Goal: Transaction & Acquisition: Purchase product/service

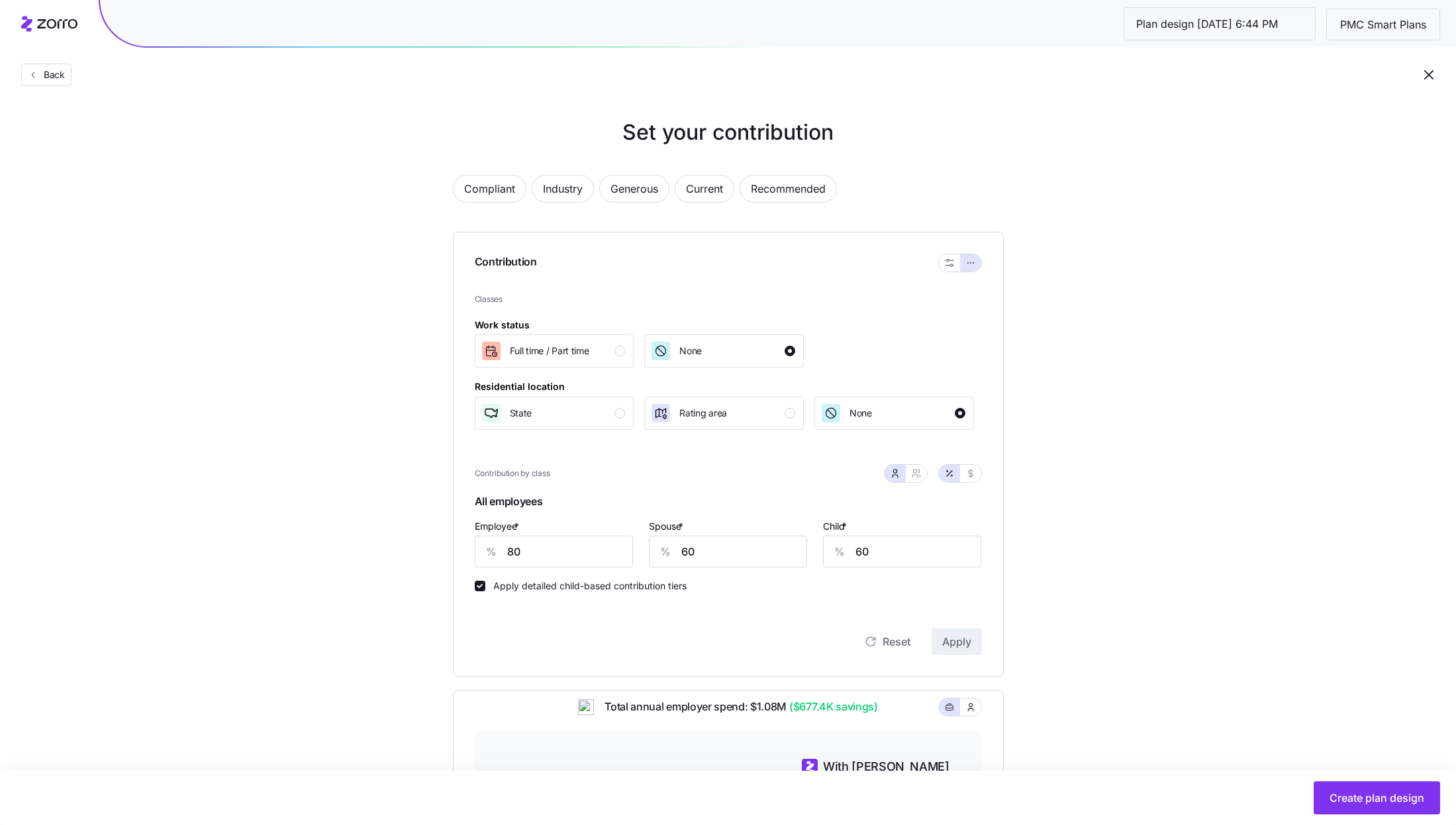
scroll to position [339, 0]
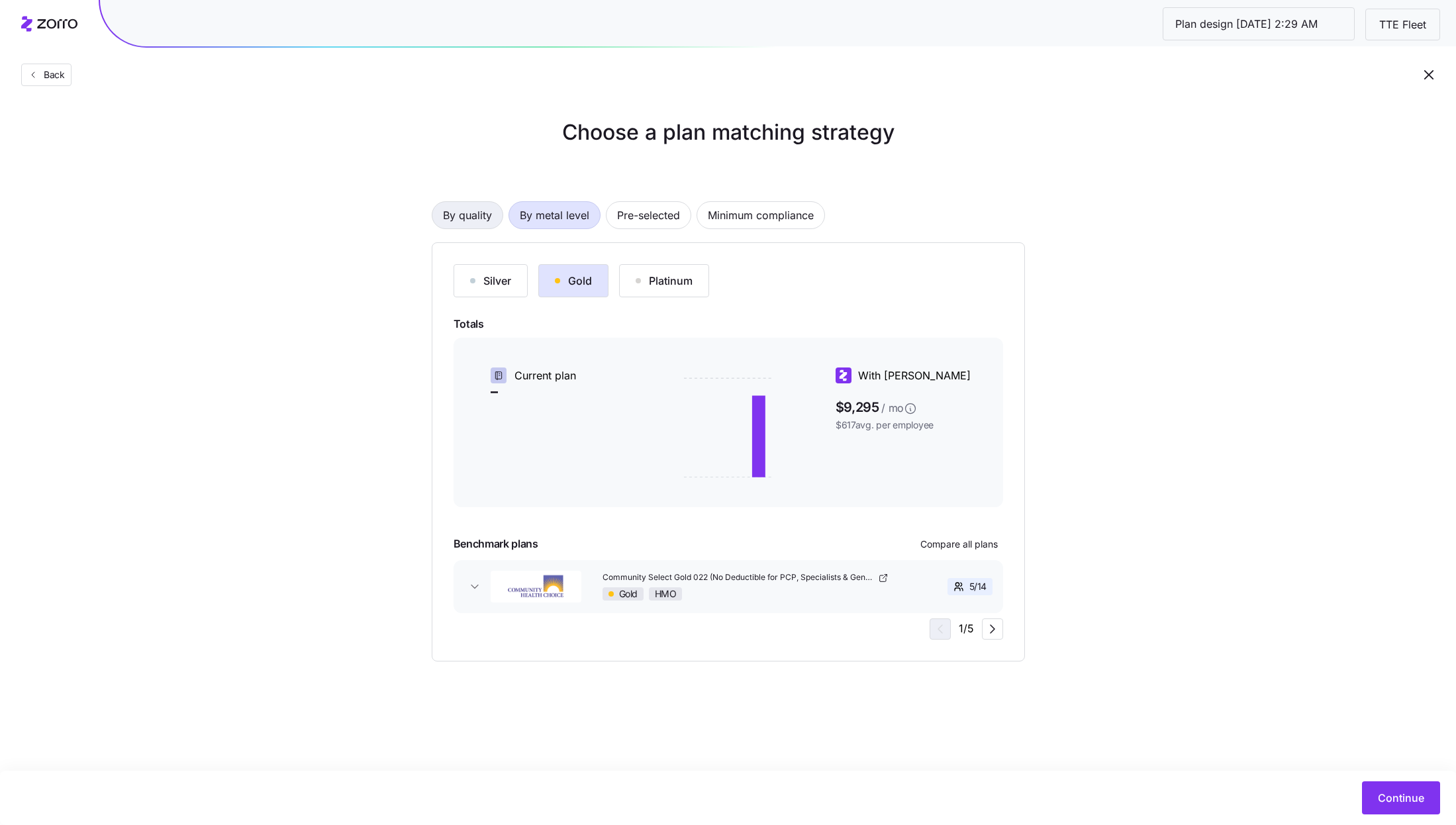
click at [489, 214] on span "By quality" at bounding box center [468, 215] width 49 height 27
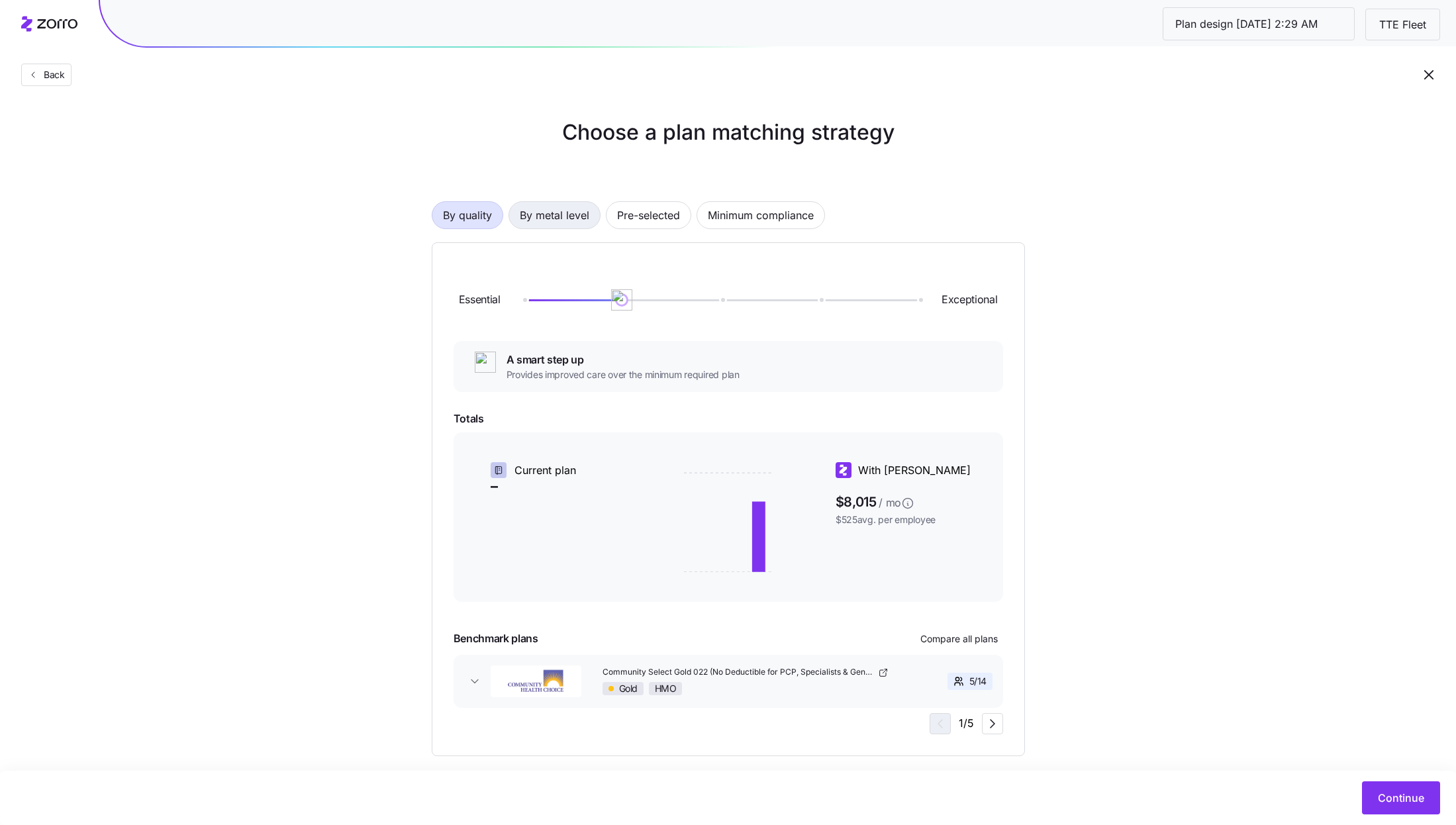
click at [556, 211] on span "By metal level" at bounding box center [554, 215] width 70 height 27
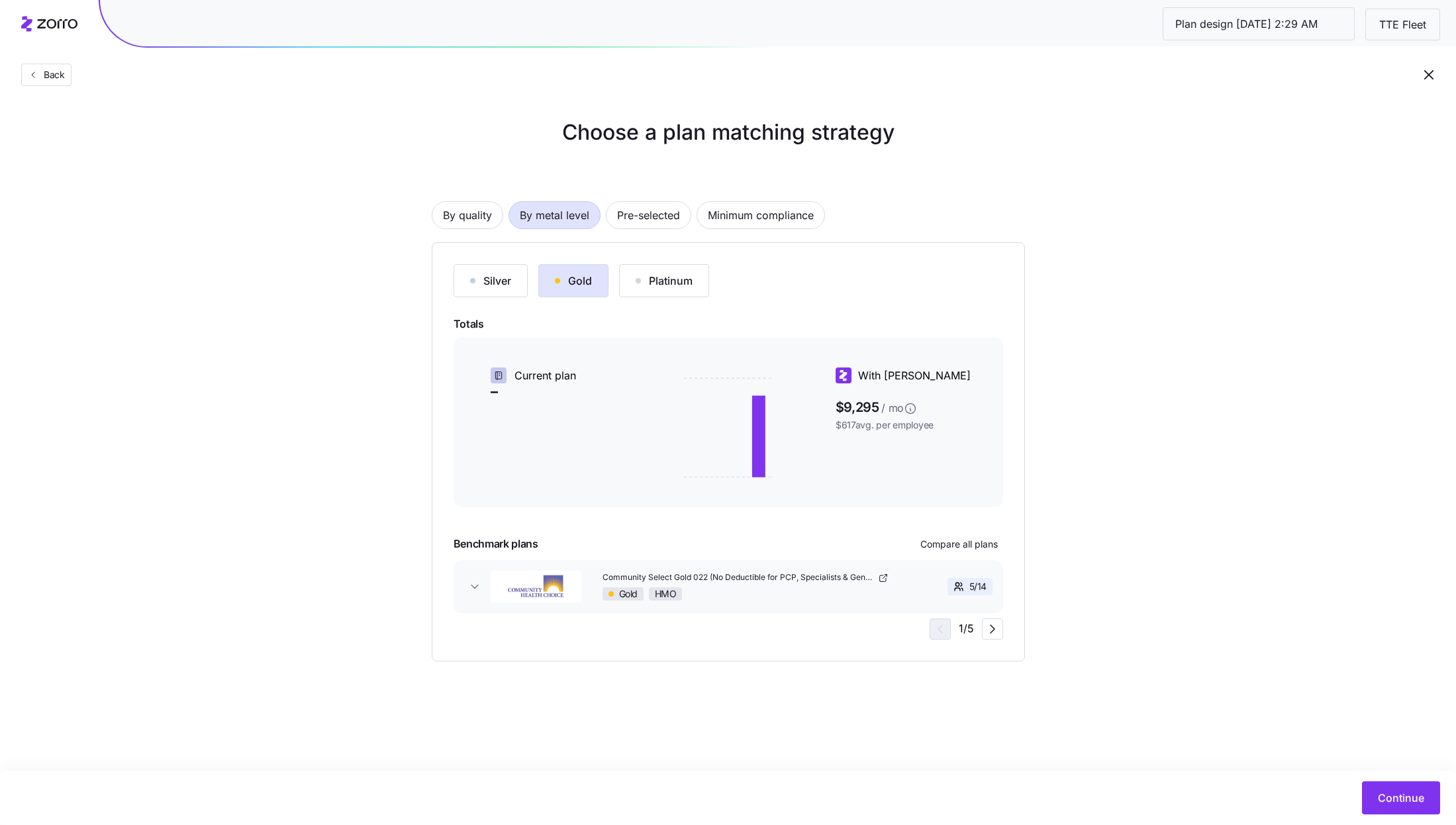
click at [511, 267] on button "Silver" at bounding box center [490, 280] width 74 height 33
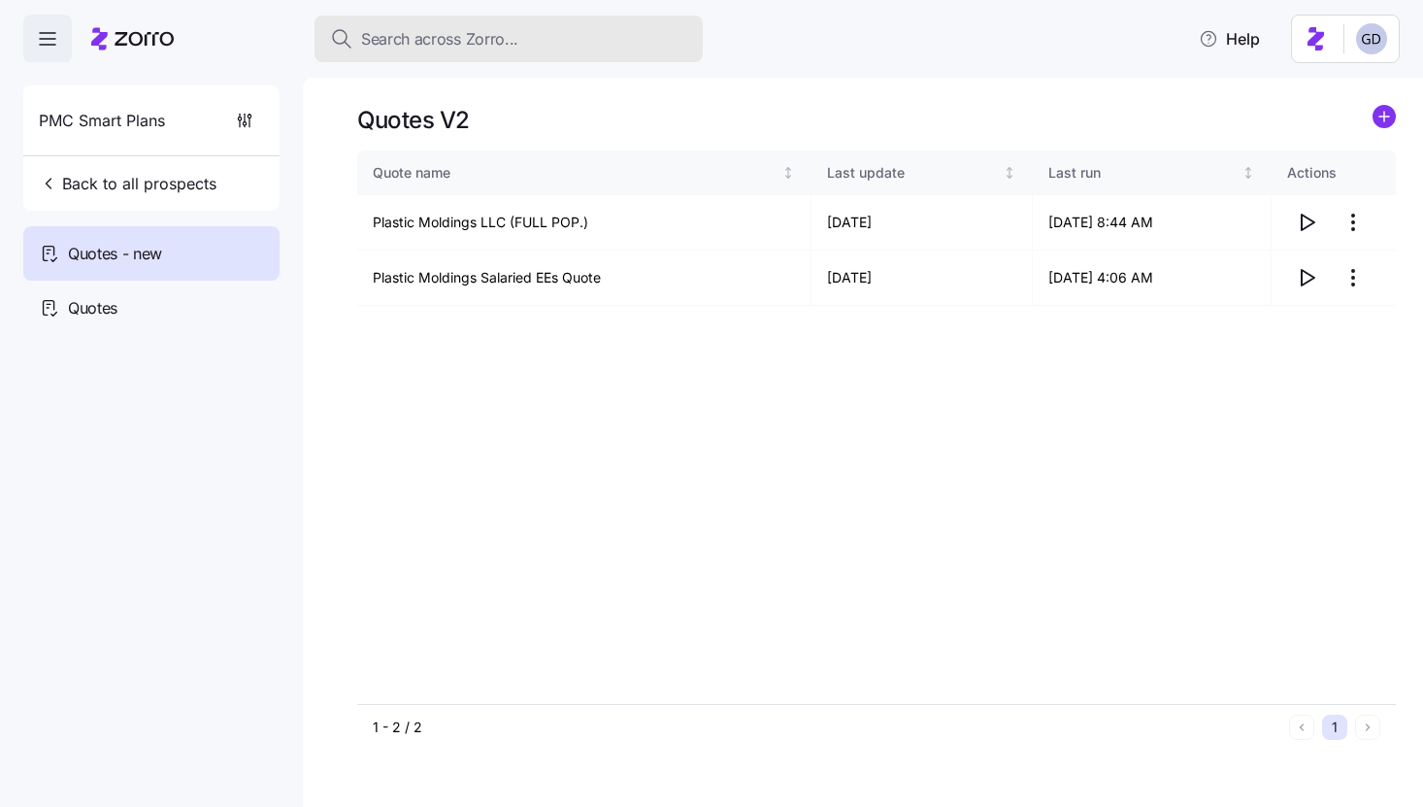
click at [417, 48] on span "Search across Zorro..." at bounding box center [439, 39] width 157 height 24
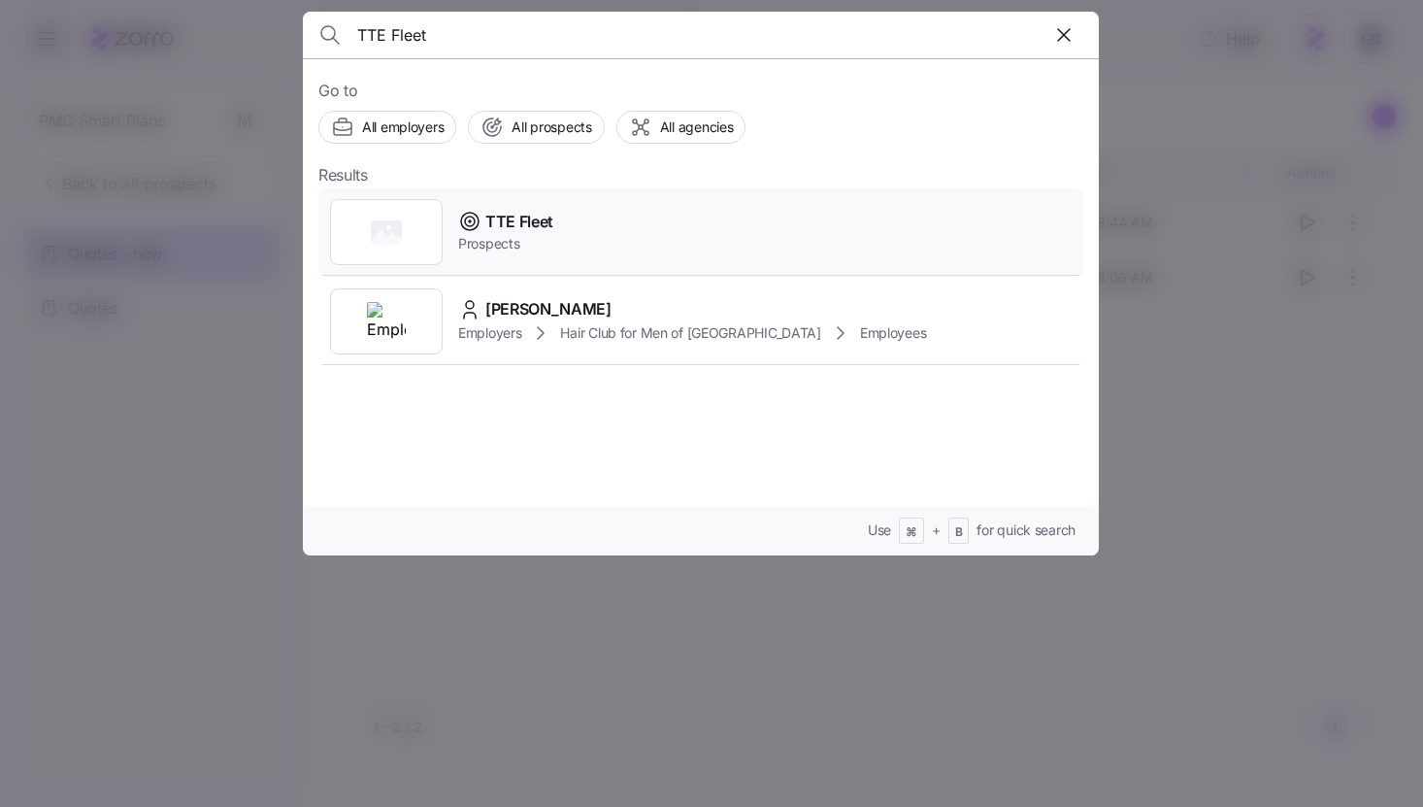
type input "TTE Fleet"
click at [516, 234] on span "Prospects" at bounding box center [505, 243] width 95 height 19
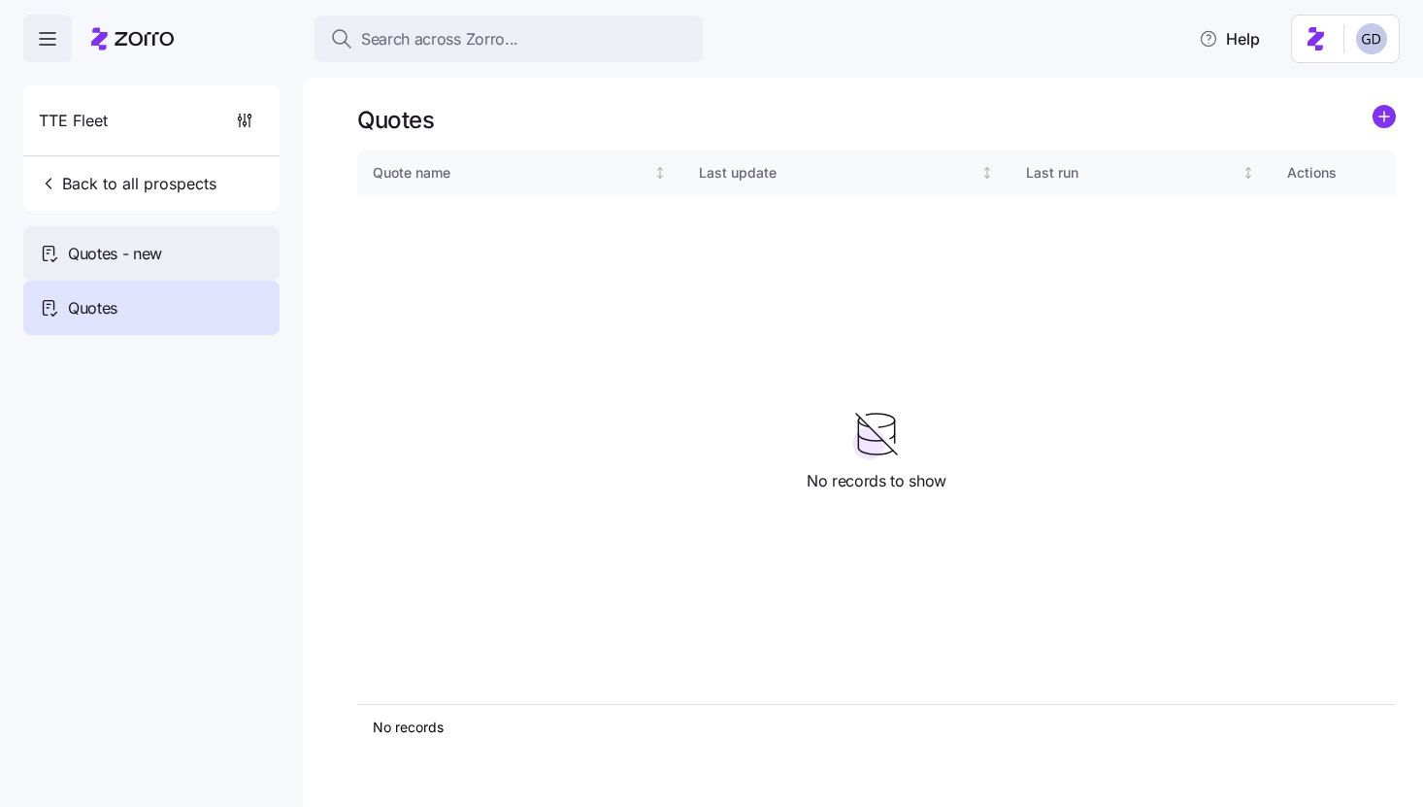
click at [147, 249] on span "Quotes - new" at bounding box center [115, 254] width 94 height 24
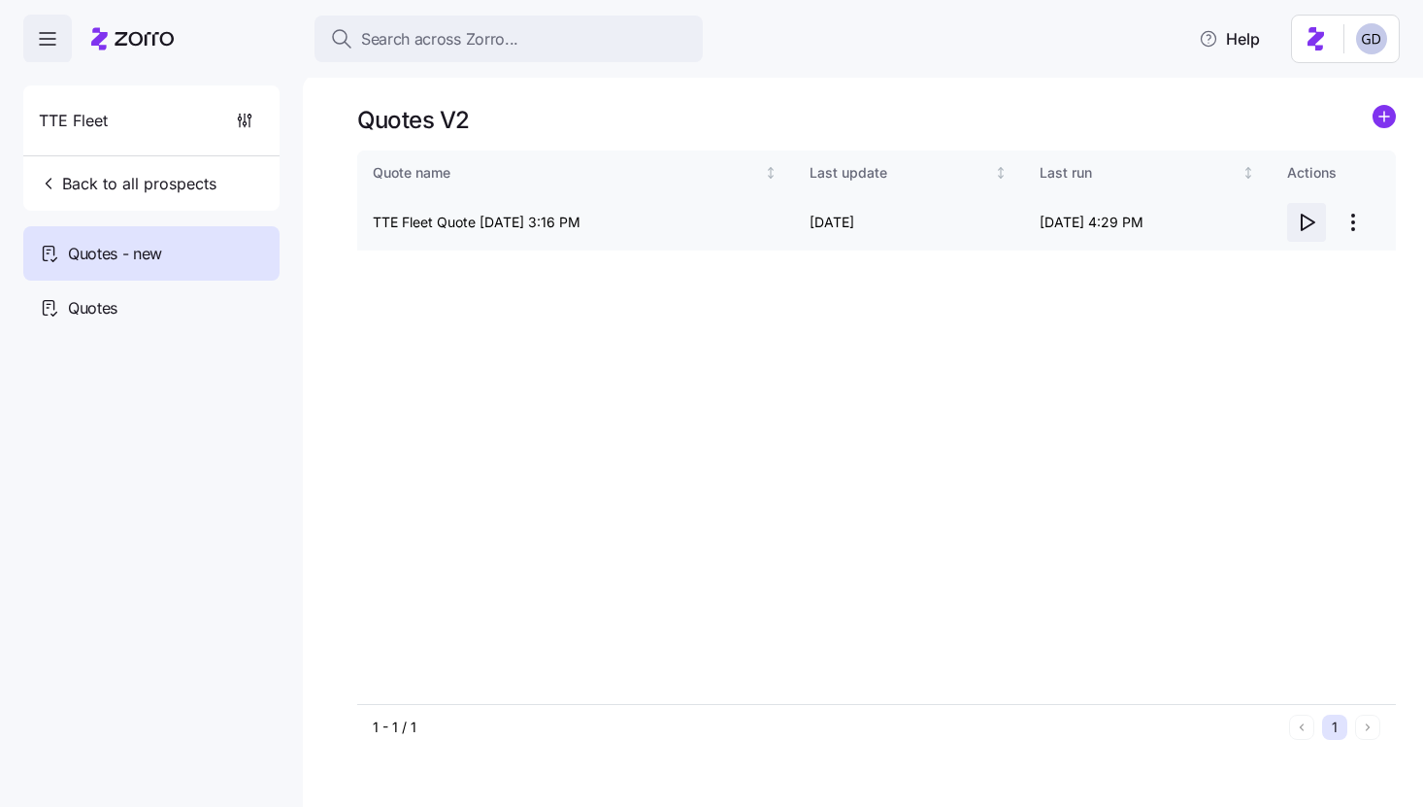
click at [1306, 229] on icon "button" at bounding box center [1306, 222] width 23 height 23
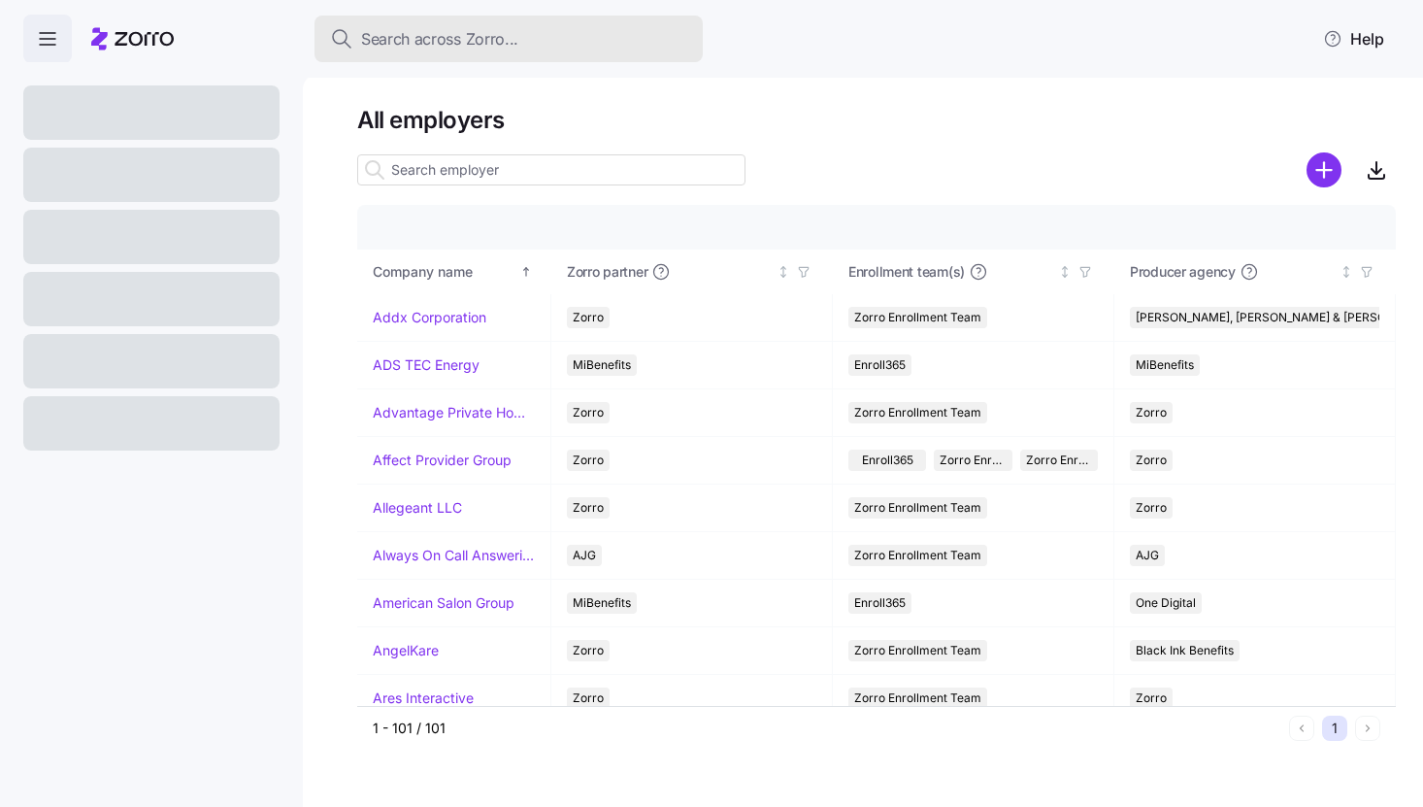
click at [472, 42] on span "Search across Zorro..." at bounding box center [439, 39] width 157 height 24
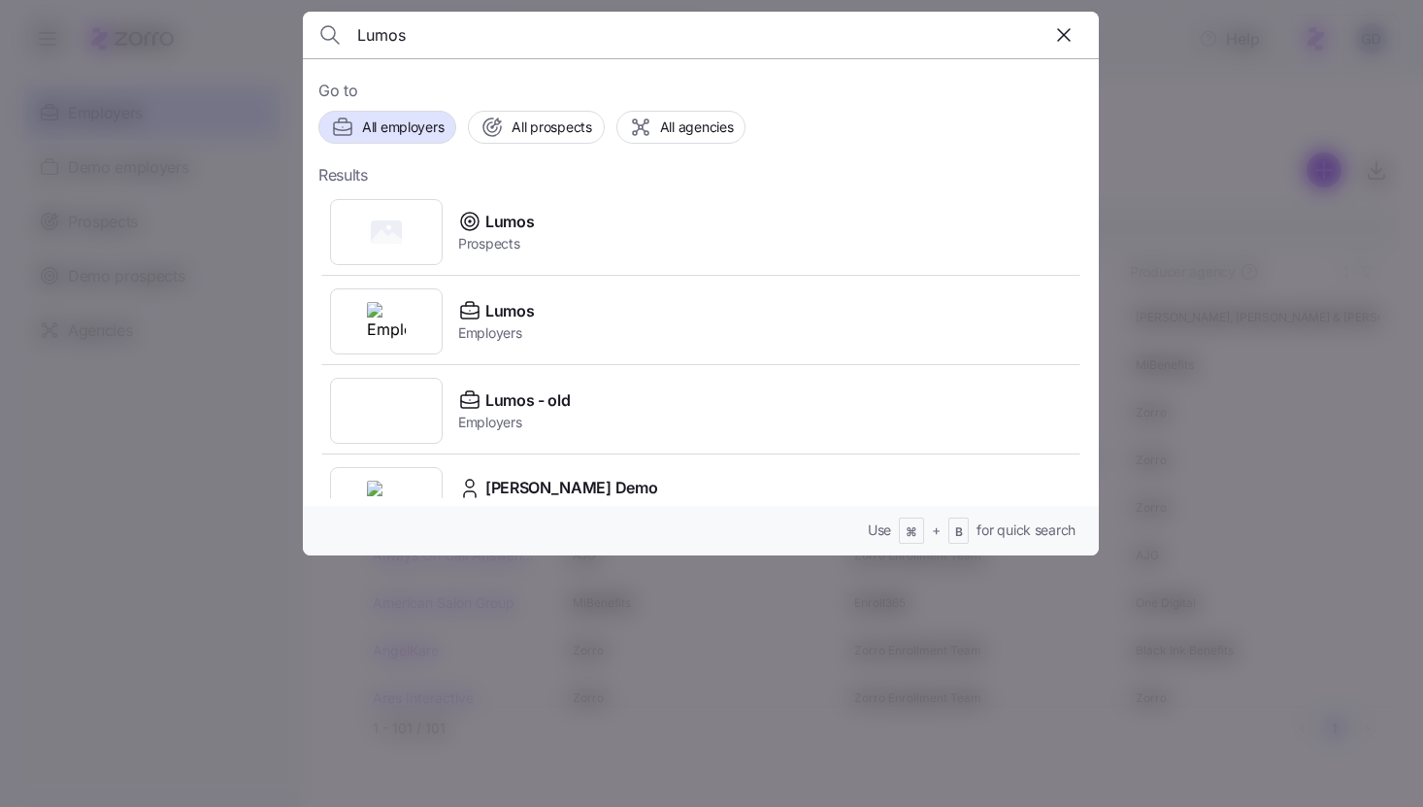
type input "Lumos"
click at [503, 232] on span "Lumos" at bounding box center [509, 222] width 49 height 24
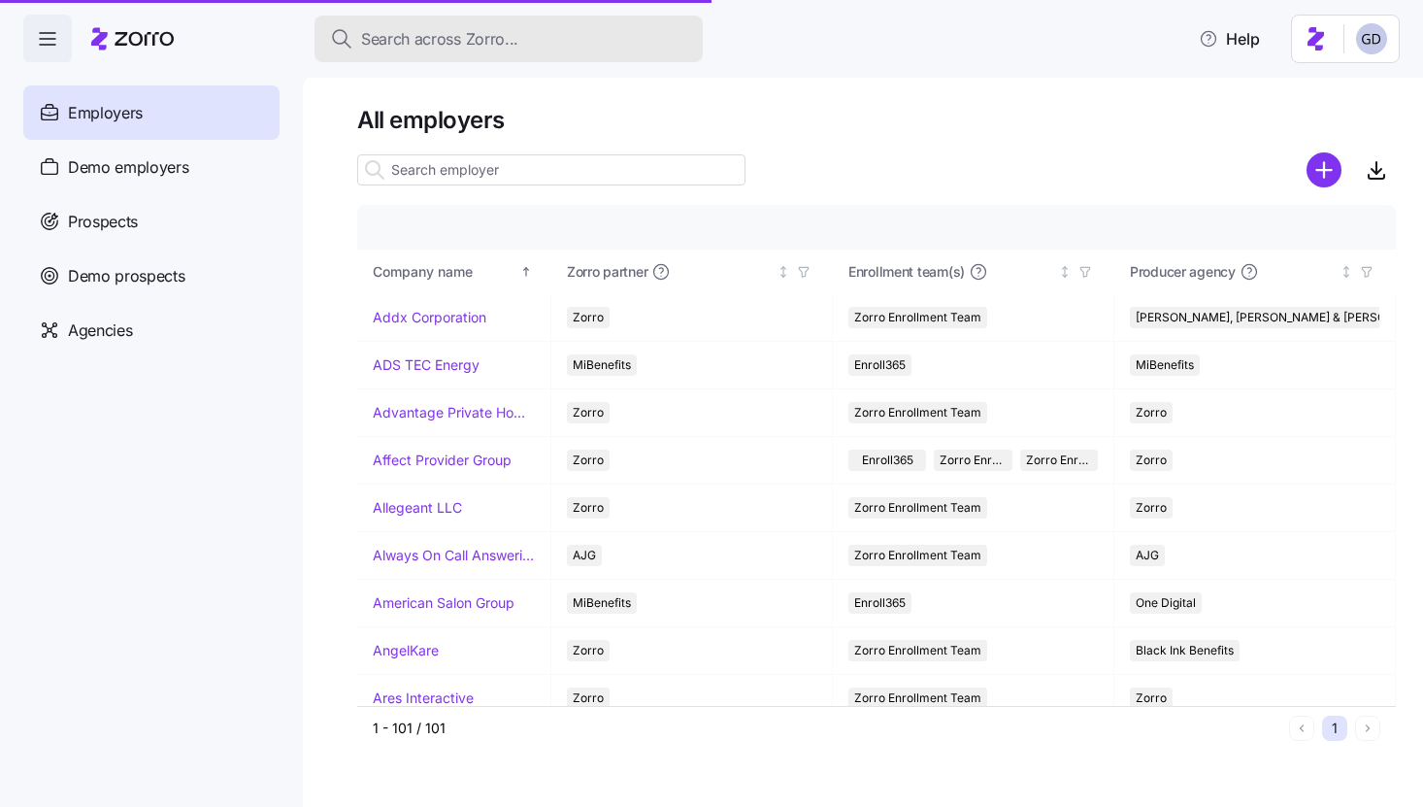
click at [478, 47] on span "Search across Zorro..." at bounding box center [439, 39] width 157 height 24
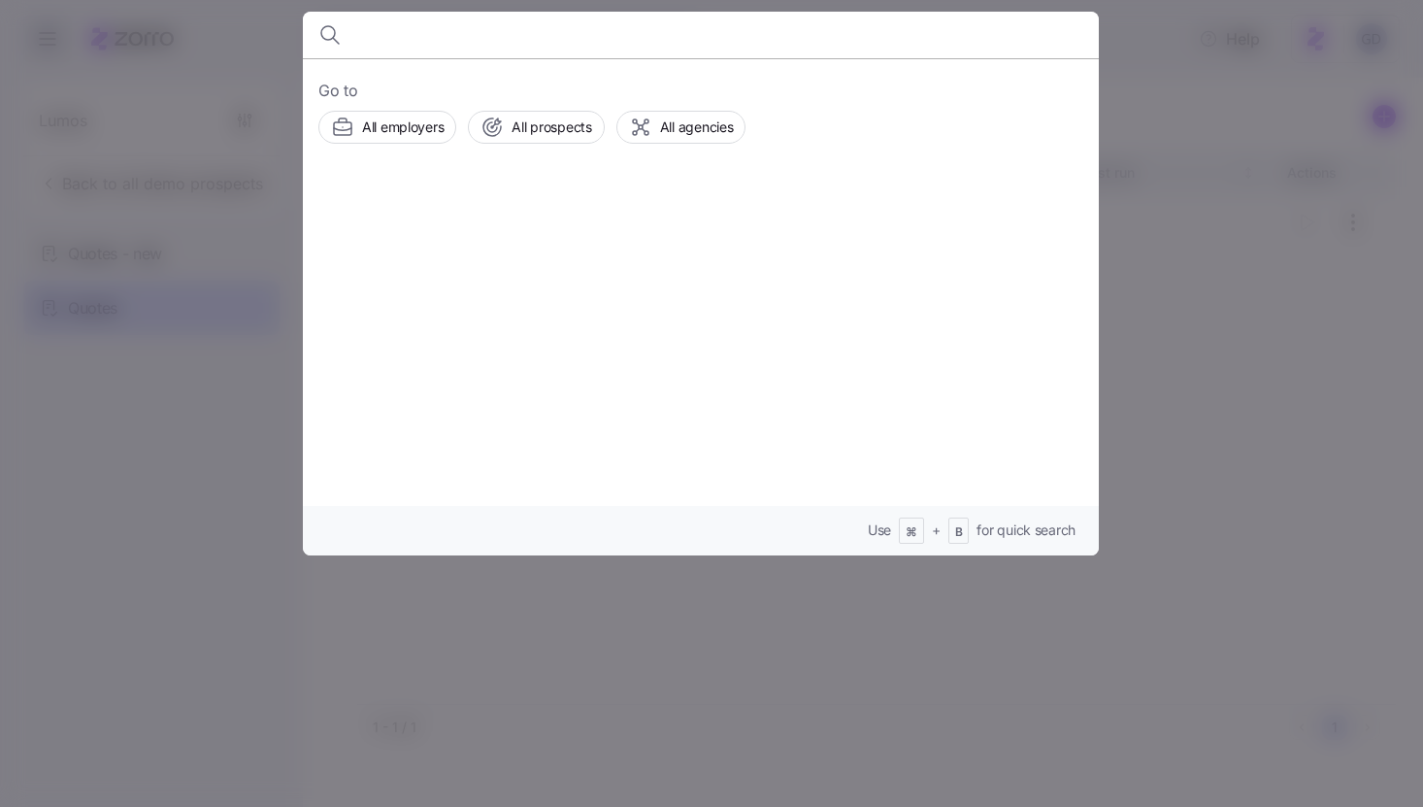
click at [478, 47] on input at bounding box center [605, 35] width 497 height 47
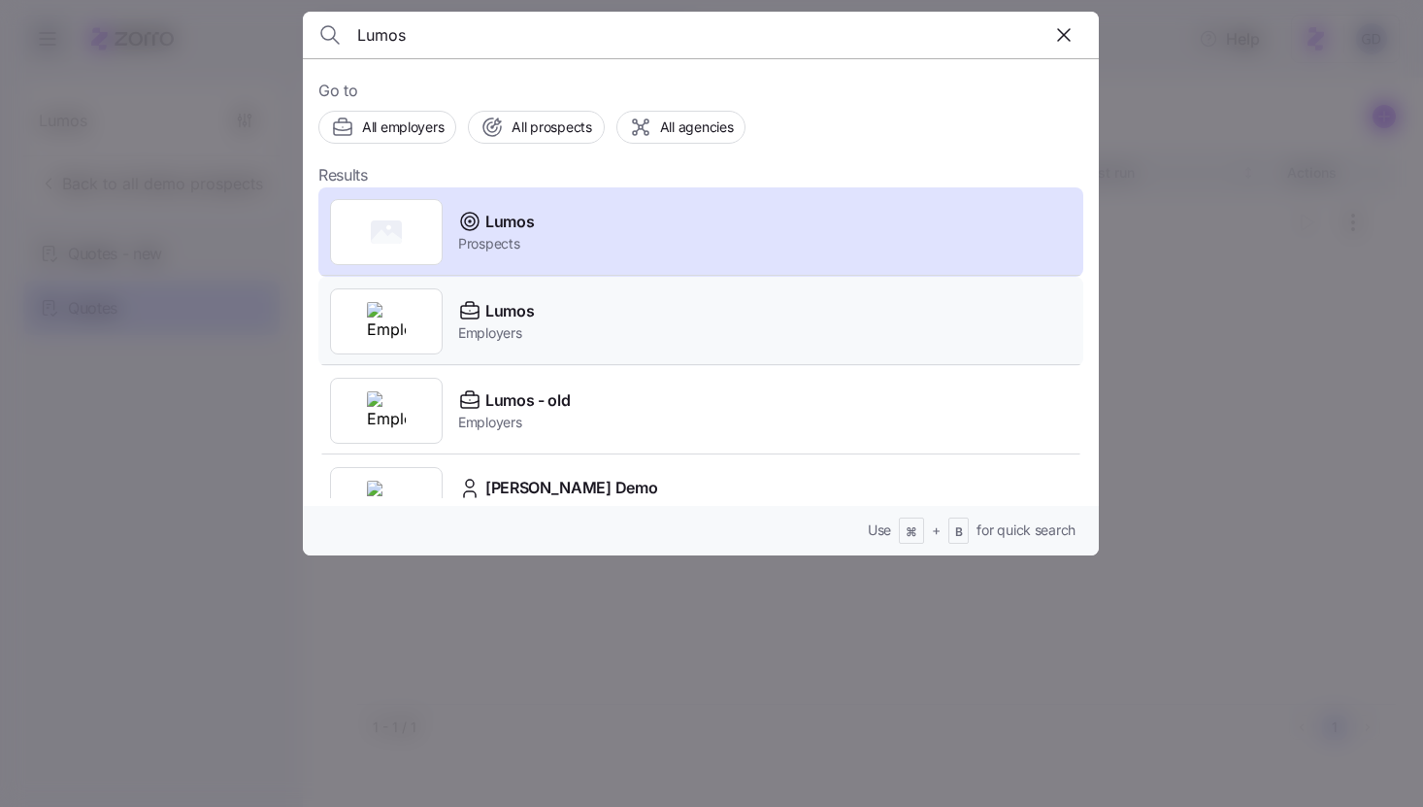
type input "Lumos"
click at [503, 312] on span "Lumos" at bounding box center [509, 311] width 49 height 24
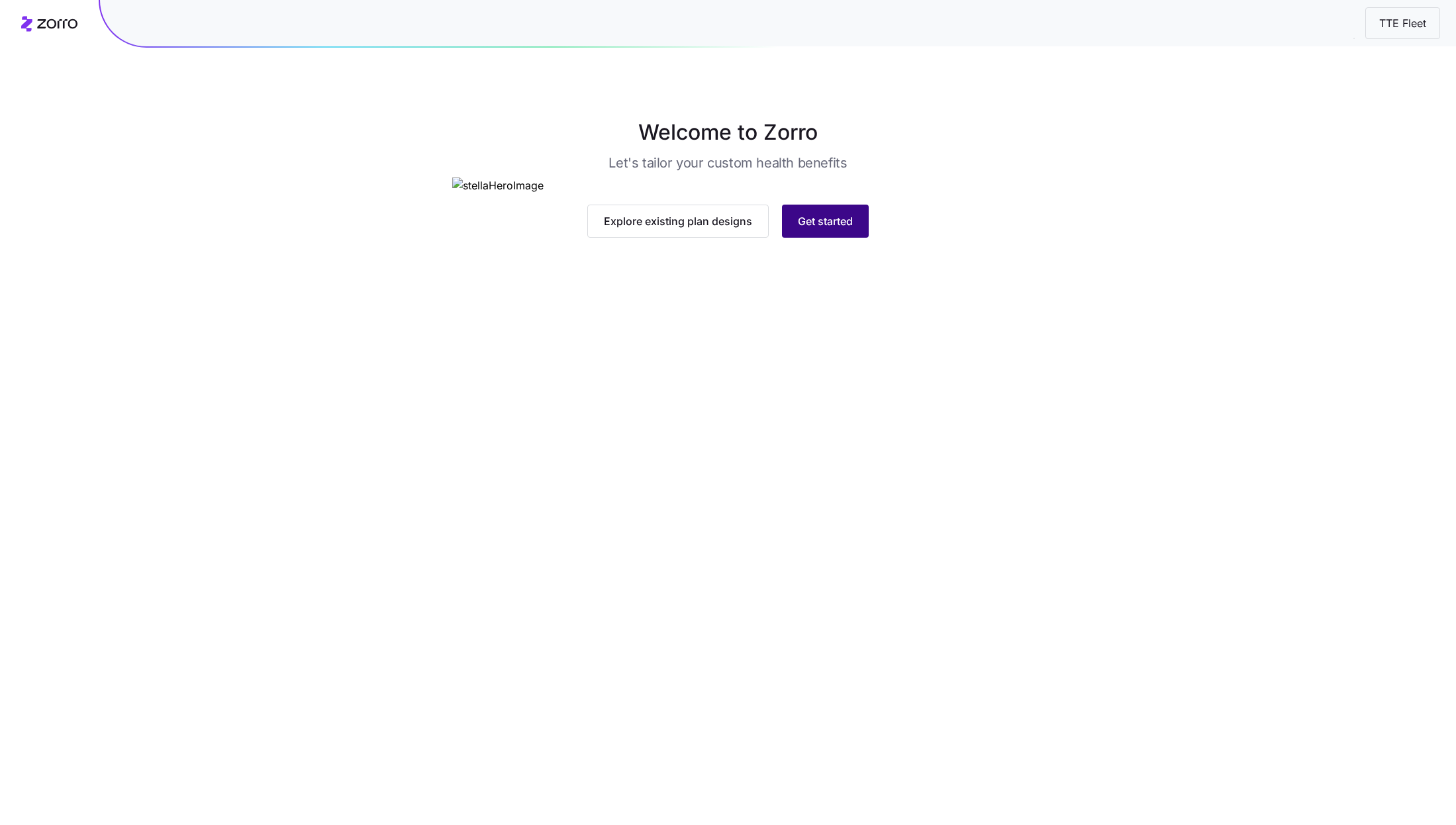
click at [829, 229] on span "Get started" at bounding box center [825, 221] width 55 height 16
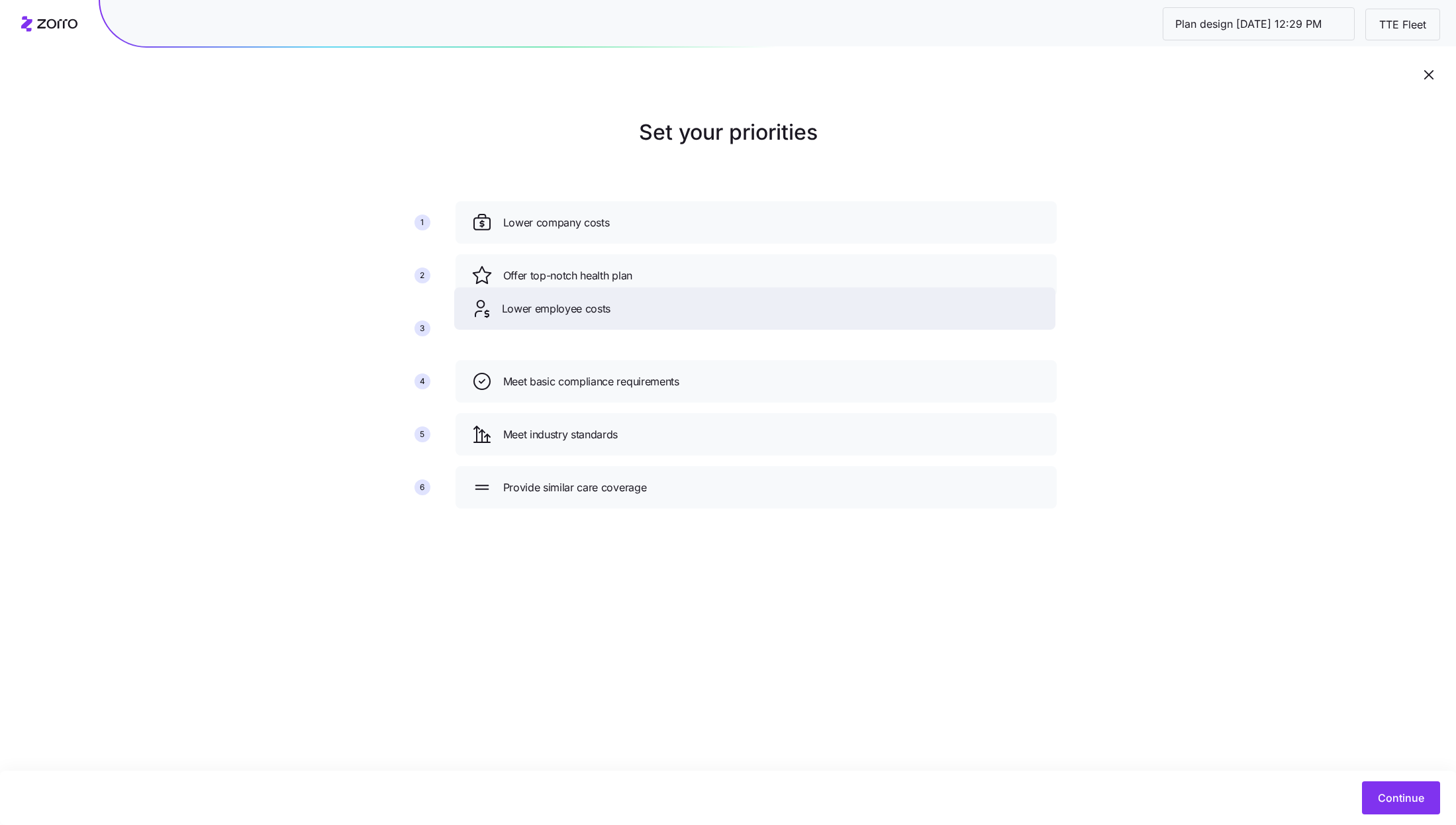
drag, startPoint x: 623, startPoint y: 328, endPoint x: 623, endPoint y: 237, distance: 91.0
click at [623, 298] on div "Lower employee costs" at bounding box center [754, 308] width 569 height 21
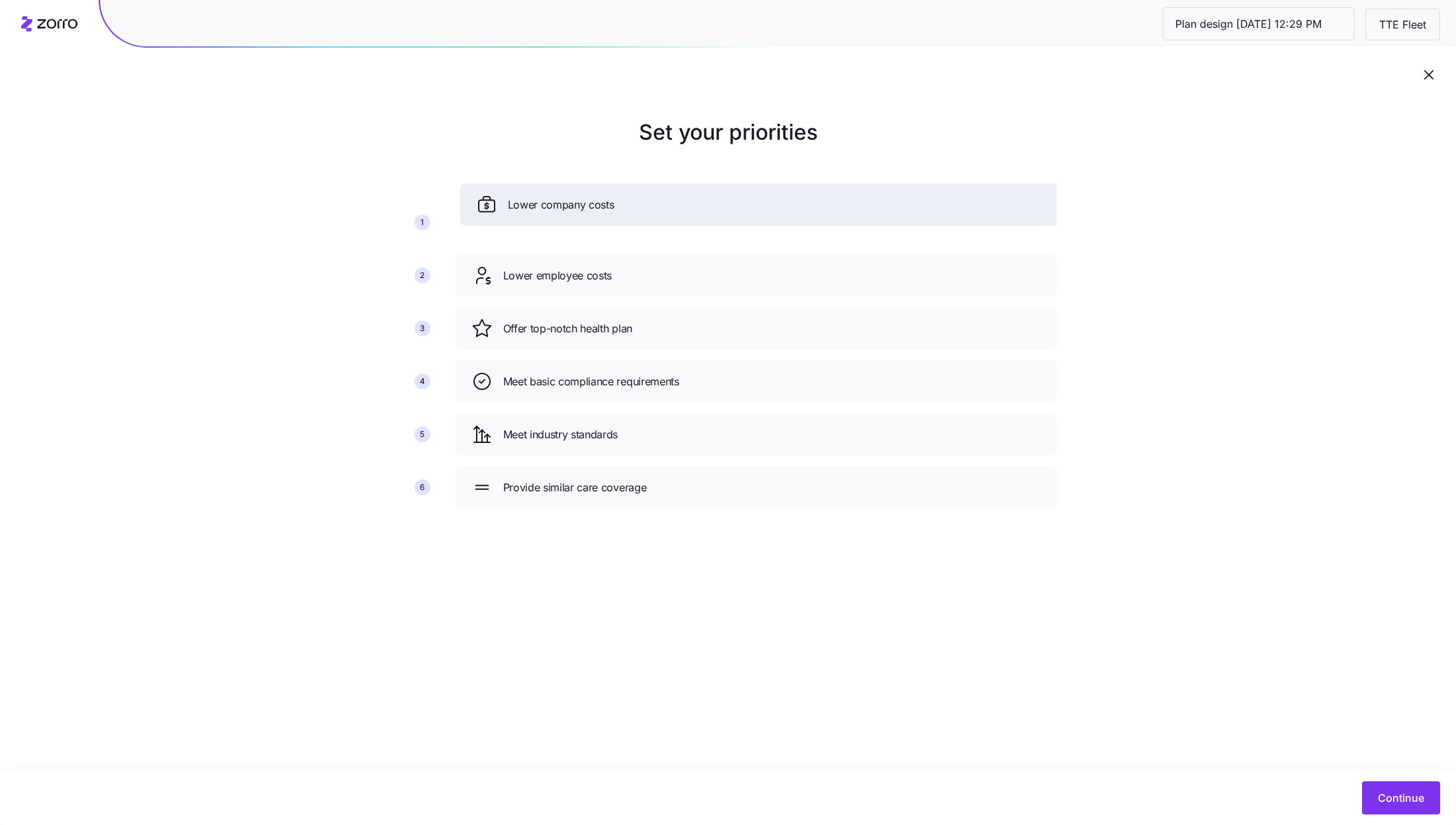
drag, startPoint x: 580, startPoint y: 290, endPoint x: 585, endPoint y: 217, distance: 73.2
click at [584, 218] on div "Lower company costs" at bounding box center [761, 205] width 601 height 42
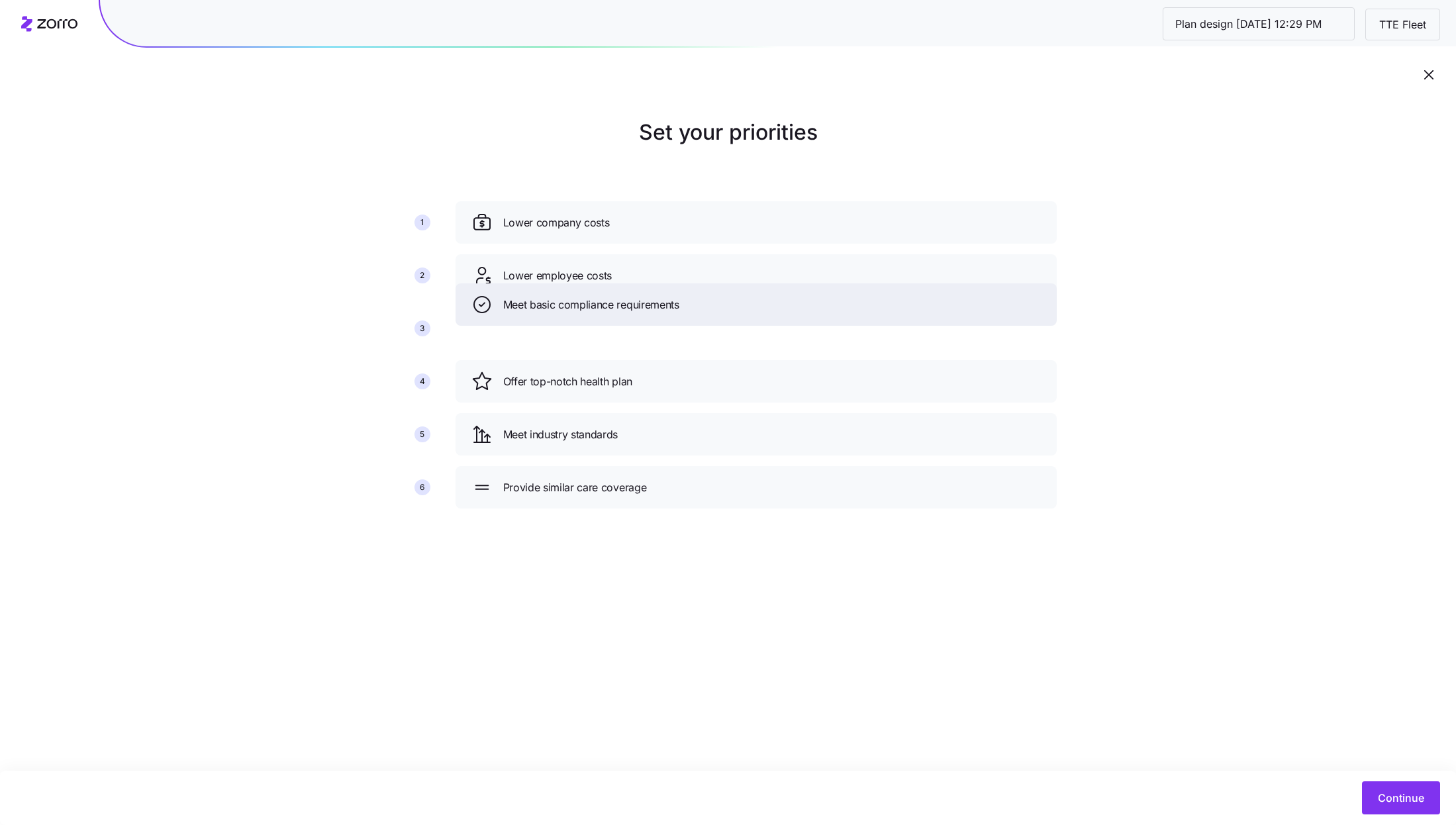
drag, startPoint x: 626, startPoint y: 394, endPoint x: 626, endPoint y: 318, distance: 76.0
click at [626, 318] on div "Meet basic compliance requirements" at bounding box center [756, 305] width 601 height 42
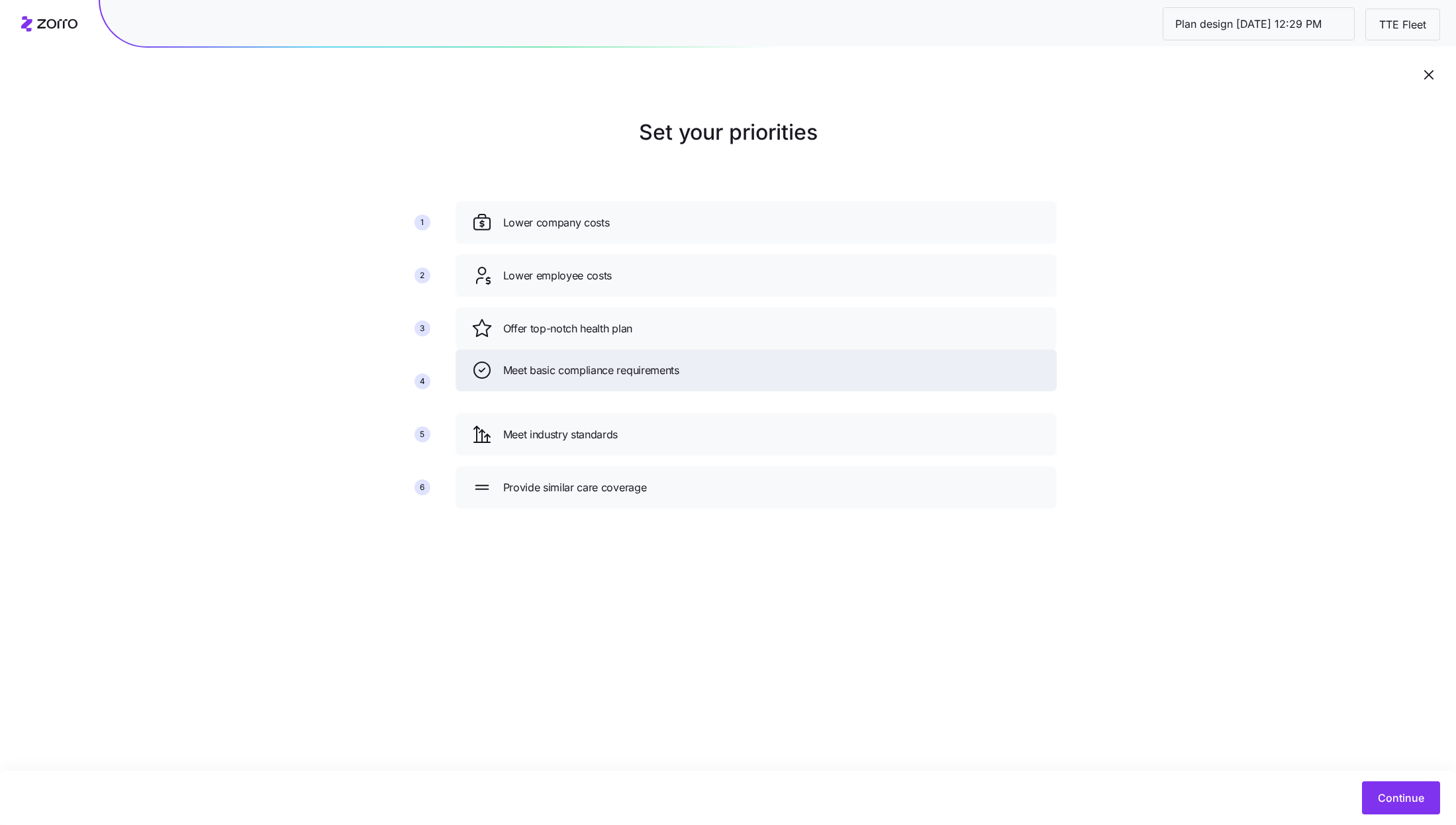
drag, startPoint x: 631, startPoint y: 331, endPoint x: 631, endPoint y: 373, distance: 42.0
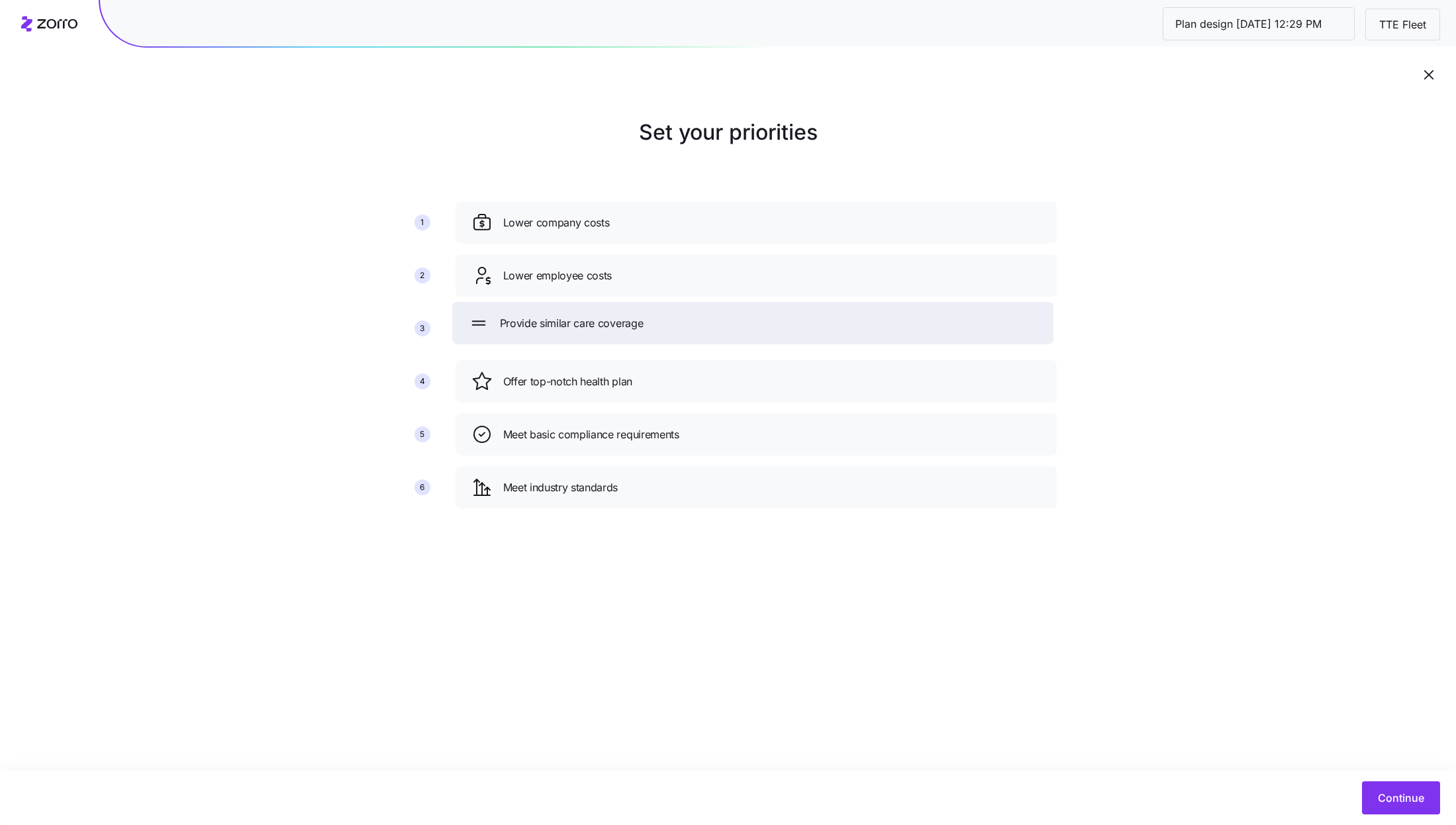
drag, startPoint x: 608, startPoint y: 483, endPoint x: 605, endPoint y: 319, distance: 164.0
click at [605, 319] on span "Provide similar care coverage" at bounding box center [571, 323] width 144 height 16
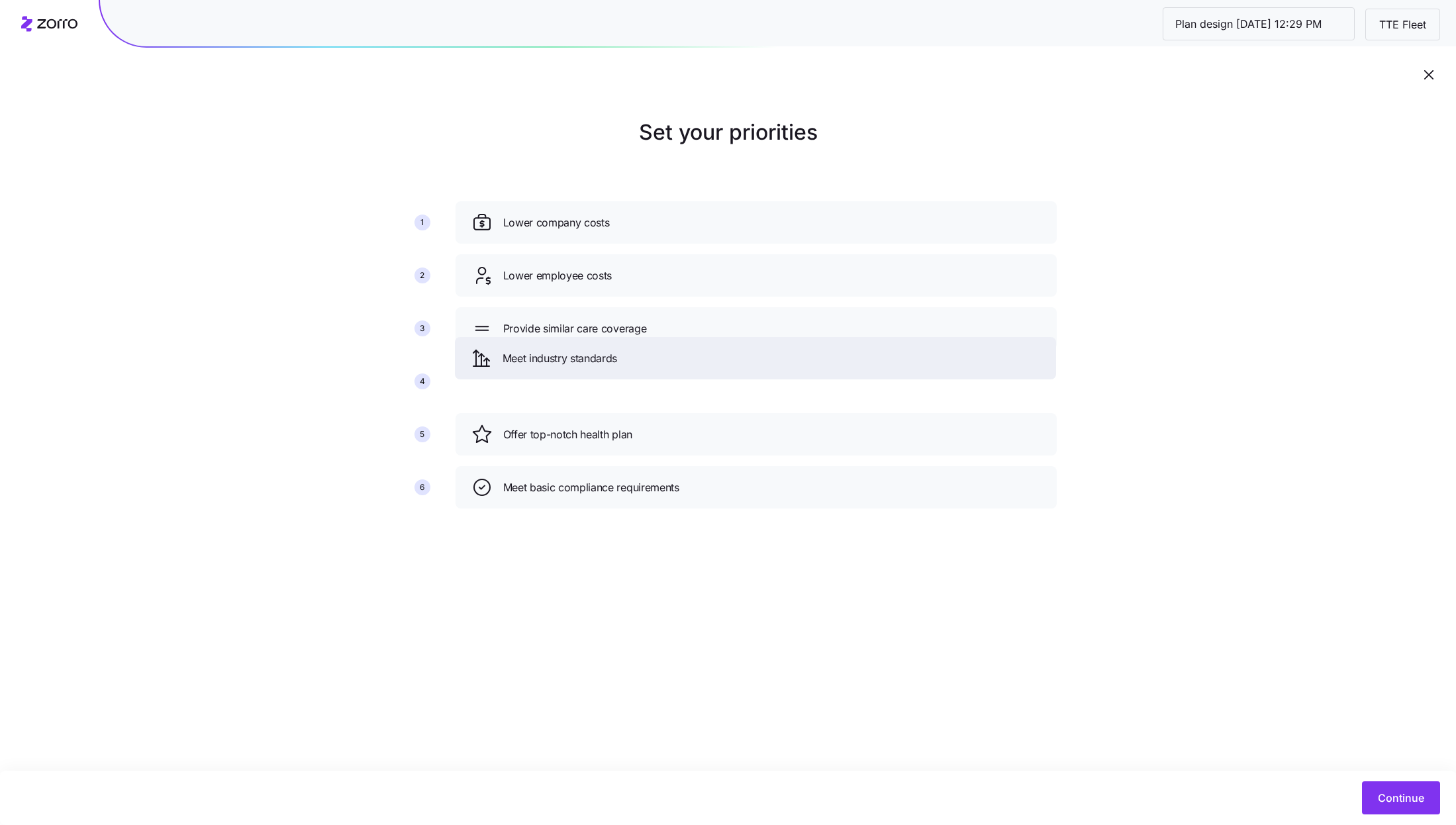
drag, startPoint x: 581, startPoint y: 483, endPoint x: 581, endPoint y: 335, distance: 148.0
click at [581, 350] on span "Meet industry standards" at bounding box center [560, 359] width 115 height 16
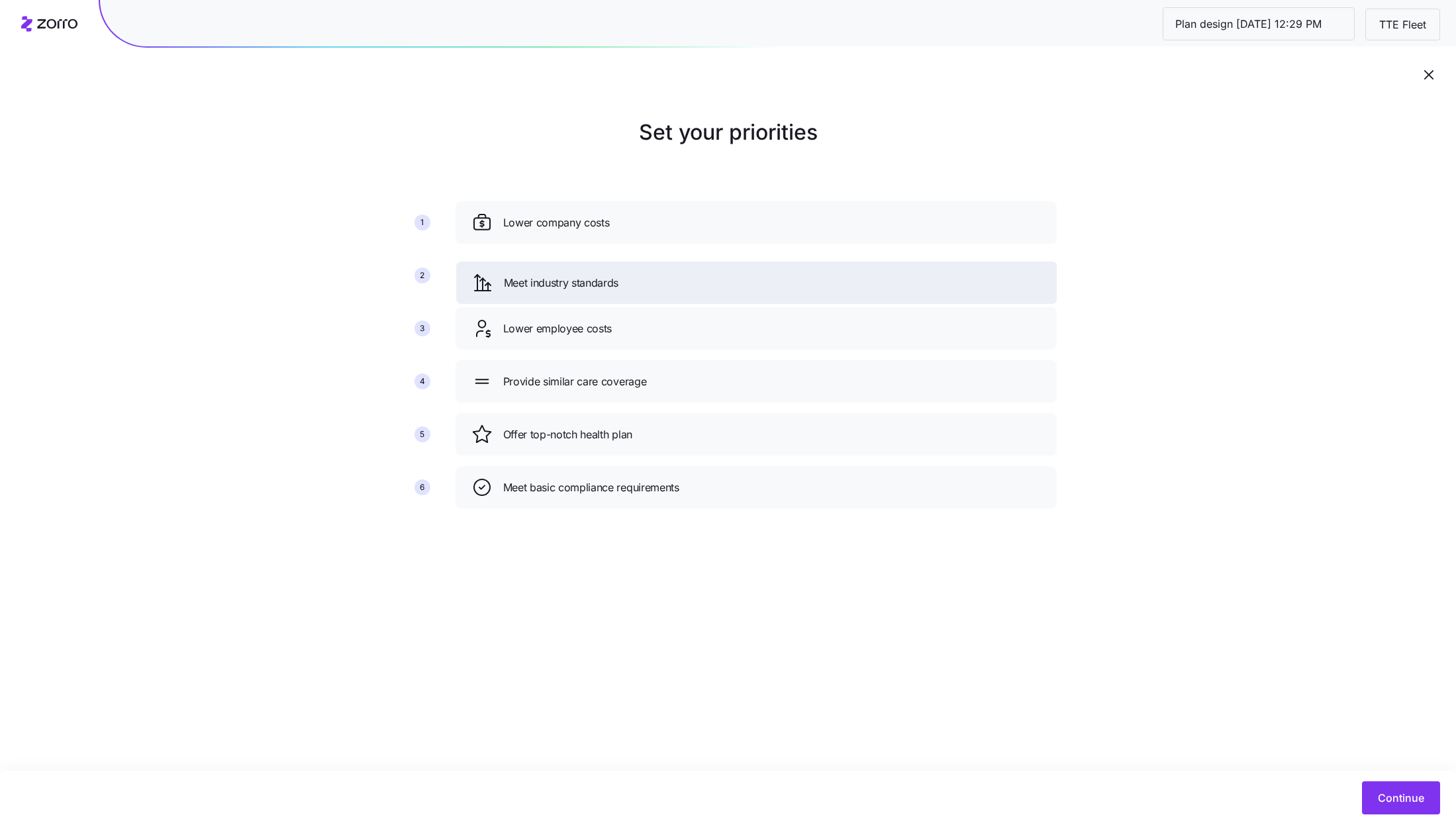
drag, startPoint x: 688, startPoint y: 329, endPoint x: 689, endPoint y: 283, distance: 46.0
click at [689, 283] on div "Meet industry standards" at bounding box center [756, 282] width 569 height 21
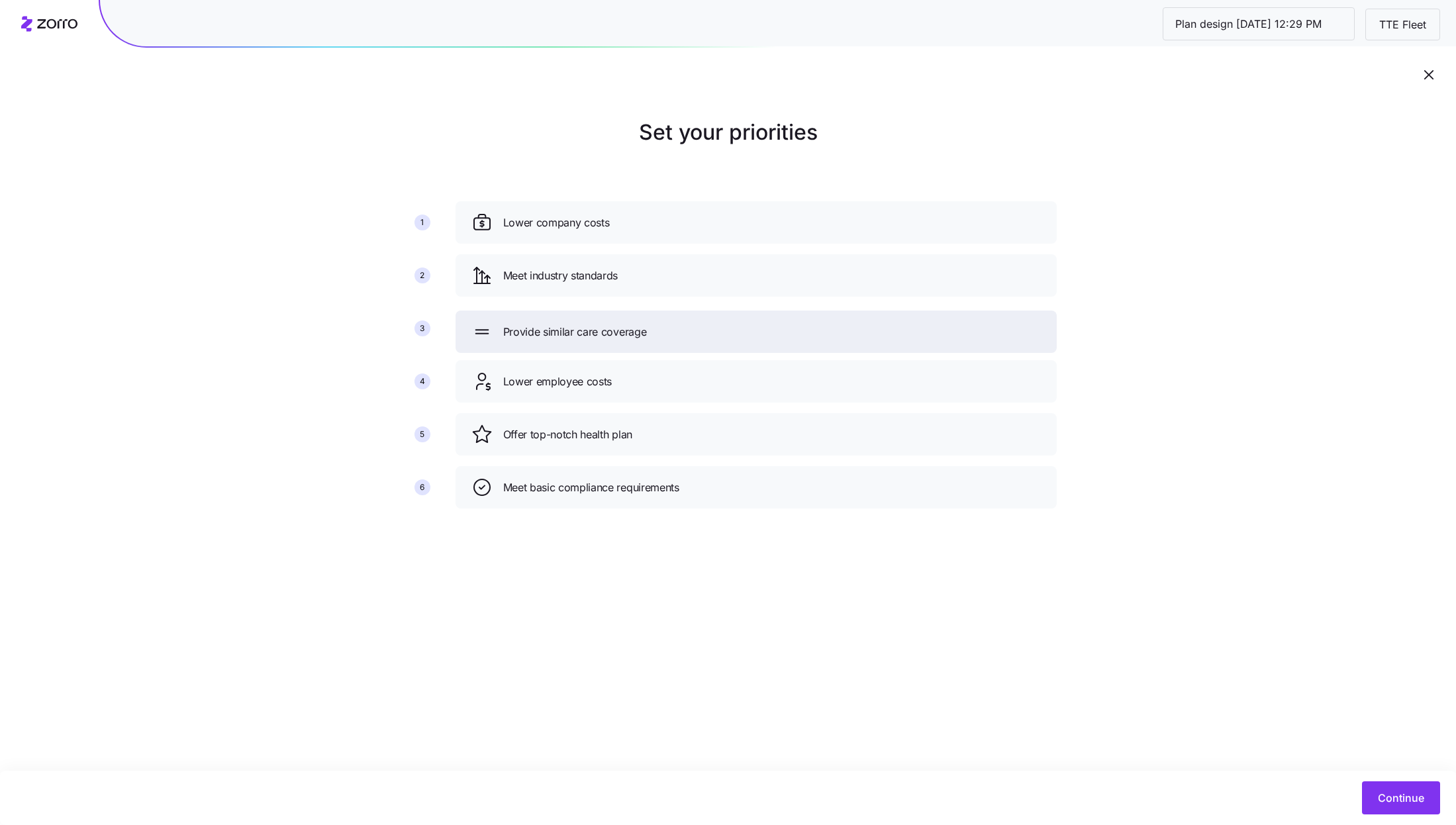
drag, startPoint x: 727, startPoint y: 382, endPoint x: 728, endPoint y: 329, distance: 53.0
click at [728, 329] on div "Provide similar care coverage" at bounding box center [756, 331] width 569 height 21
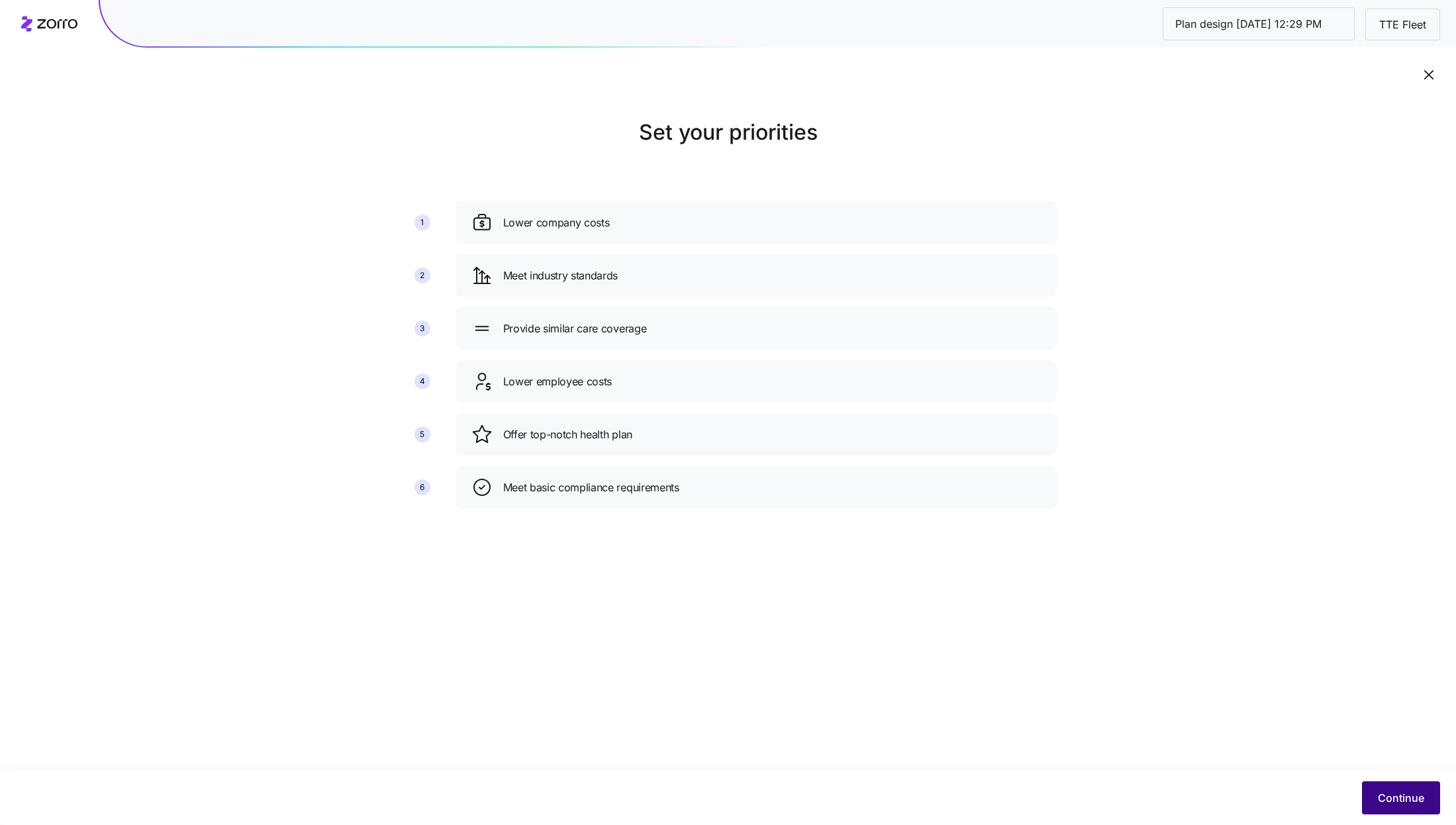
click at [1384, 792] on span "Continue" at bounding box center [1401, 797] width 46 height 16
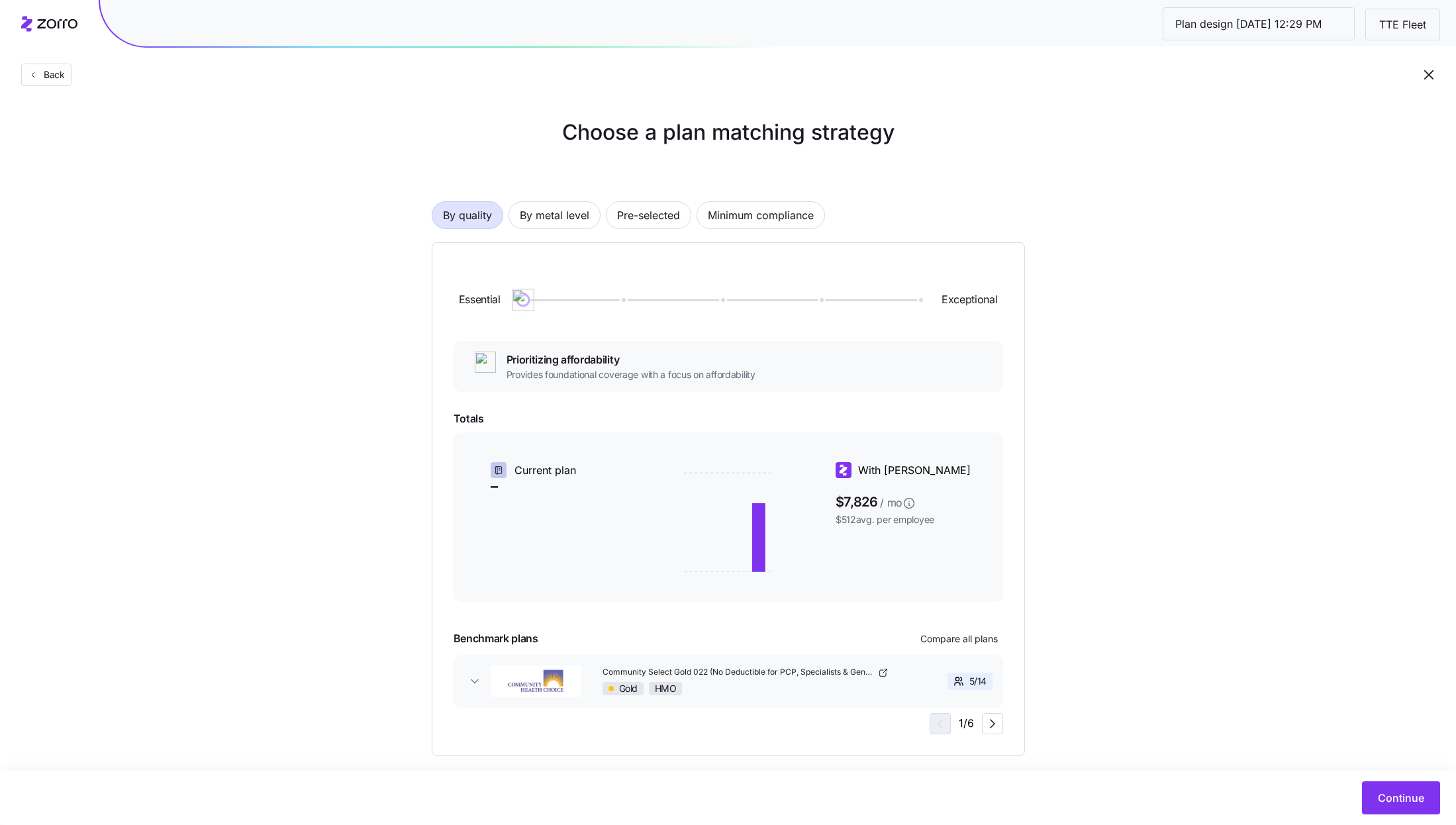
drag, startPoint x: 625, startPoint y: 300, endPoint x: 556, endPoint y: 300, distance: 69.0
click at [556, 300] on div at bounding box center [721, 300] width 396 height 2
click at [981, 640] on span "Compare all plans" at bounding box center [959, 638] width 78 height 13
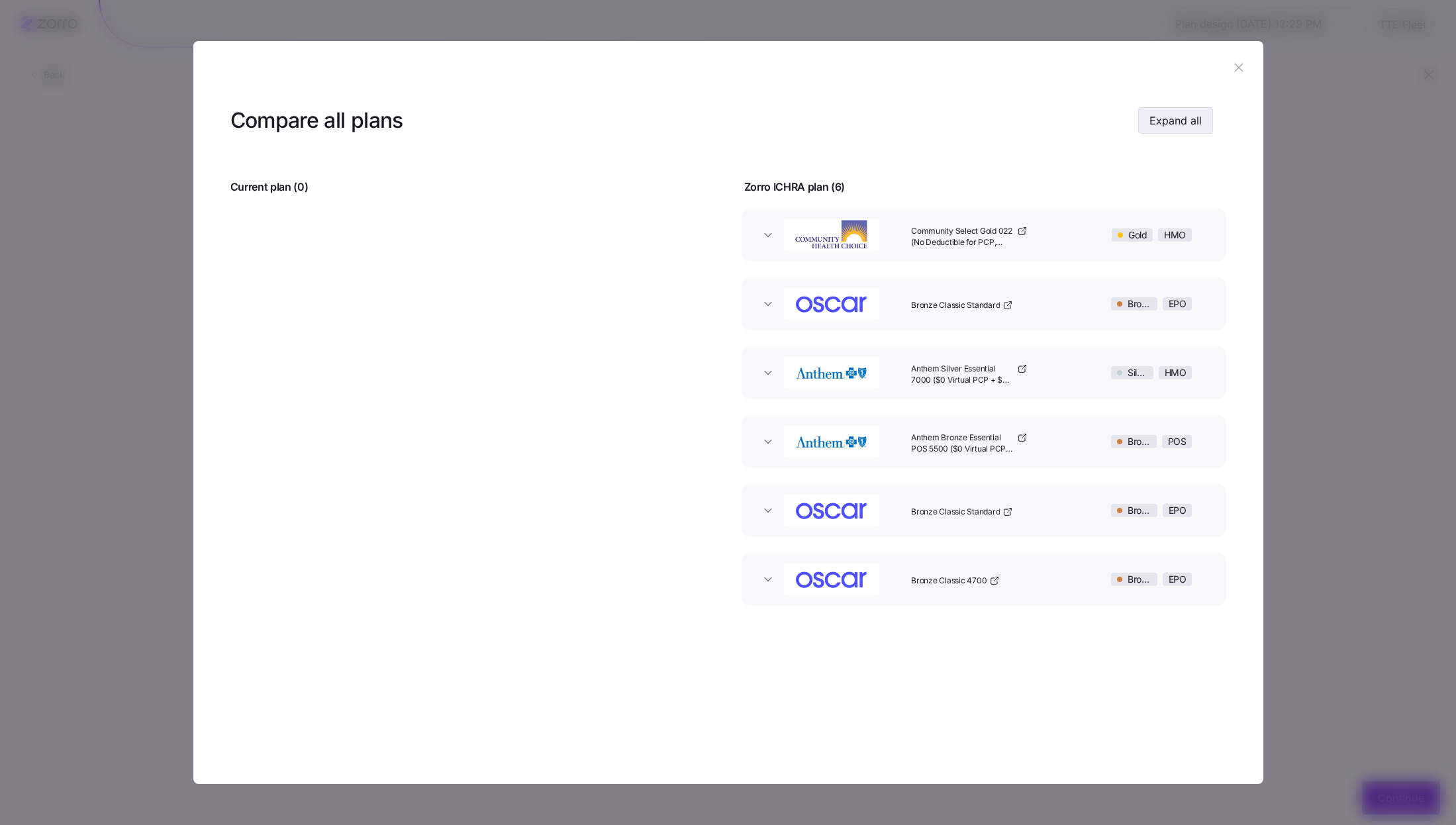
click at [1176, 118] on span "Expand all" at bounding box center [1175, 120] width 53 height 16
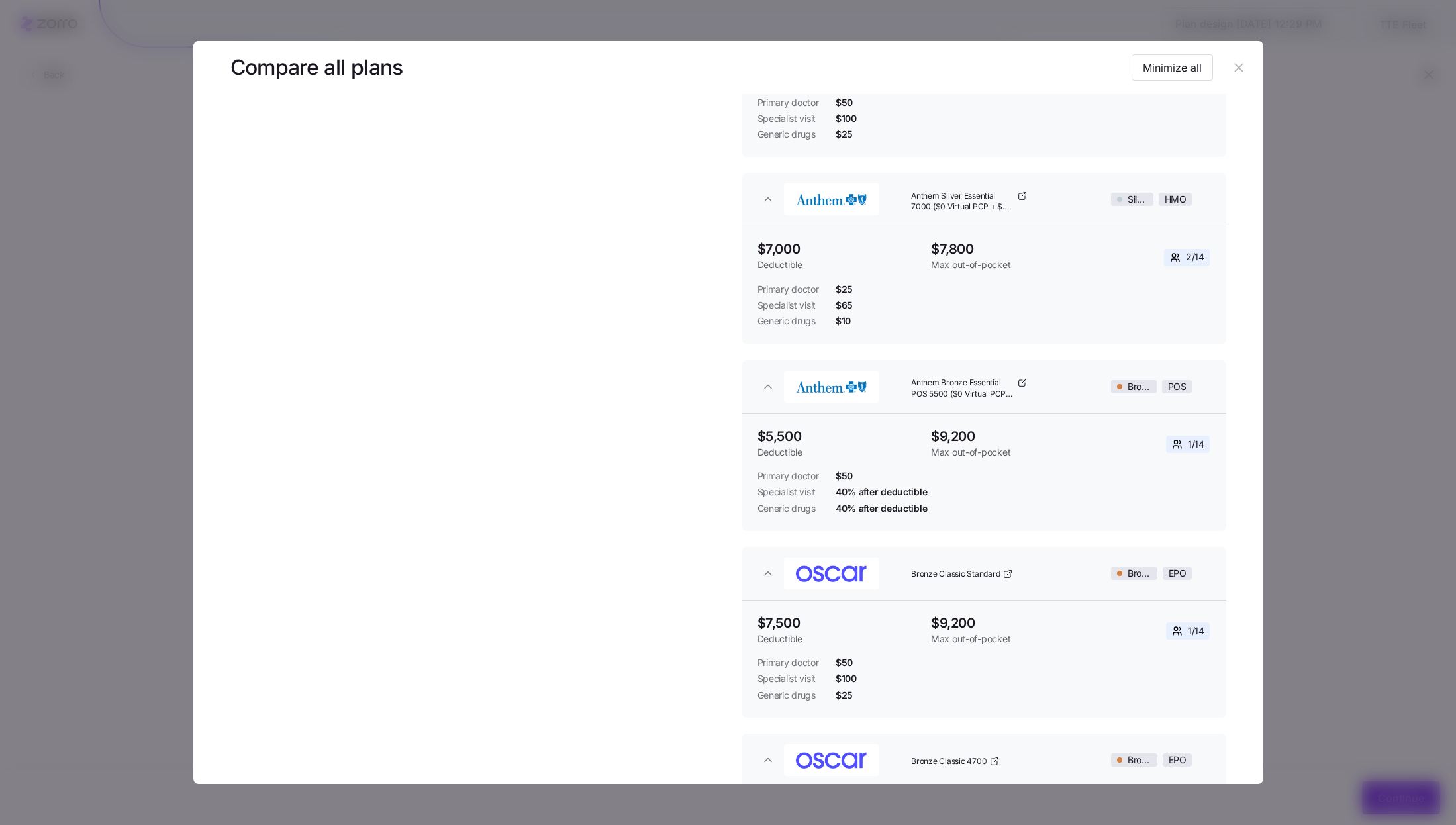
scroll to position [610, 0]
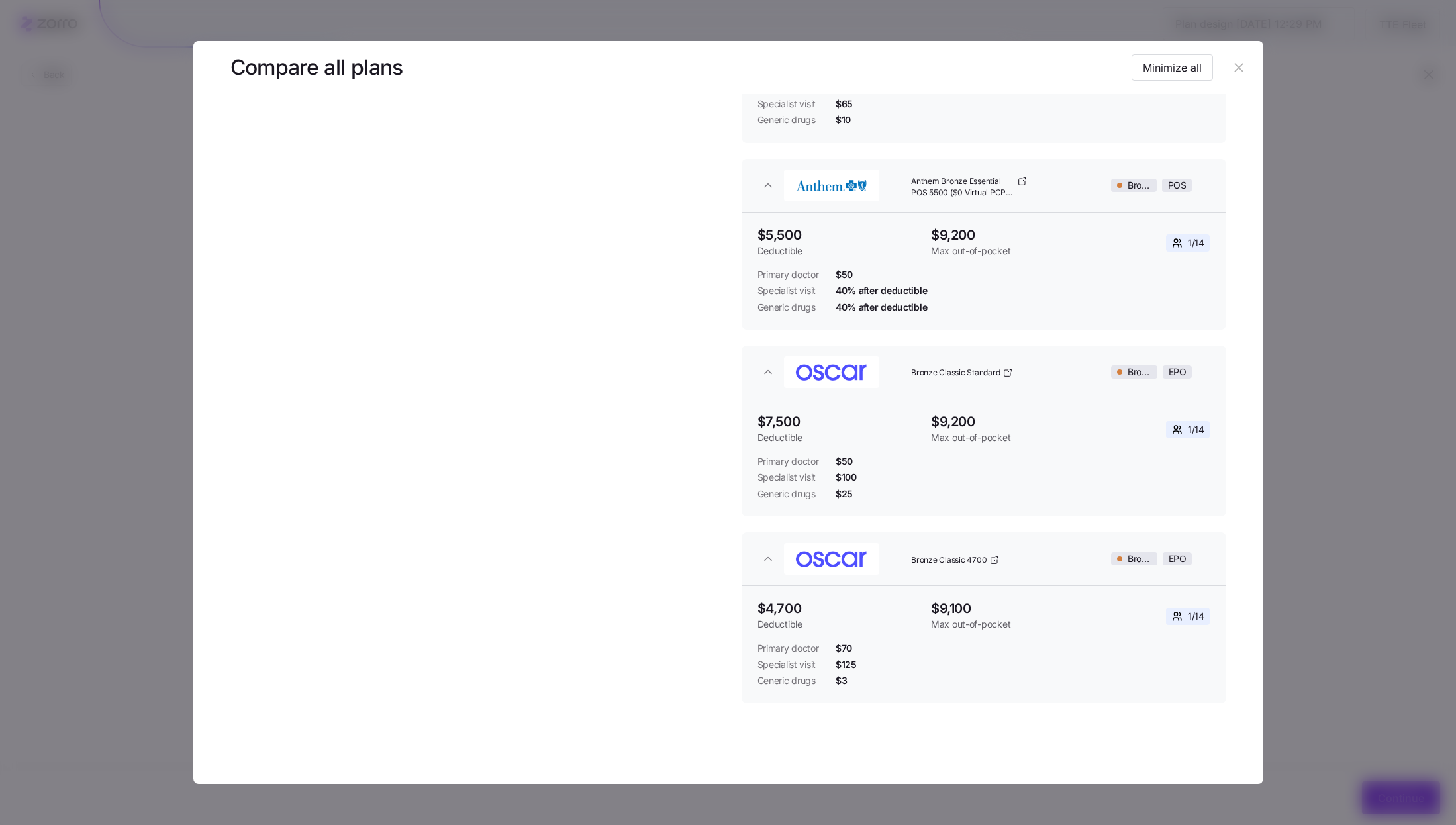
click at [1235, 71] on icon "button" at bounding box center [1239, 68] width 9 height 9
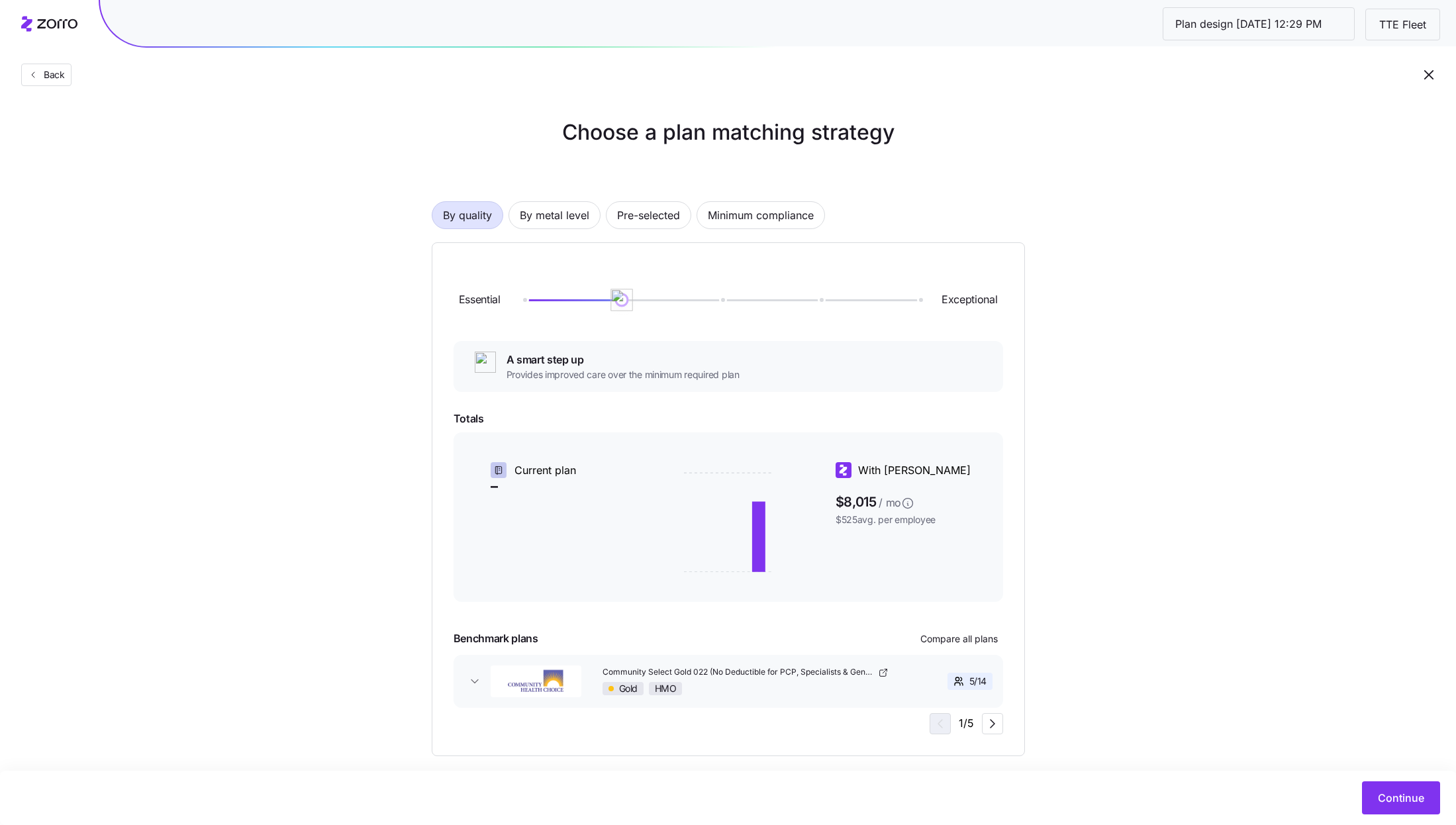
drag, startPoint x: 525, startPoint y: 299, endPoint x: 599, endPoint y: 299, distance: 74.0
click at [599, 299] on div at bounding box center [721, 300] width 396 height 2
click at [964, 638] on span "Compare all plans" at bounding box center [959, 638] width 78 height 13
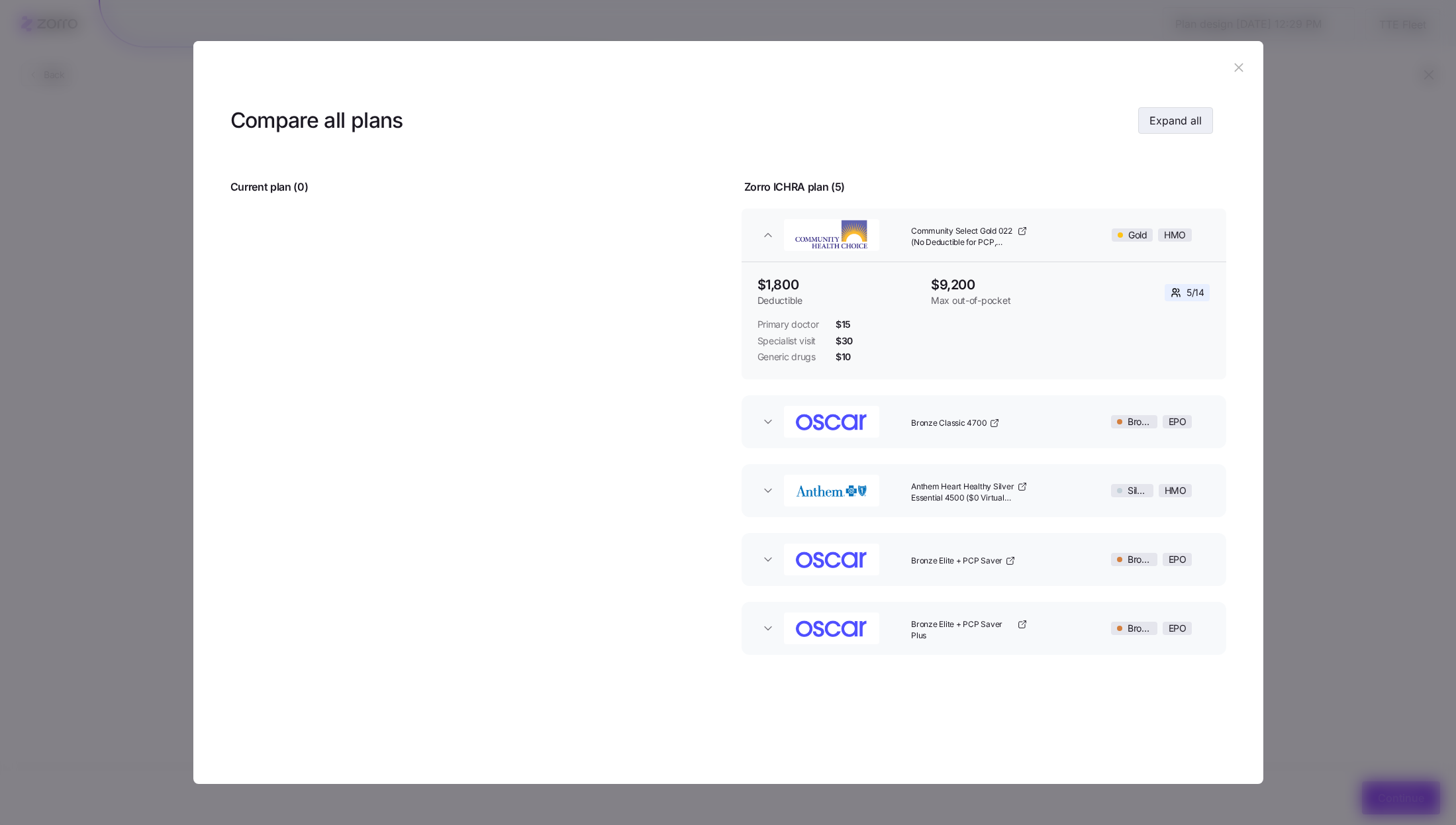
click at [1183, 116] on span "Expand all" at bounding box center [1175, 120] width 53 height 16
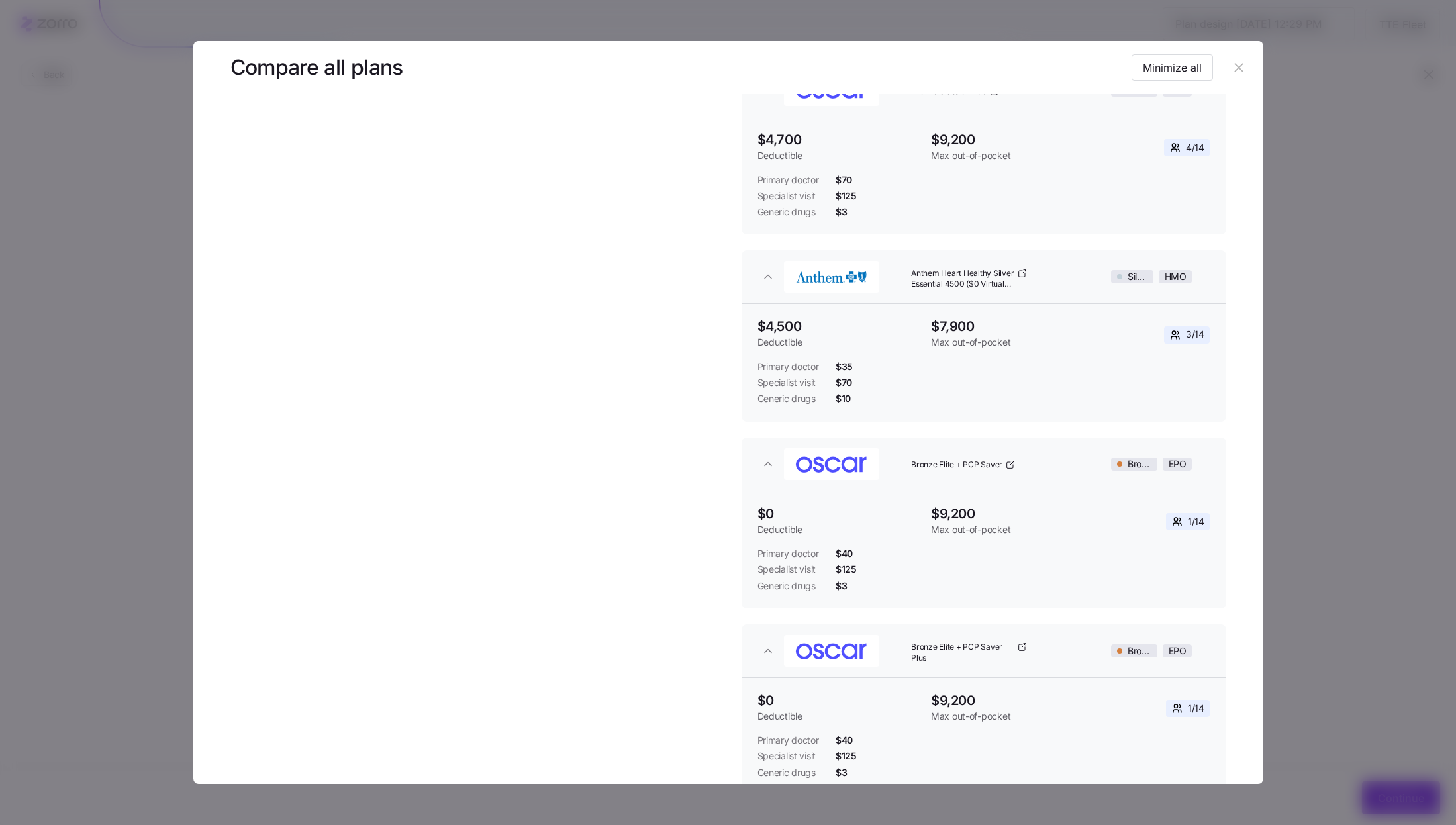
scroll to position [423, 0]
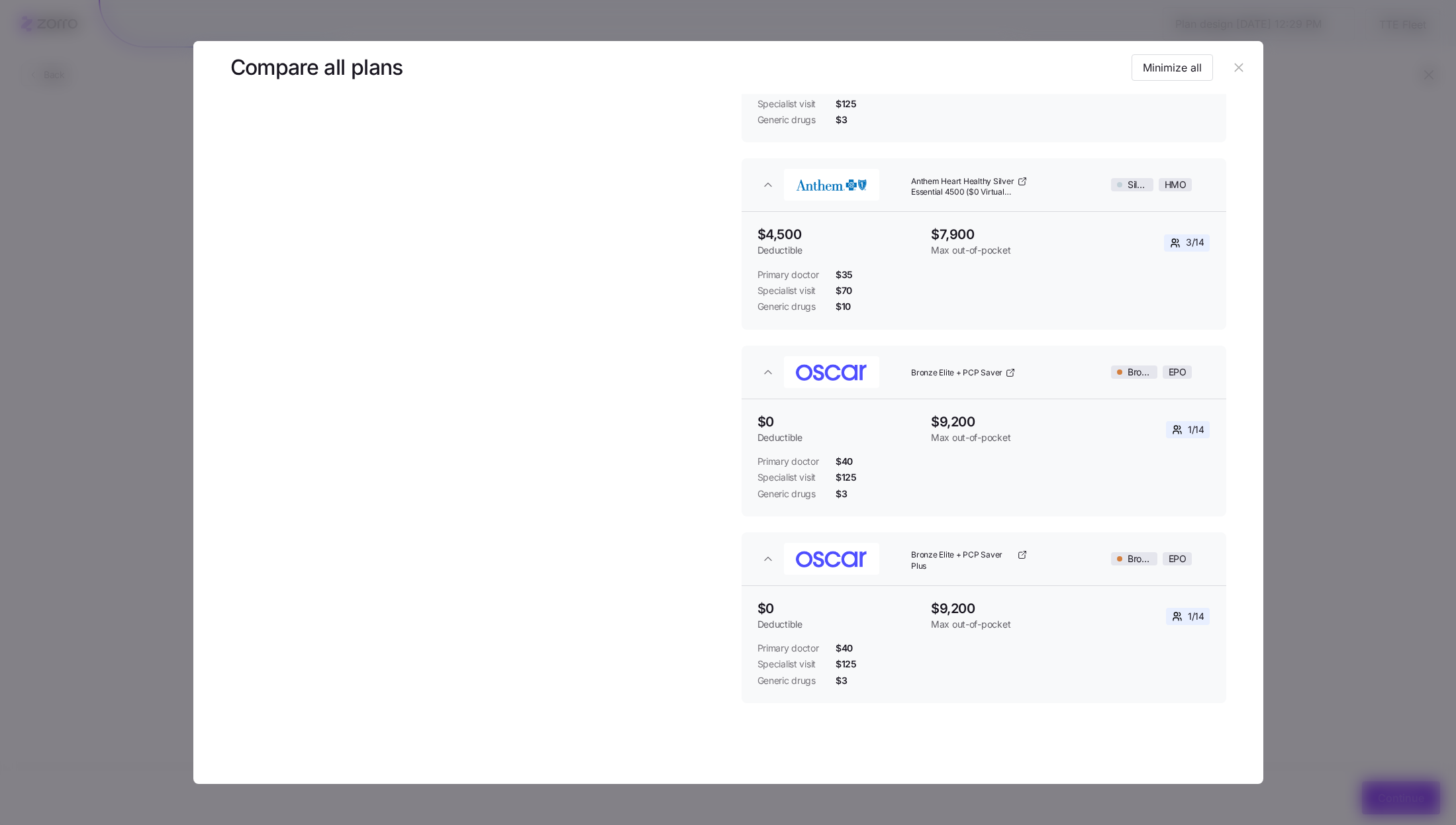
click at [1232, 72] on icon "button" at bounding box center [1238, 67] width 14 height 14
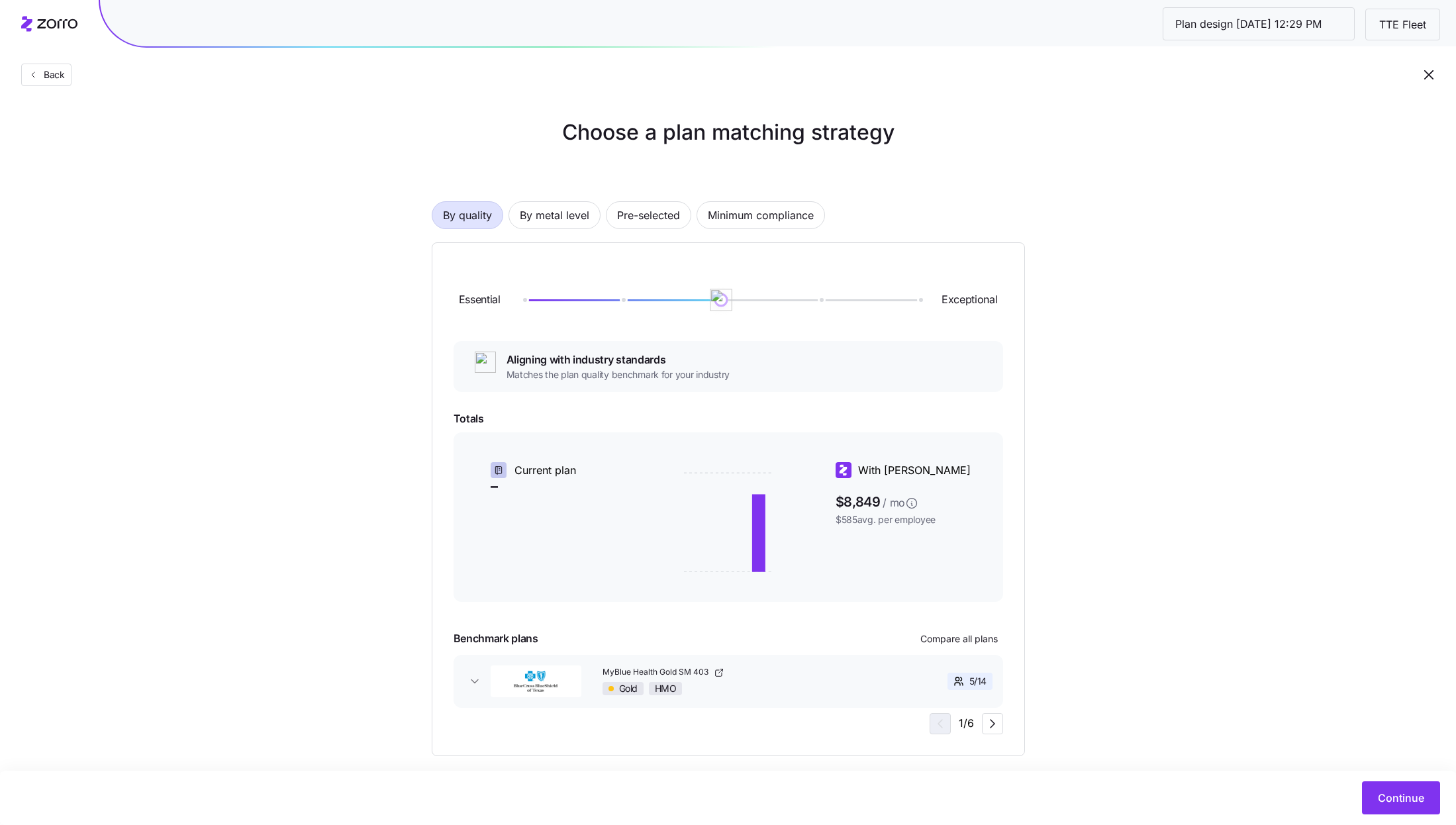
drag, startPoint x: 626, startPoint y: 307, endPoint x: 743, endPoint y: 307, distance: 117.0
click at [743, 307] on div "Essential Exceptional" at bounding box center [728, 299] width 550 height 72
click at [968, 624] on div "Essential Exceptional Aligning with industry standards Matches the plan quality…" at bounding box center [728, 498] width 550 height 470
click at [968, 635] on span "Compare all plans" at bounding box center [959, 638] width 78 height 13
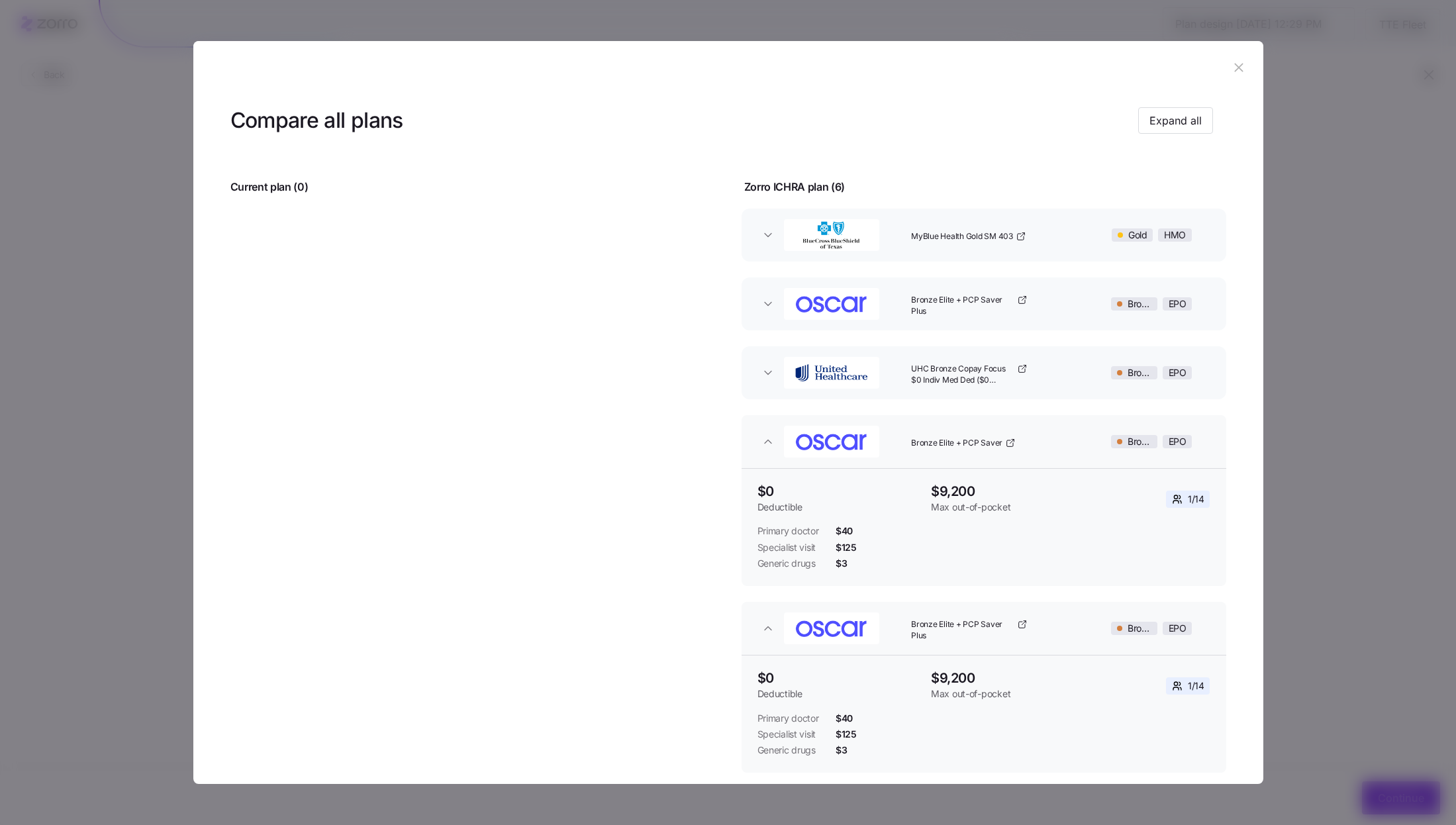
scroll to position [139, 0]
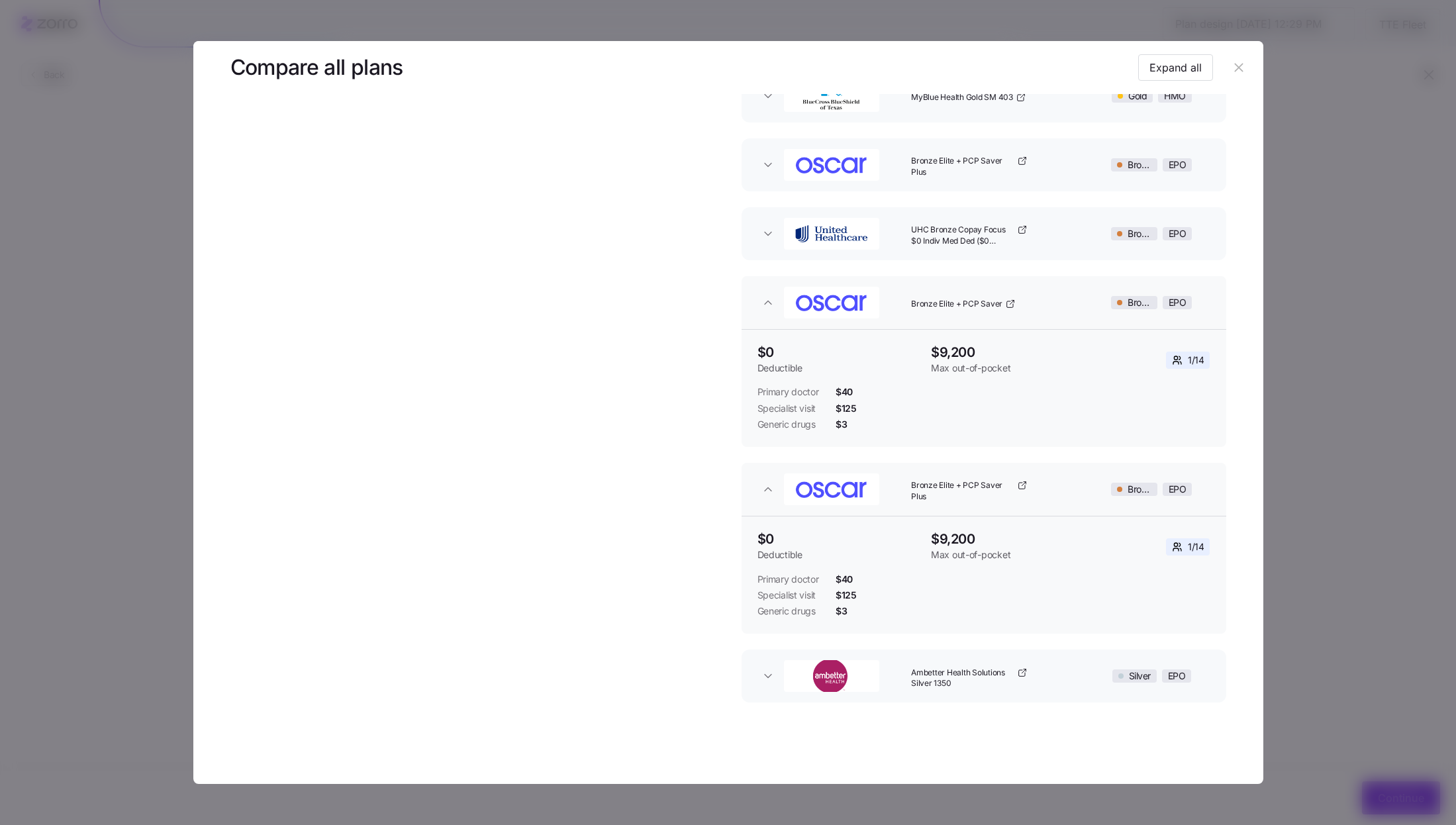
click at [1234, 59] on button "button" at bounding box center [1239, 67] width 21 height 21
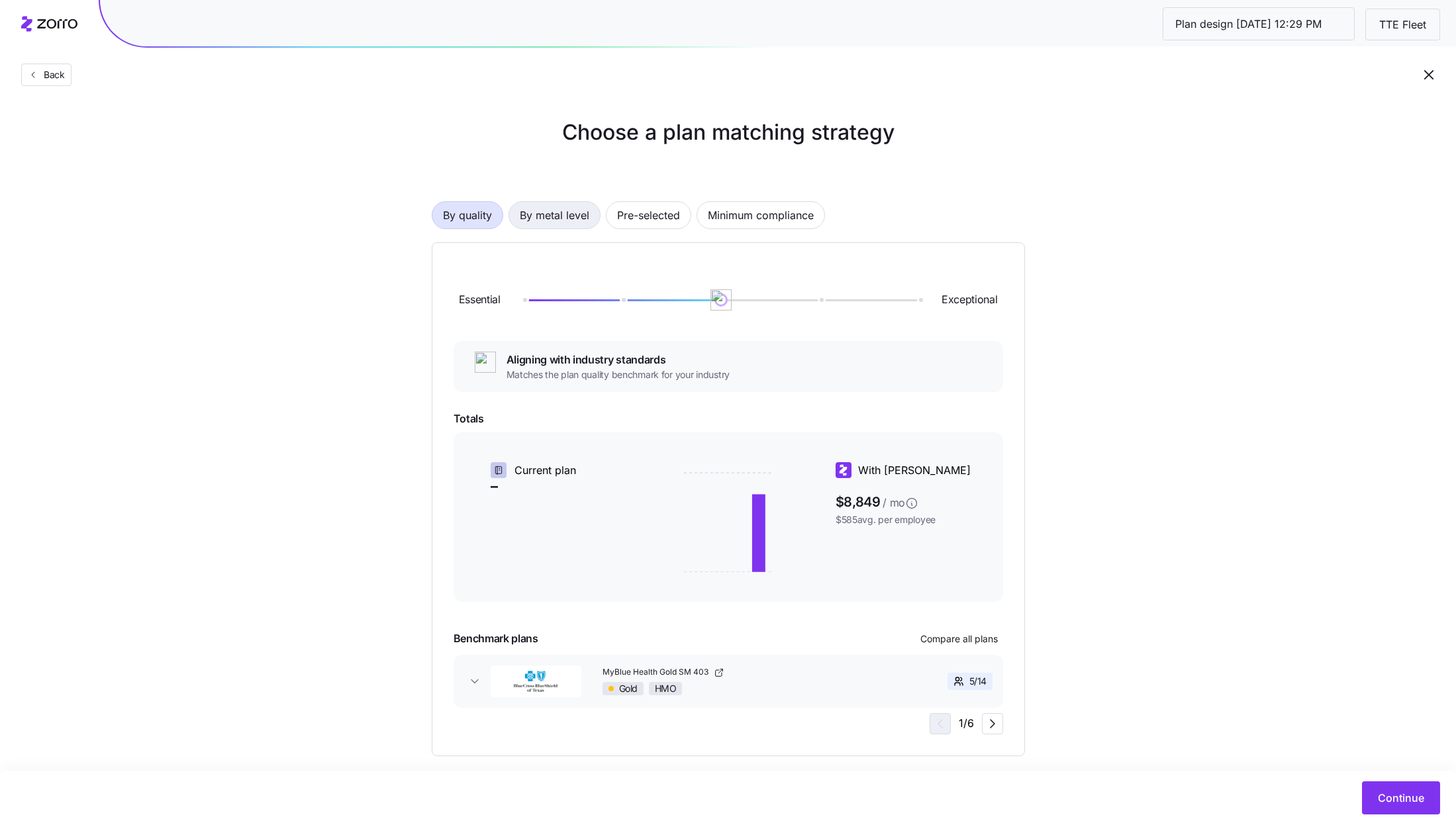
click at [556, 228] on span "By metal level" at bounding box center [554, 215] width 70 height 27
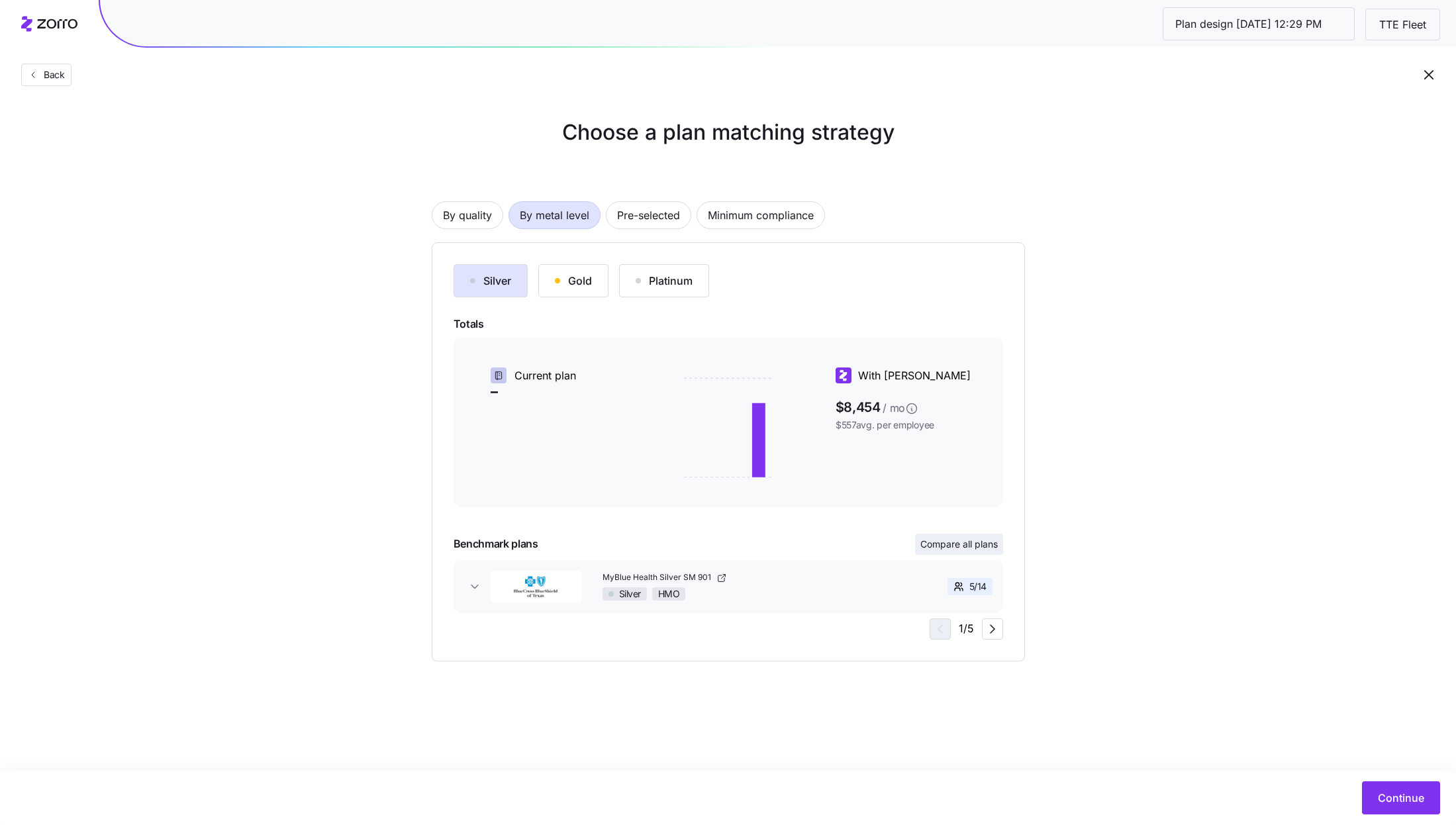
click at [979, 548] on span "Compare all plans" at bounding box center [959, 543] width 78 height 13
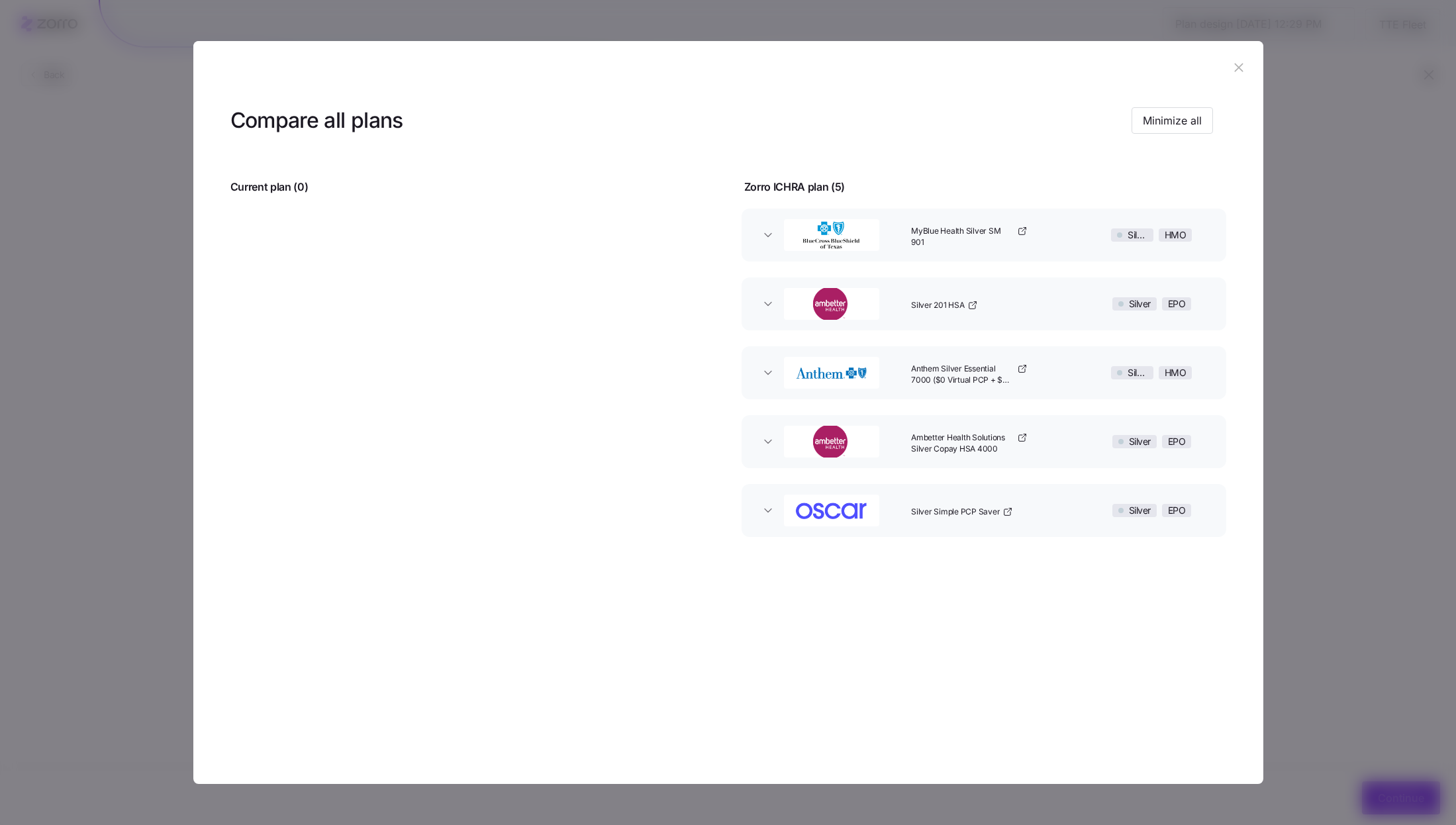
click at [1238, 71] on icon "button" at bounding box center [1238, 67] width 14 height 14
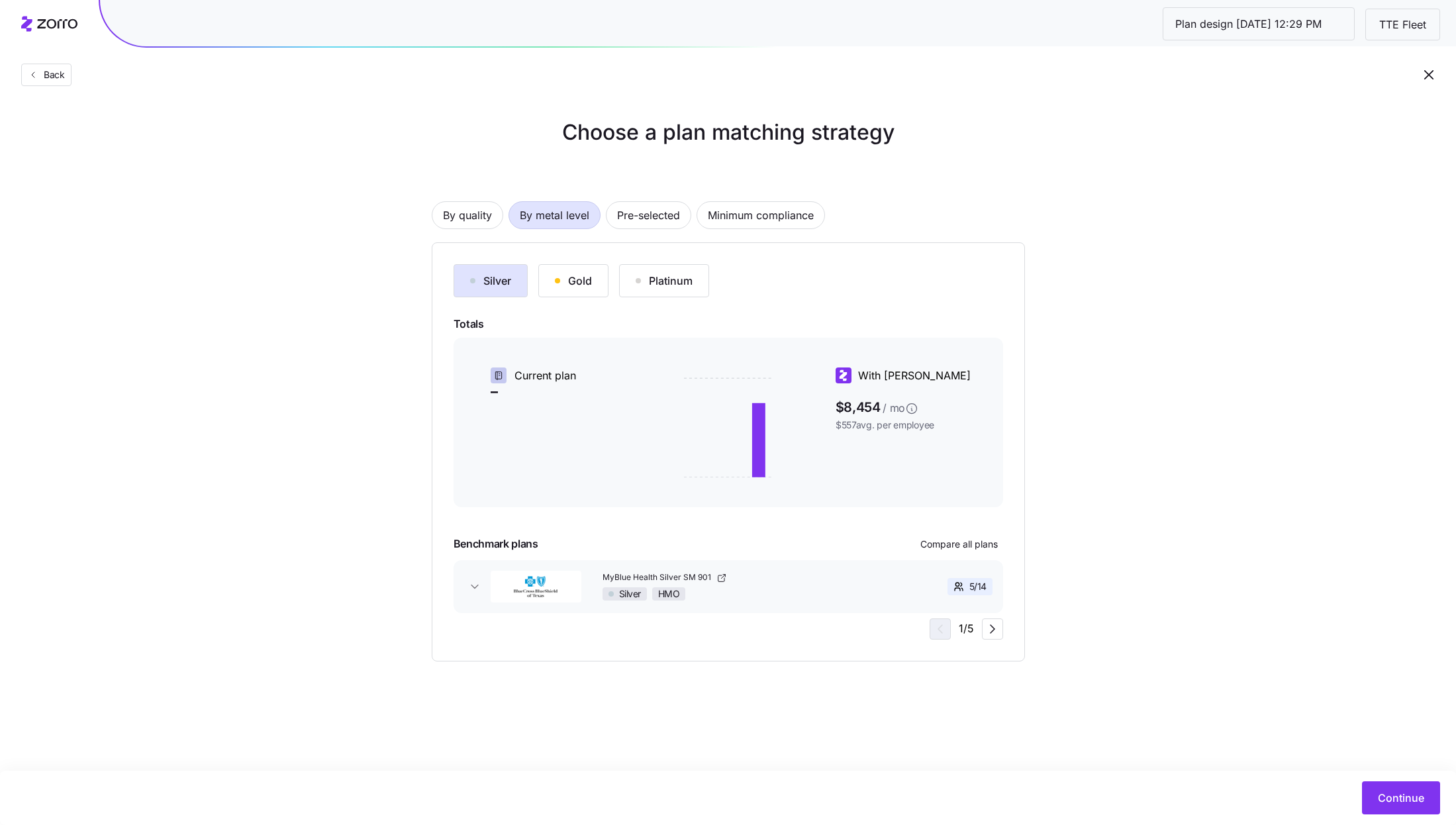
click at [950, 532] on div "Silver Gold Platinum Totals Current plan – With Zorro $8,454 / mo $557 avg. per…" at bounding box center [728, 451] width 550 height 375
click at [950, 537] on span "Compare all plans" at bounding box center [959, 543] width 78 height 13
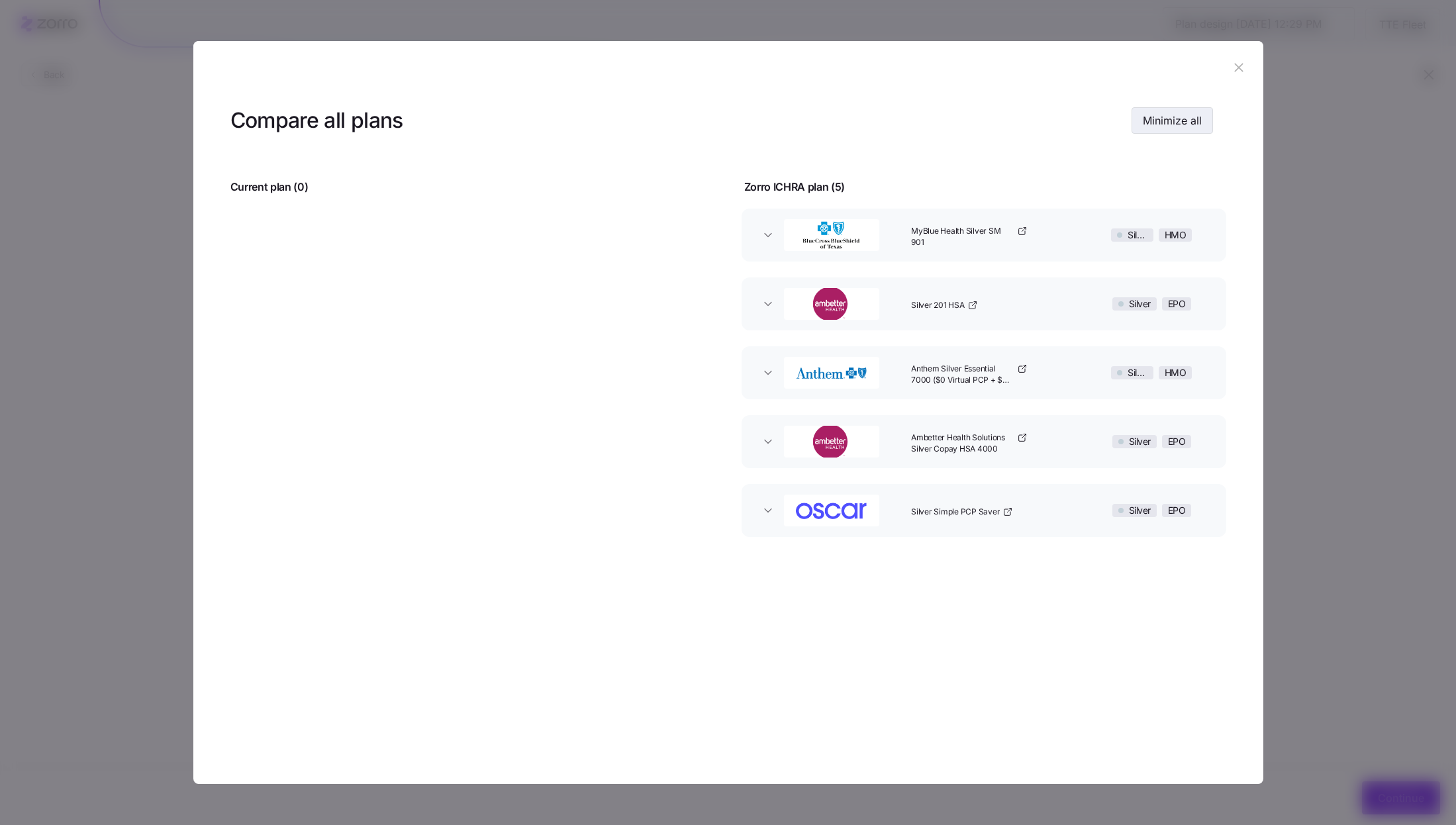
click at [1154, 128] on span "Minimize all" at bounding box center [1172, 120] width 59 height 16
click at [1184, 119] on span "Expand all" at bounding box center [1175, 120] width 53 height 16
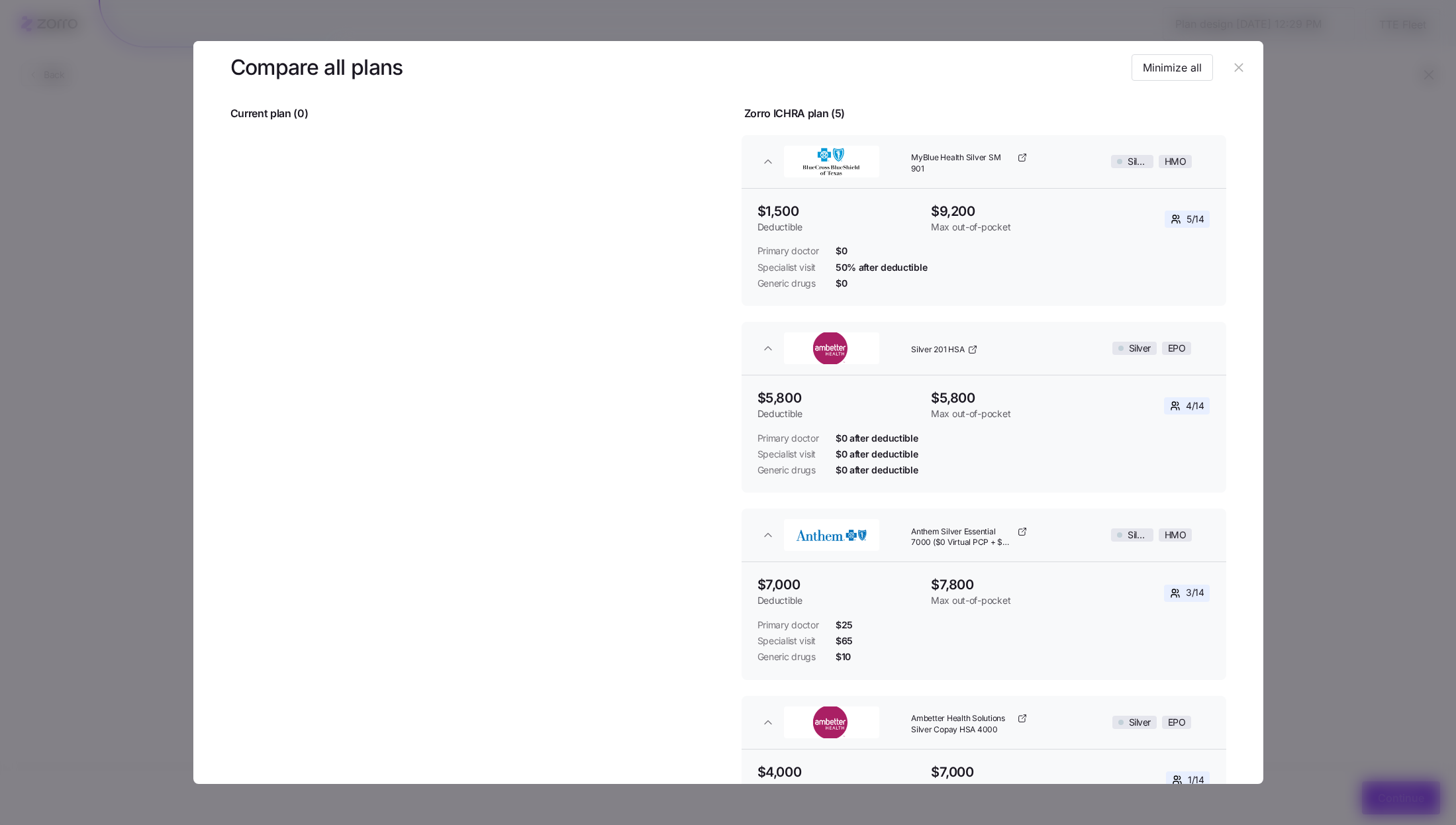
scroll to position [57, 0]
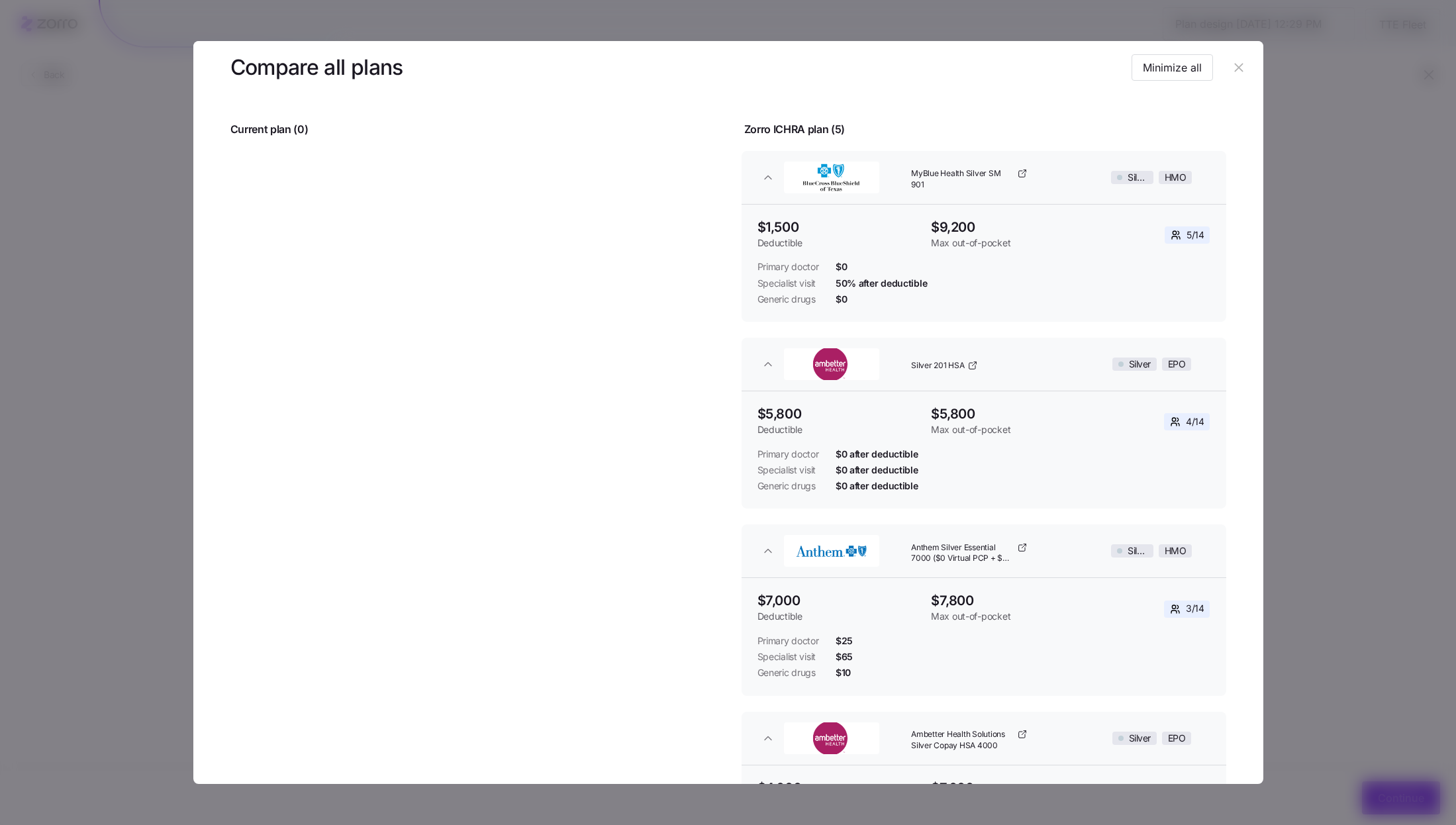
click at [1232, 73] on icon "button" at bounding box center [1238, 67] width 14 height 14
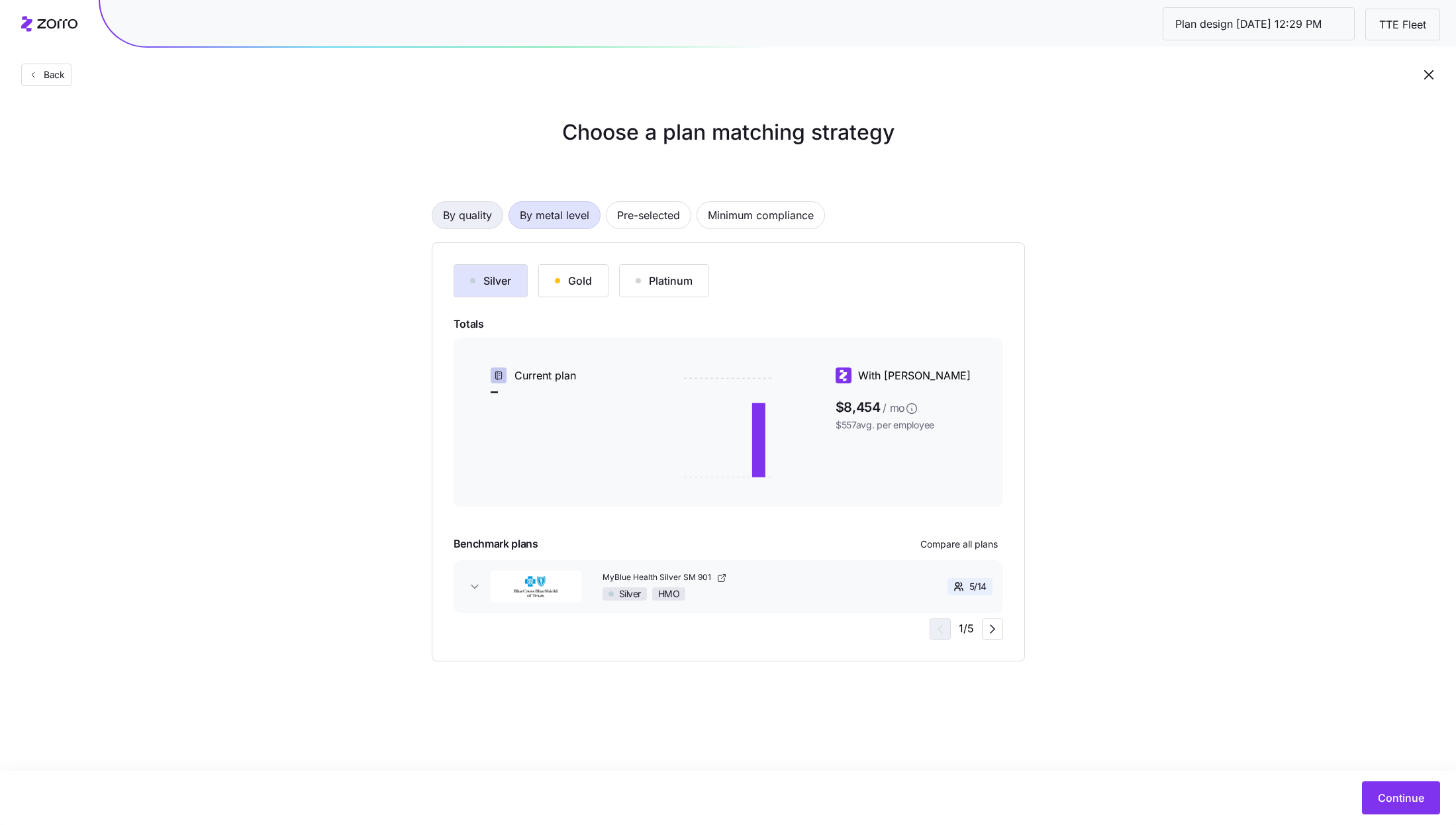
click at [482, 217] on span "By quality" at bounding box center [468, 215] width 49 height 27
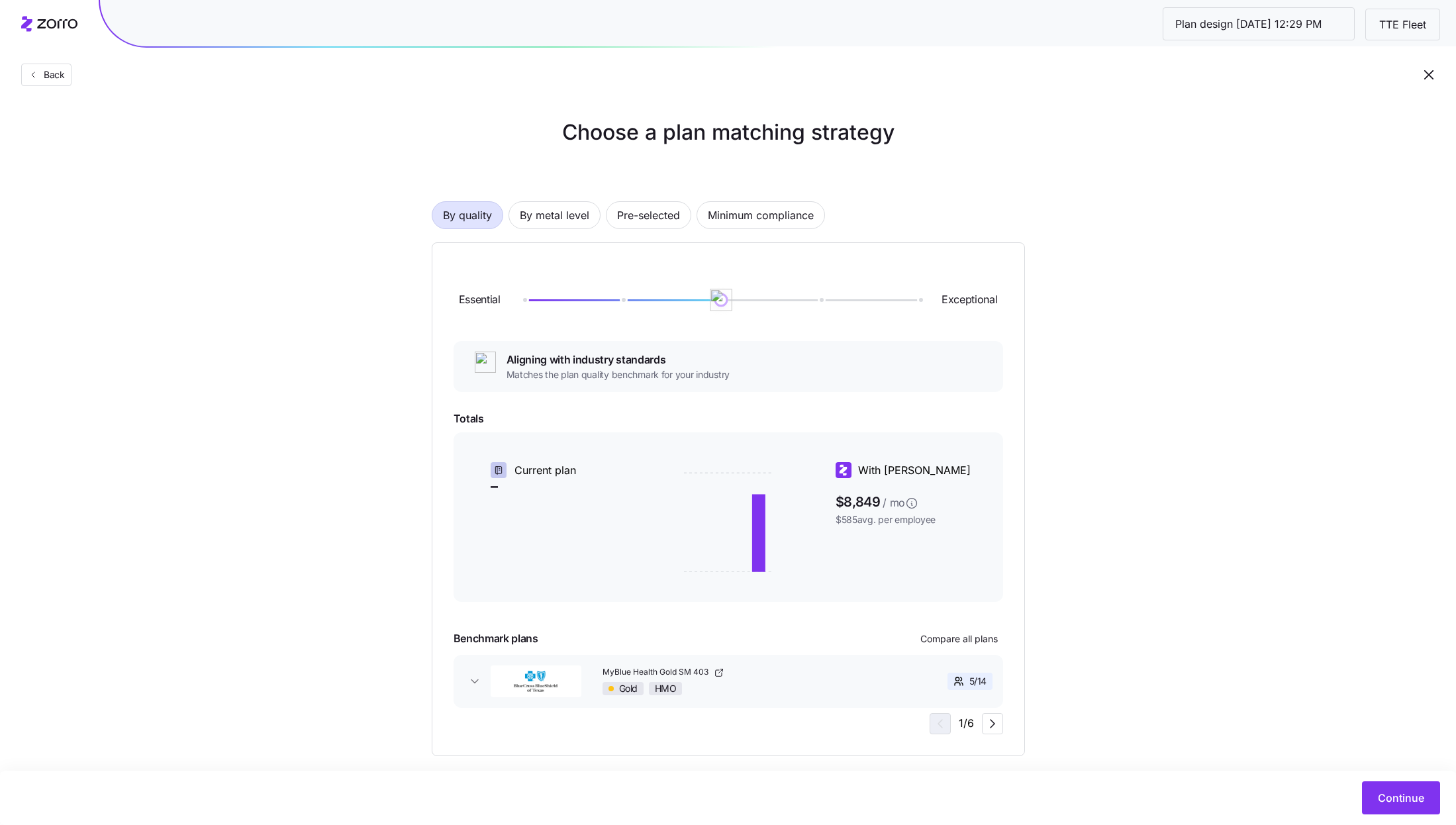
drag, startPoint x: 719, startPoint y: 298, endPoint x: 719, endPoint y: 305, distance: 7.0
click at [719, 305] on img at bounding box center [721, 299] width 23 height 22
click at [575, 215] on span "By metal level" at bounding box center [554, 215] width 70 height 27
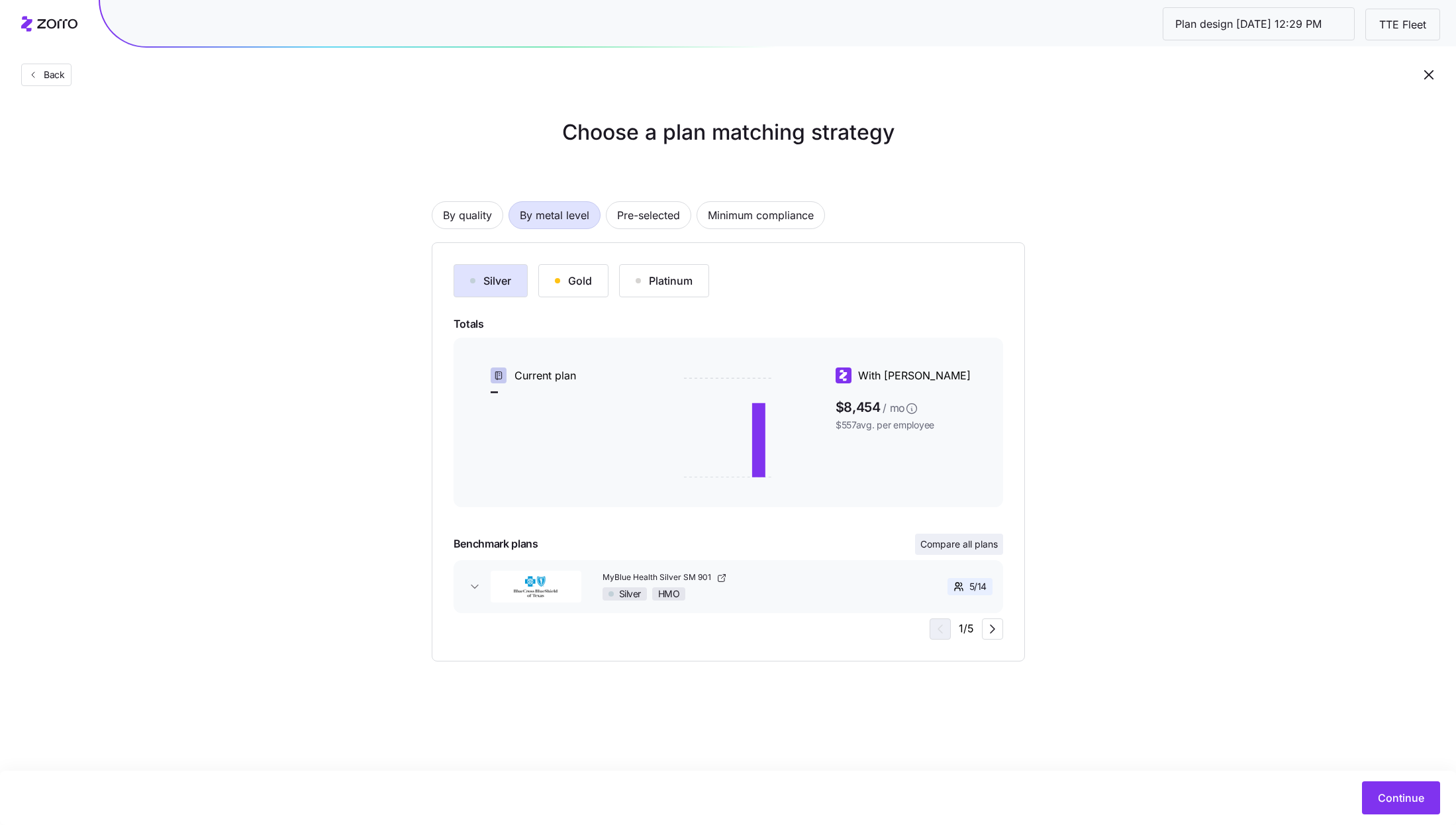
click at [981, 550] on span "Compare all plans" at bounding box center [959, 543] width 78 height 13
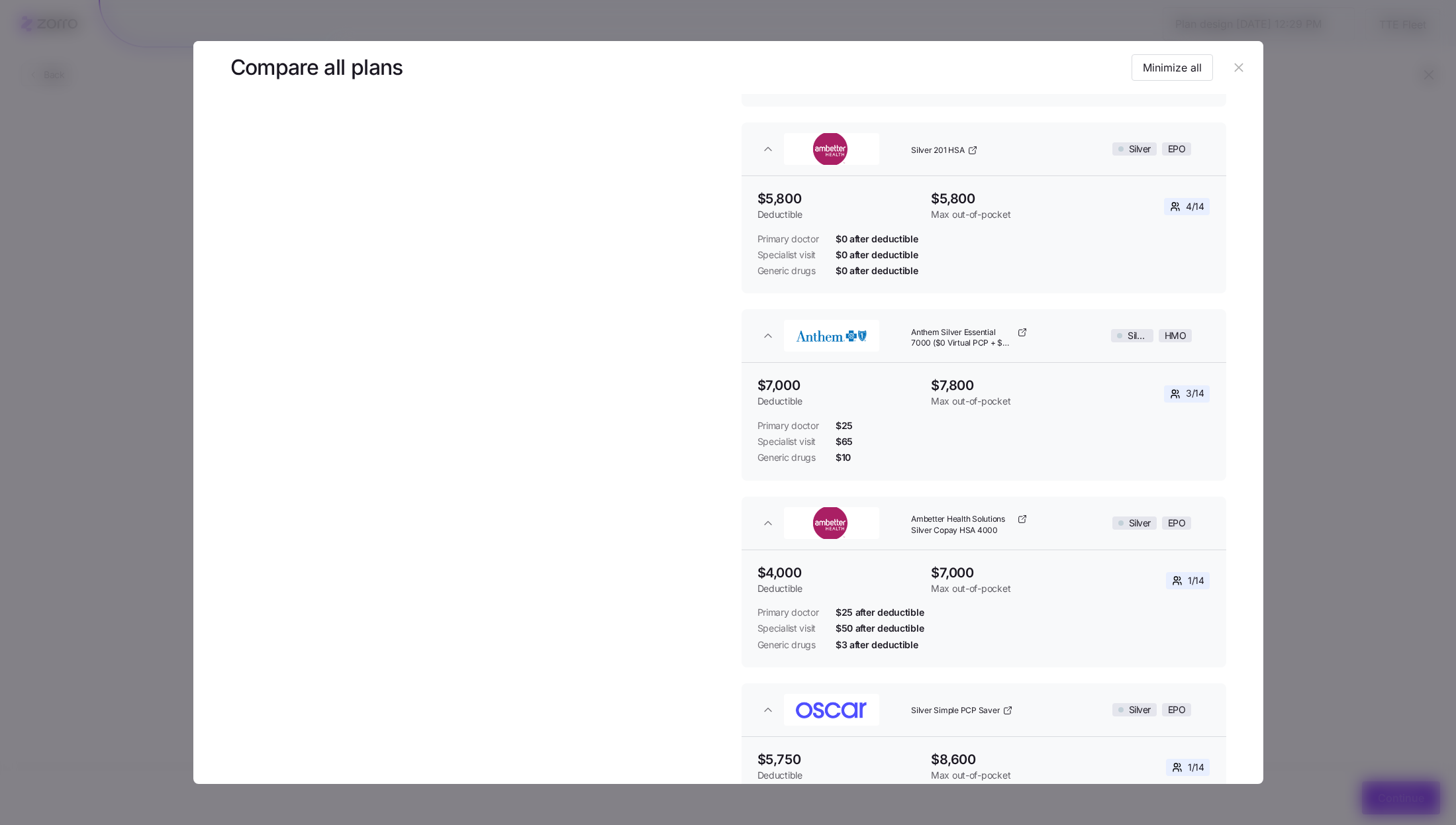
scroll to position [0, 0]
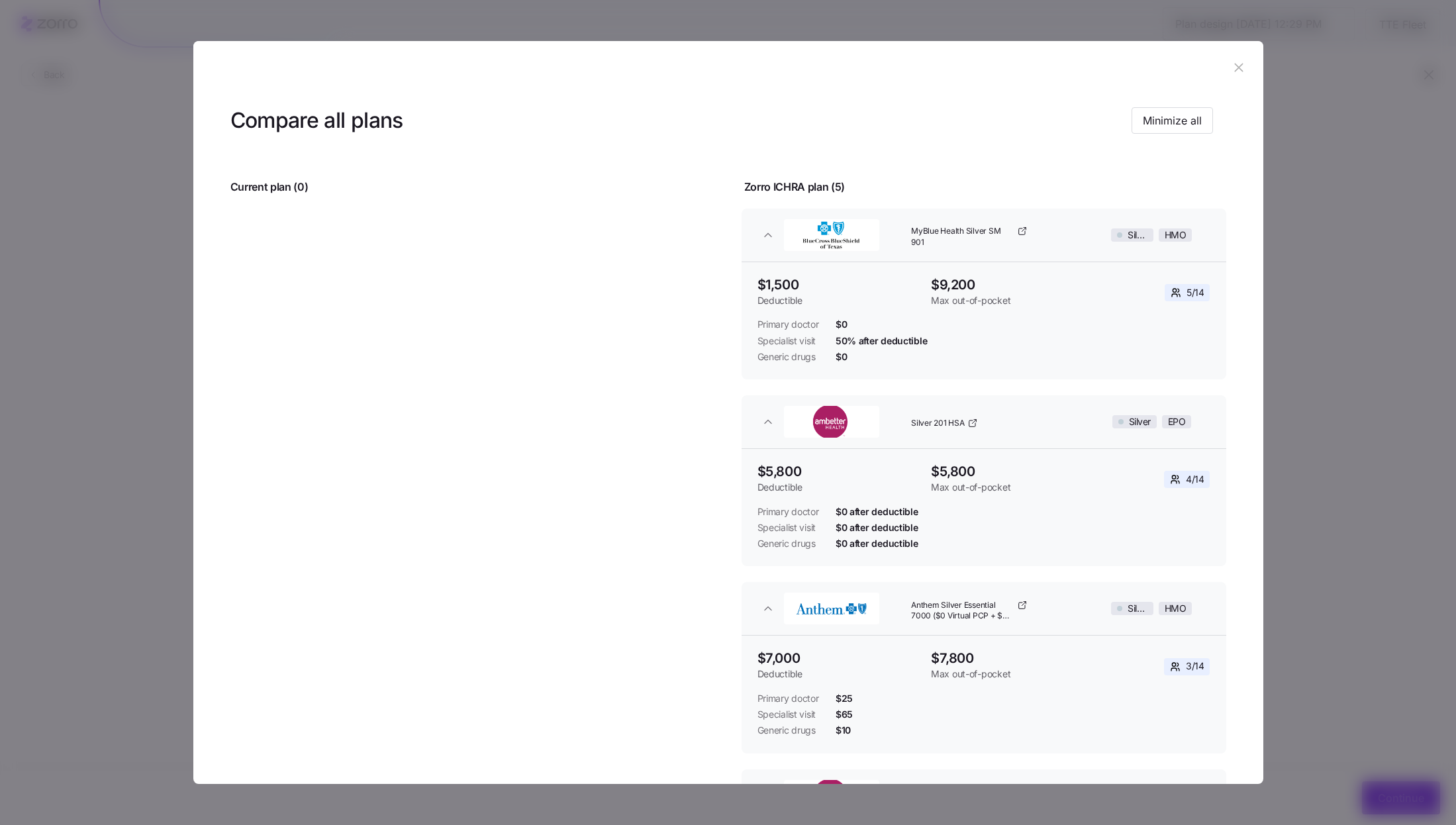
click at [1235, 74] on icon "button" at bounding box center [1238, 67] width 14 height 14
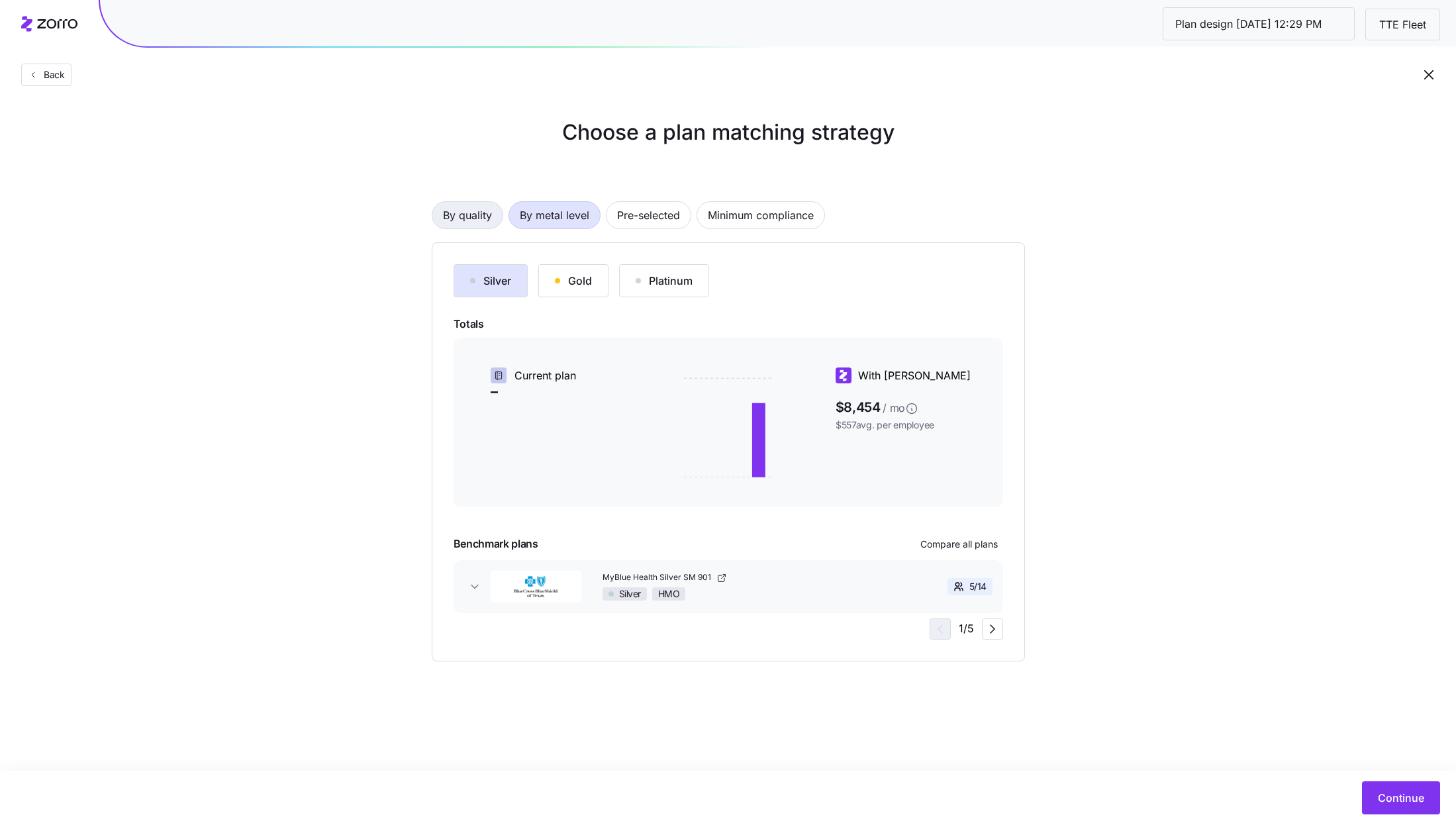
click at [484, 222] on span "By quality" at bounding box center [468, 215] width 49 height 27
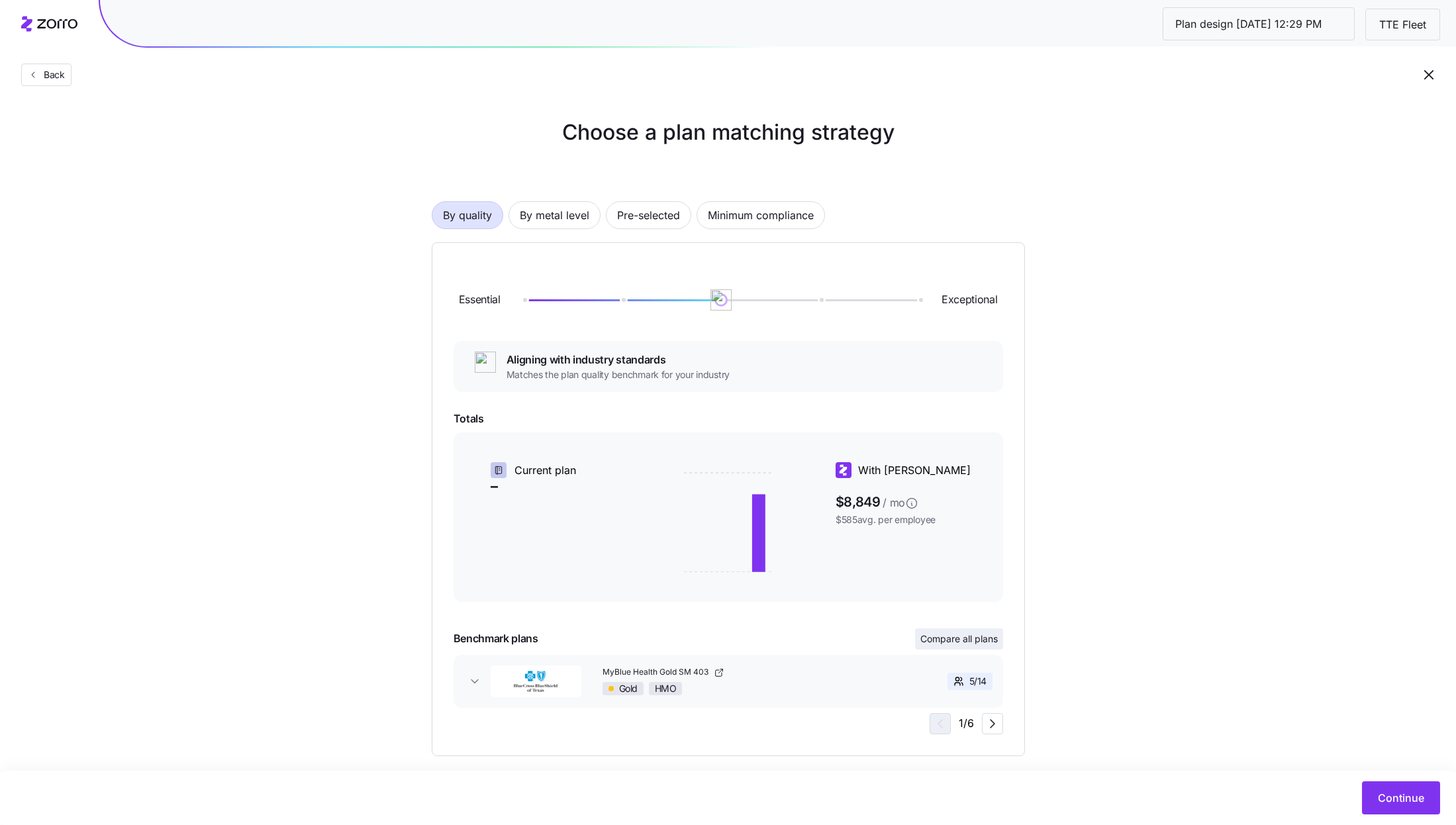
click at [976, 637] on span "Compare all plans" at bounding box center [959, 638] width 78 height 13
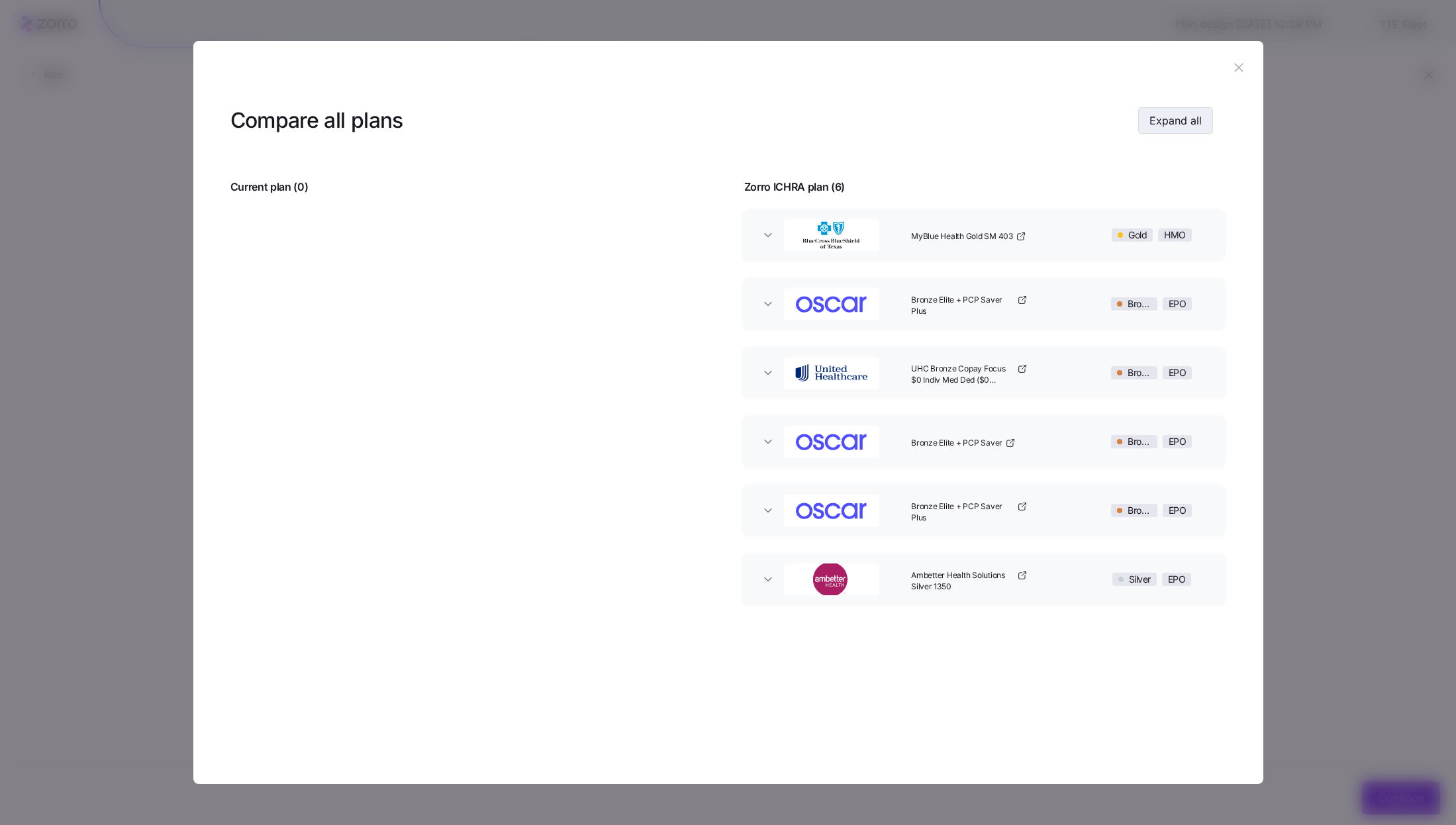
click at [1178, 125] on span "Expand all" at bounding box center [1175, 120] width 53 height 16
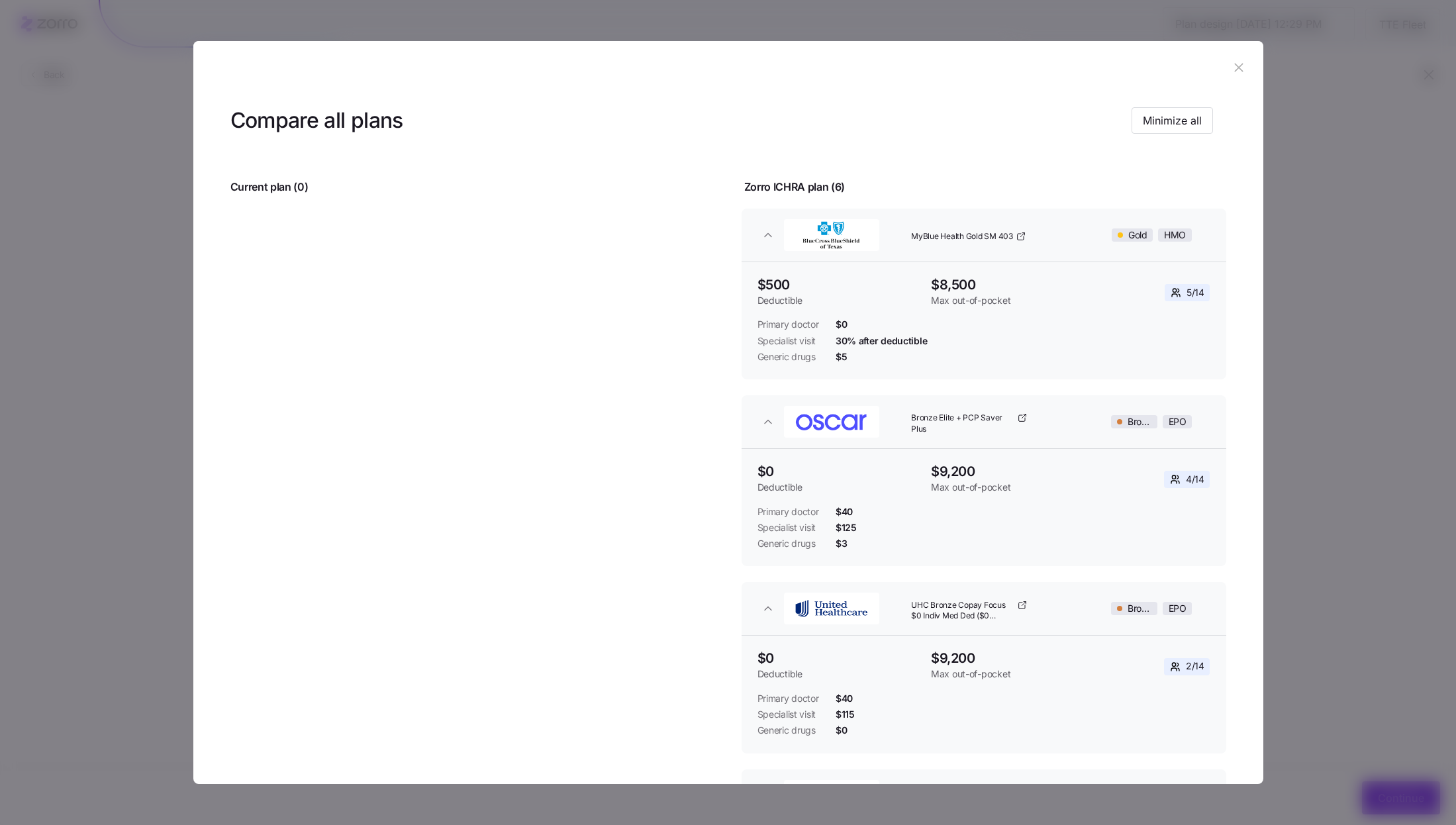
click at [1238, 67] on icon "button" at bounding box center [1238, 67] width 14 height 14
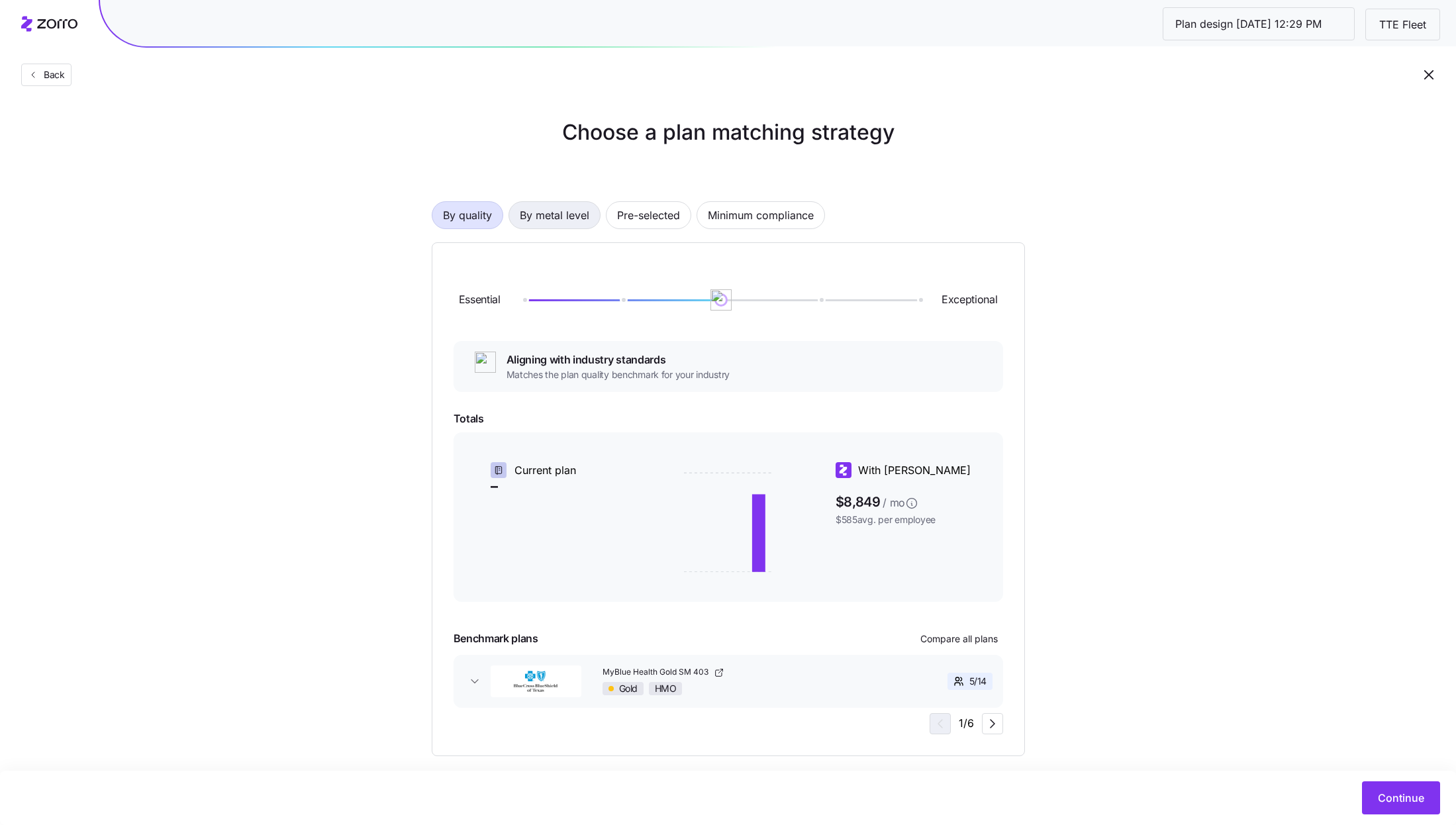
click at [555, 226] on span "By metal level" at bounding box center [554, 215] width 70 height 27
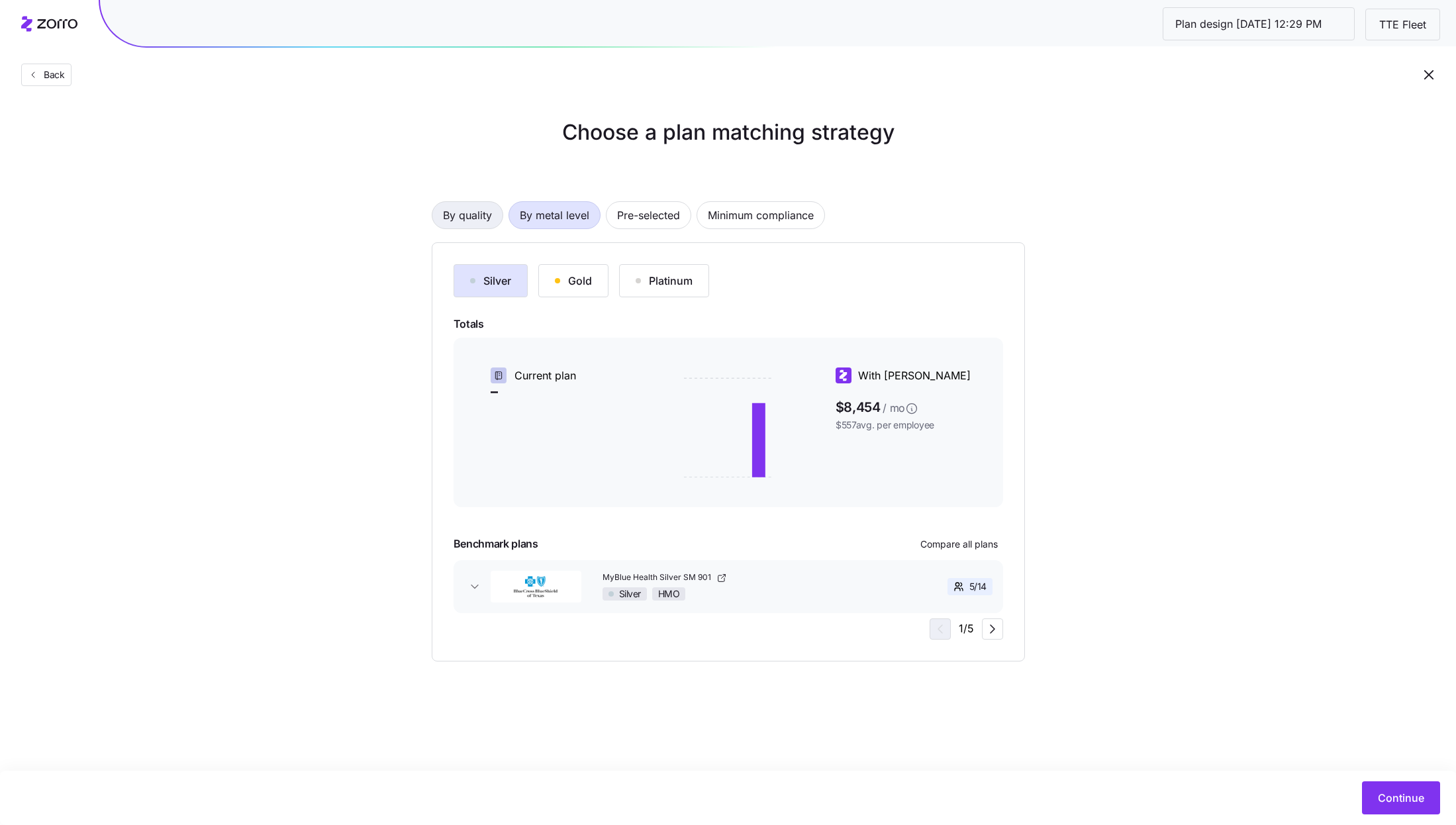
click at [481, 223] on span "By quality" at bounding box center [468, 215] width 49 height 27
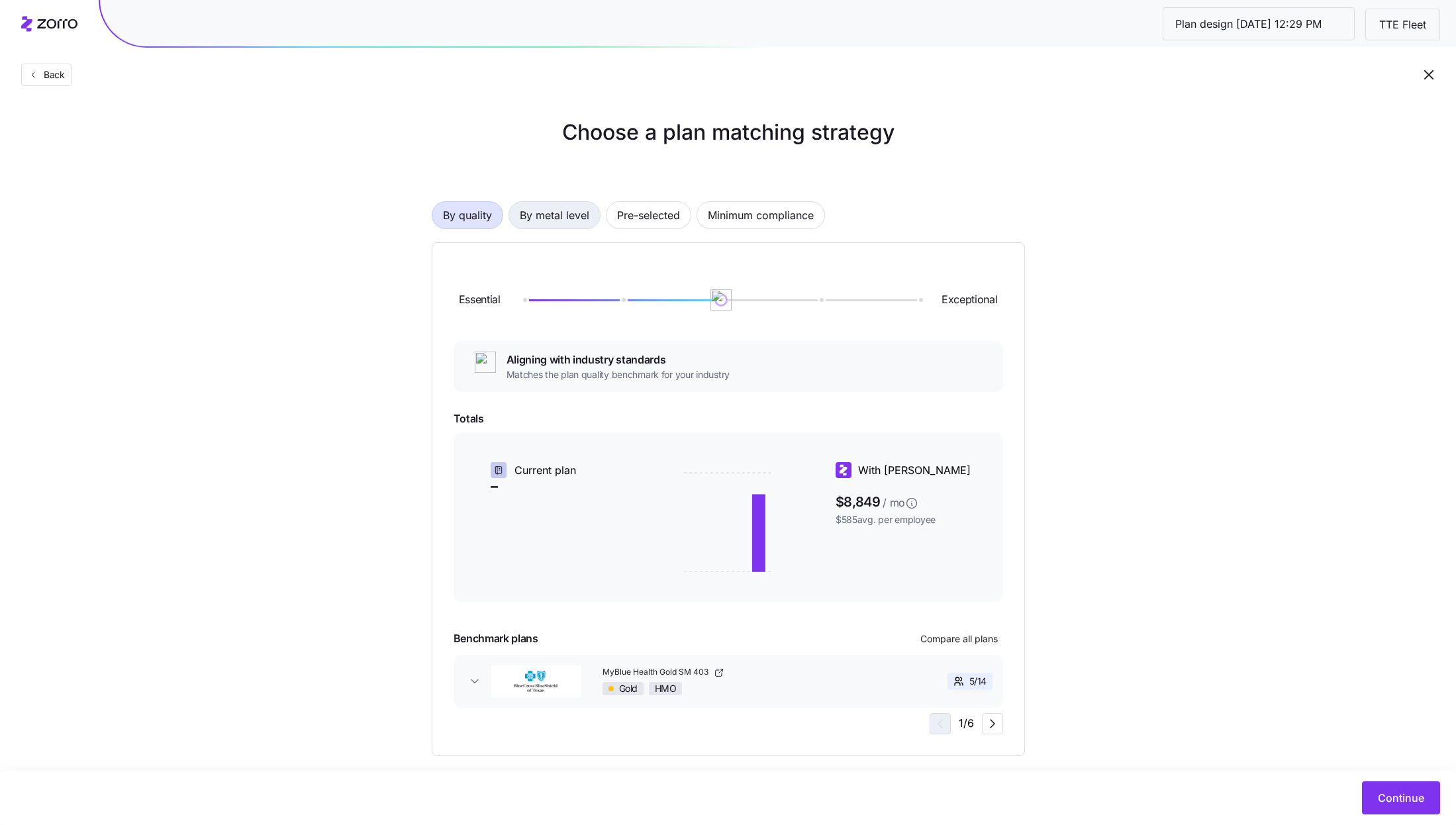
click at [539, 218] on span "By metal level" at bounding box center [554, 215] width 70 height 27
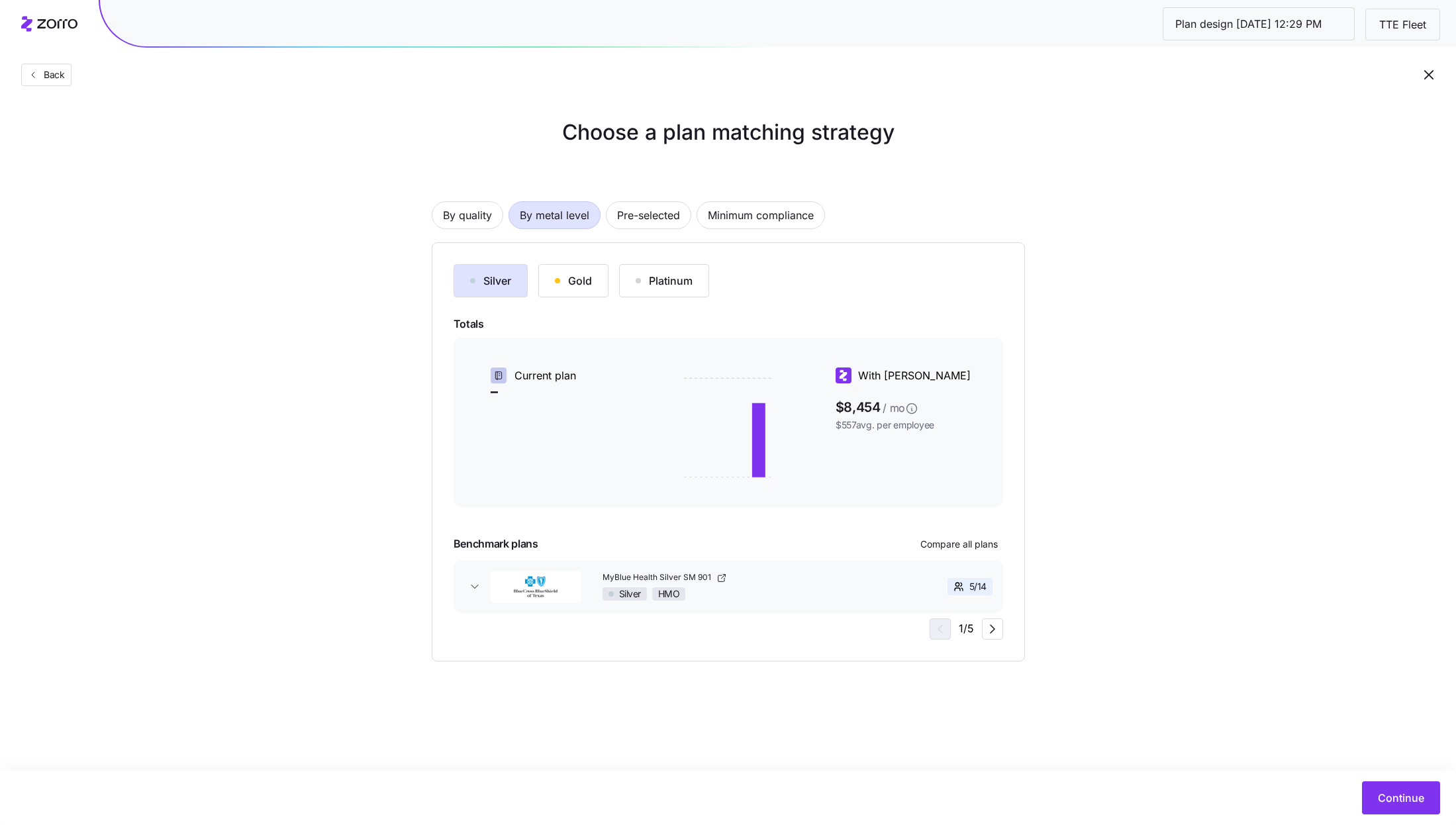
click at [573, 289] on button "Gold" at bounding box center [573, 280] width 70 height 33
drag, startPoint x: 884, startPoint y: 405, endPoint x: 835, endPoint y: 405, distance: 49.0
click at [835, 405] on span "$9,295 / mo" at bounding box center [908, 405] width 147 height 21
click at [1005, 410] on div "Silver Gold Platinum Totals Current plan – With Zorro $9,295 / mo $617 avg. per…" at bounding box center [728, 451] width 593 height 419
click at [491, 283] on div "Silver" at bounding box center [490, 280] width 41 height 16
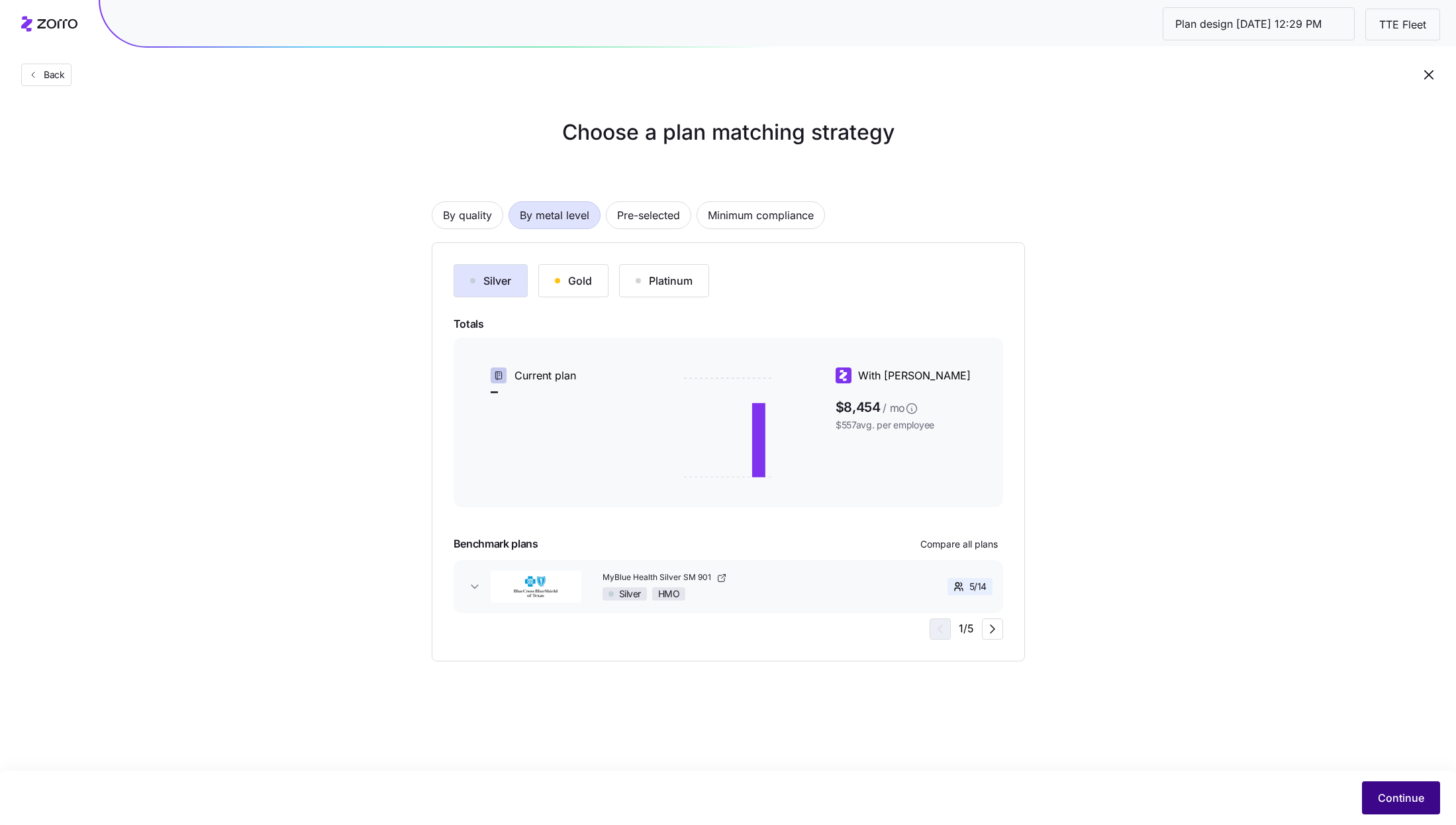
click at [1397, 798] on span "Continue" at bounding box center [1401, 797] width 46 height 16
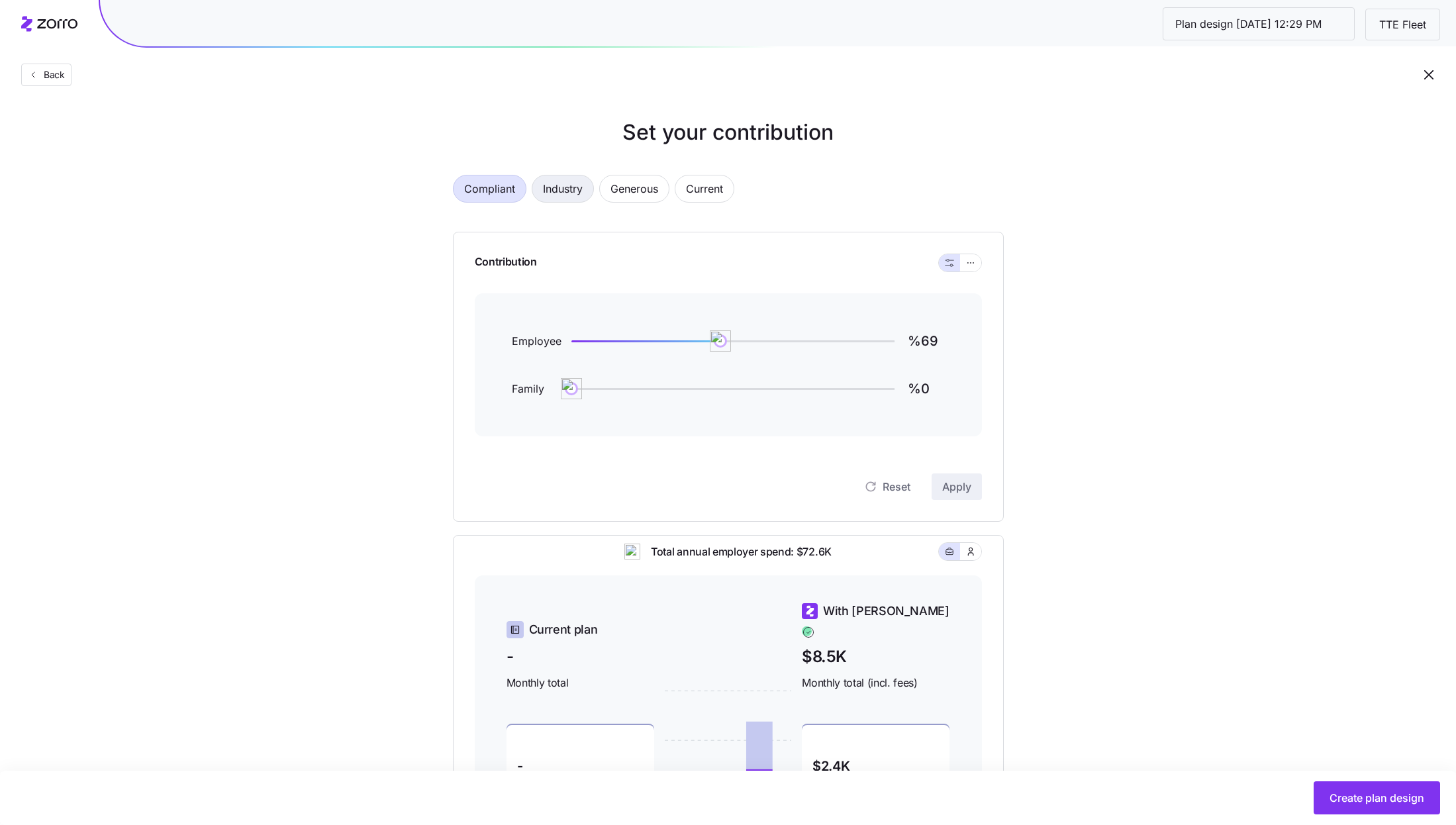
click at [554, 193] on span "Industry" at bounding box center [563, 188] width 40 height 27
click at [639, 193] on span "Generous" at bounding box center [634, 188] width 48 height 27
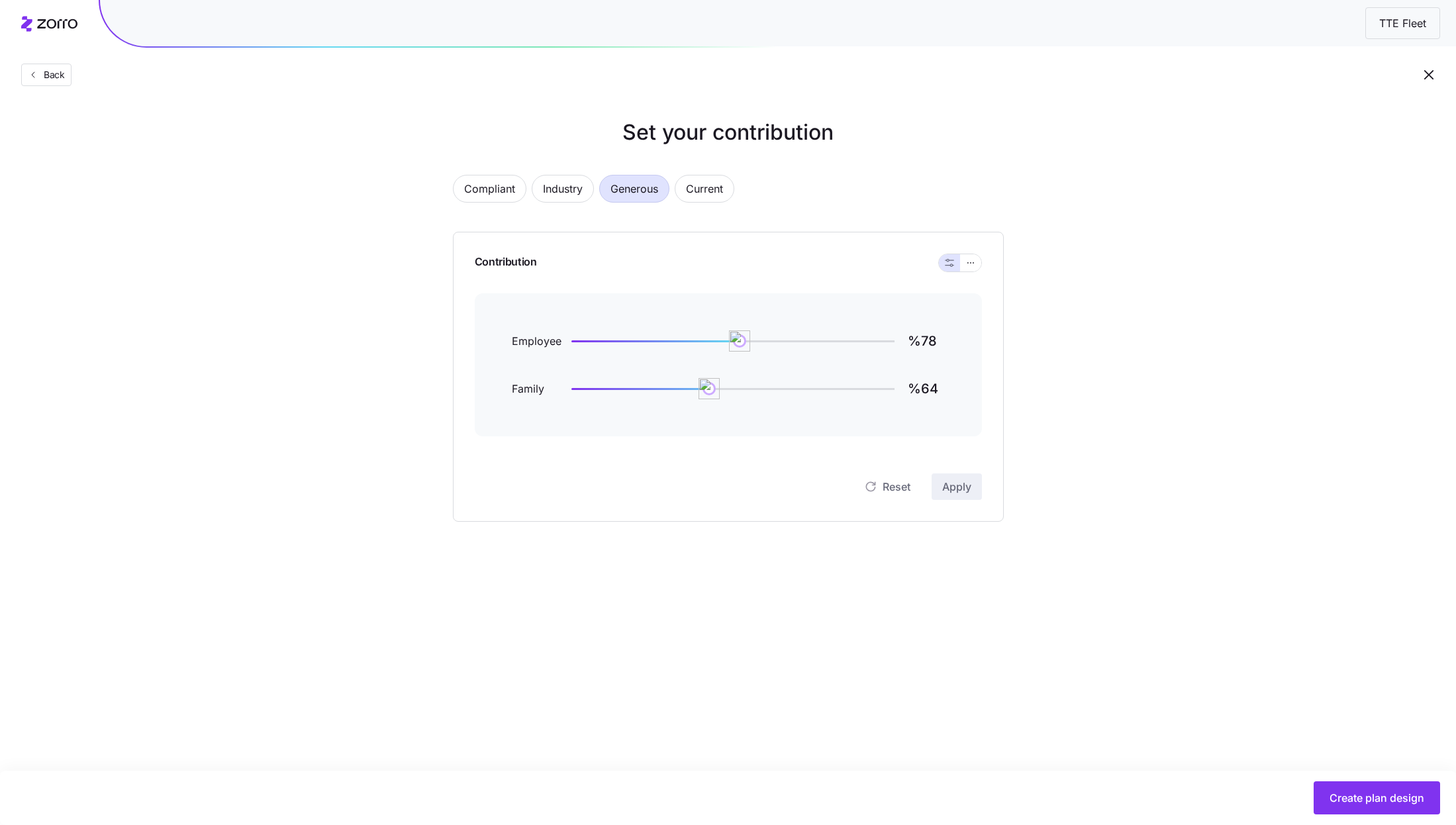
type input "%98"
type input "%77"
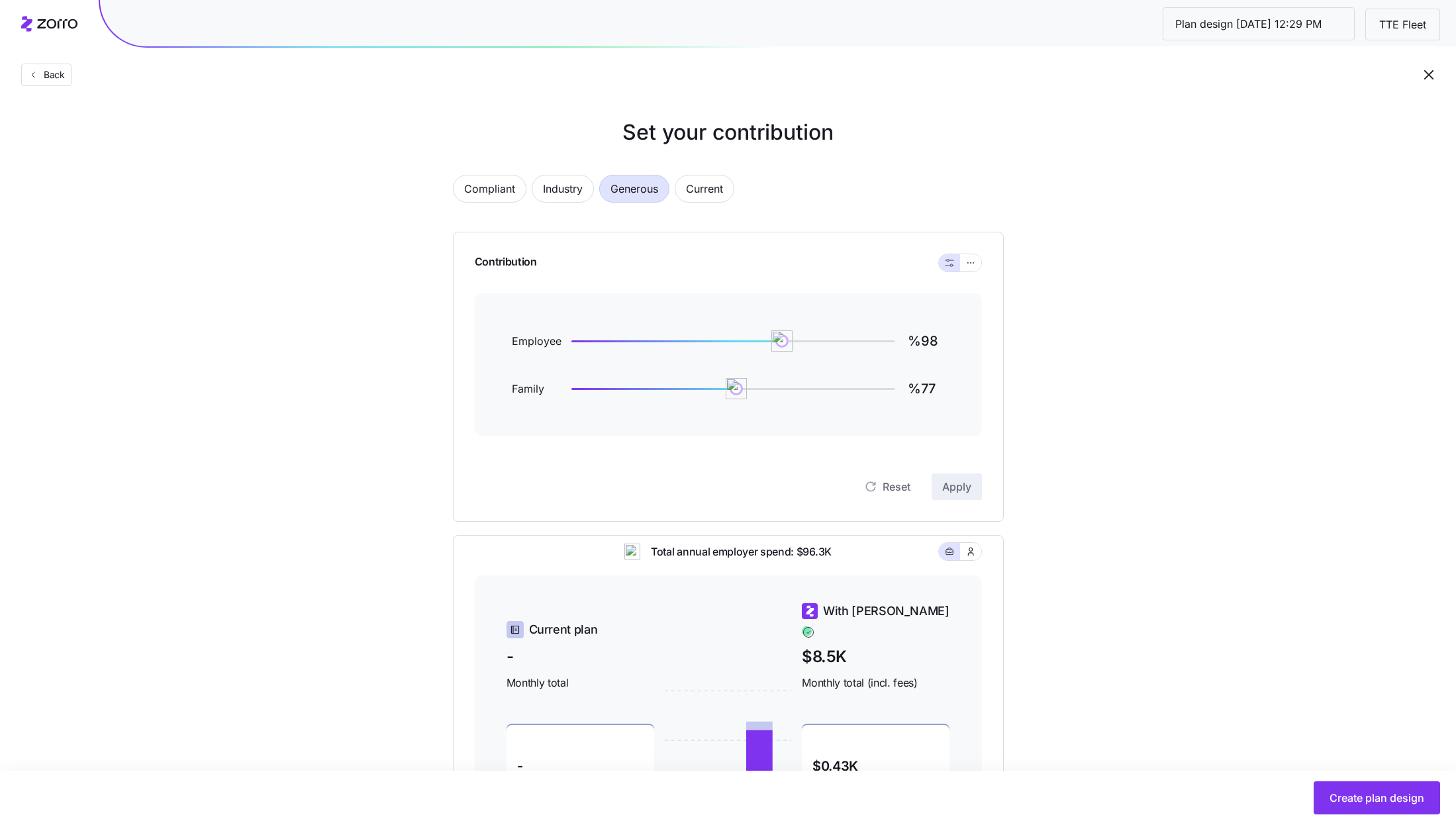
scroll to position [121, 0]
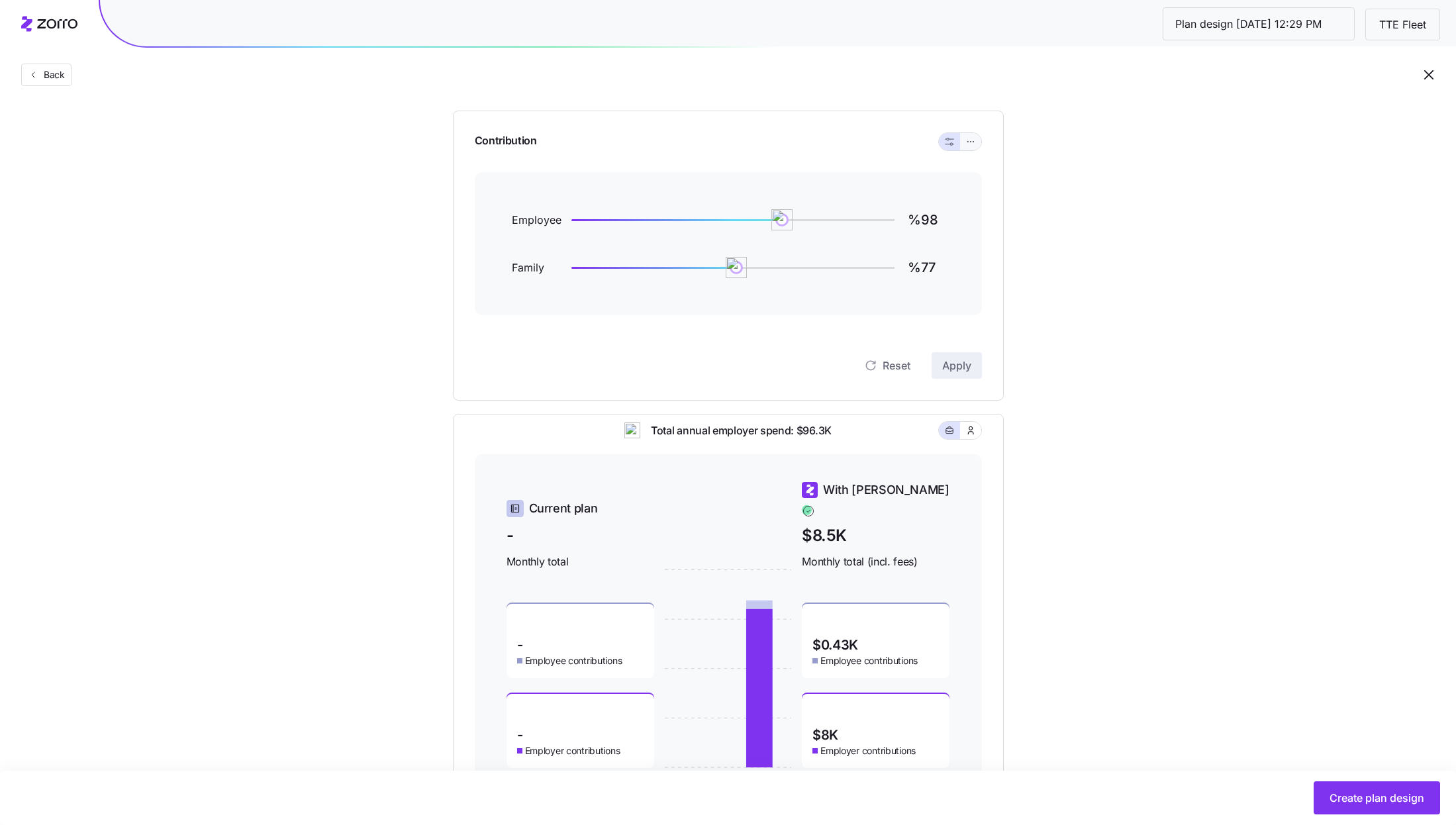
click at [971, 149] on button "button" at bounding box center [970, 141] width 21 height 17
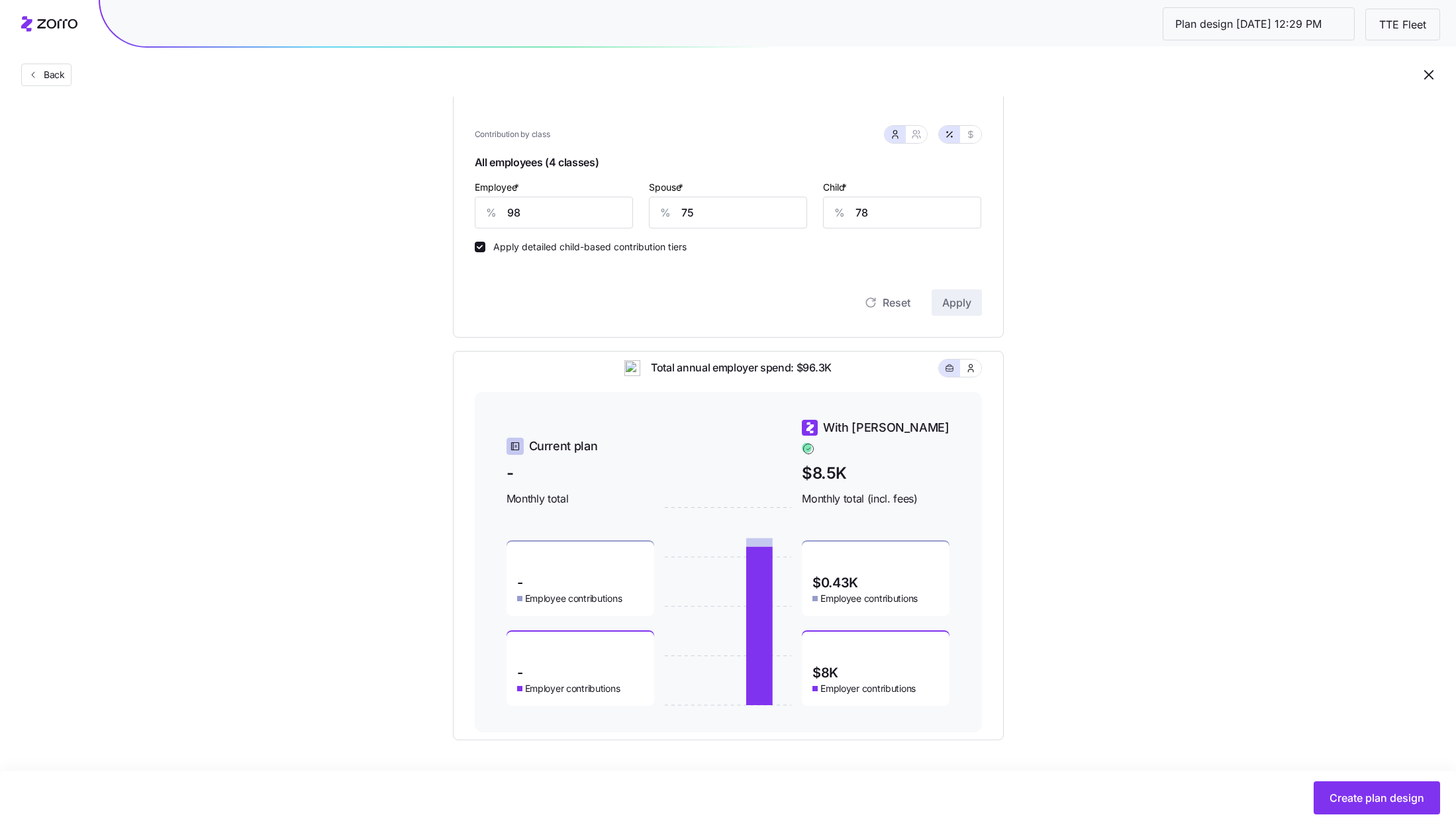
scroll to position [363, 0]
drag, startPoint x: 852, startPoint y: 468, endPoint x: 778, endPoint y: 457, distance: 74.8
click at [778, 457] on div "Current plan - Monthly total - Employee contributions - Employer contributions …" at bounding box center [728, 562] width 443 height 287
click at [874, 462] on span "$8.5K" at bounding box center [876, 473] width 148 height 25
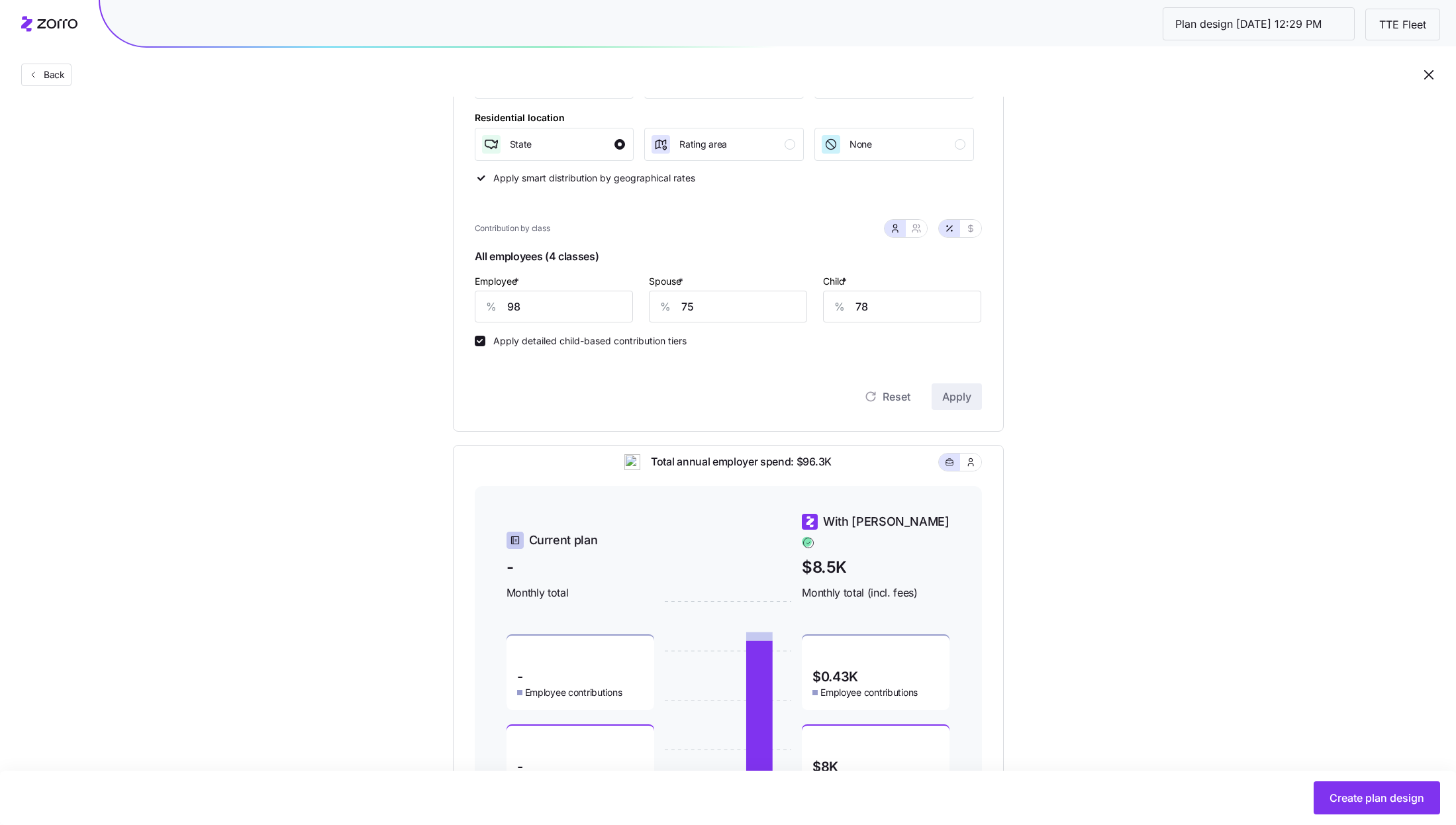
scroll to position [274, 0]
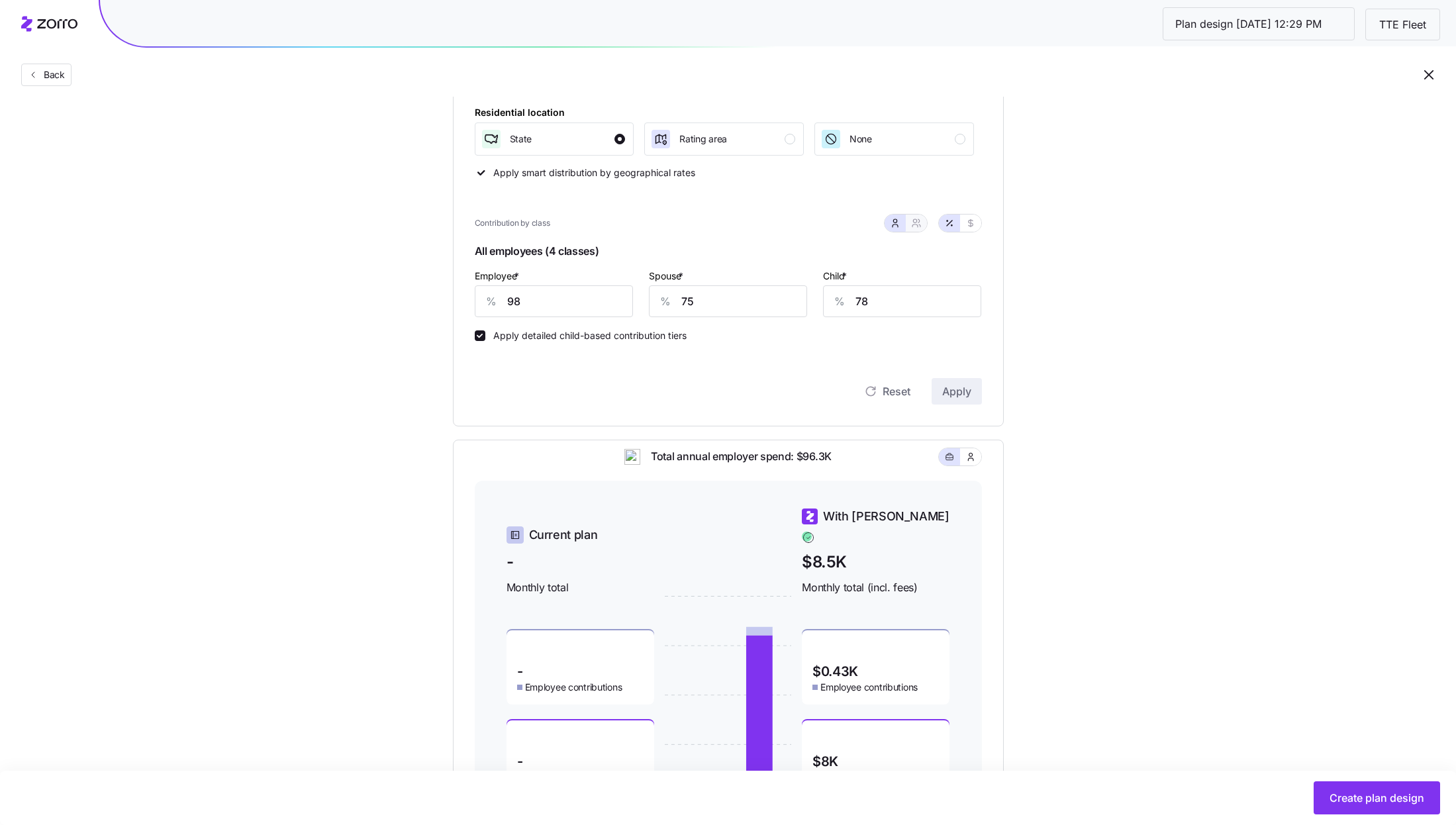
click at [919, 226] on icon "button" at bounding box center [917, 223] width 11 height 11
type input "86"
type input "89"
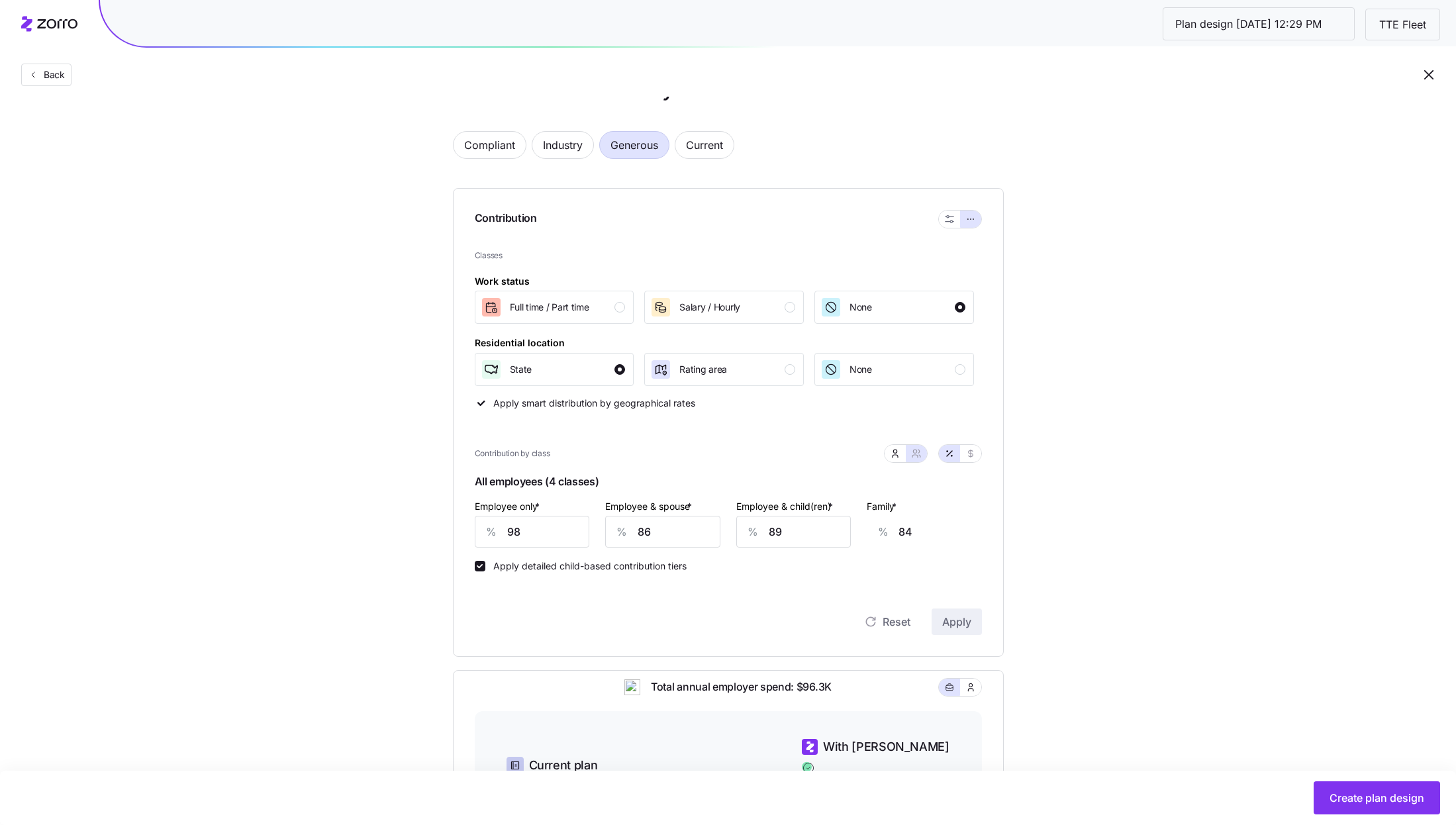
scroll to position [42, 0]
click at [554, 531] on input "98" at bounding box center [532, 532] width 115 height 32
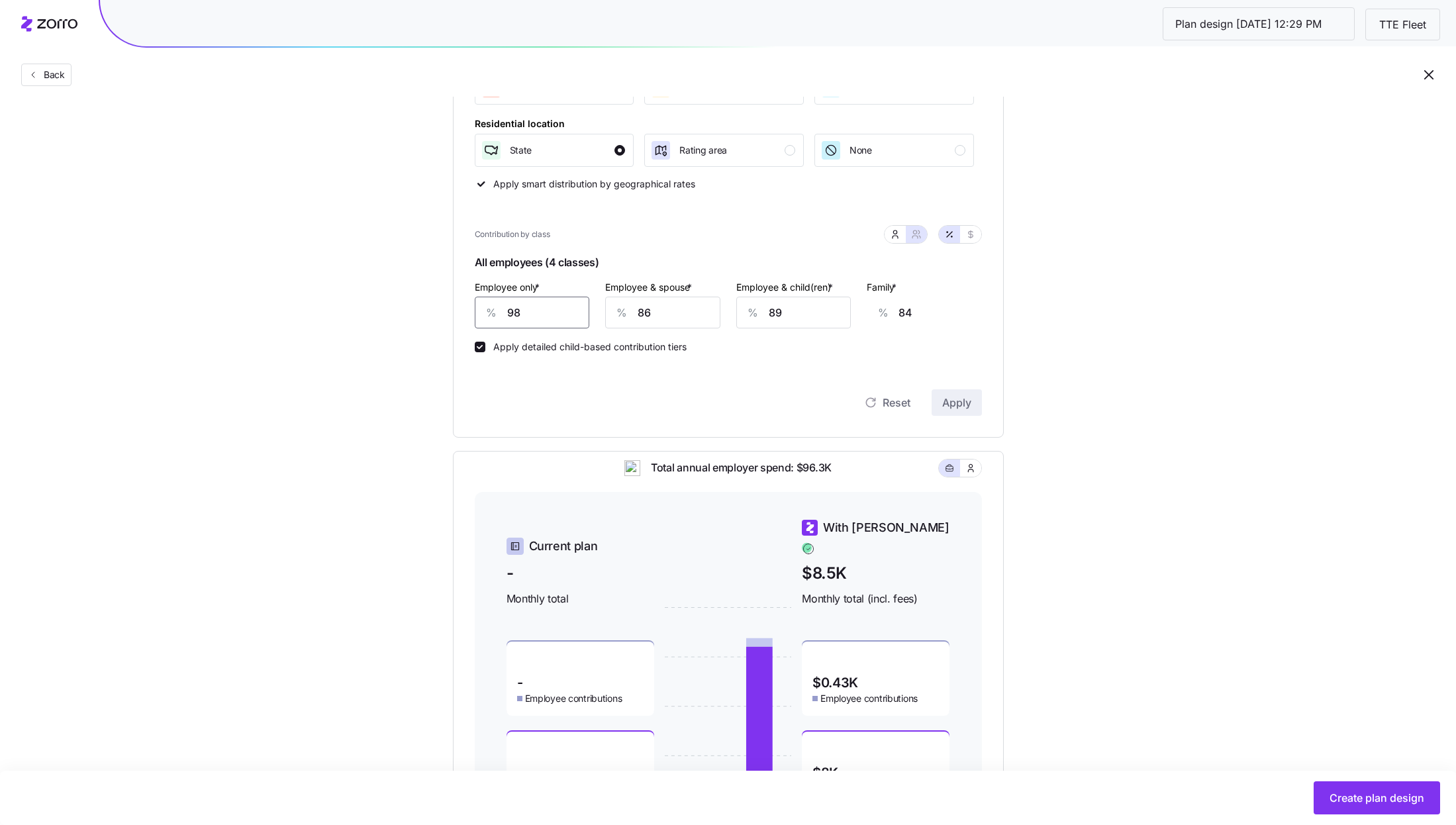
scroll to position [264, 0]
click at [526, 318] on input "98" at bounding box center [532, 311] width 115 height 32
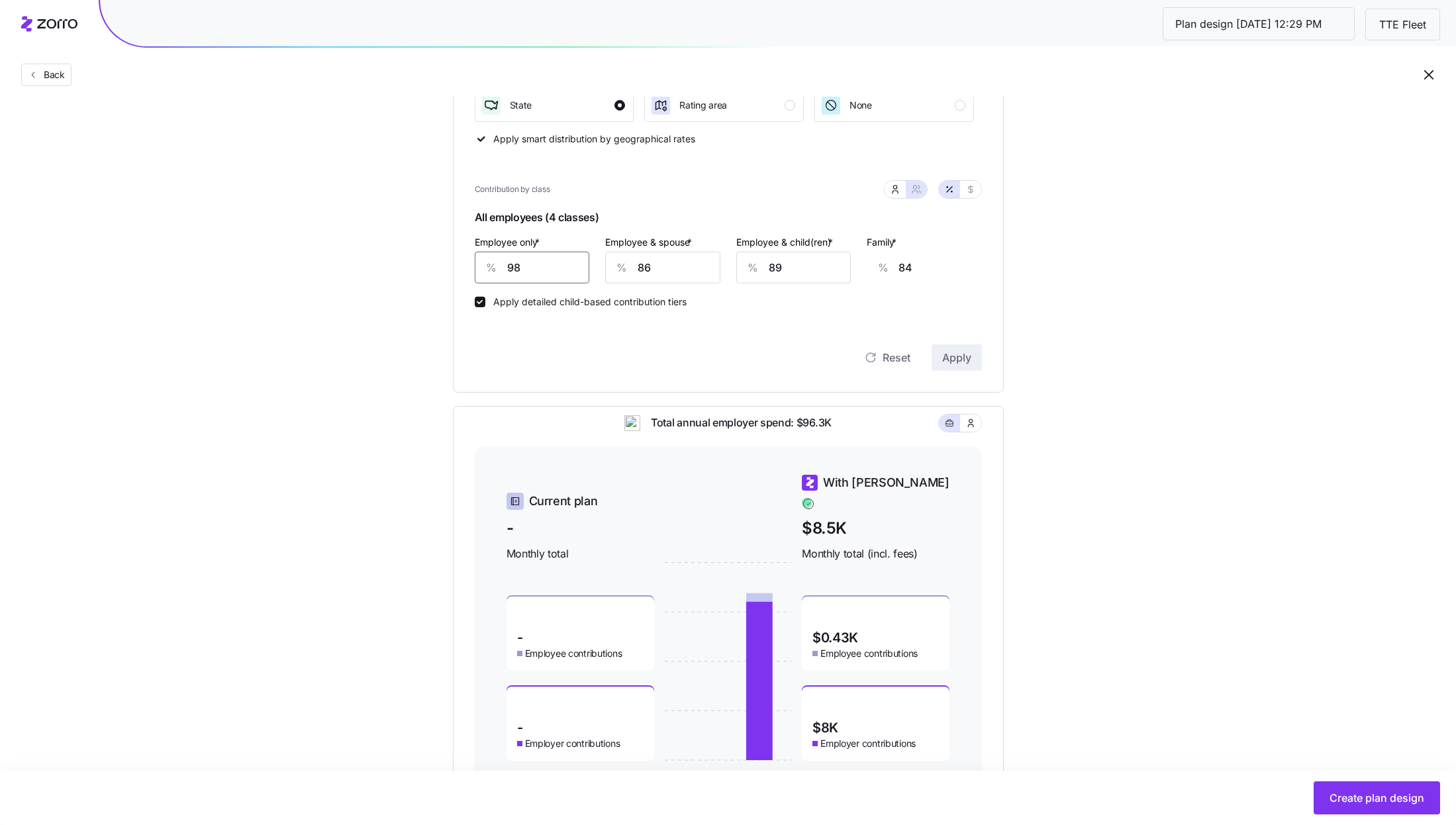
type input "7"
type input "117"
type input "70"
type input "94"
type input "70"
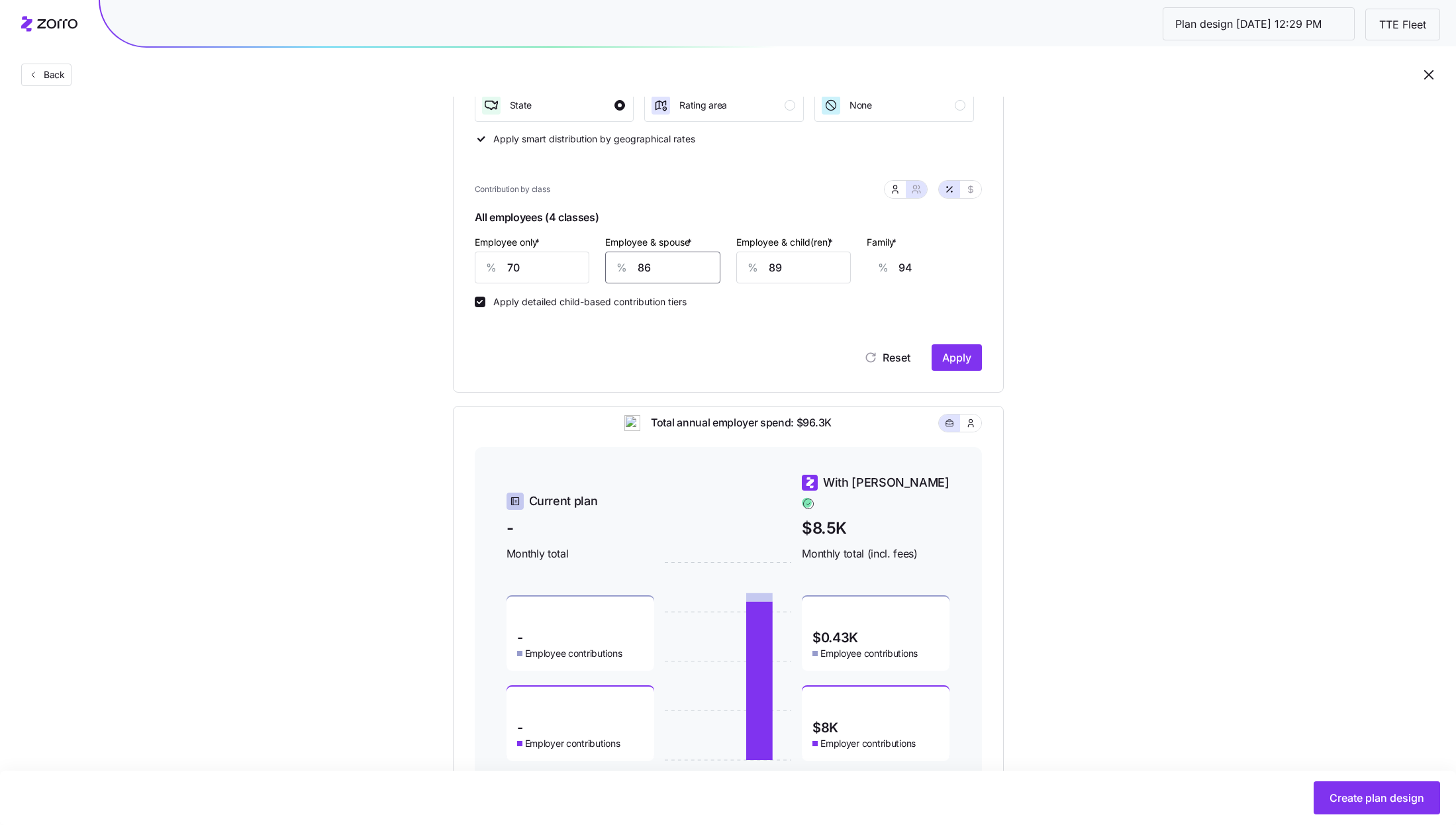
click at [670, 267] on input "86" at bounding box center [662, 267] width 115 height 32
type input "5"
type input "36"
type input "50"
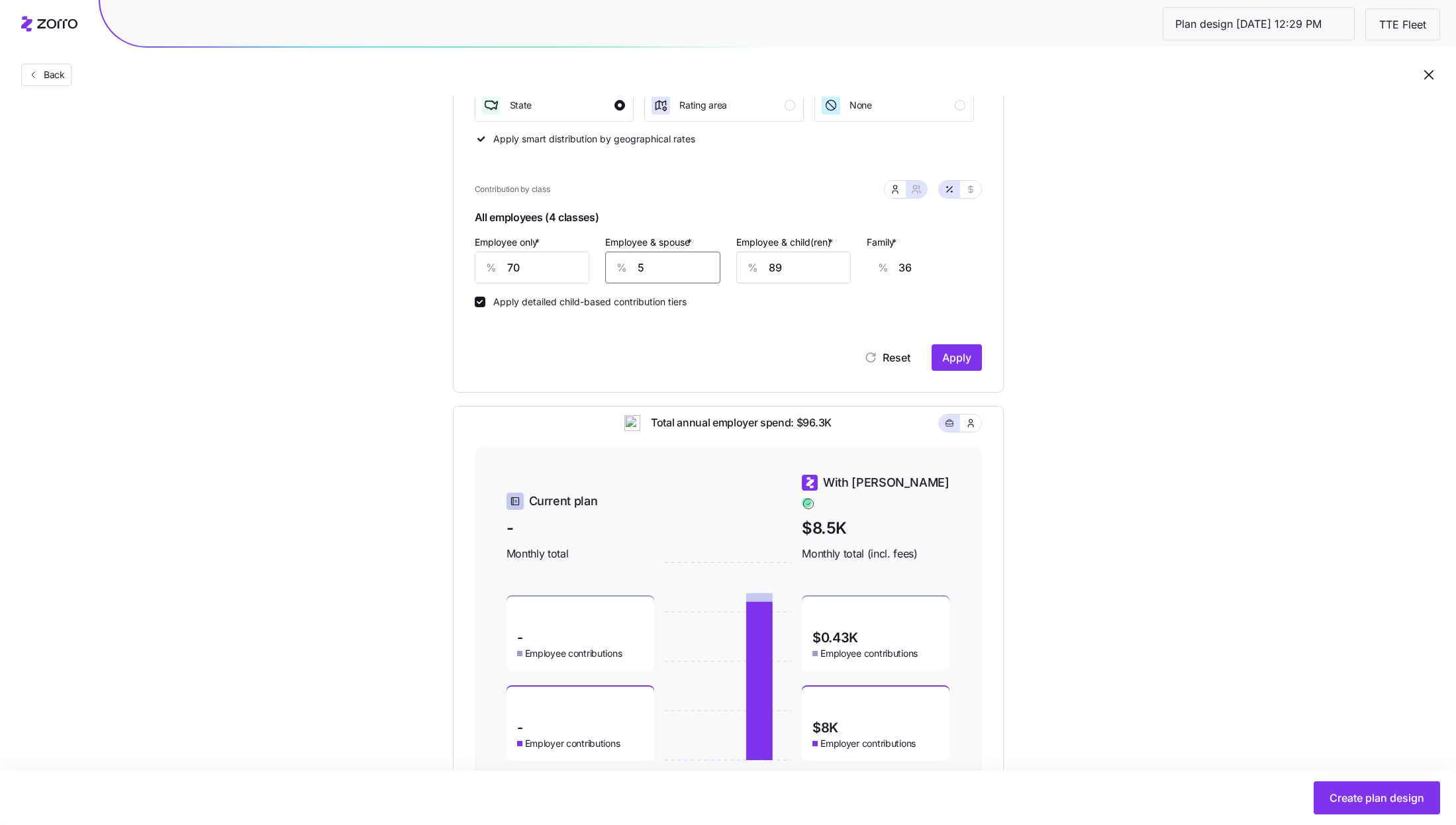
type input "68"
type input "50"
click at [802, 280] on input "89" at bounding box center [794, 267] width 115 height 32
type input "0"
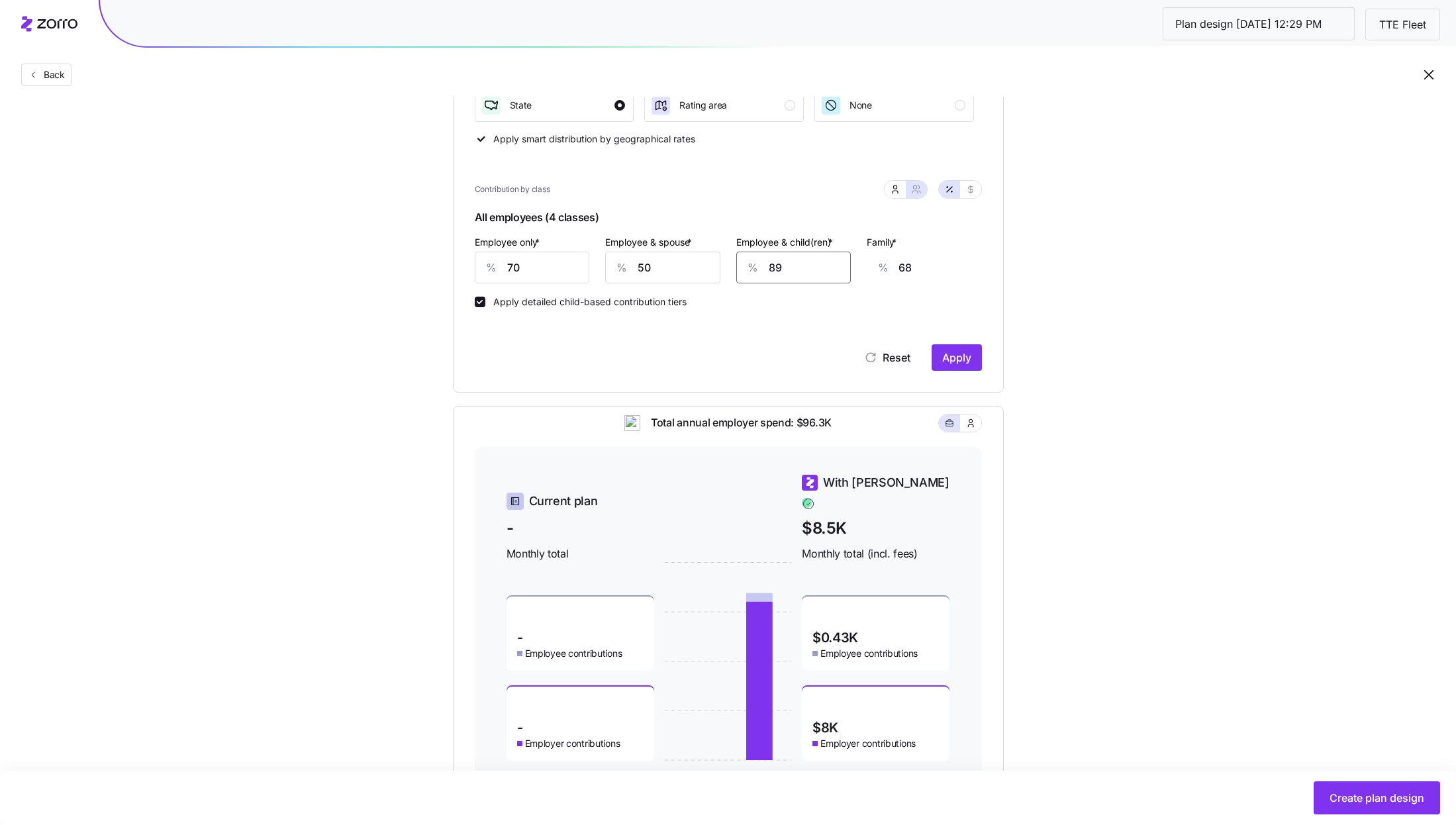
type input "11"
type input "0"
click at [645, 262] on input "50" at bounding box center [662, 267] width 115 height 32
type input "0"
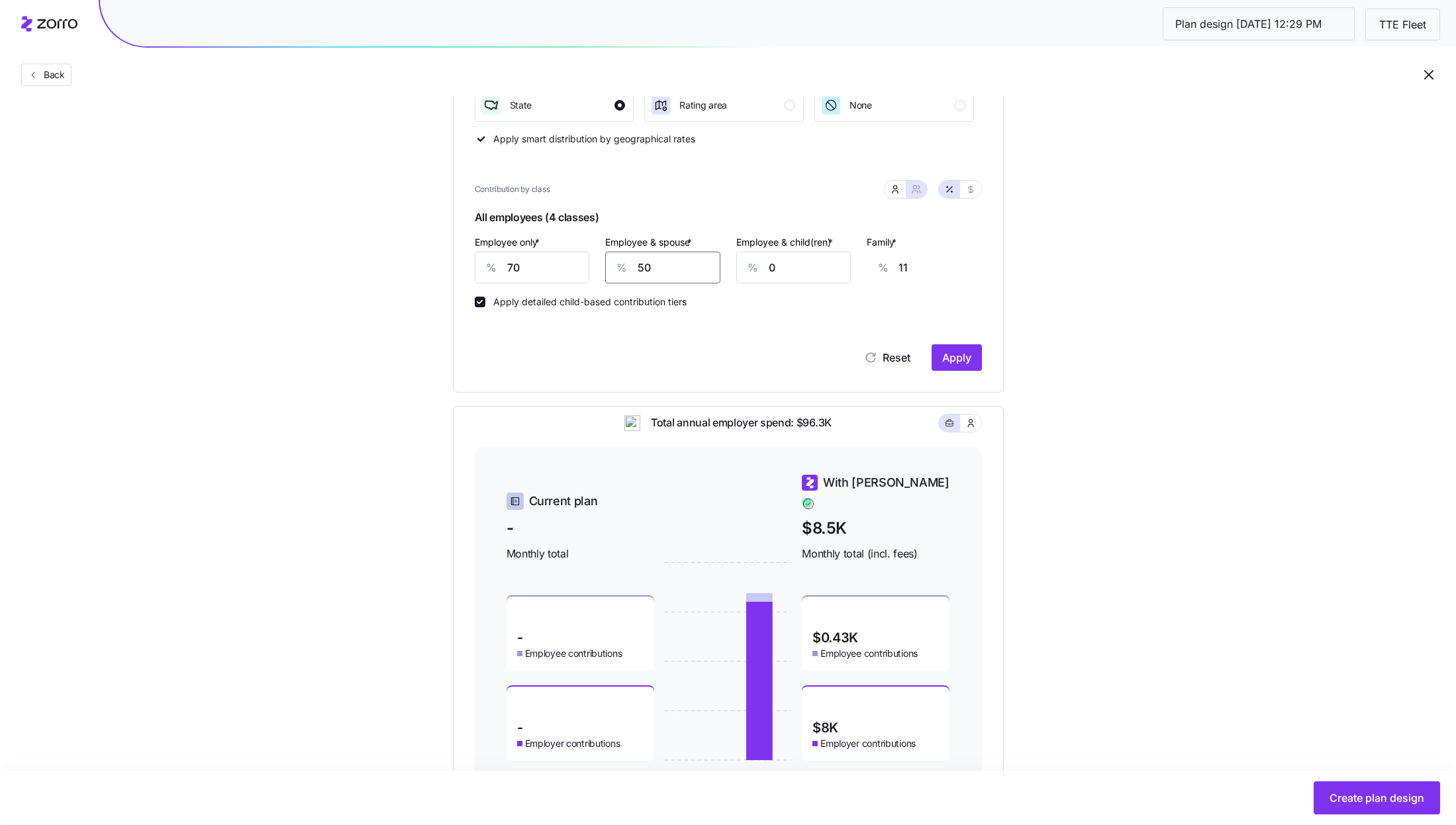
type input "0"
click at [965, 368] on button "Apply" at bounding box center [957, 357] width 50 height 27
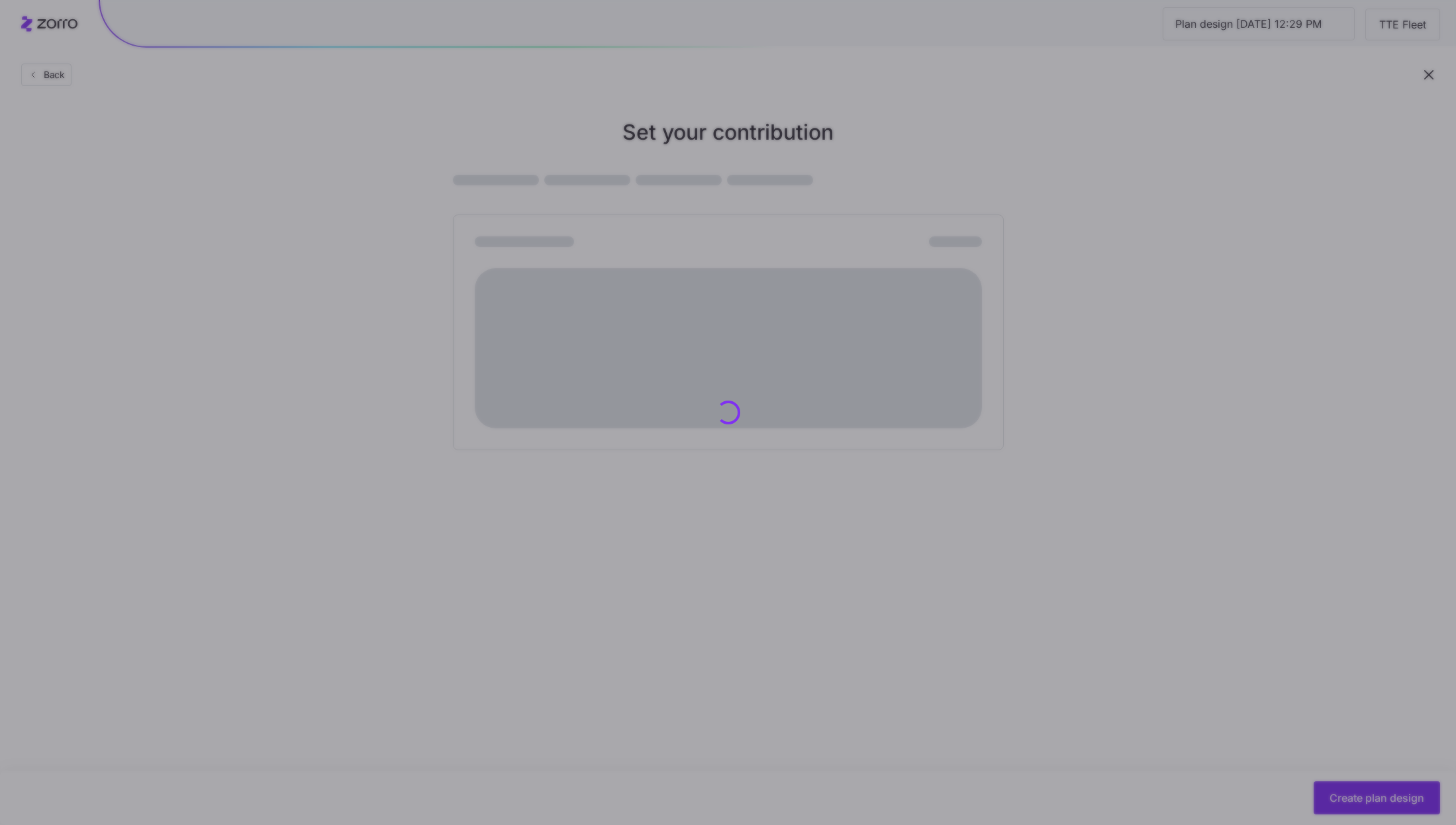
scroll to position [0, 0]
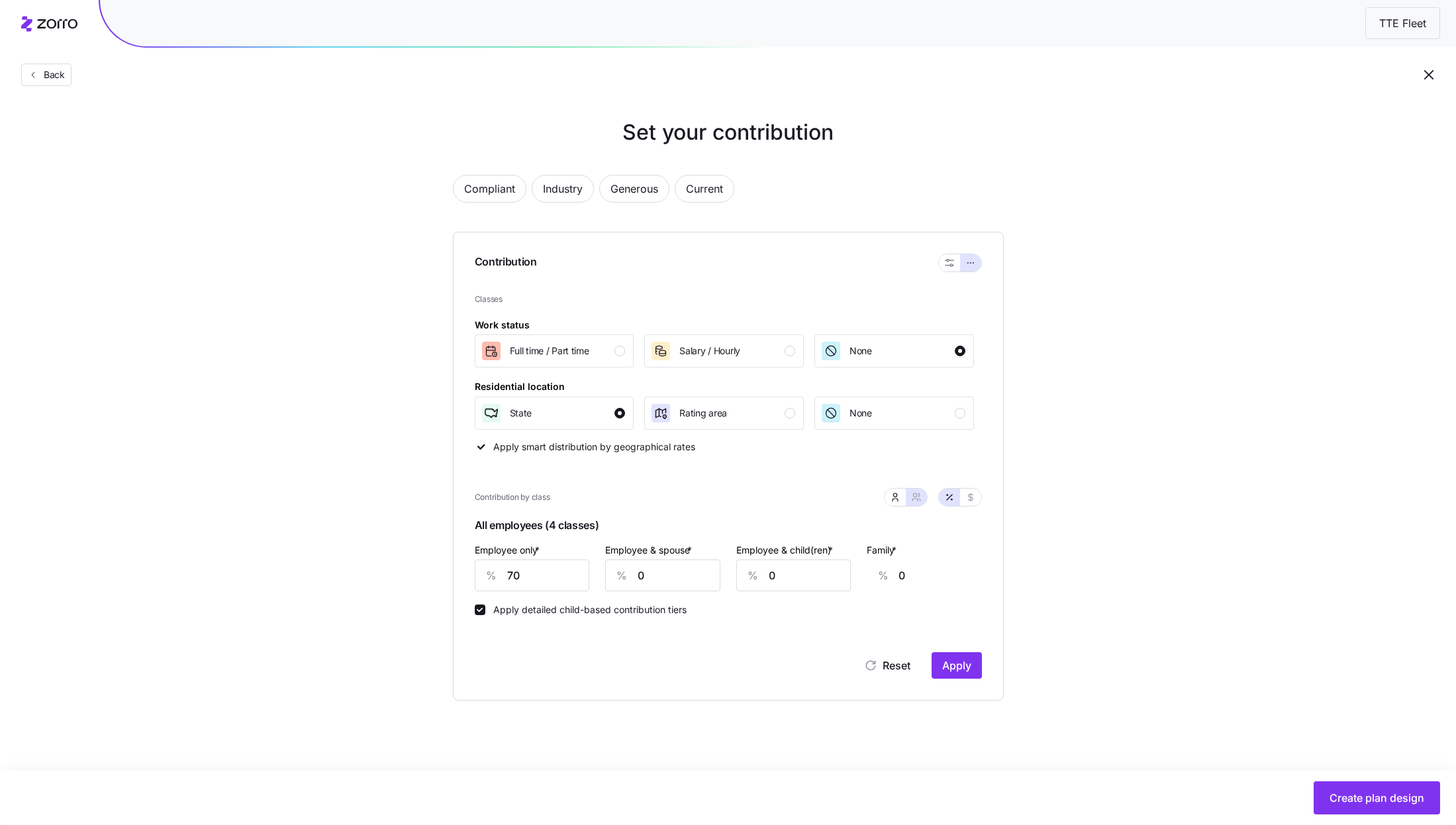
type input "35"
type input "39"
type input "25"
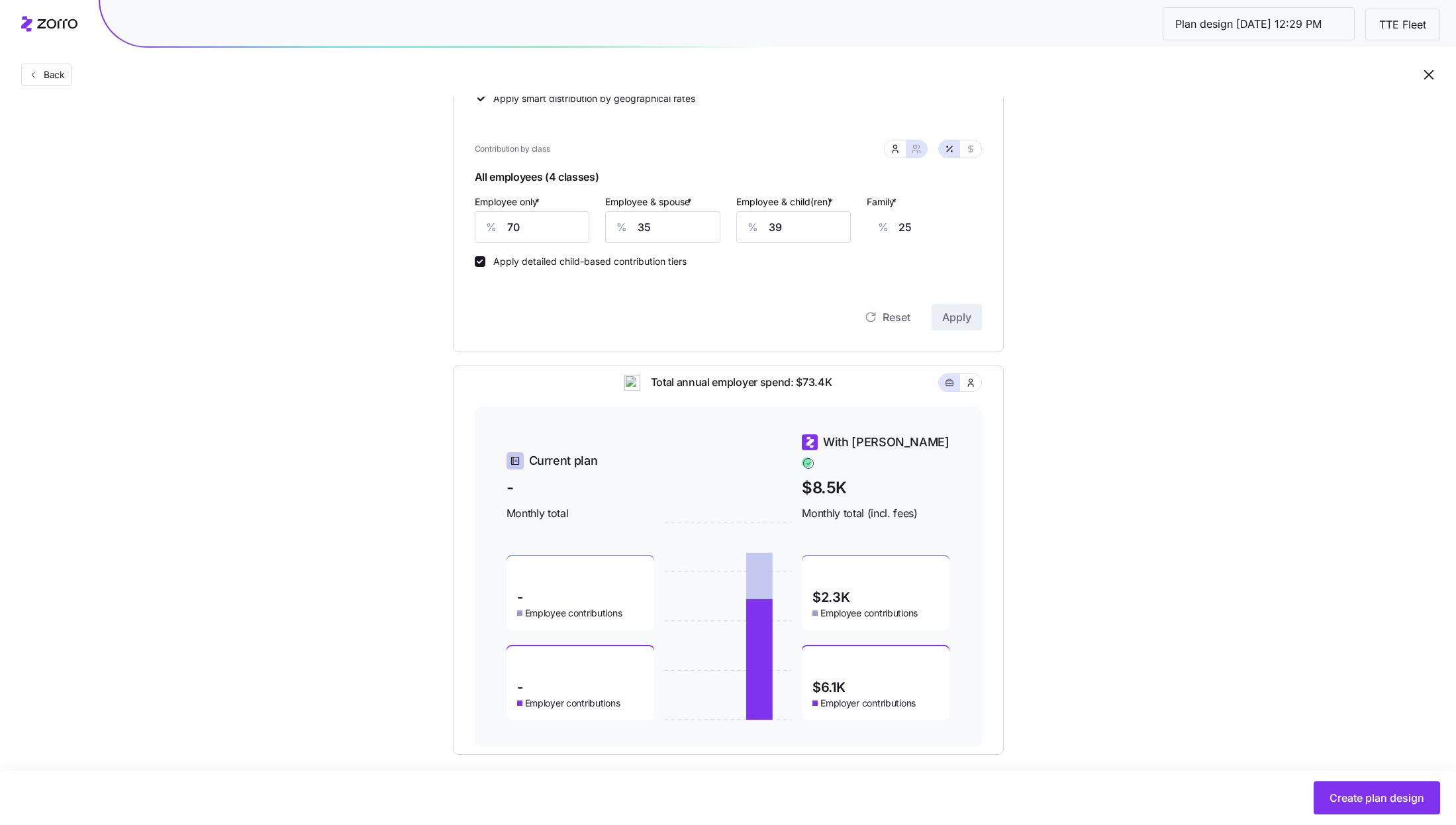
scroll to position [363, 0]
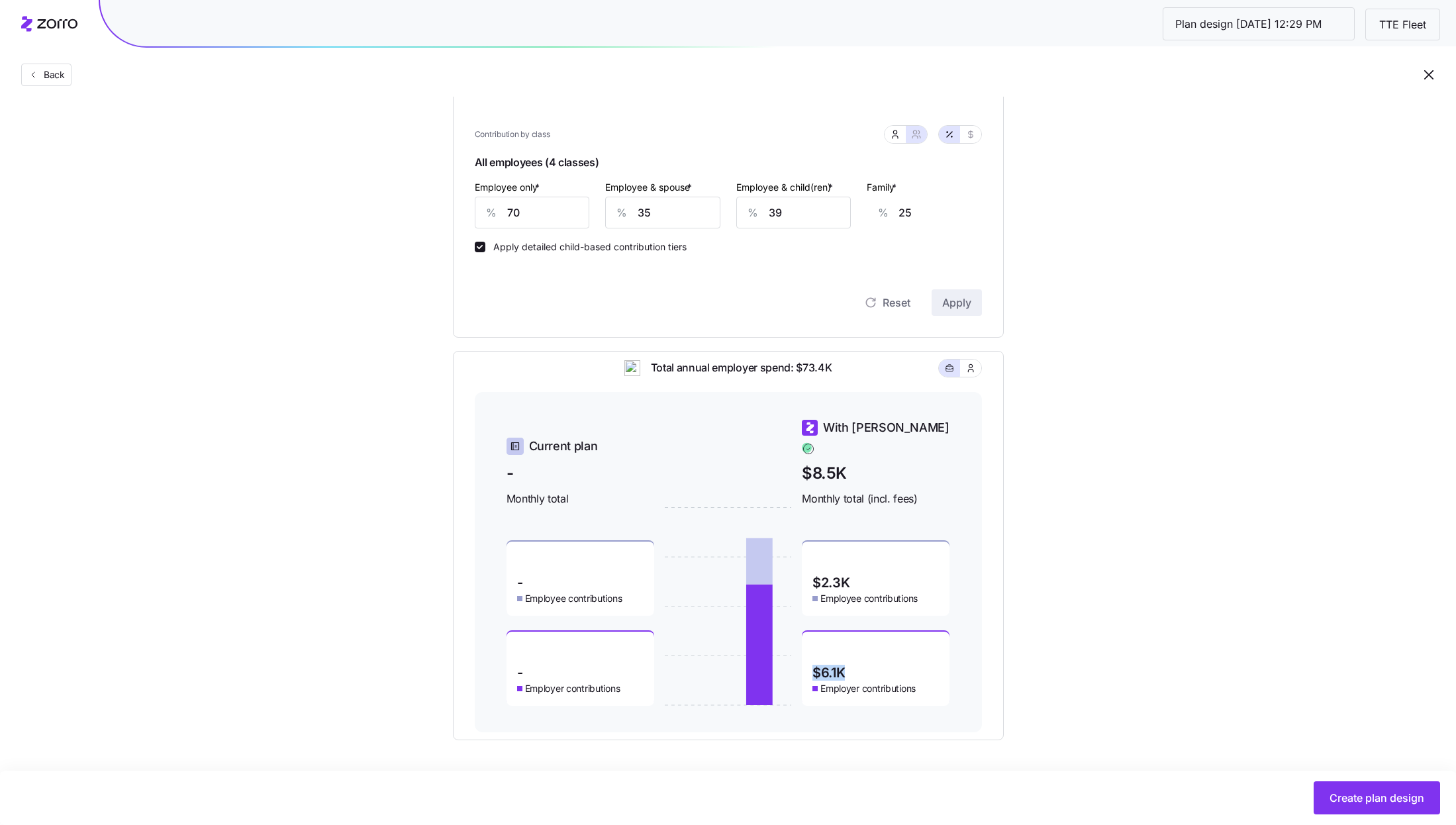
drag, startPoint x: 848, startPoint y: 660, endPoint x: 802, endPoint y: 660, distance: 46.0
click at [802, 660] on div "$6.1K Employer contributions" at bounding box center [876, 668] width 148 height 74
click at [1093, 659] on div "Set your contribution Compliant Industry Generous Current Contribution Classes …" at bounding box center [728, 247] width 1456 height 987
drag, startPoint x: 860, startPoint y: 659, endPoint x: 799, endPoint y: 659, distance: 61.0
click at [799, 659] on div "Current plan - Monthly total - Employee contributions - Employer contributions …" at bounding box center [728, 562] width 443 height 287
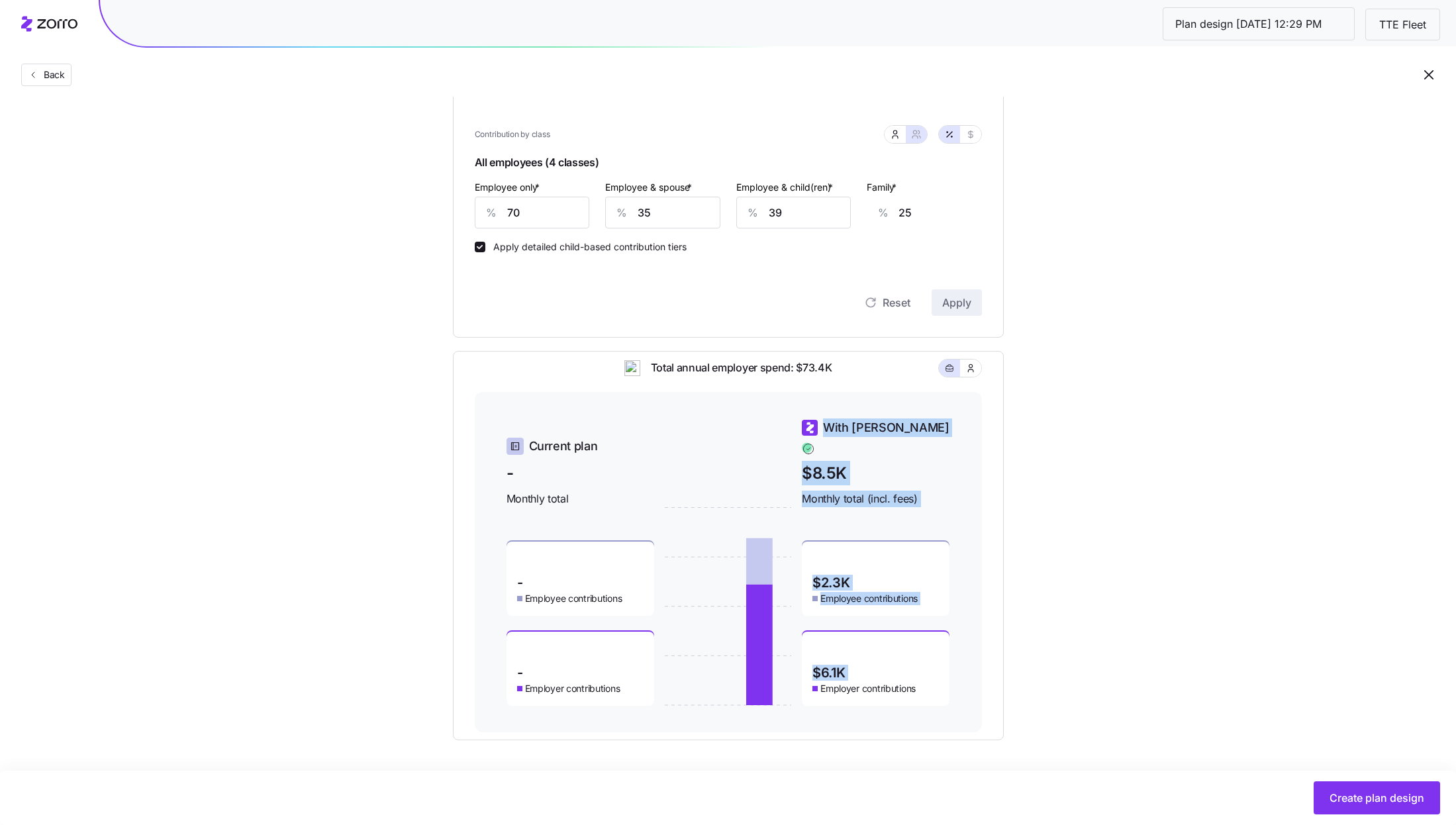
click at [908, 657] on div "$6.1K Employer contributions" at bounding box center [876, 668] width 148 height 74
drag, startPoint x: 865, startPoint y: 575, endPoint x: 811, endPoint y: 574, distance: 54.0
click at [811, 574] on div "$2.3K Employee contributions" at bounding box center [876, 578] width 148 height 74
click at [1020, 513] on div "Compliant Industry Generous Current Contribution Classes Work status Full time …" at bounding box center [728, 268] width 593 height 944
drag, startPoint x: 857, startPoint y: 575, endPoint x: 809, endPoint y: 575, distance: 48.0
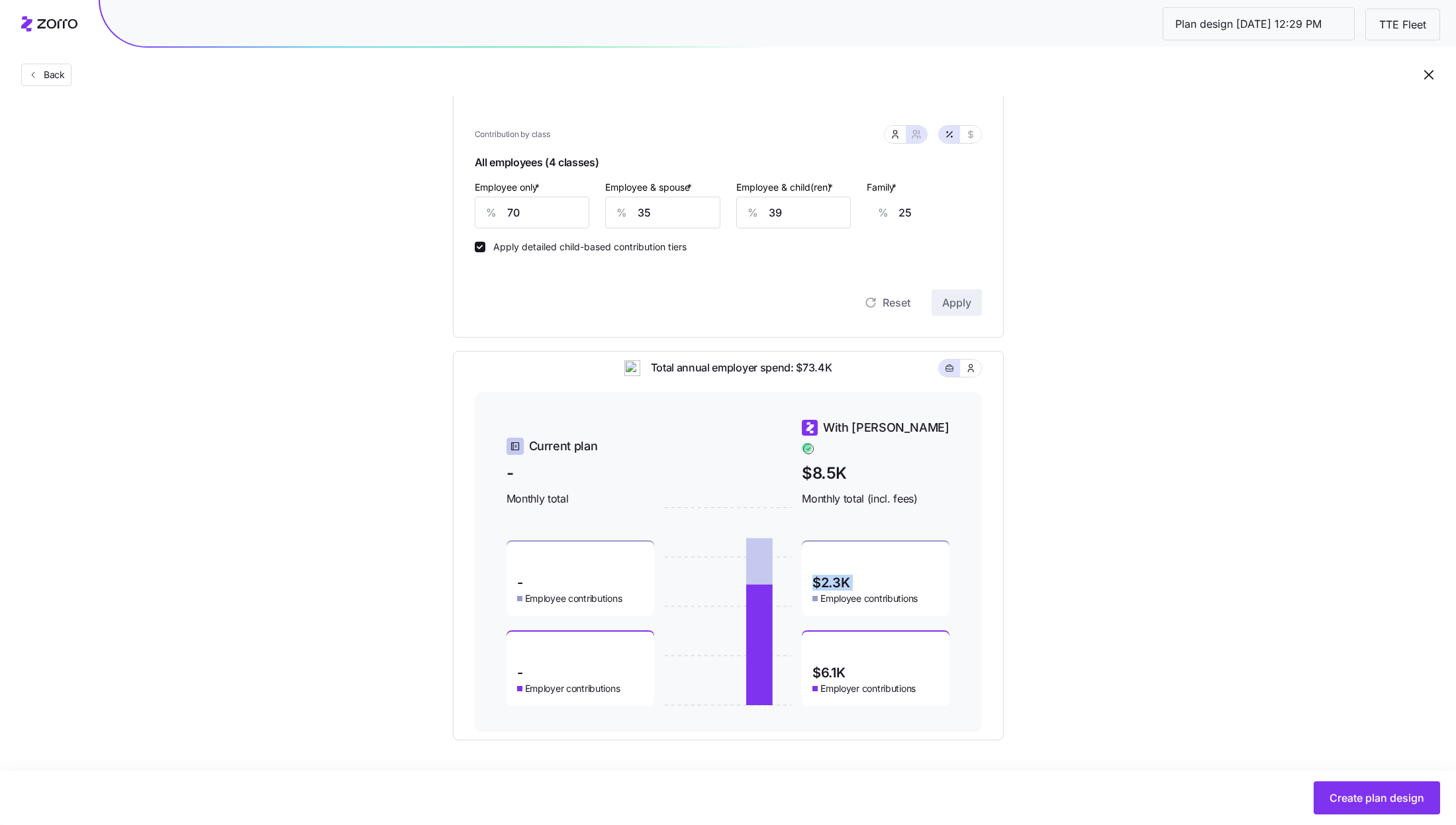
click at [809, 575] on div "$2.3K Employee contributions" at bounding box center [876, 578] width 148 height 74
drag, startPoint x: 871, startPoint y: 671, endPoint x: 812, endPoint y: 672, distance: 59.0
click at [812, 672] on div "$6.1K Employer contributions" at bounding box center [876, 668] width 148 height 74
click at [973, 132] on icon "button" at bounding box center [971, 134] width 11 height 11
type input "390"
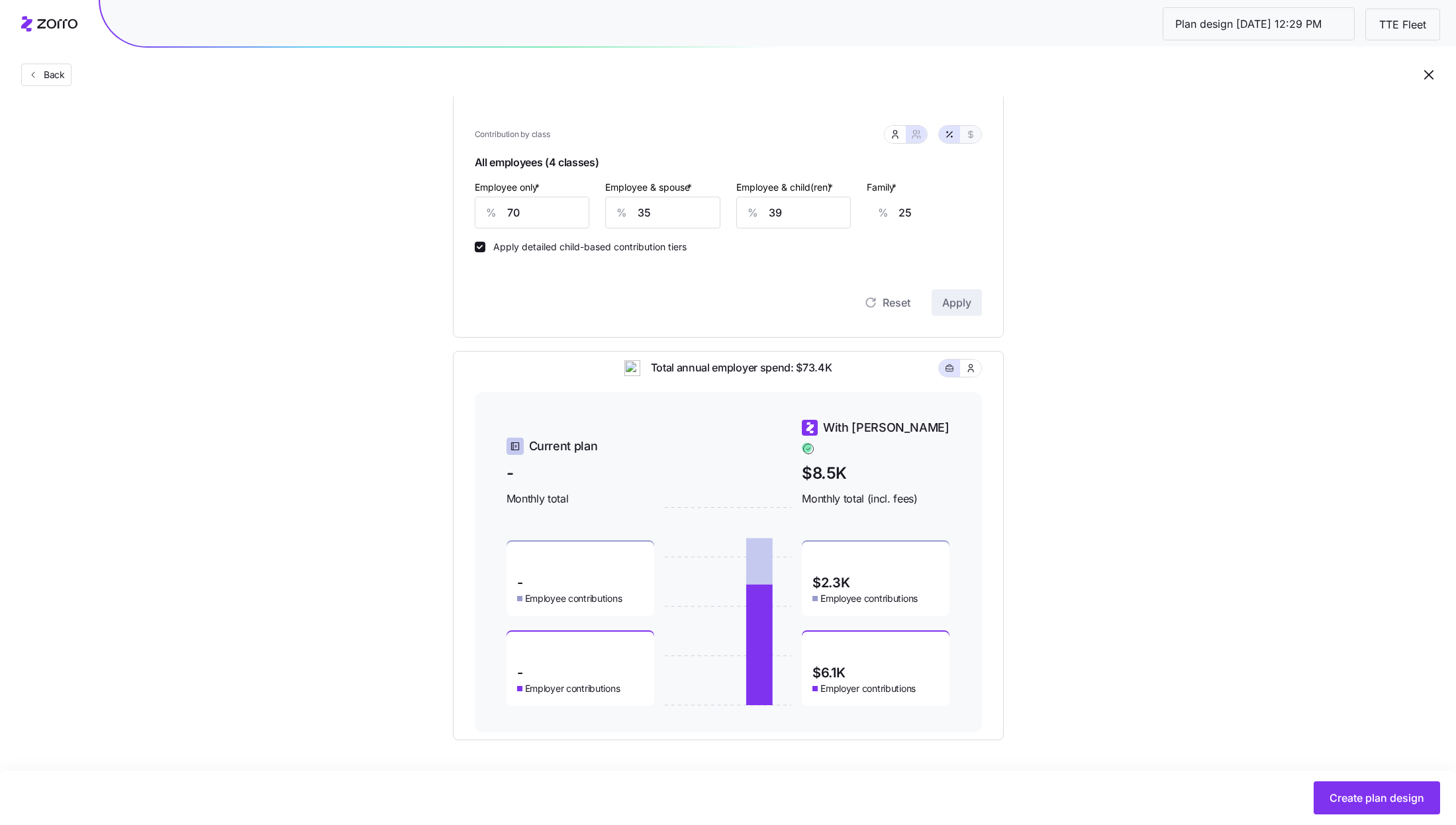
type input "390"
click at [537, 224] on input "390" at bounding box center [532, 212] width 115 height 32
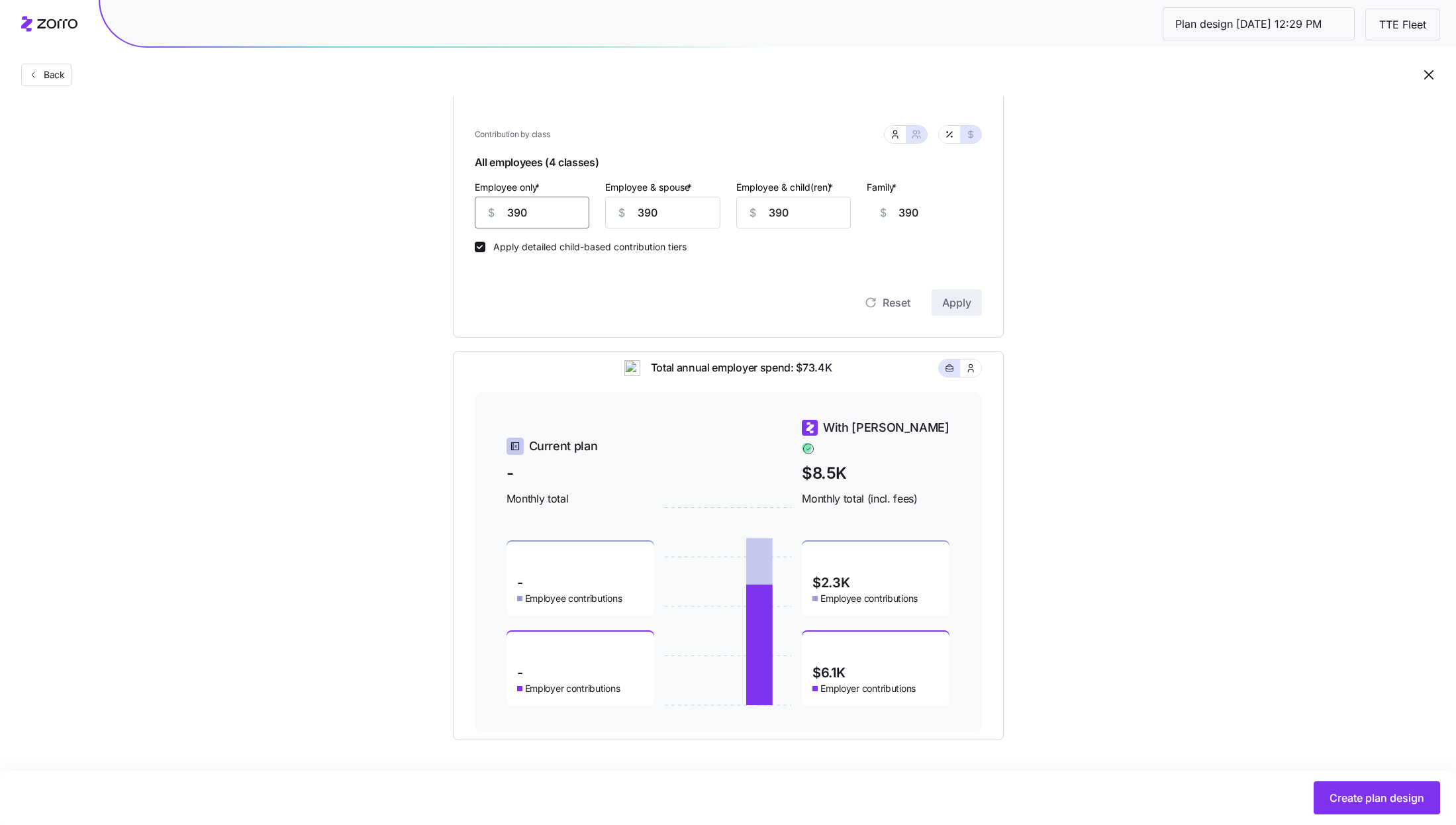
type input "3"
type input "776"
type input "30"
type input "749"
type input "300"
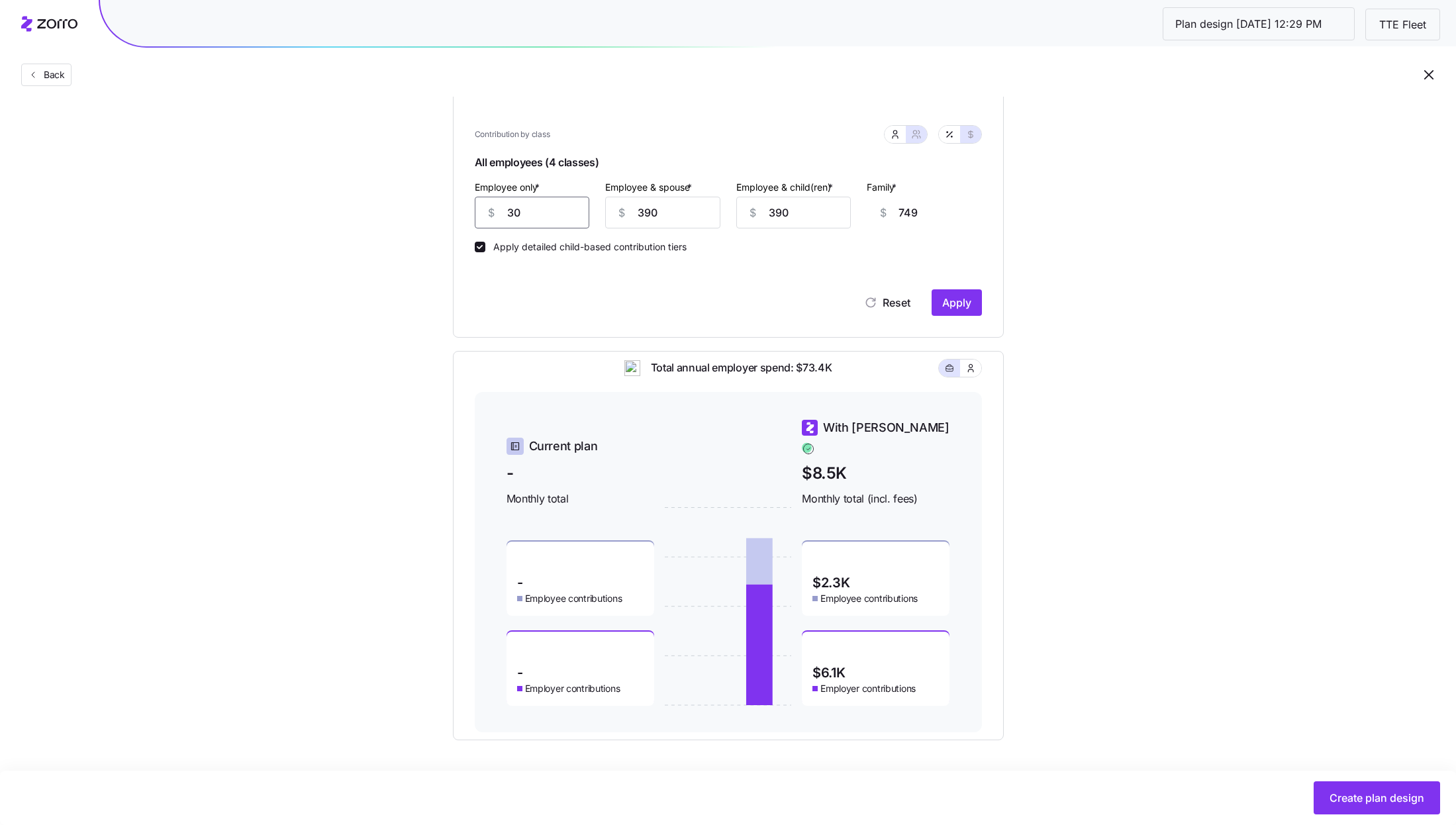
type input "479"
type input "300"
click at [953, 297] on span "Apply" at bounding box center [957, 302] width 29 height 16
click at [1357, 794] on span "Create plan design" at bounding box center [1376, 797] width 95 height 16
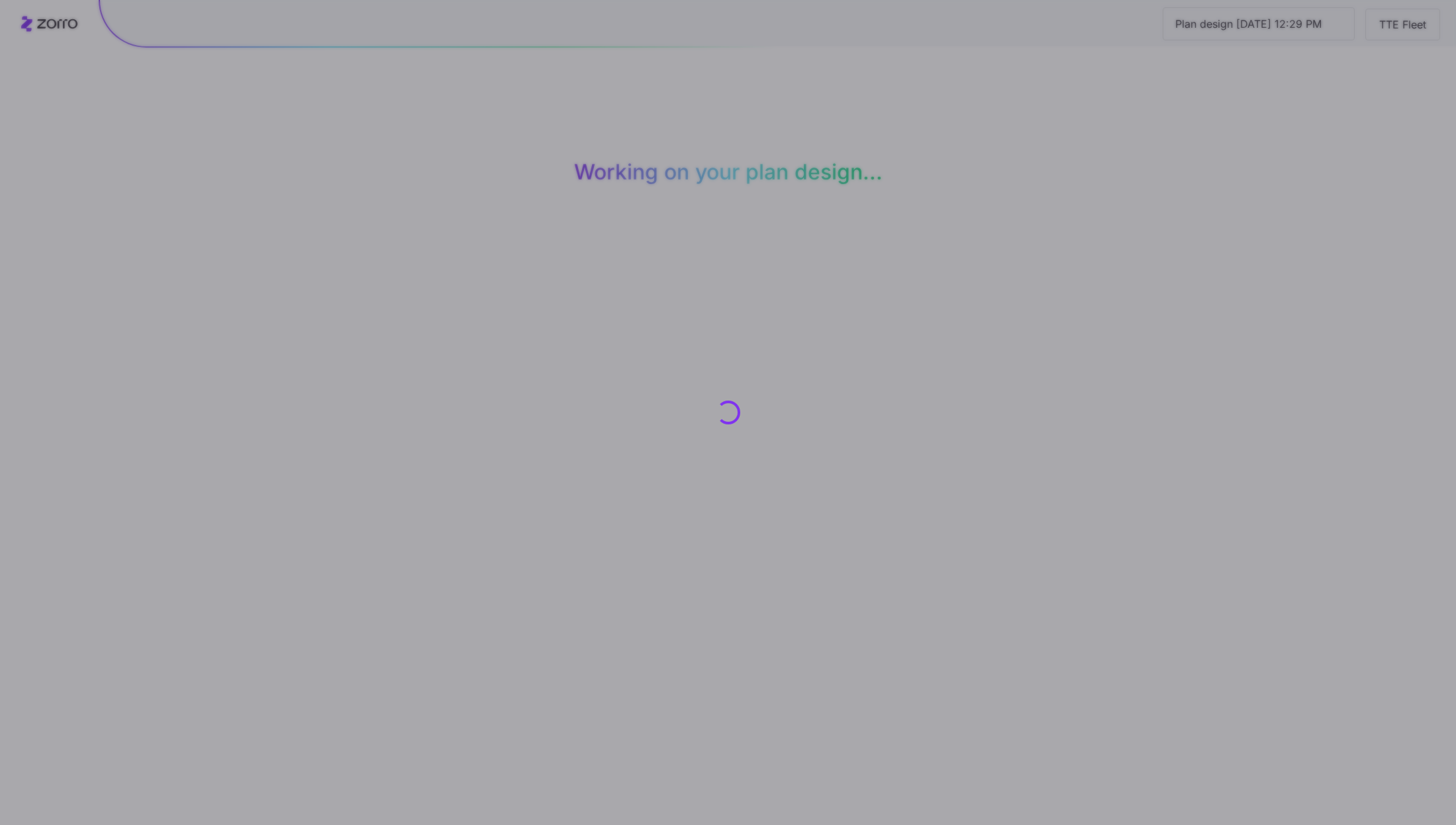
scroll to position [0, 0]
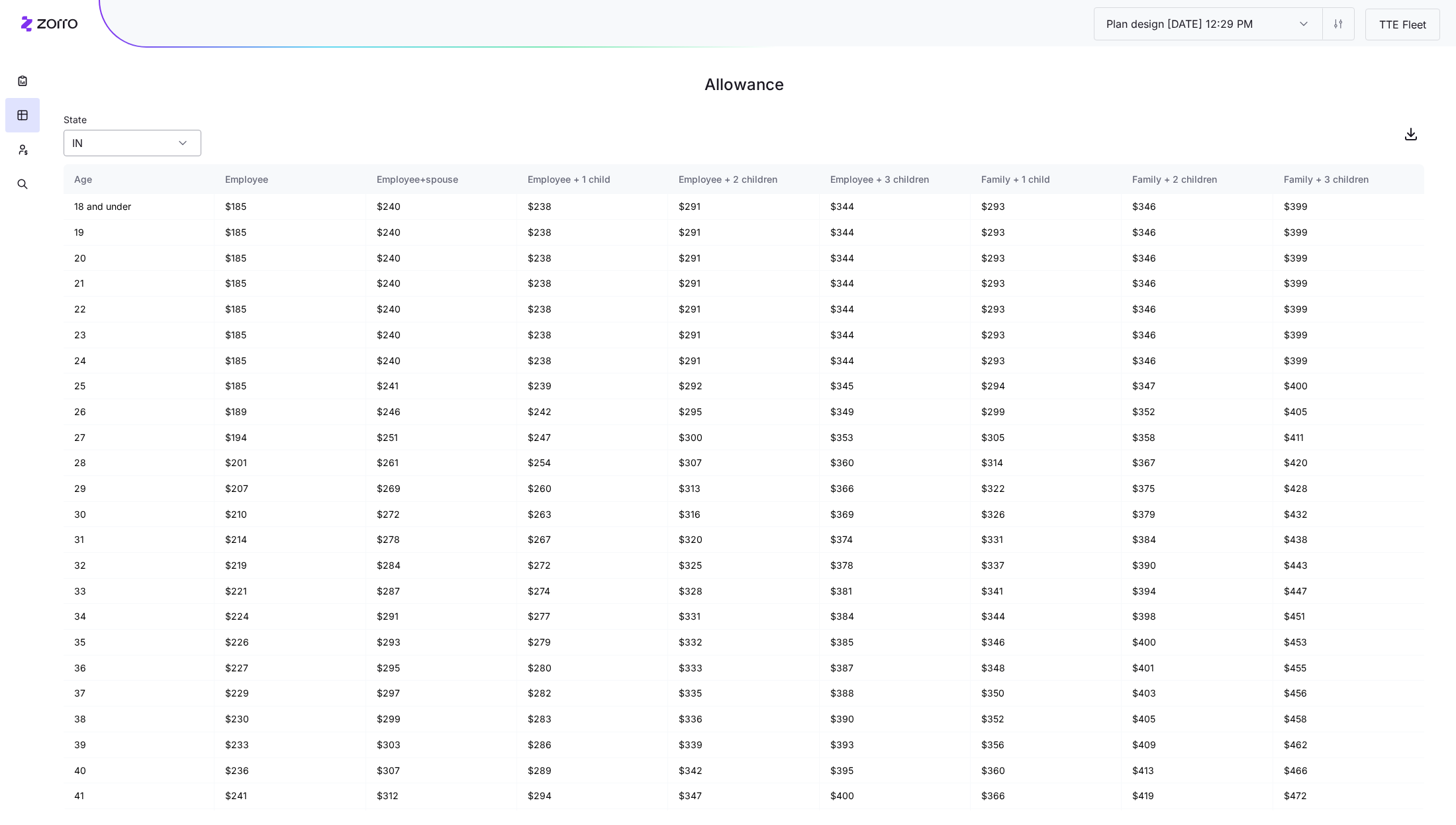
click at [134, 144] on input "IN" at bounding box center [132, 142] width 138 height 27
click at [290, 112] on div "State IN" at bounding box center [743, 134] width 1361 height 45
click at [23, 80] on icon "button" at bounding box center [22, 80] width 13 height 13
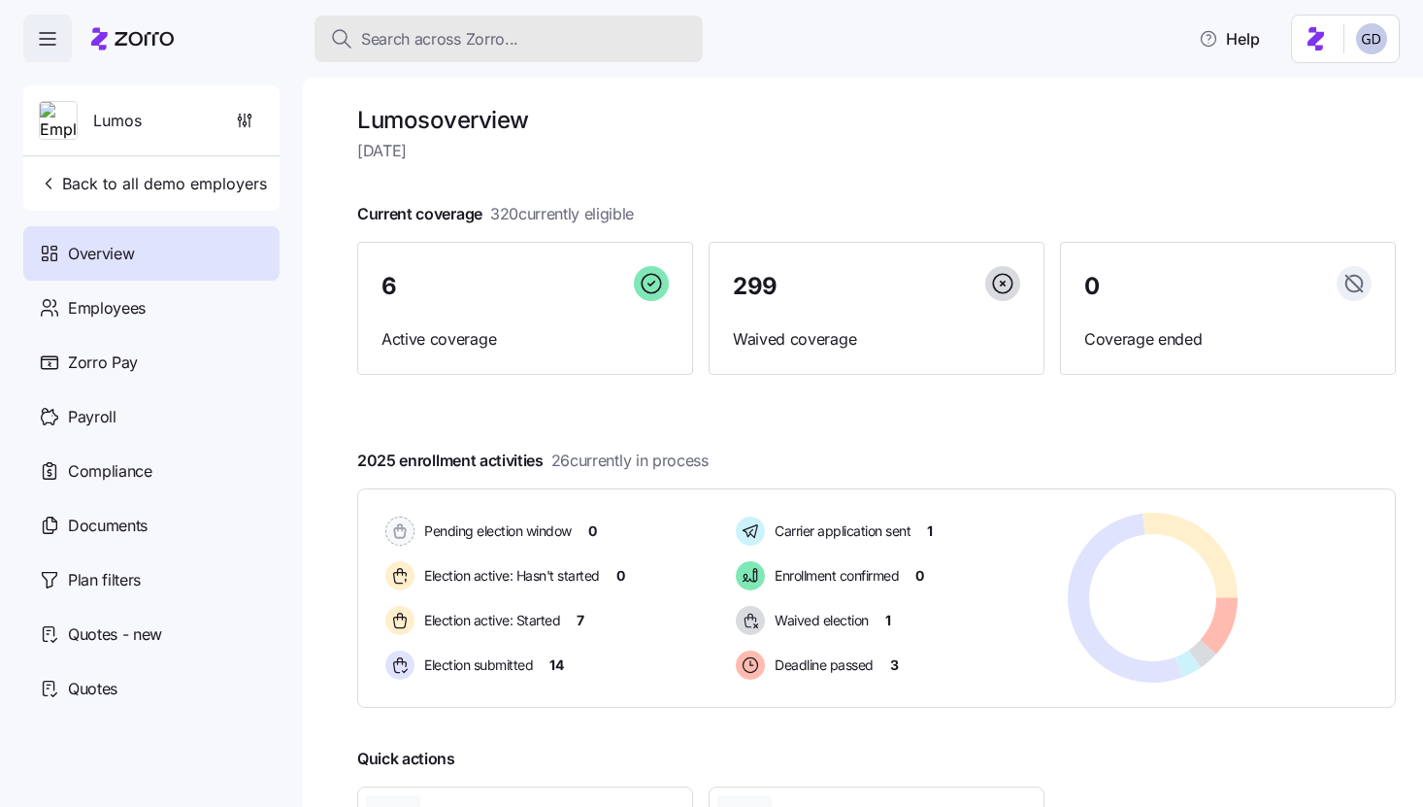
click at [424, 50] on span "Search across Zorro..." at bounding box center [439, 39] width 157 height 24
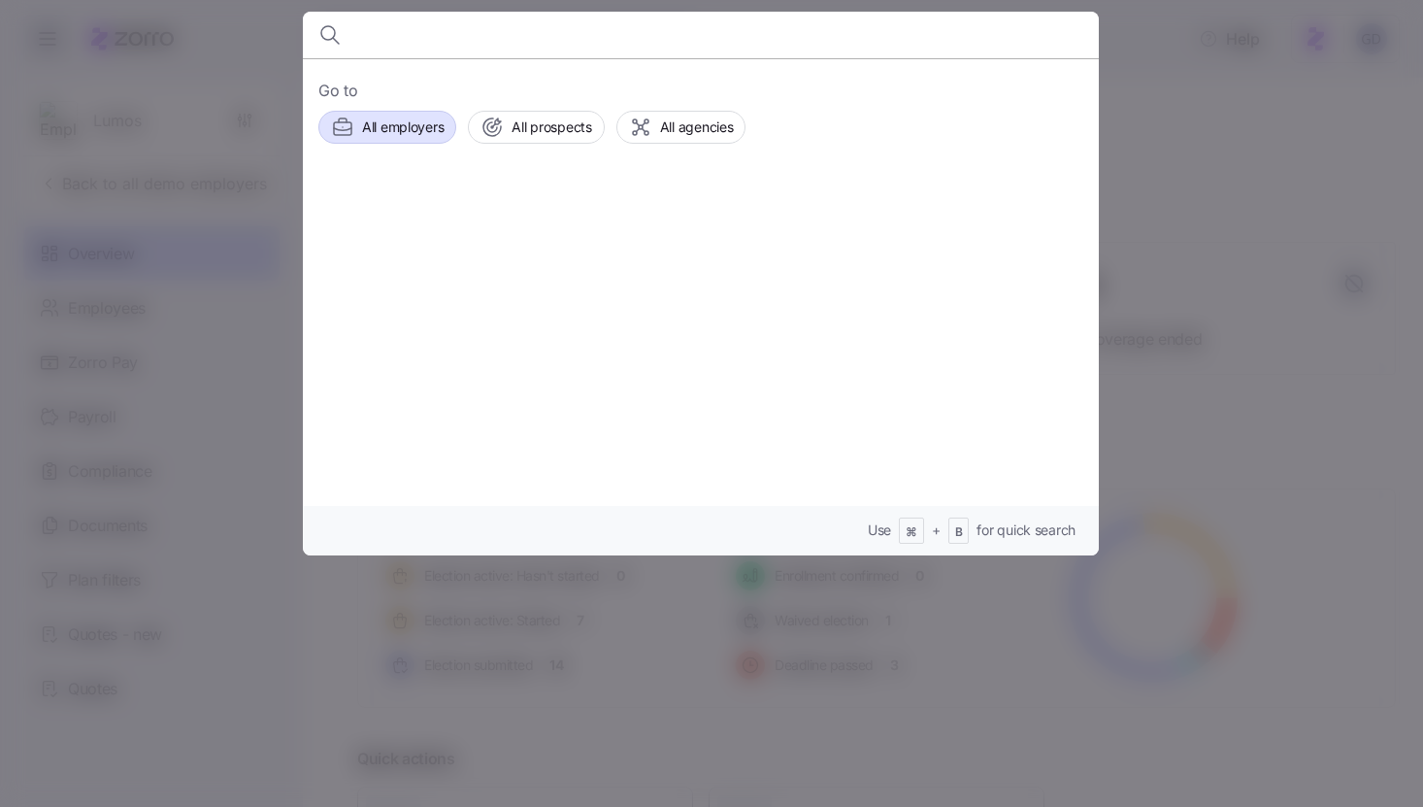
click at [418, 120] on span "All employers" at bounding box center [403, 126] width 82 height 19
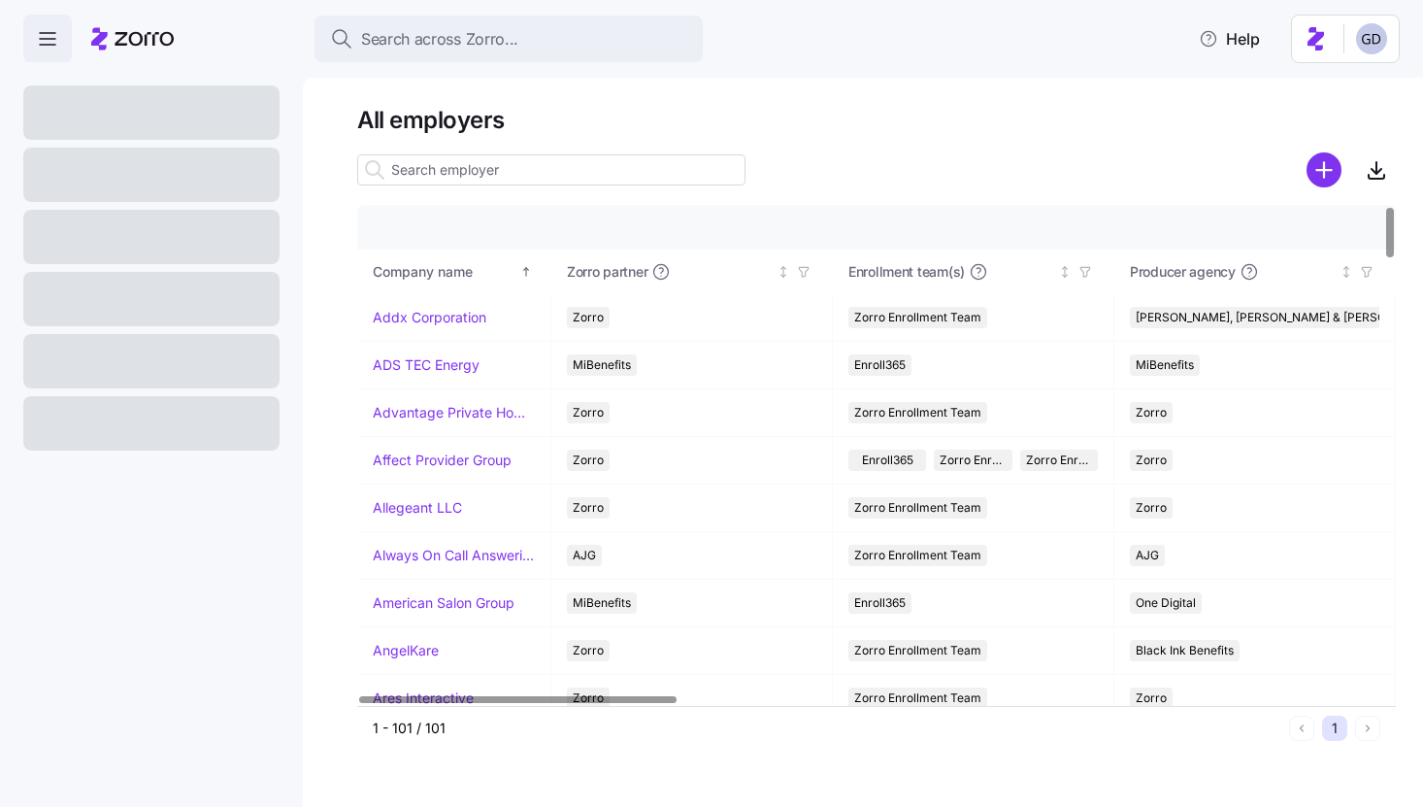
click at [495, 180] on input at bounding box center [551, 169] width 388 height 31
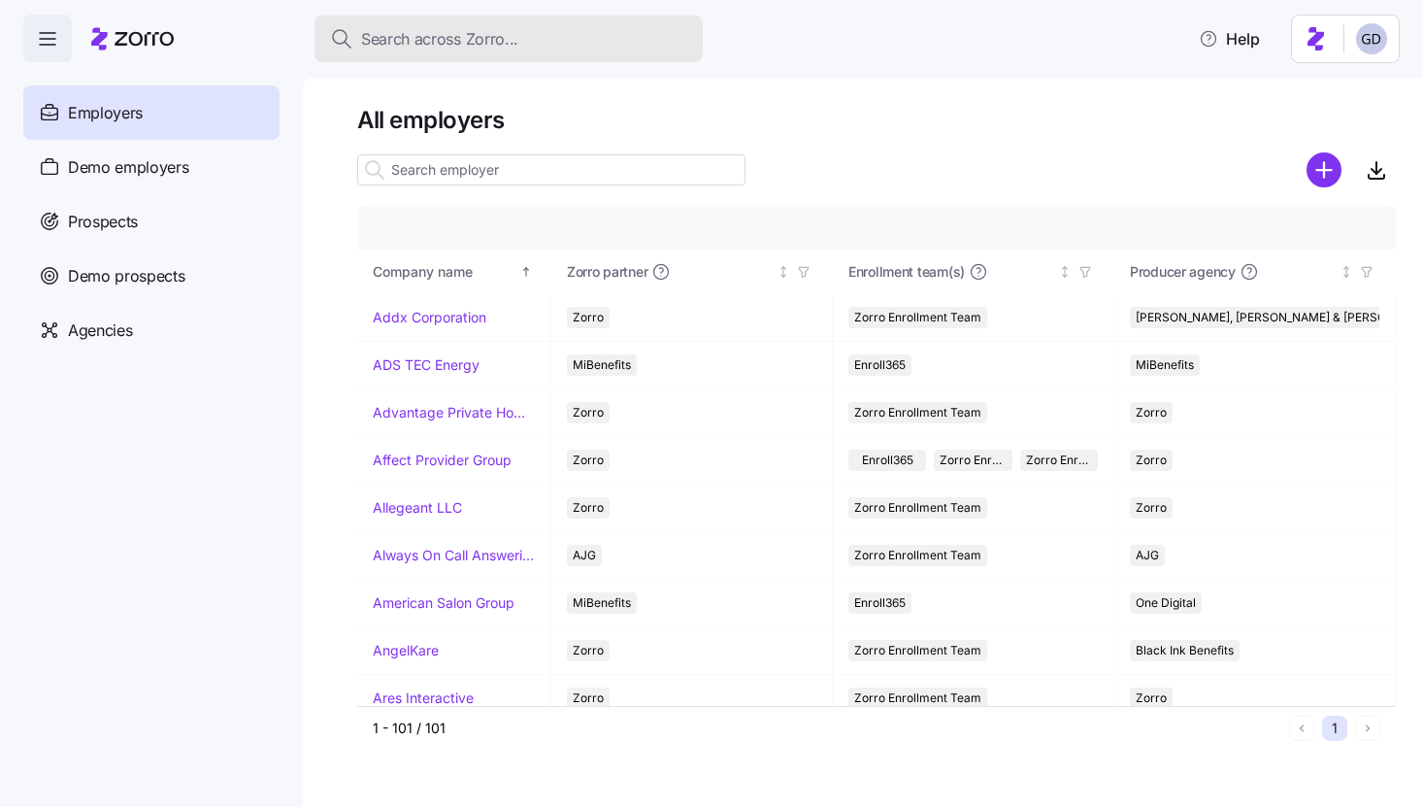
click at [427, 56] on button "Search across Zorro..." at bounding box center [509, 39] width 388 height 47
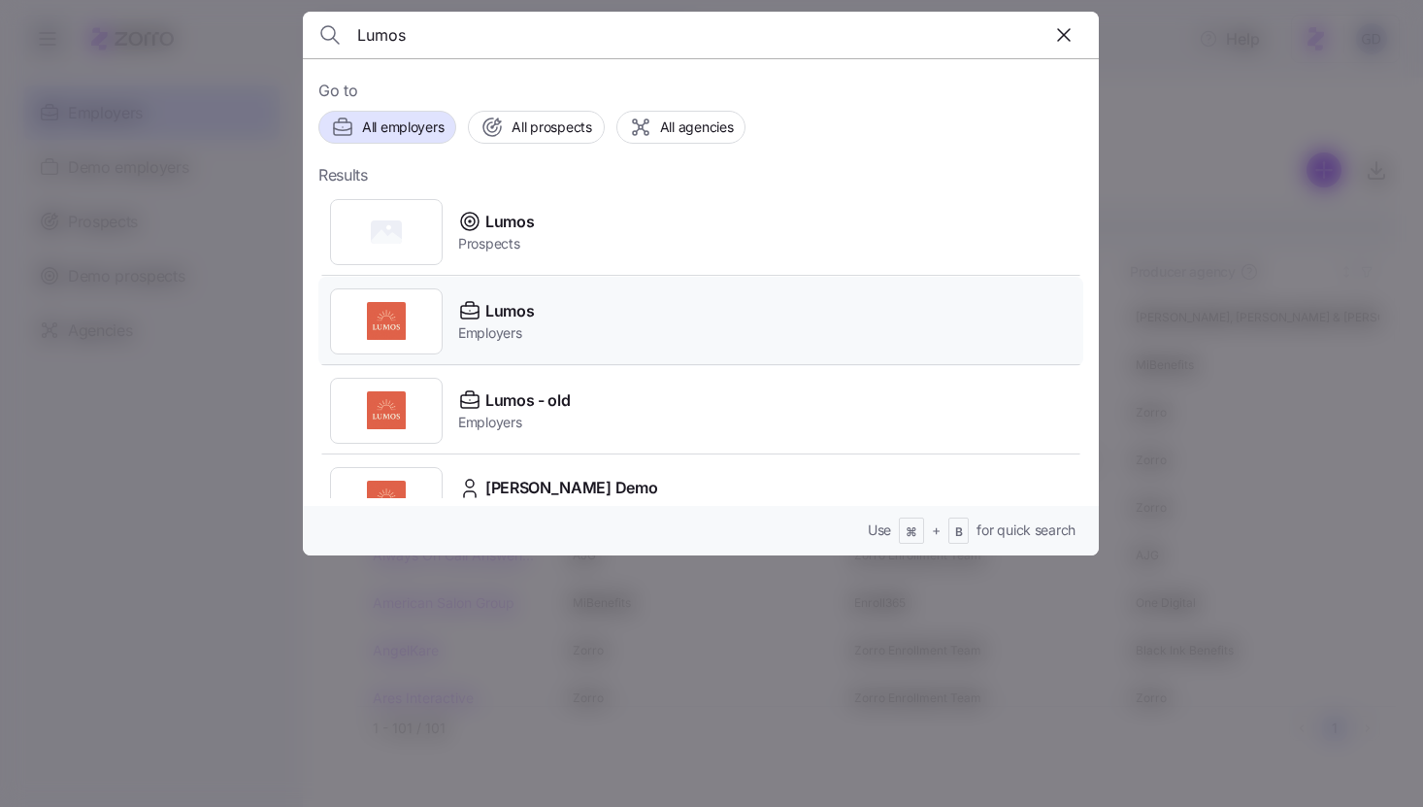
type input "Lumos"
click at [504, 320] on span "Lumos" at bounding box center [509, 311] width 49 height 24
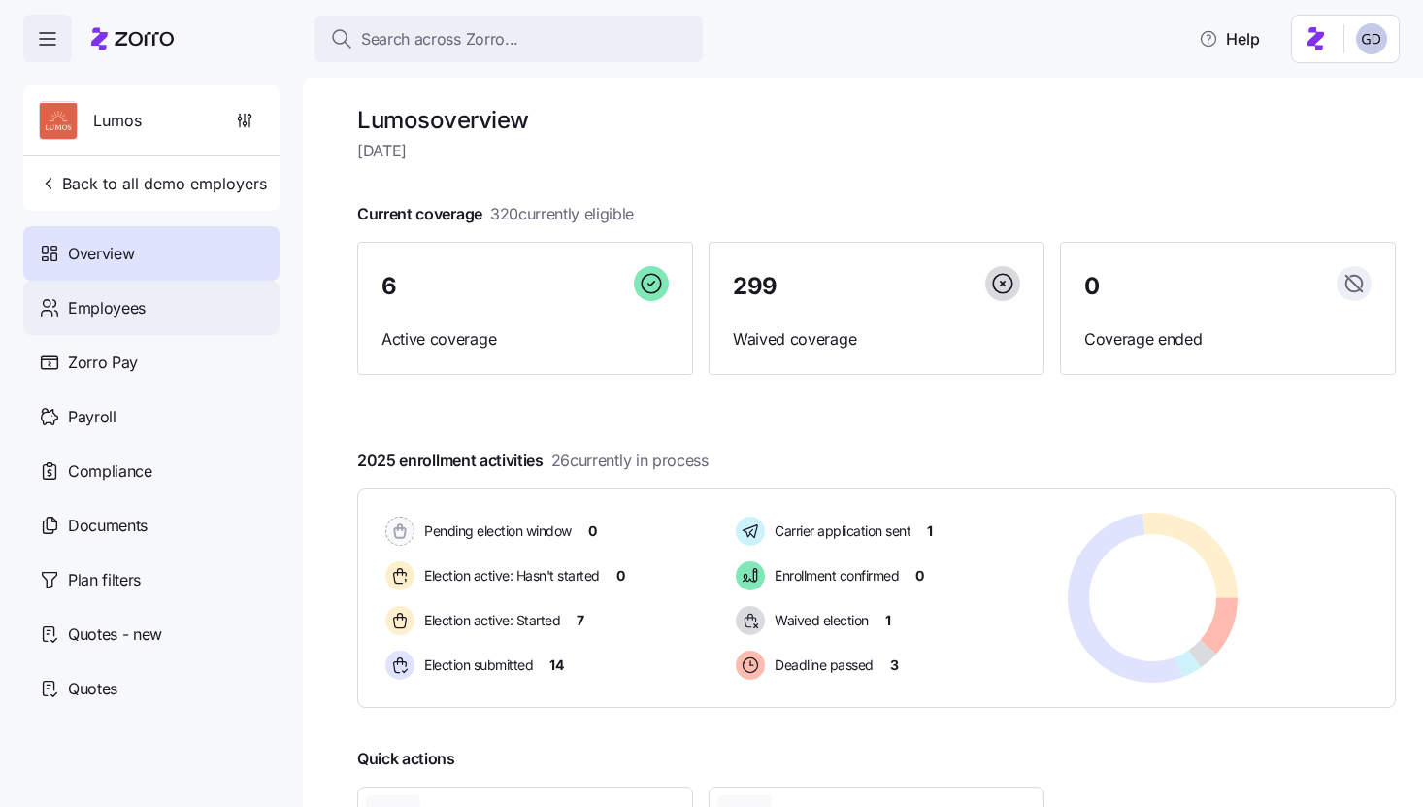
click at [147, 307] on div "Employees" at bounding box center [151, 308] width 256 height 54
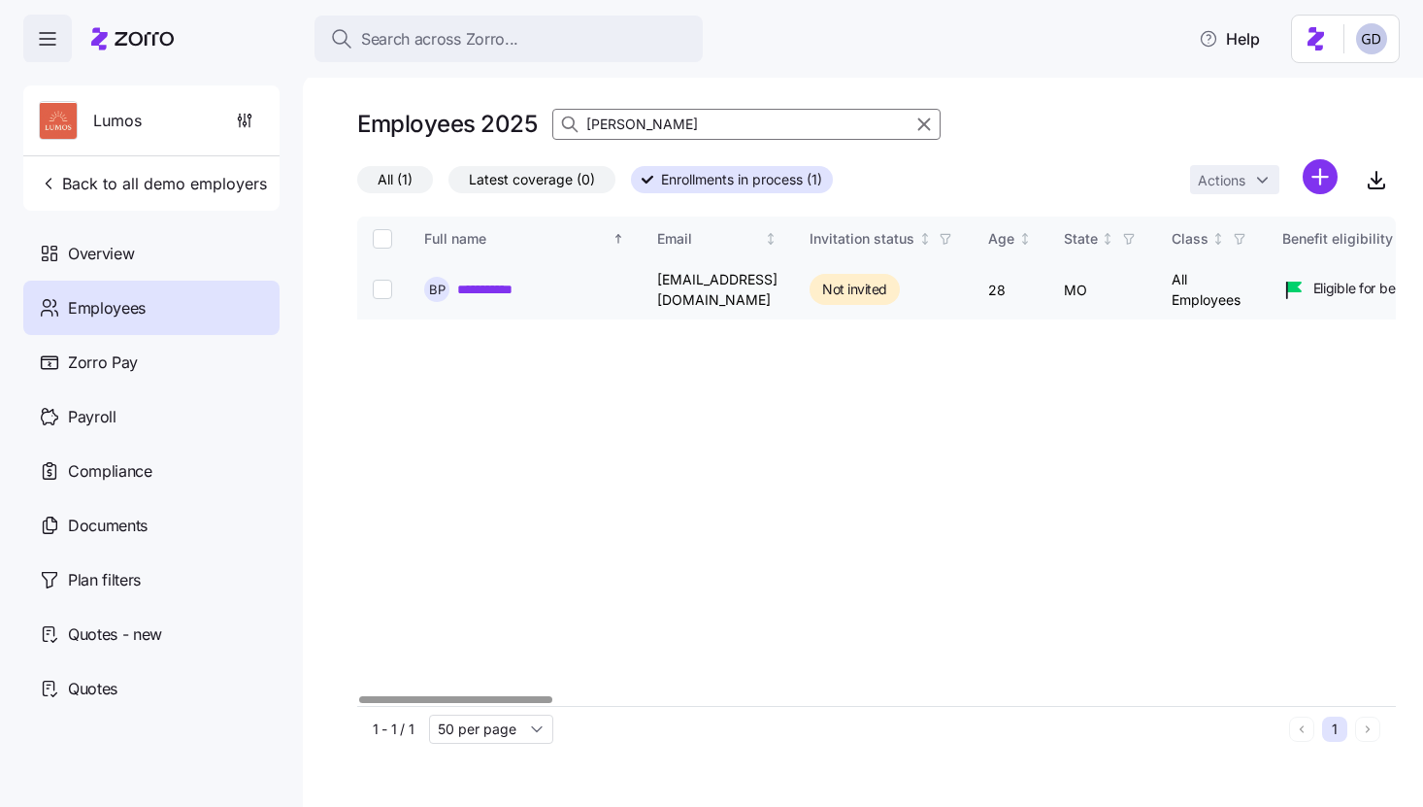
click at [491, 294] on link "**********" at bounding box center [496, 289] width 79 height 19
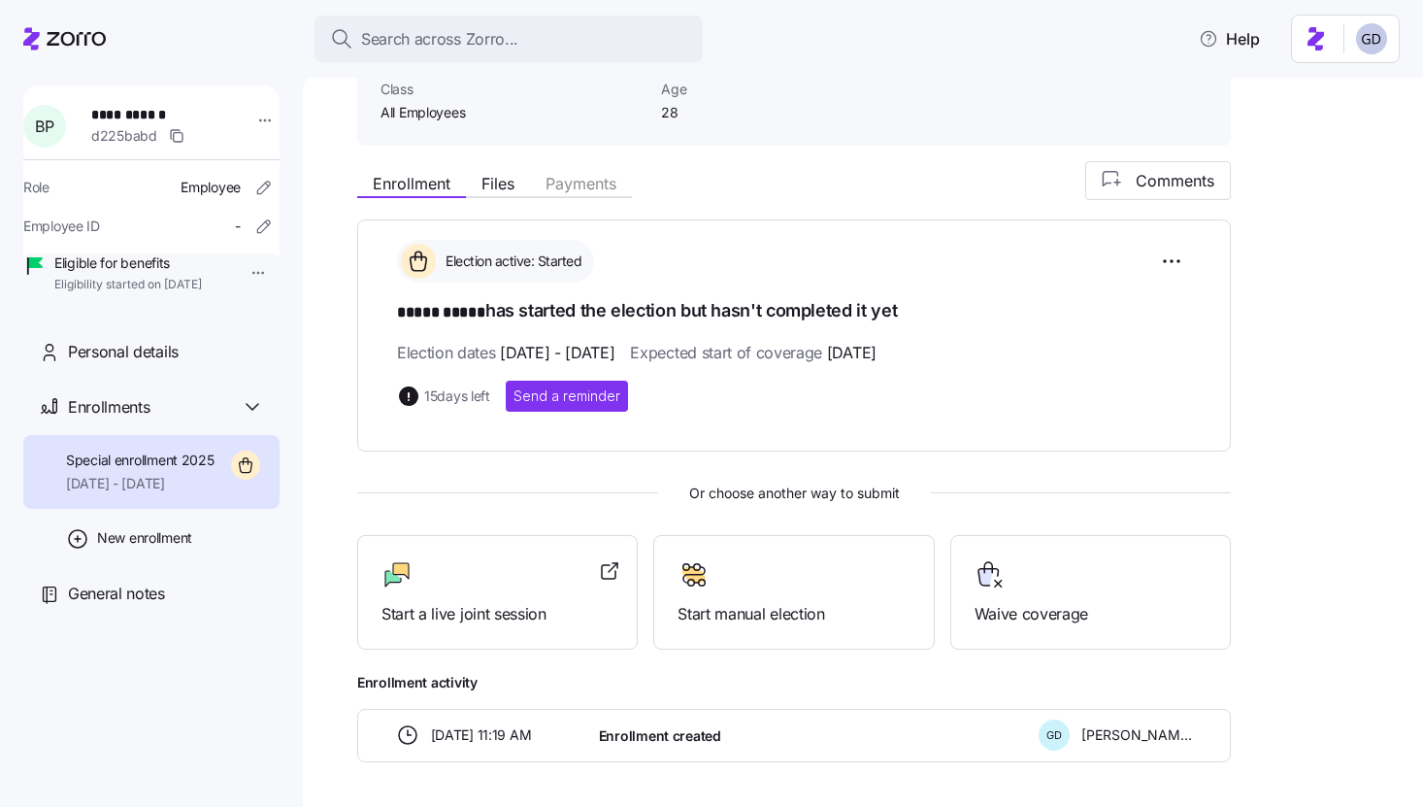
scroll to position [176, 0]
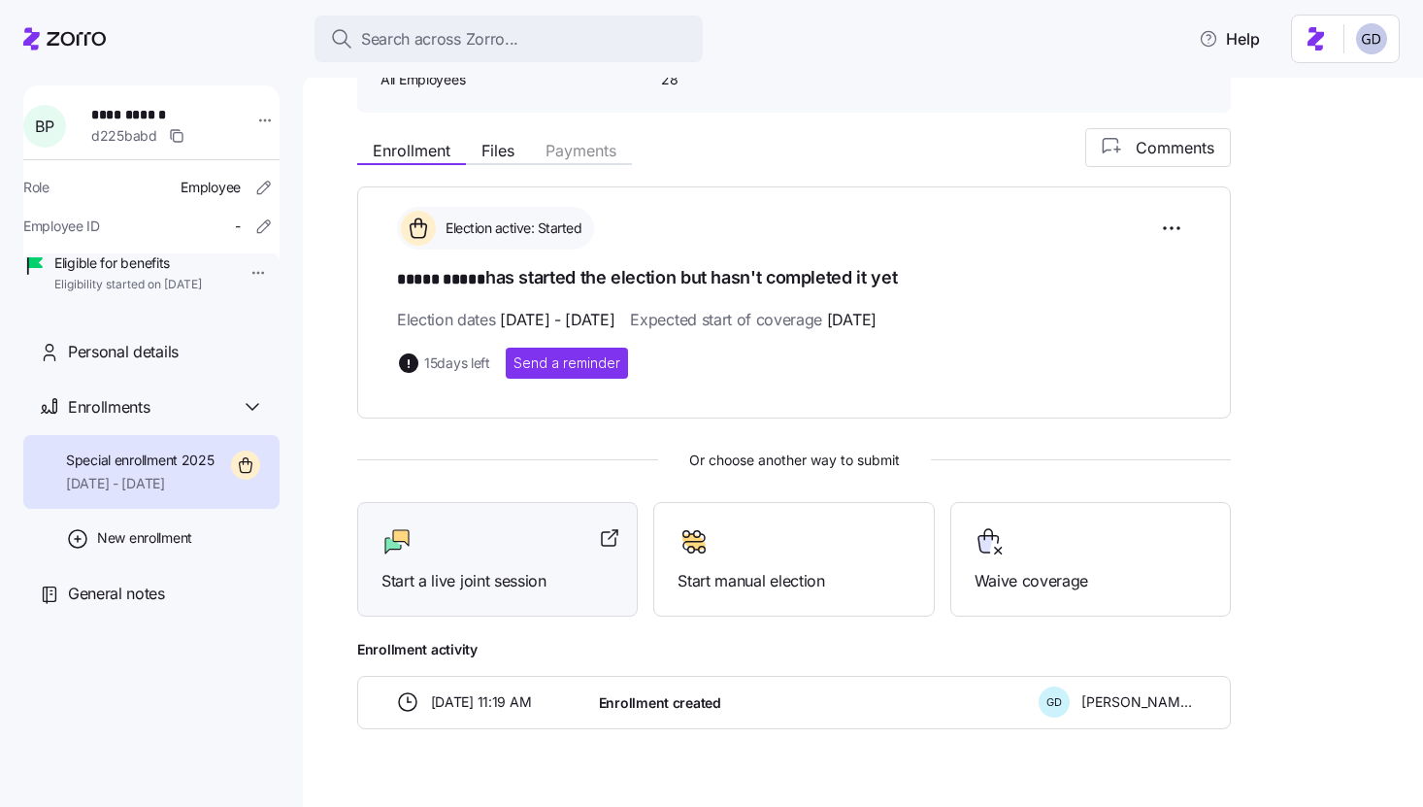
click at [456, 553] on div at bounding box center [498, 541] width 232 height 31
click at [507, 527] on div at bounding box center [498, 541] width 232 height 31
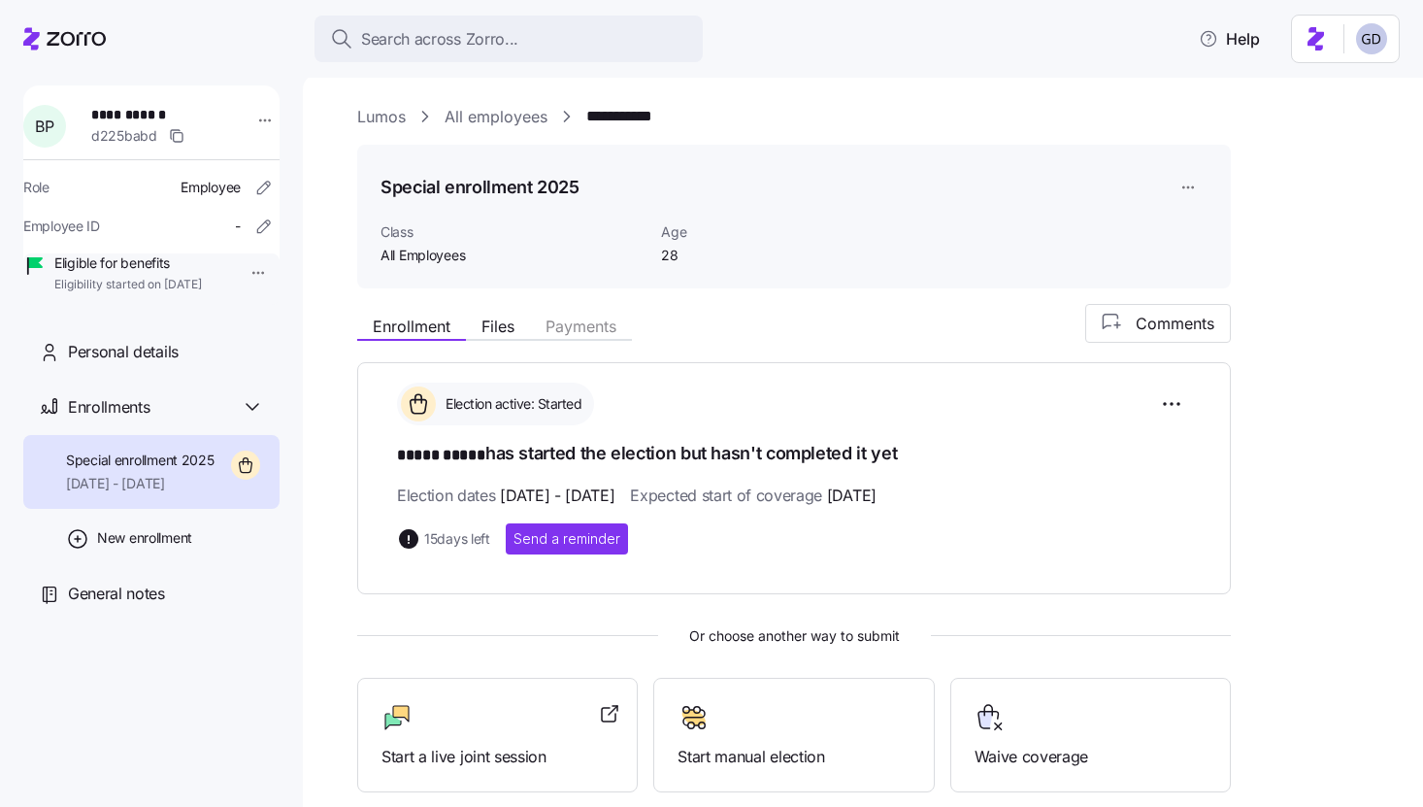
click at [399, 122] on link "Lumos" at bounding box center [381, 117] width 49 height 24
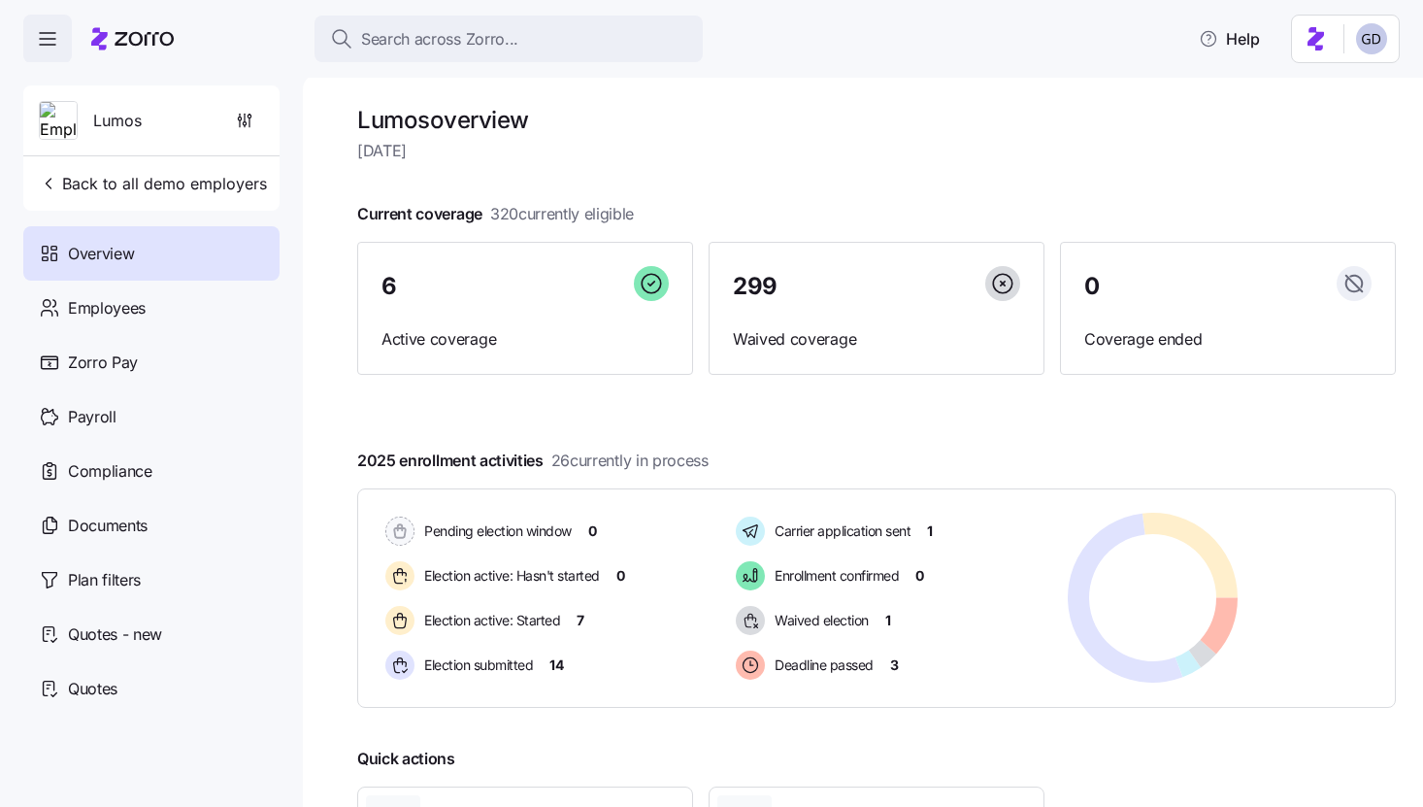
drag, startPoint x: 489, startPoint y: 216, endPoint x: 712, endPoint y: 215, distance: 222.3
click at [712, 216] on div "Current coverage 320 currently eligible 6 Active coverage 299 Waived coverage 0…" at bounding box center [876, 288] width 1039 height 173
click at [712, 215] on div "Current coverage 320 currently eligible 6 Active coverage 299 Waived coverage 0…" at bounding box center [876, 288] width 1039 height 173
drag, startPoint x: 554, startPoint y: 459, endPoint x: 779, endPoint y: 459, distance: 224.3
click at [770, 459] on div "2025 enrollment activities 26 currently in process Pending election window 0 El…" at bounding box center [876, 578] width 1039 height 259
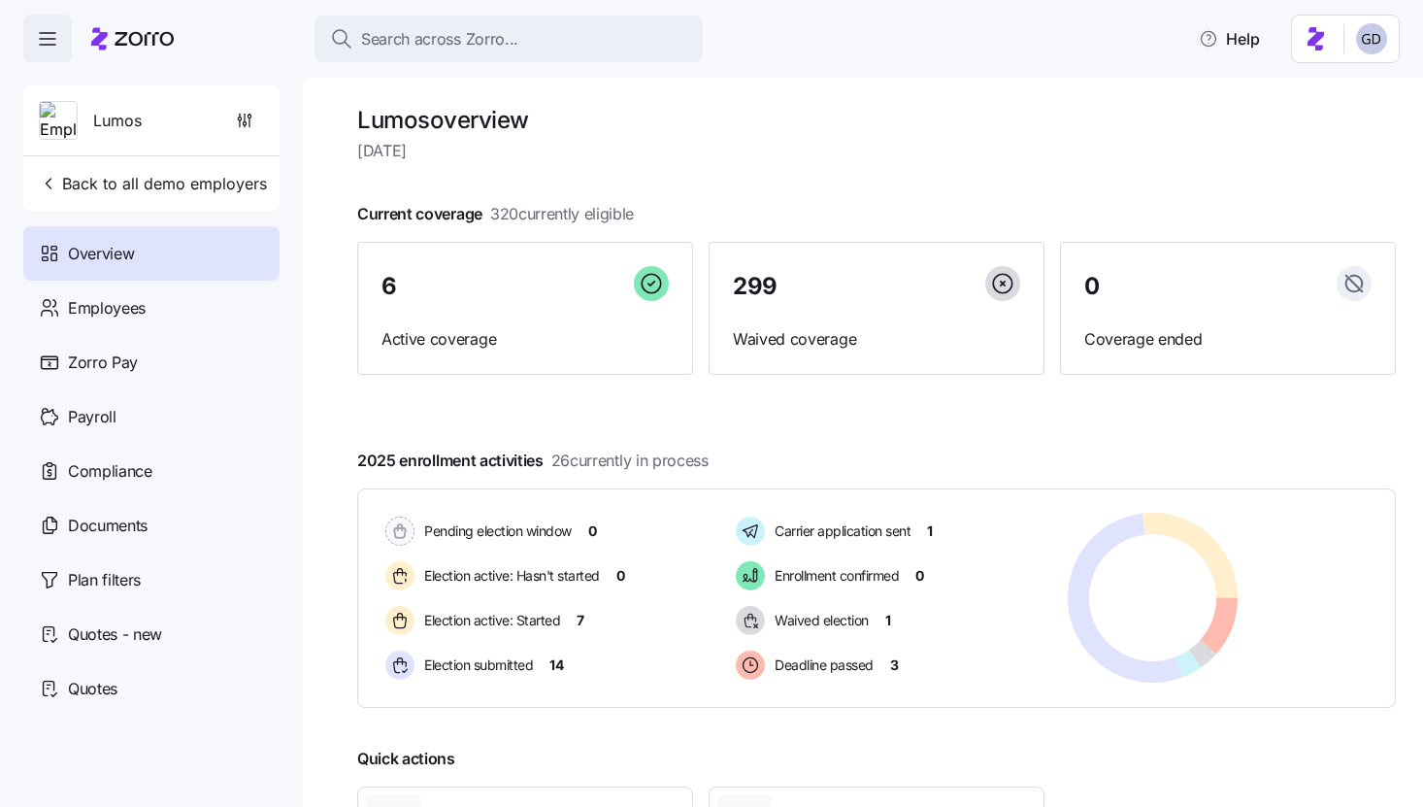
click at [779, 459] on div "2025 enrollment activities 26 currently in process Pending election window 0 El…" at bounding box center [876, 578] width 1039 height 259
click at [105, 312] on span "Employees" at bounding box center [107, 308] width 78 height 24
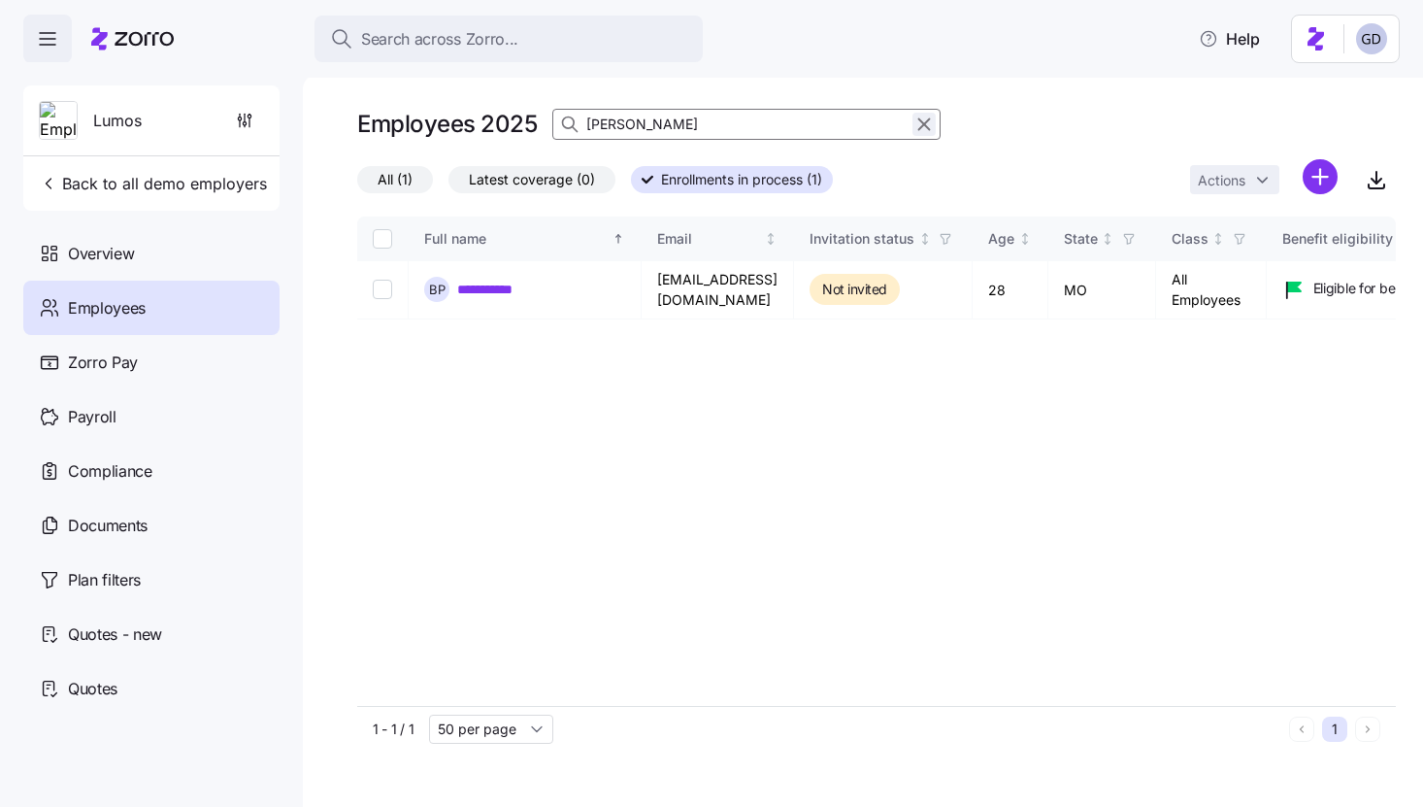
click at [927, 126] on icon "button" at bounding box center [924, 124] width 21 height 23
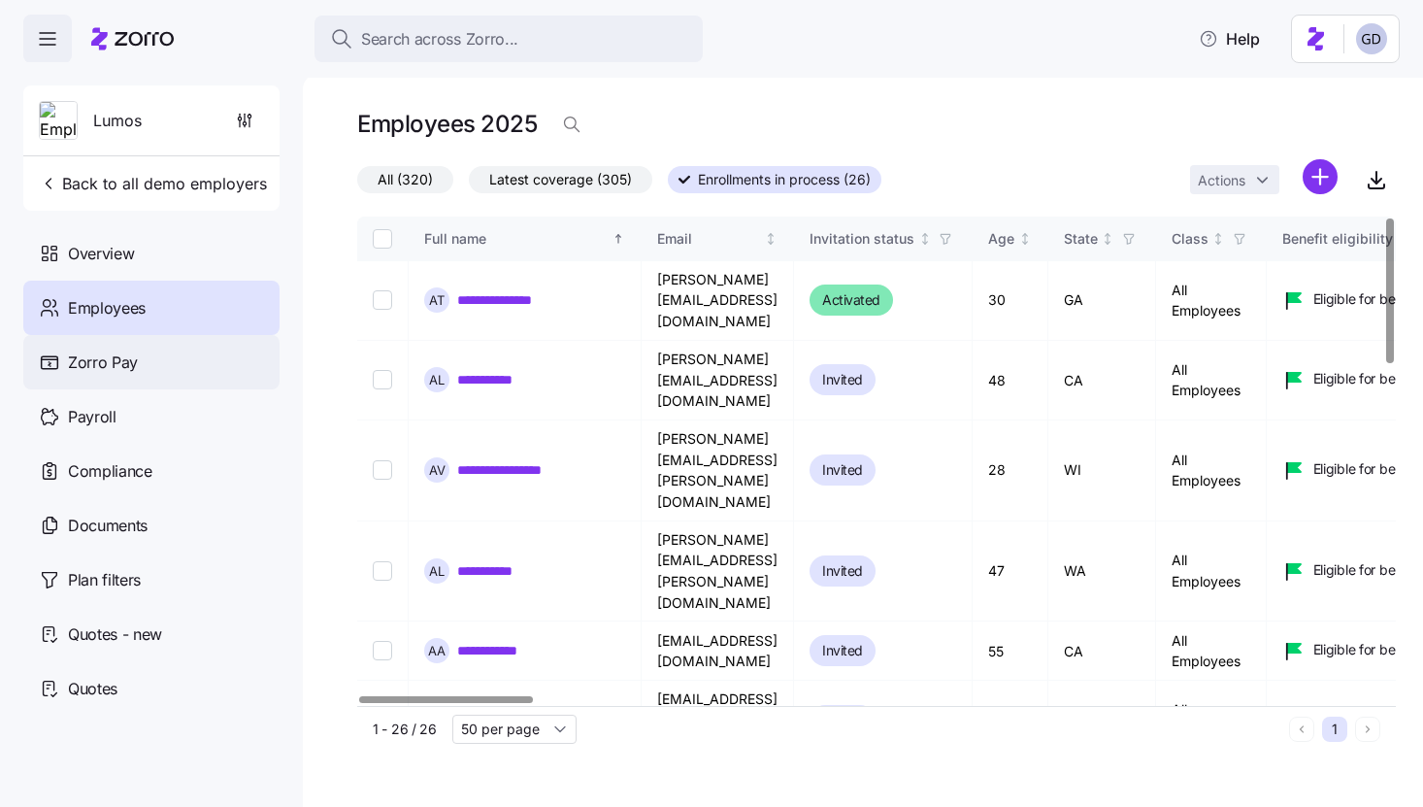
click at [105, 366] on span "Zorro Pay" at bounding box center [103, 362] width 70 height 24
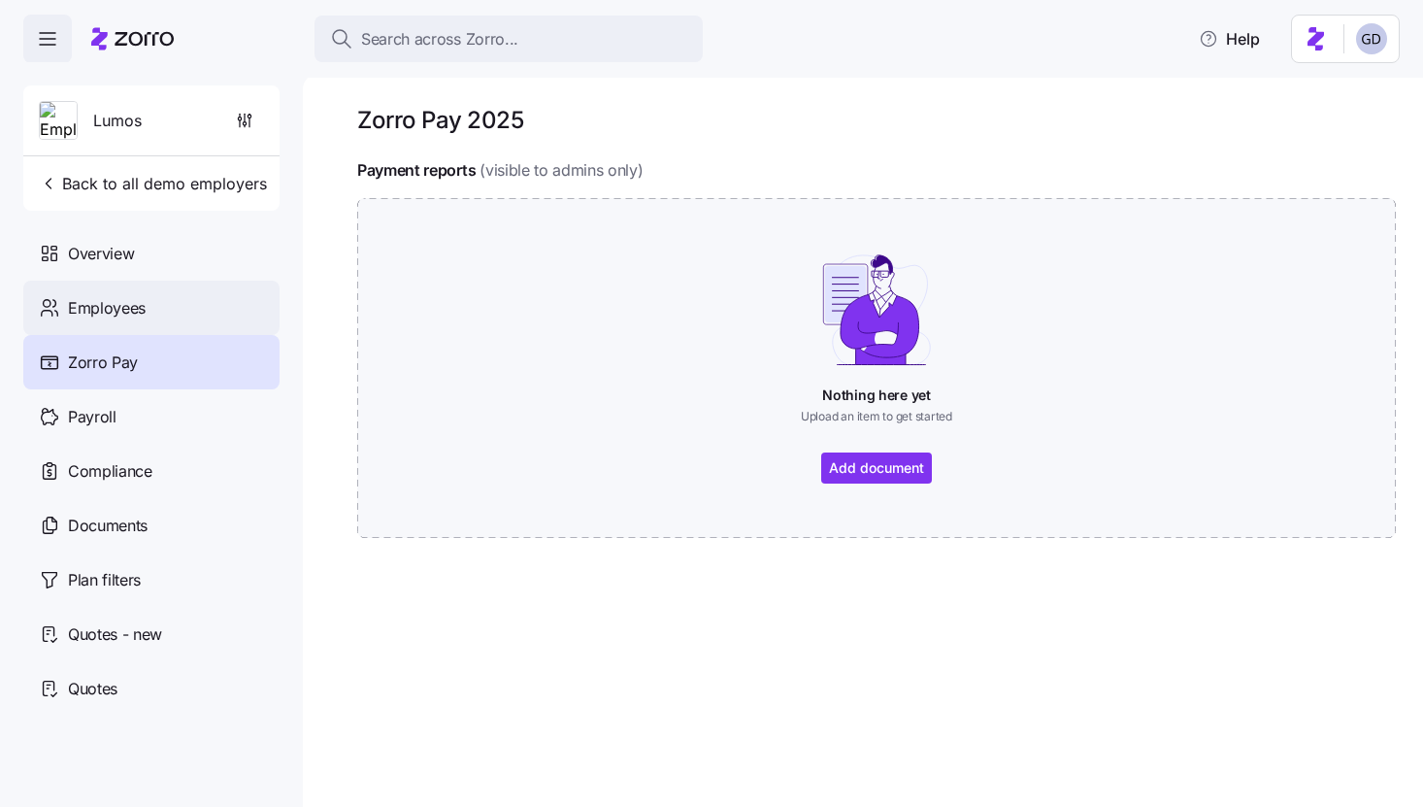
click at [122, 316] on span "Employees" at bounding box center [107, 308] width 78 height 24
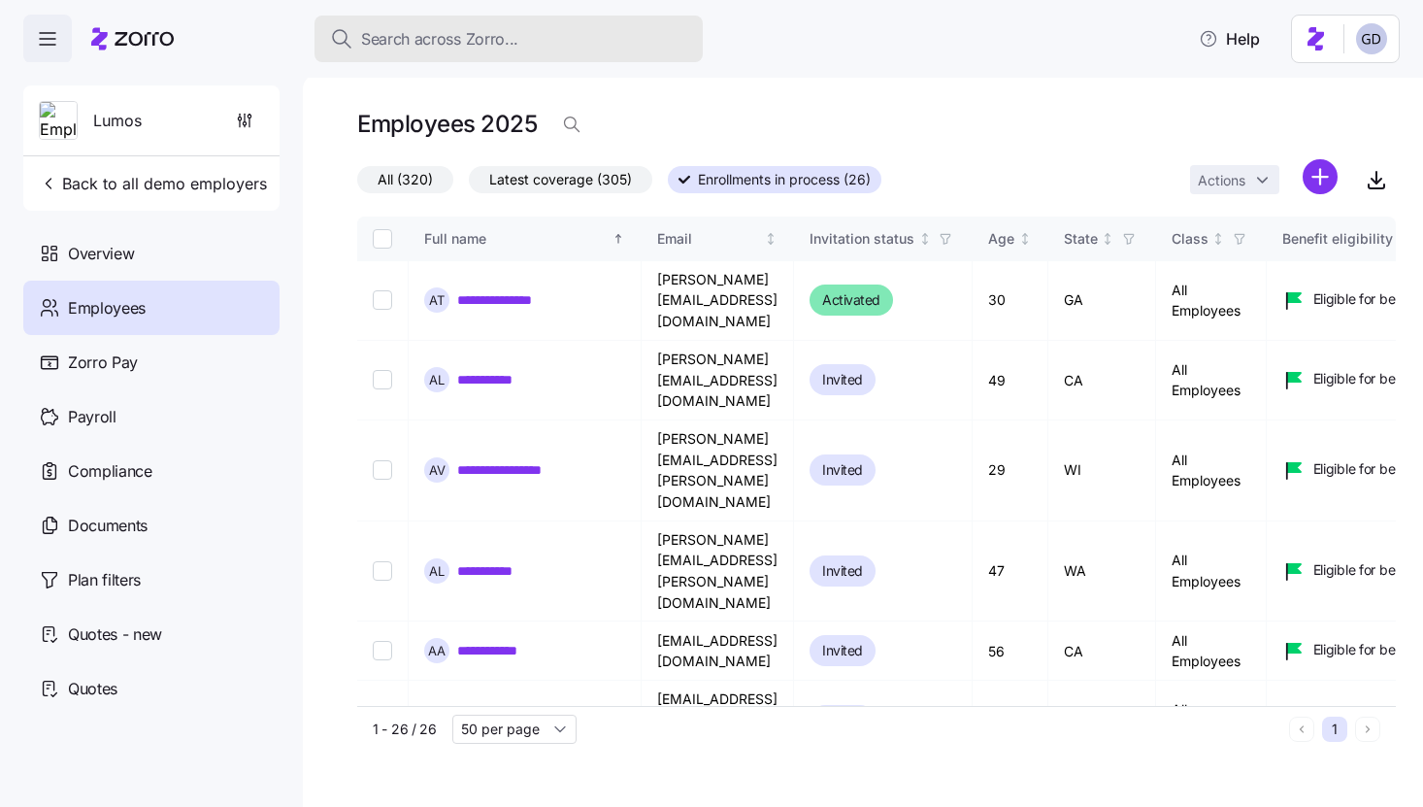
click at [487, 39] on span "Search across Zorro..." at bounding box center [439, 39] width 157 height 24
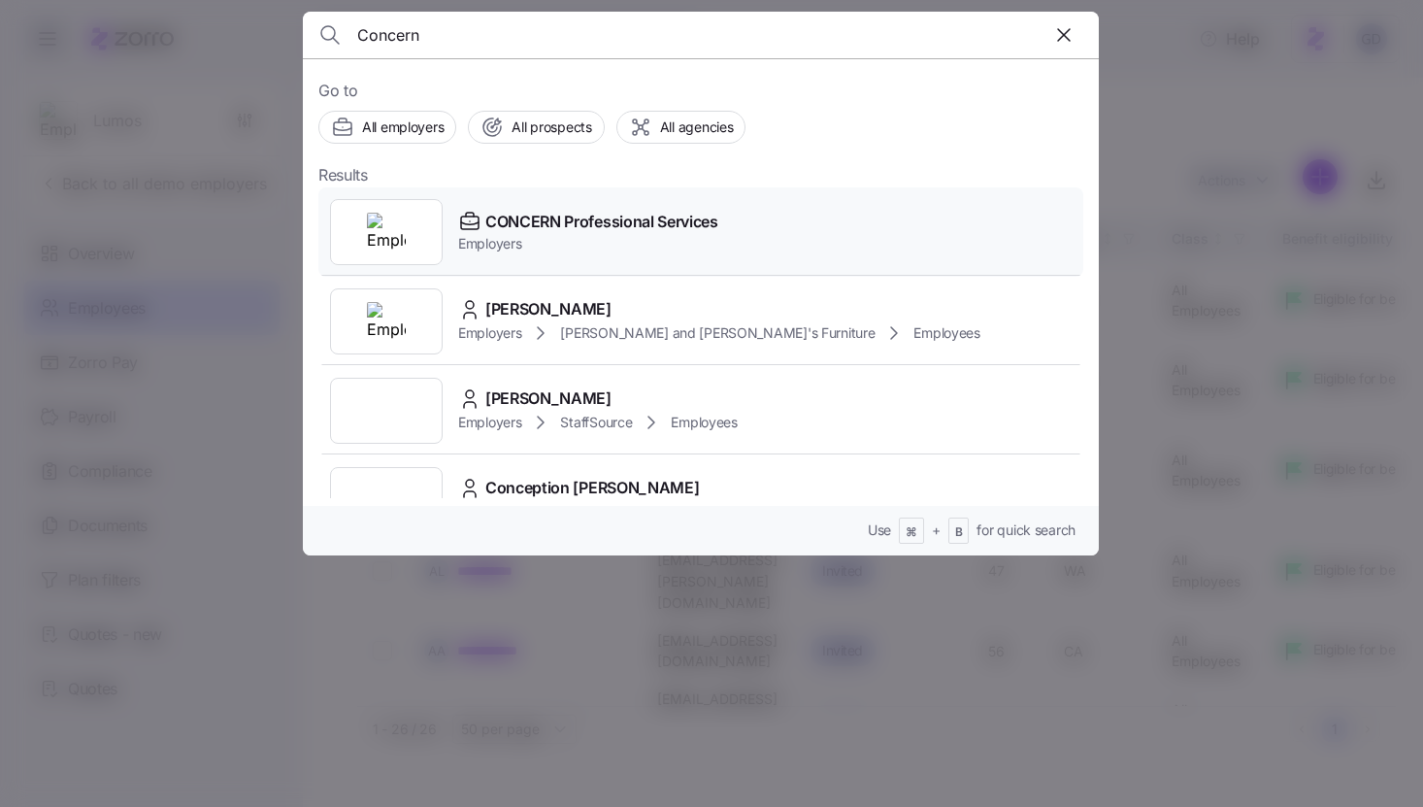
type input "Concern"
click at [538, 222] on span "CONCERN Professional Services" at bounding box center [601, 222] width 233 height 24
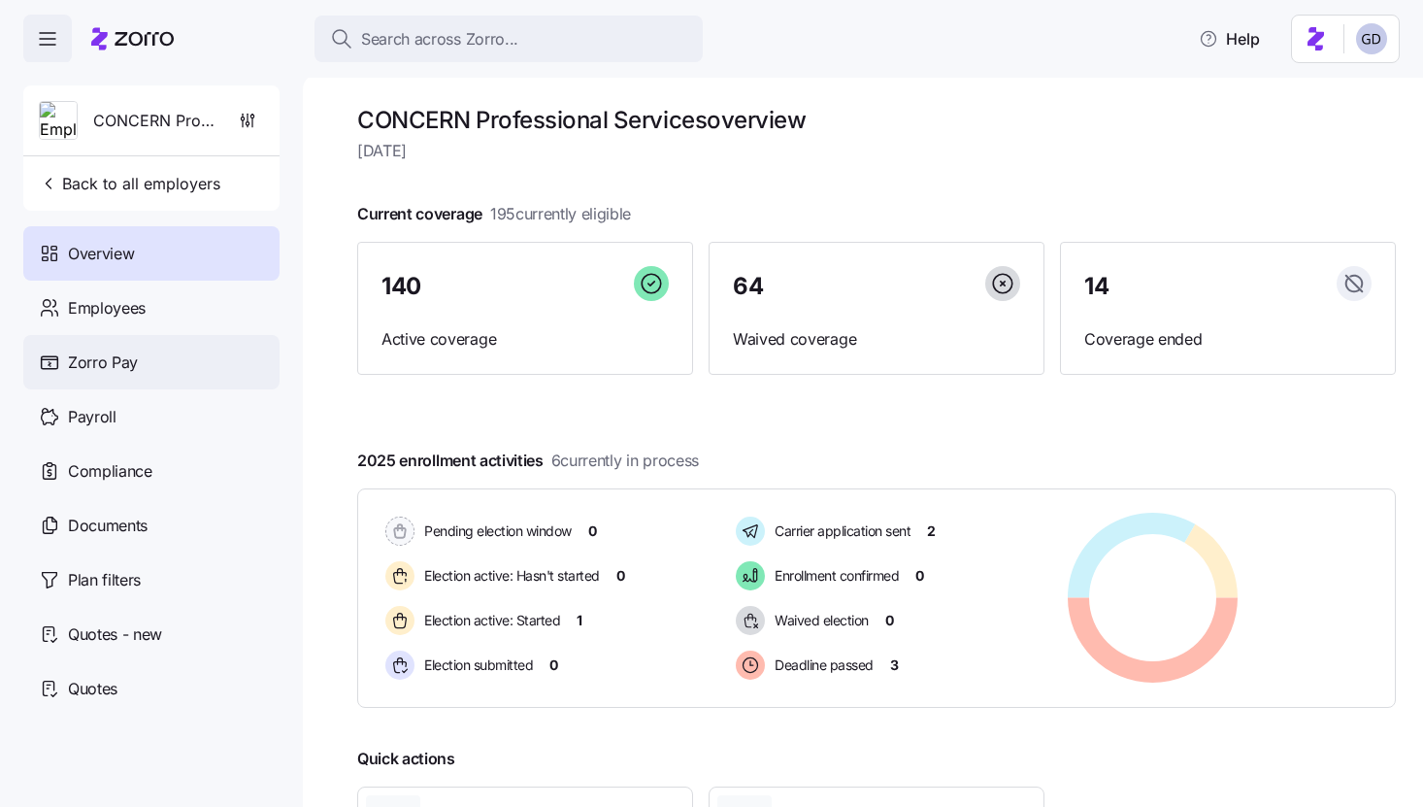
click at [141, 370] on div "Zorro Pay" at bounding box center [151, 362] width 256 height 54
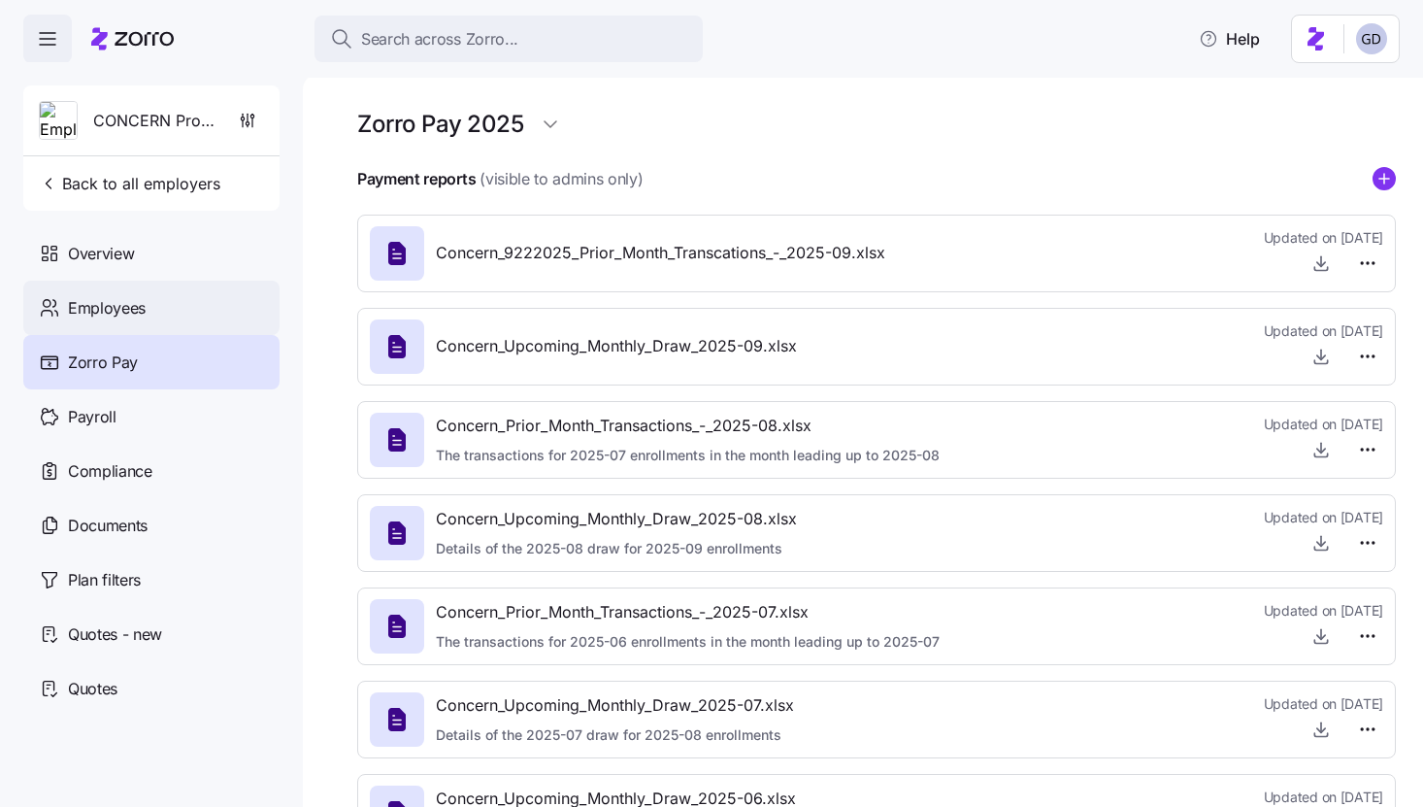
click at [129, 305] on span "Employees" at bounding box center [107, 308] width 78 height 24
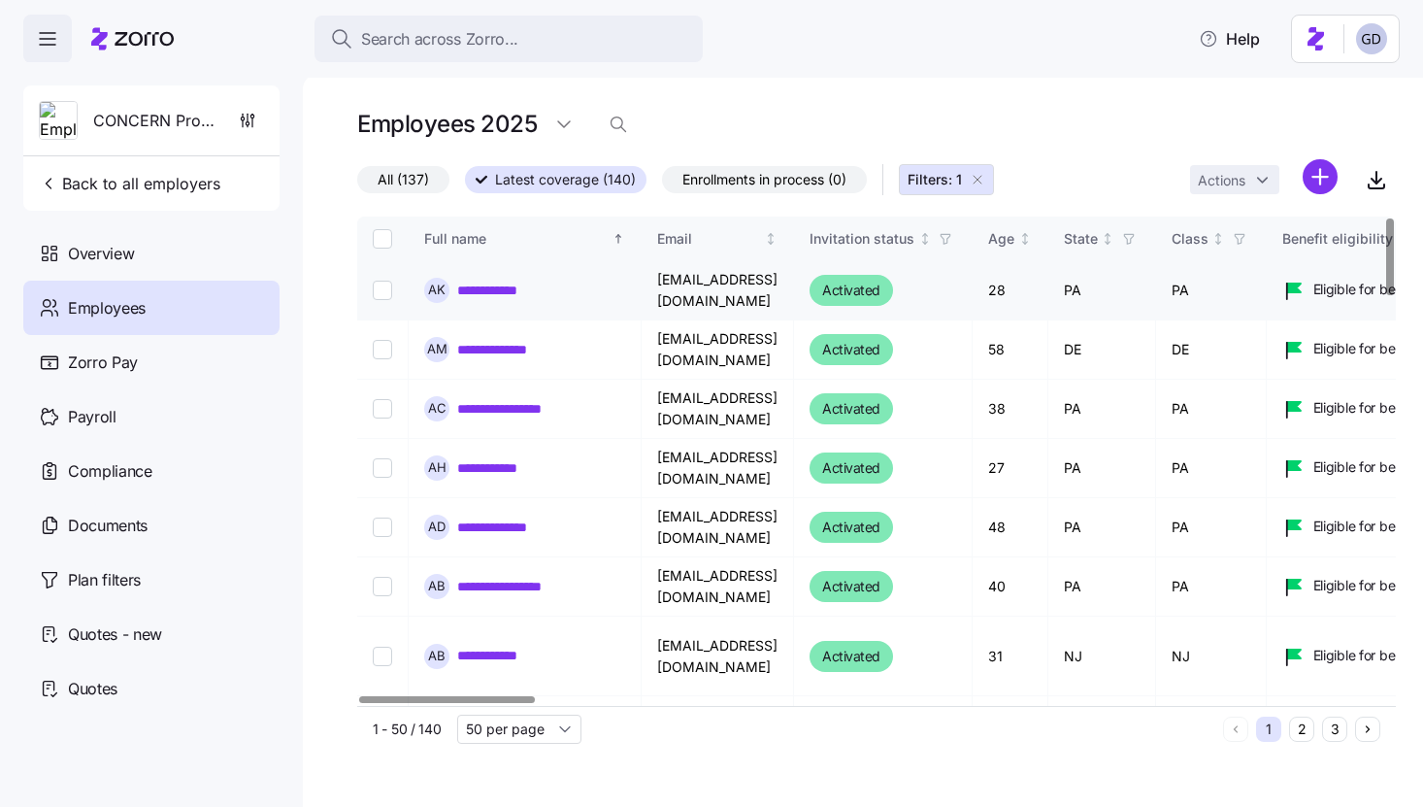
click at [494, 290] on link "**********" at bounding box center [499, 290] width 85 height 19
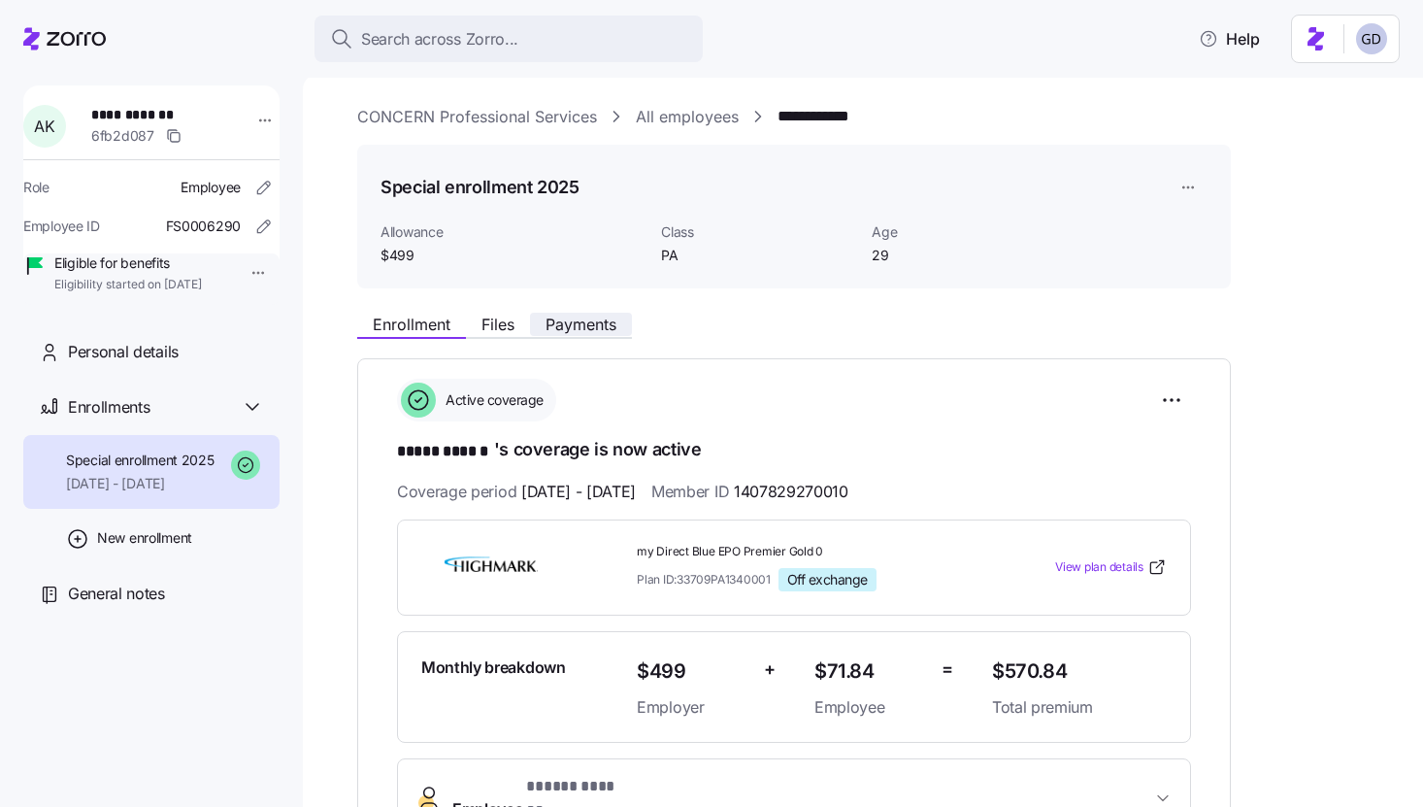
click at [559, 326] on span "Payments" at bounding box center [581, 324] width 71 height 16
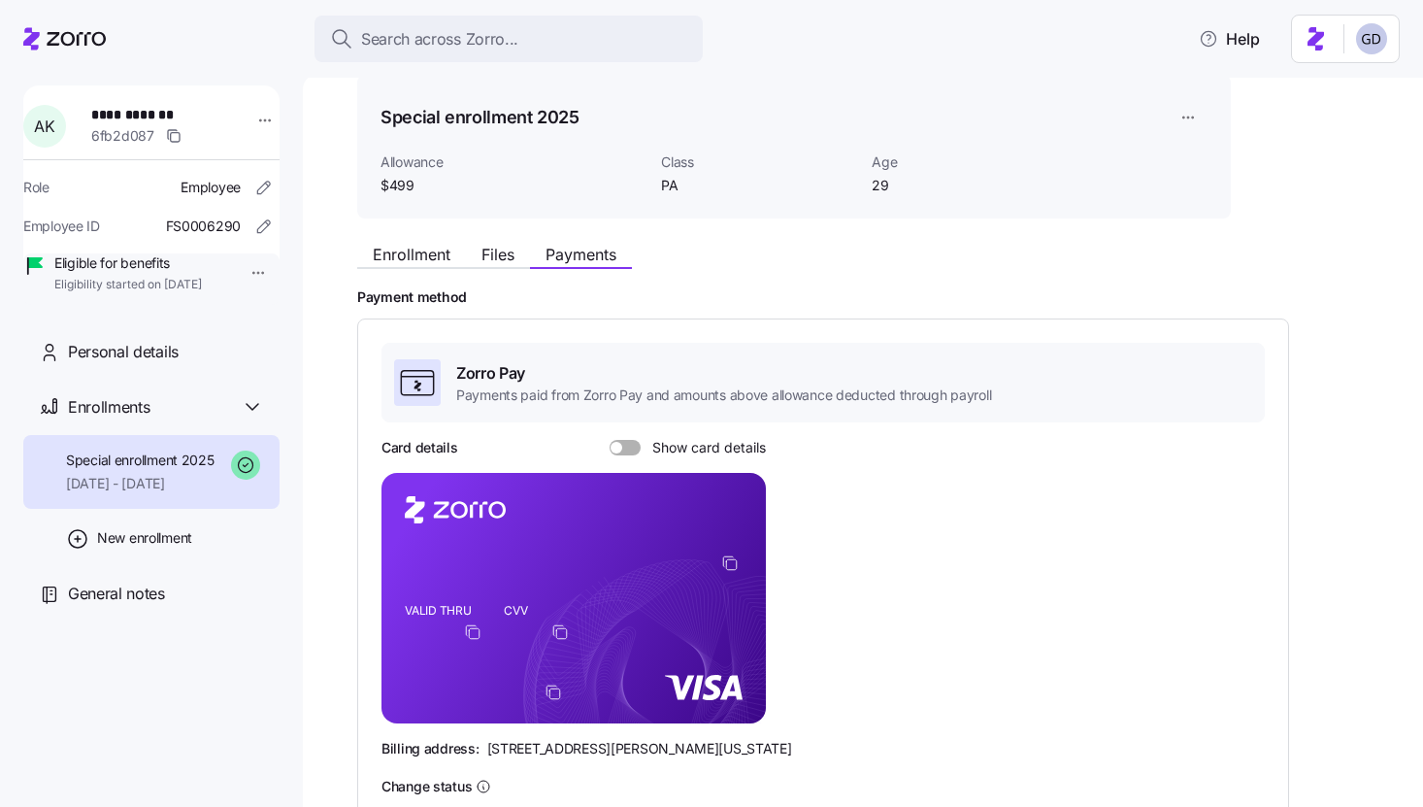
scroll to position [84, 0]
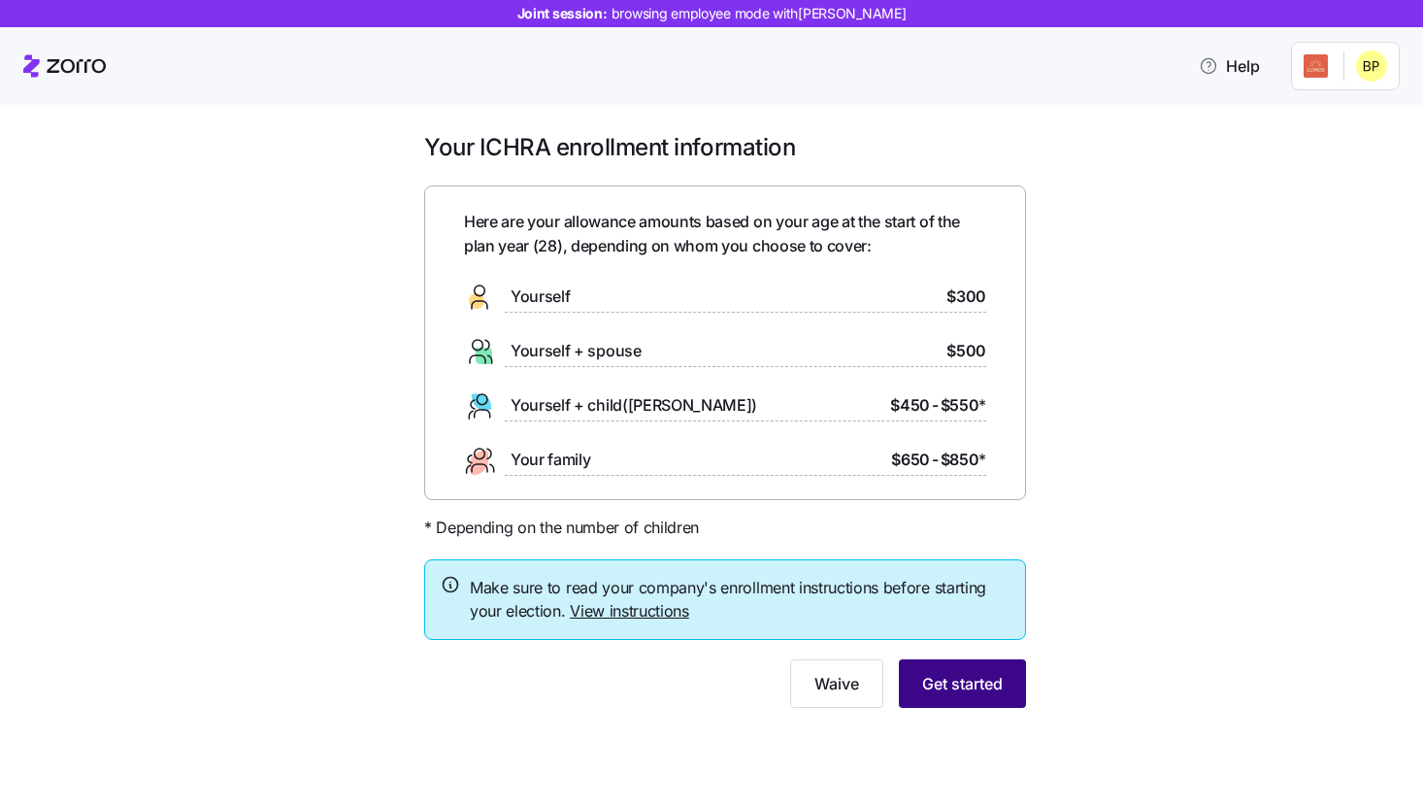
click at [985, 684] on span "Get started" at bounding box center [962, 683] width 81 height 23
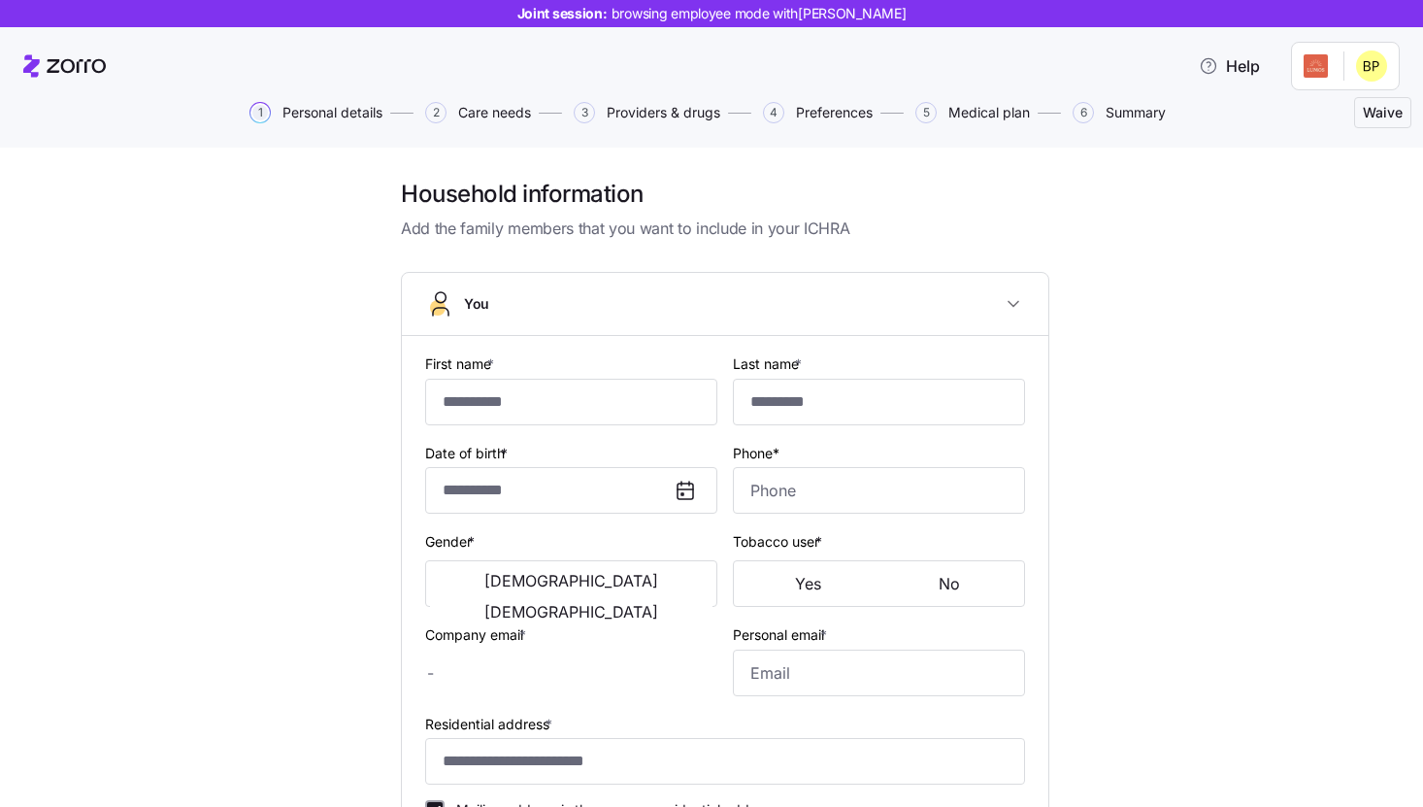
type input "*****"
type input "[EMAIL_ADDRESS][DOMAIN_NAME]"
type input "**********"
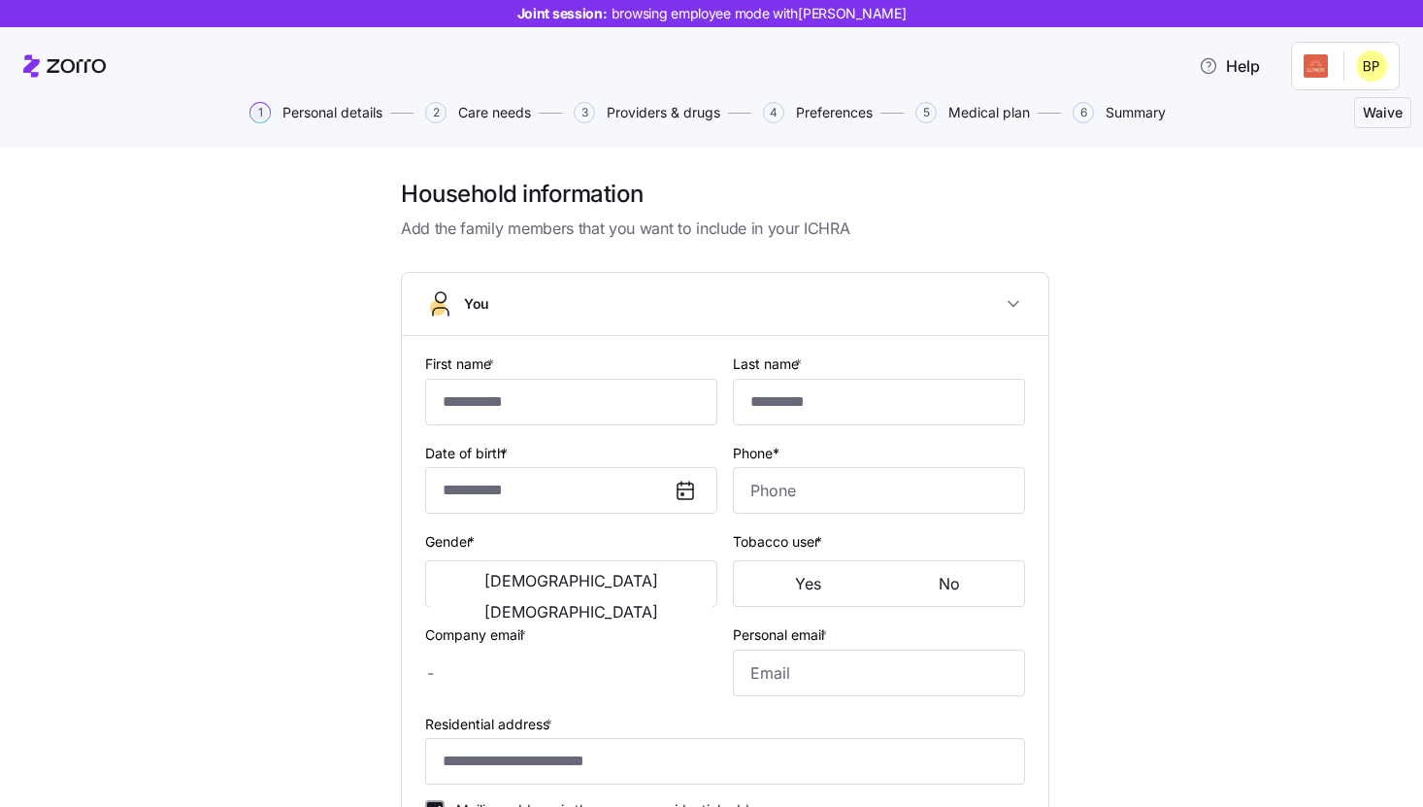
checkbox input "true"
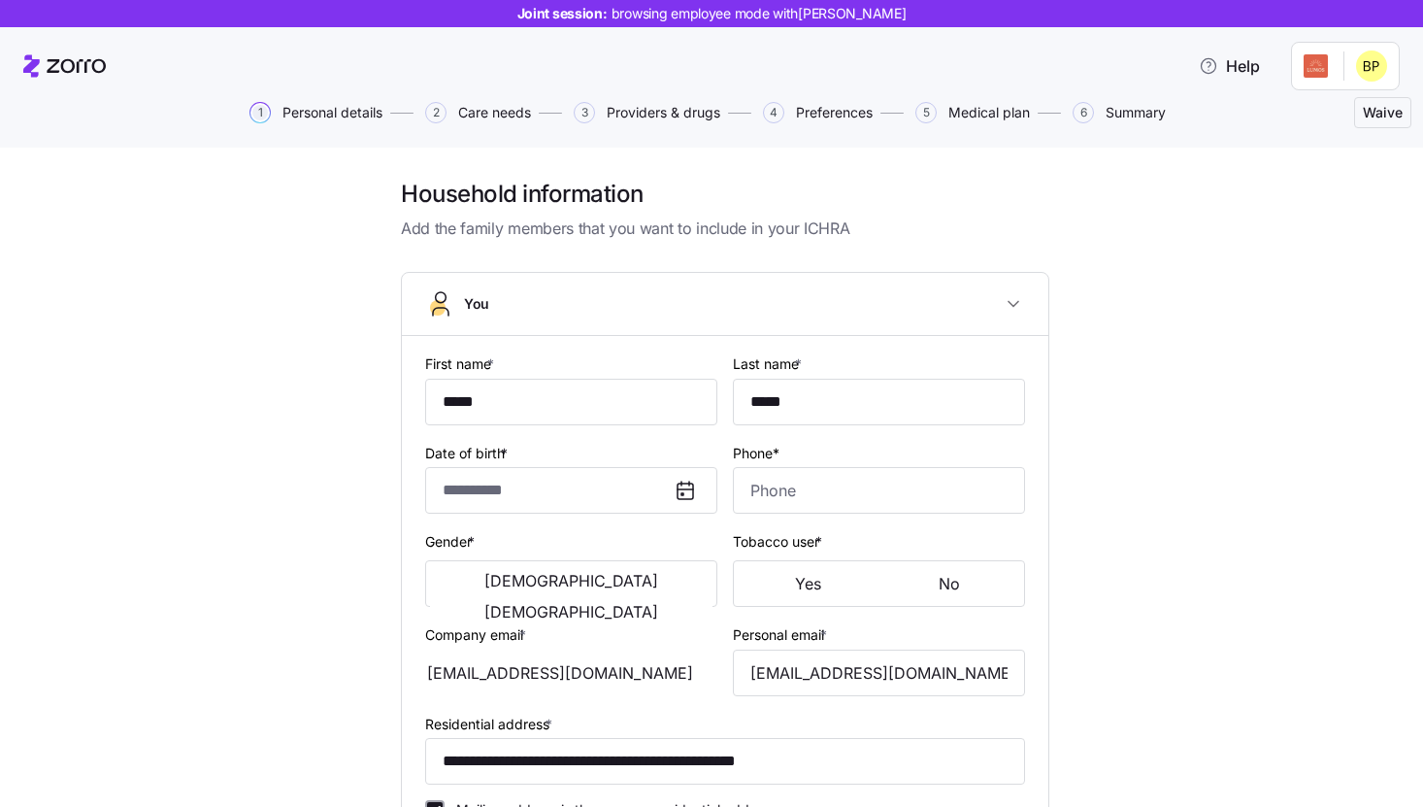
type input "**********"
type input "[PHONE_NUMBER]"
type input "[DEMOGRAPHIC_DATA] citizen"
type input "Single"
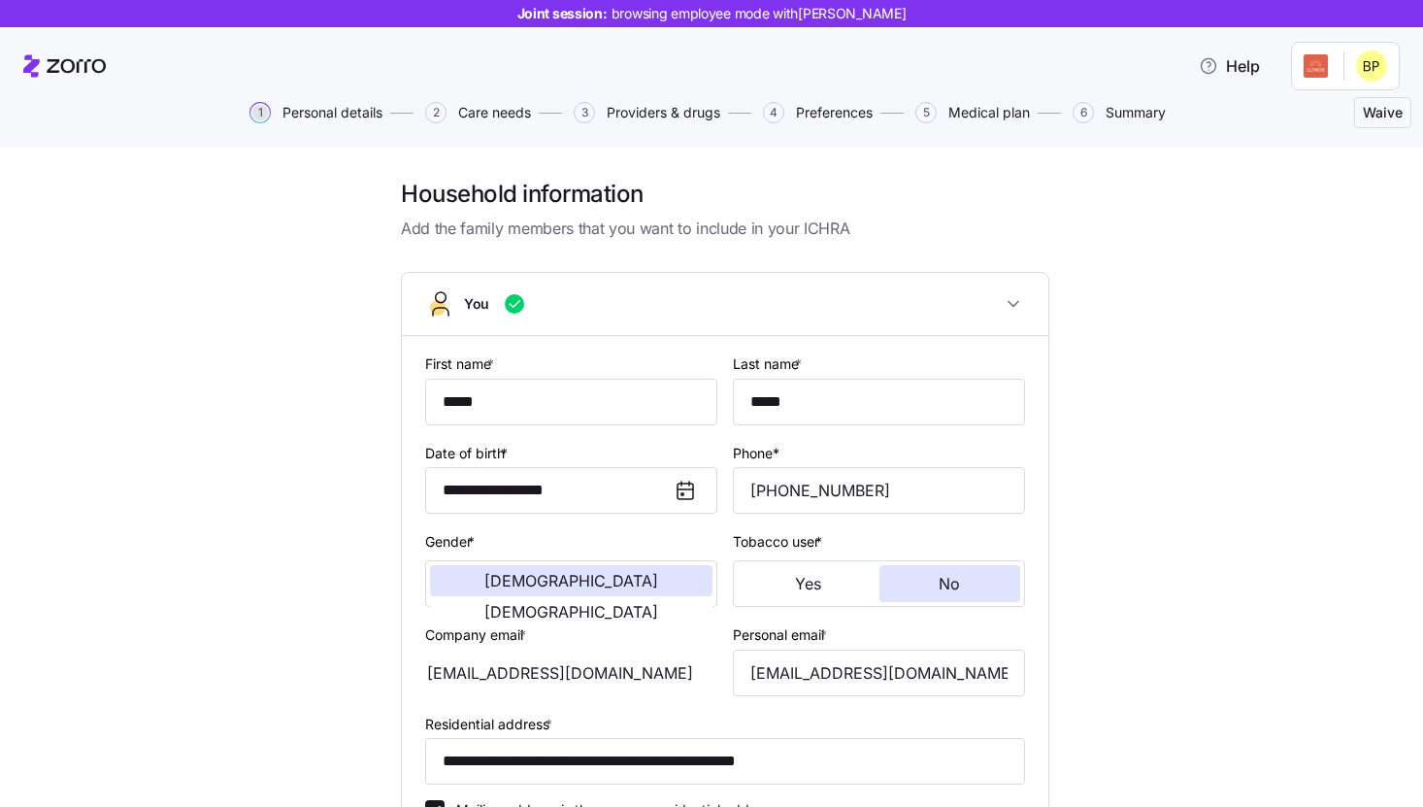
click at [265, 111] on span "1" at bounding box center [260, 112] width 21 height 21
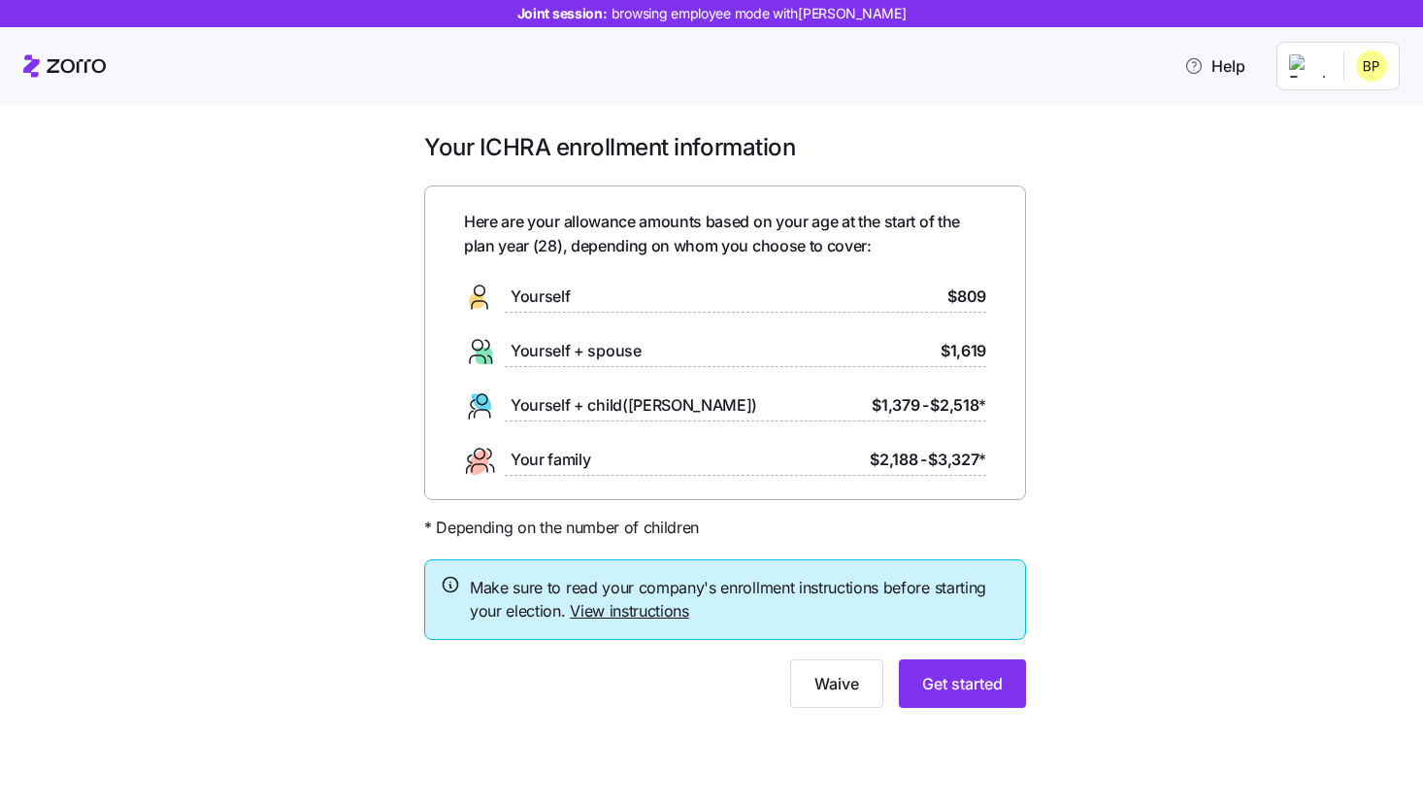
click at [505, 744] on div "Your ICHRA enrollment information Here are your allowance amounts based on your…" at bounding box center [711, 454] width 1423 height 706
drag, startPoint x: 560, startPoint y: 247, endPoint x: 536, endPoint y: 247, distance: 24.3
click at [536, 247] on span "Here are your allowance amounts based on your age at the start of the plan year…" at bounding box center [725, 234] width 522 height 49
click at [596, 261] on div "Here are your allowance amounts based on your age at the start of the plan year…" at bounding box center [725, 343] width 522 height 266
drag, startPoint x: 867, startPoint y: 463, endPoint x: 917, endPoint y: 461, distance: 50.5
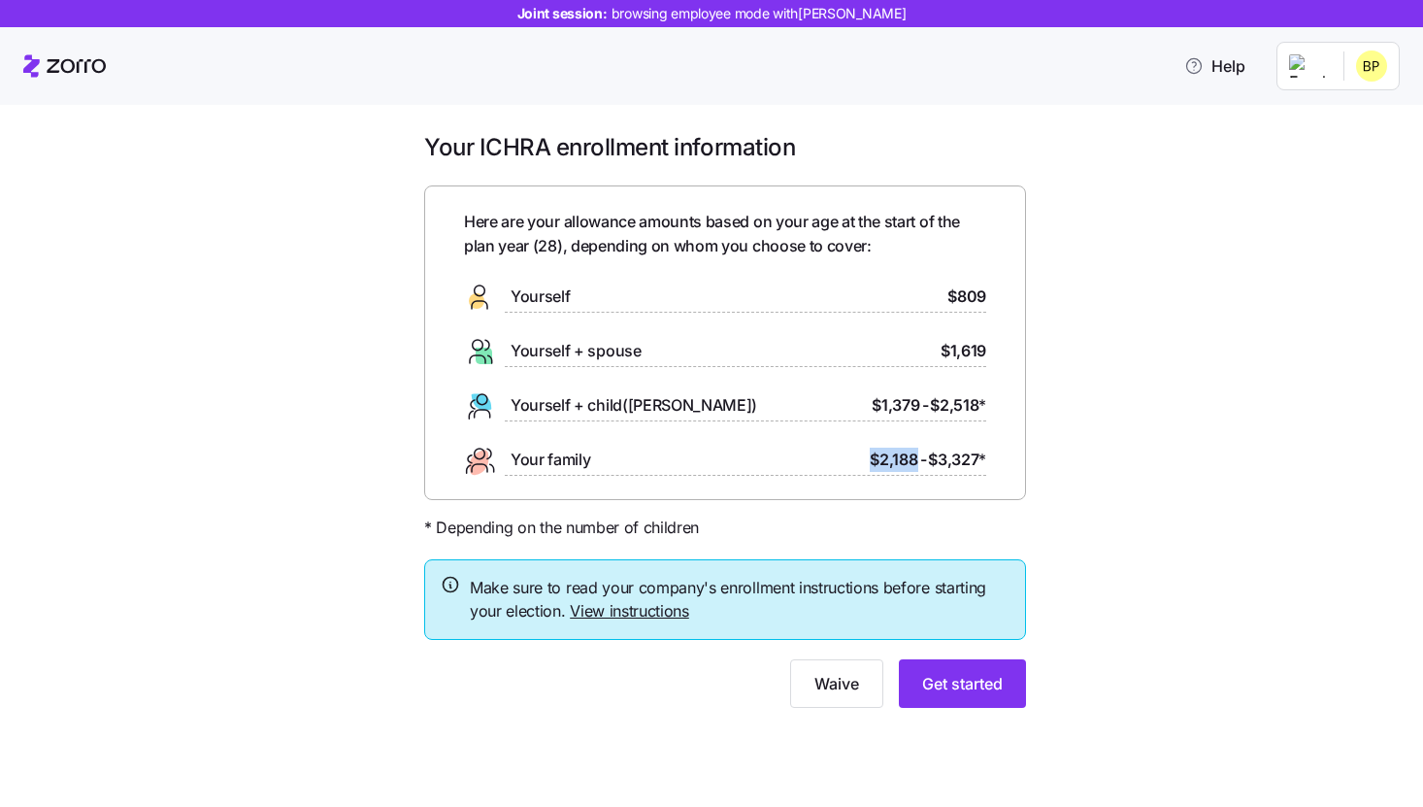
click at [917, 461] on div "Your family $2,188 - $3,327 *" at bounding box center [725, 460] width 522 height 31
click at [969, 681] on span "Get started" at bounding box center [962, 683] width 81 height 23
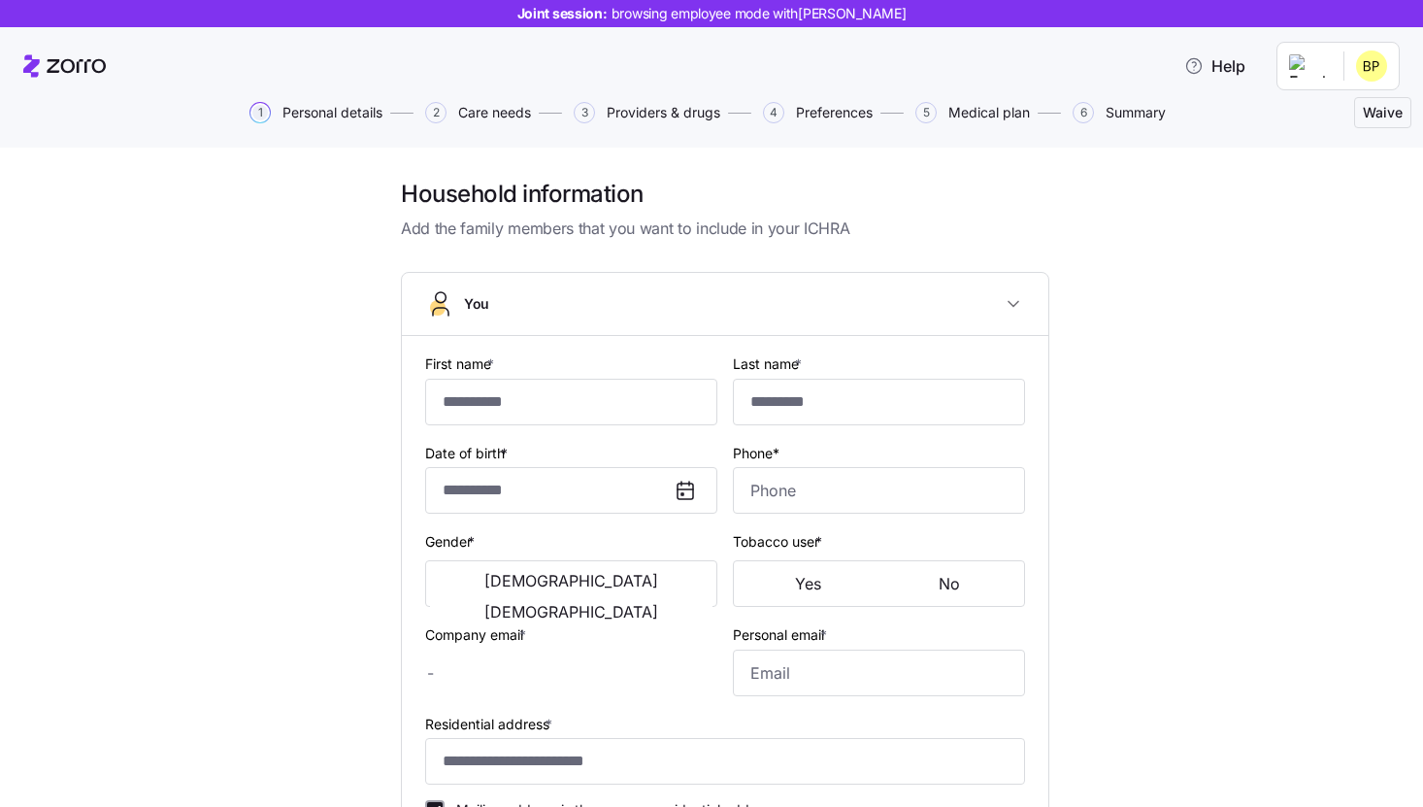
type input "*****"
type input "[EMAIL_ADDRESS][DOMAIN_NAME]"
type input "**********"
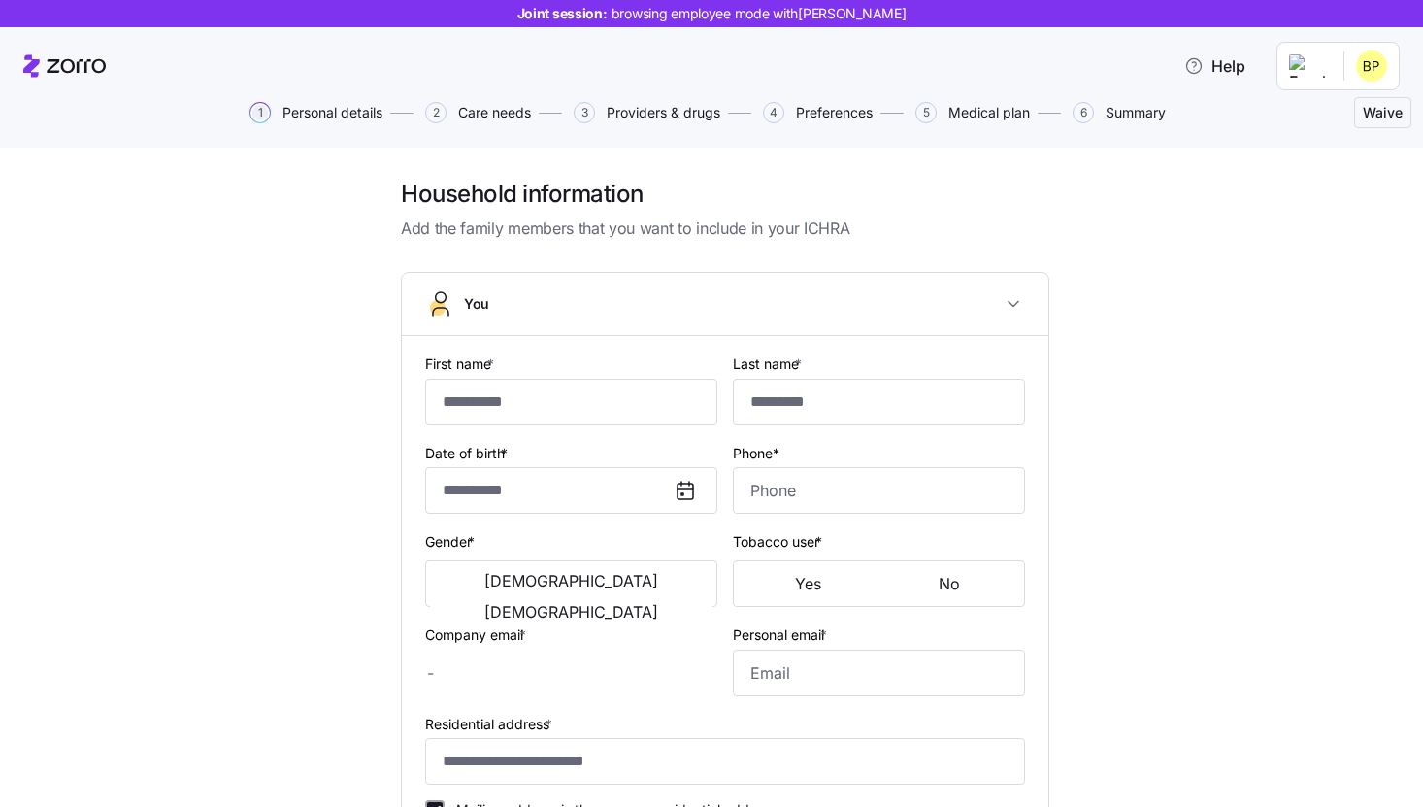
checkbox input "true"
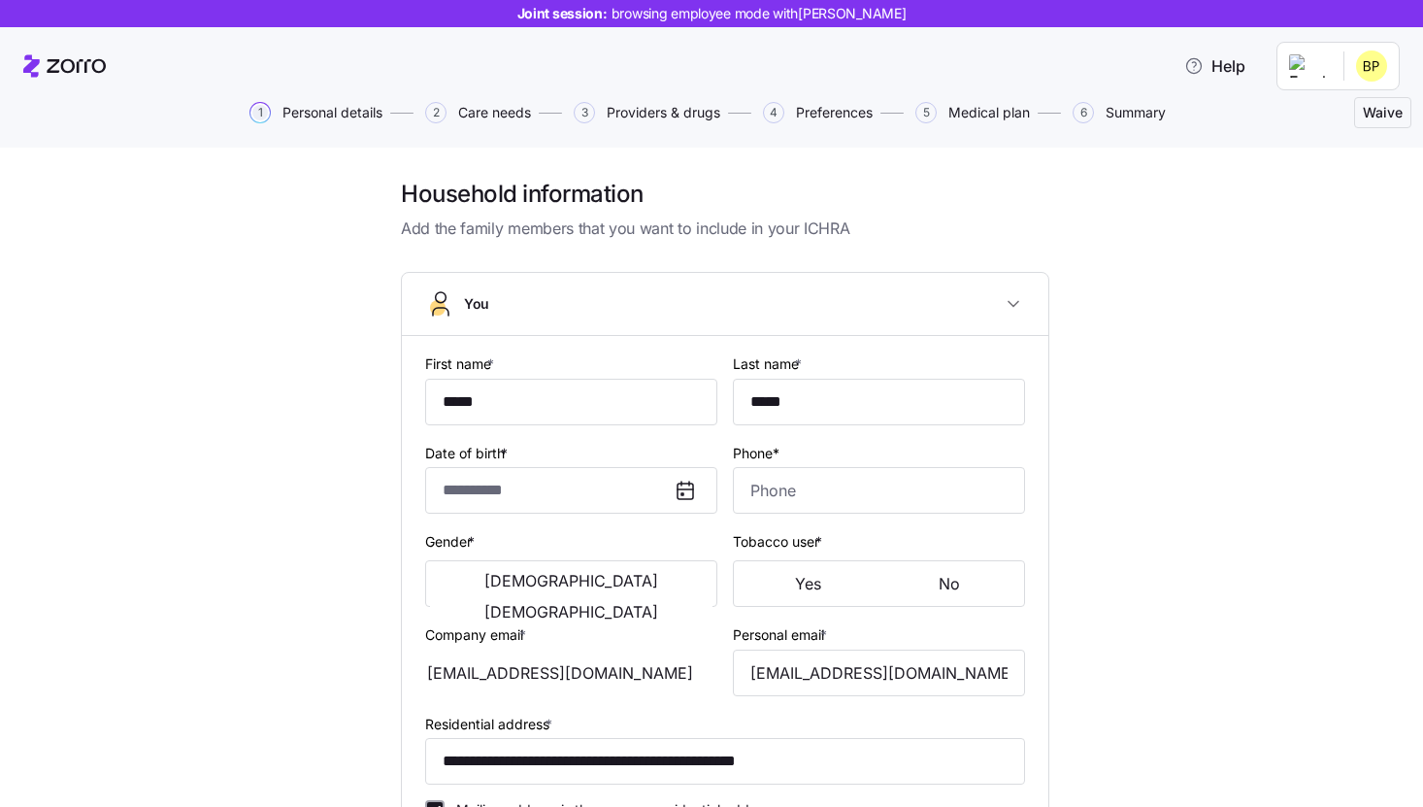
type input "**********"
type input "[PHONE_NUMBER]"
type input "[DEMOGRAPHIC_DATA] citizen"
type input "Single"
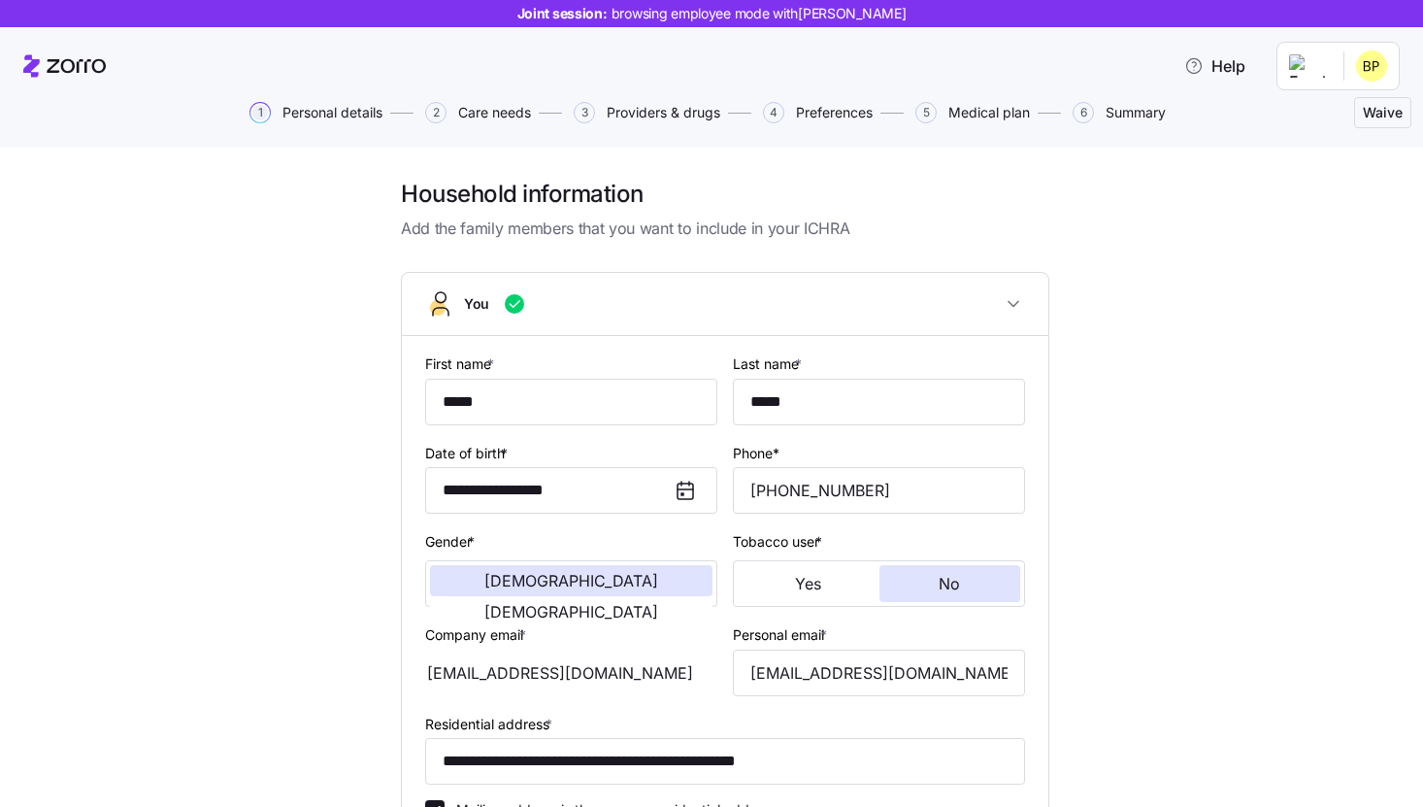
scroll to position [473, 0]
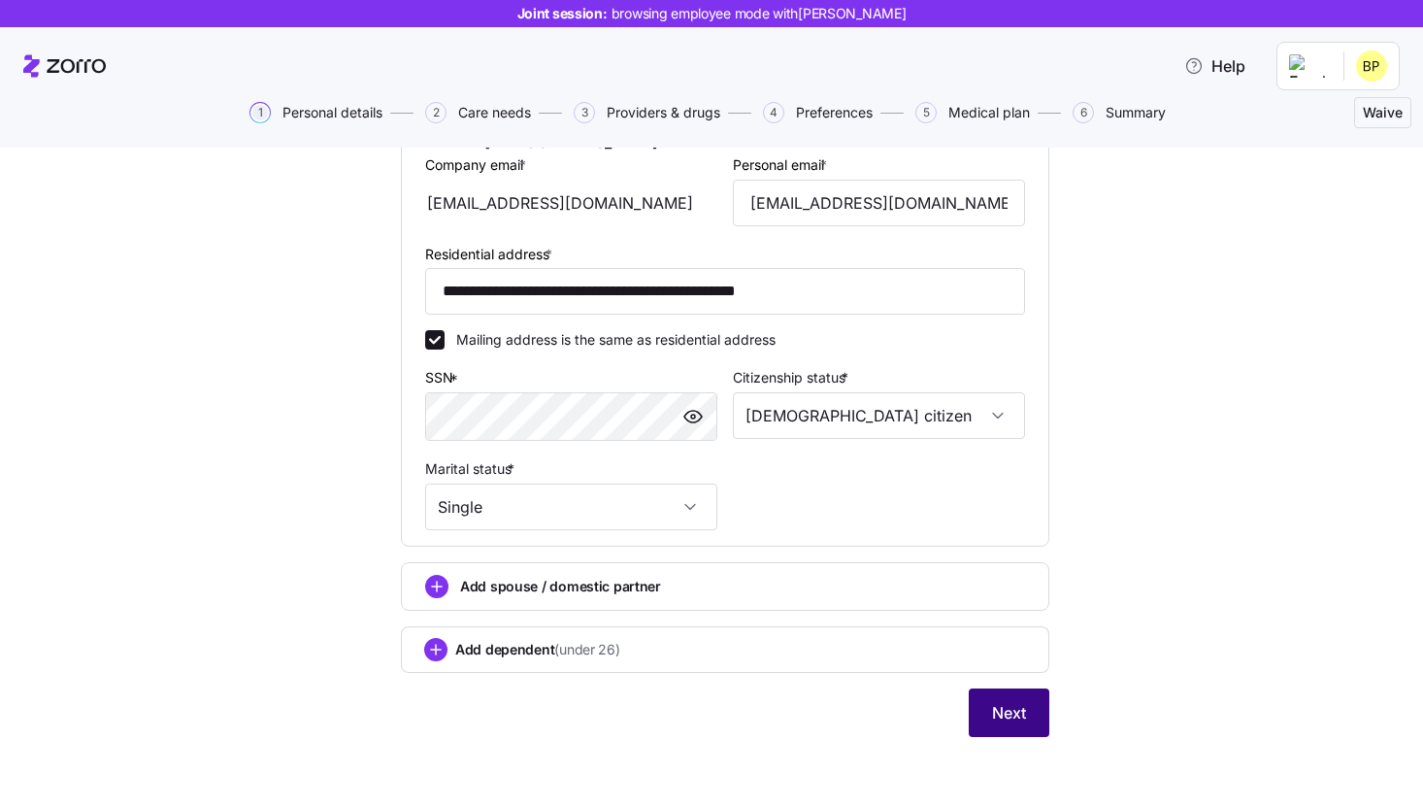
click at [1011, 719] on span "Next" at bounding box center [1009, 712] width 34 height 23
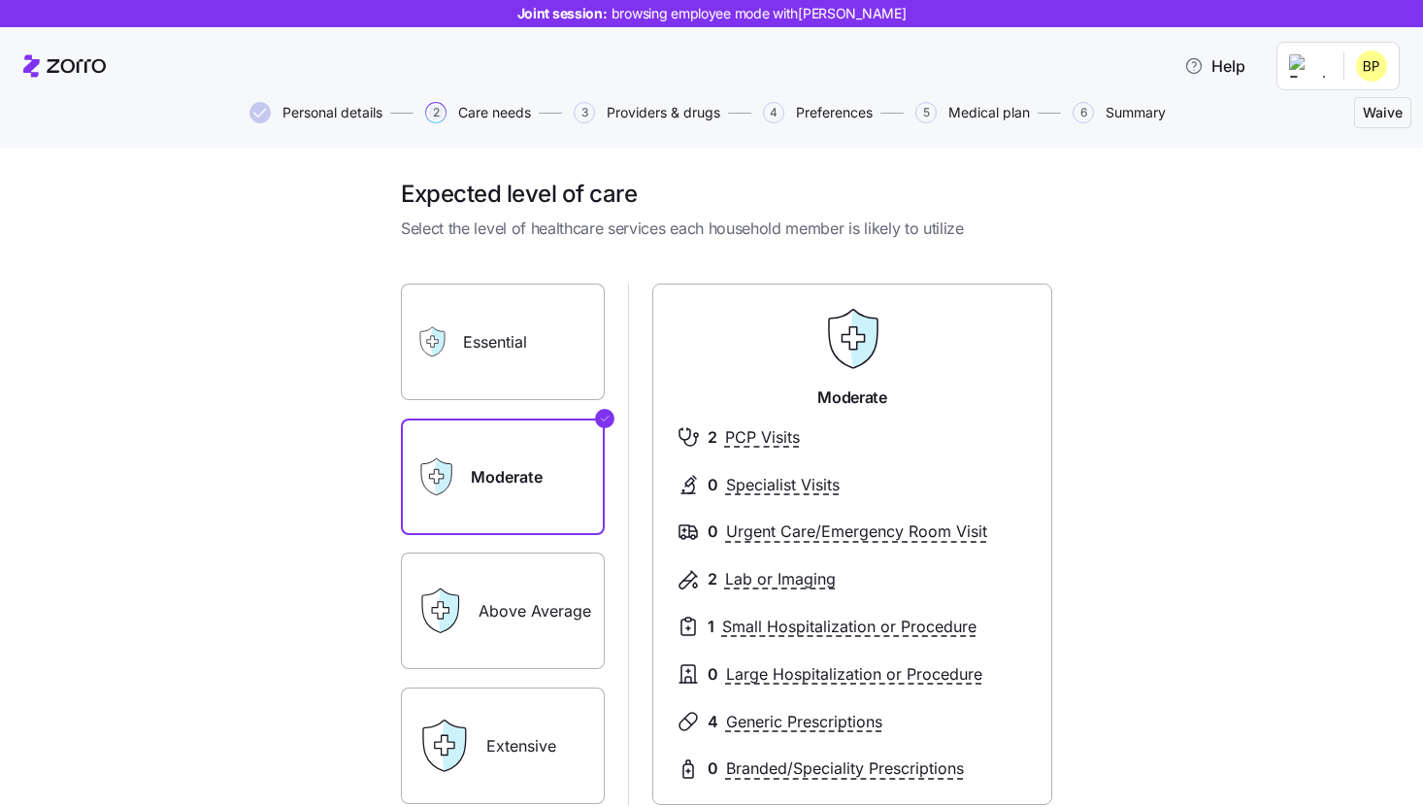
scroll to position [67, 0]
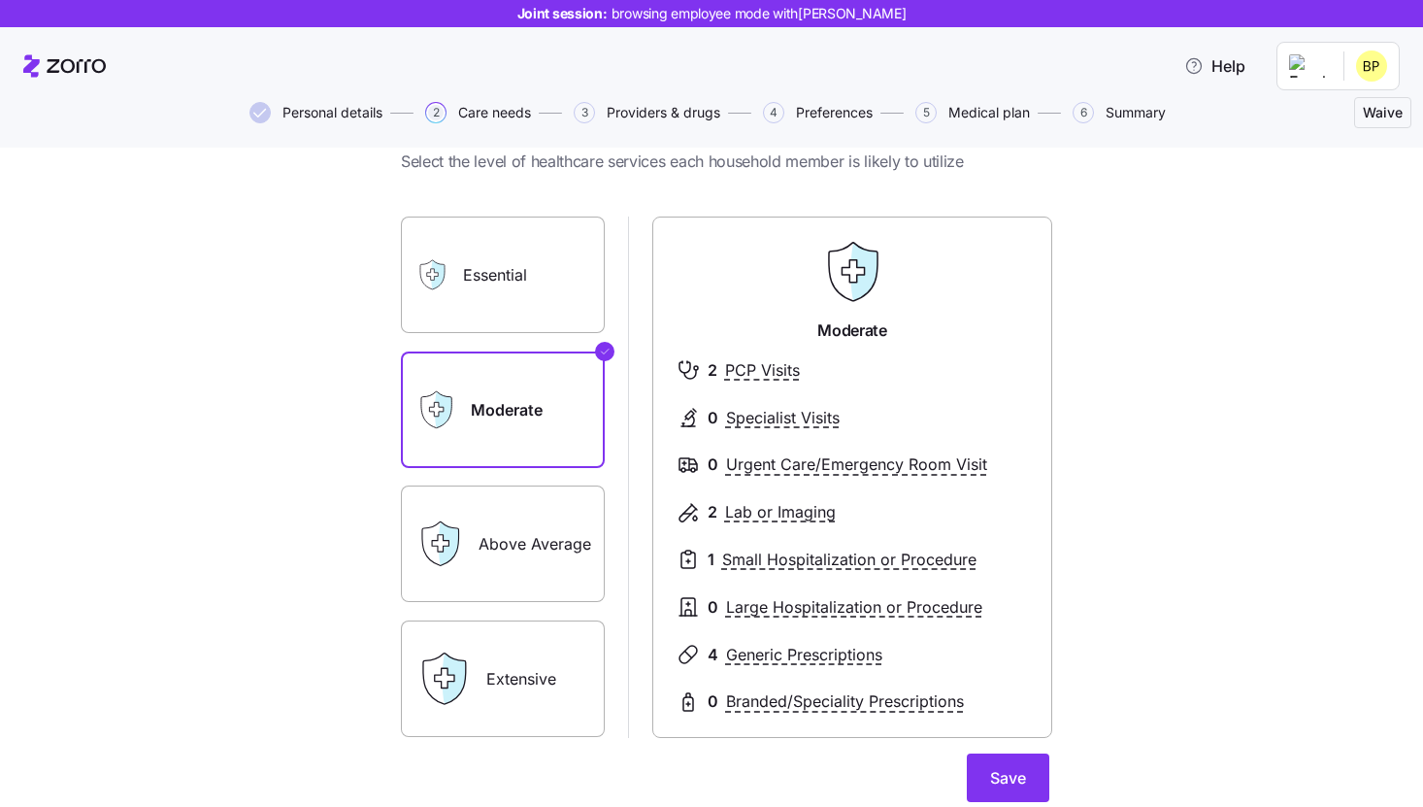
click at [548, 283] on label "Essential" at bounding box center [503, 275] width 204 height 117
click at [0, 0] on input "Essential" at bounding box center [0, 0] width 0 height 0
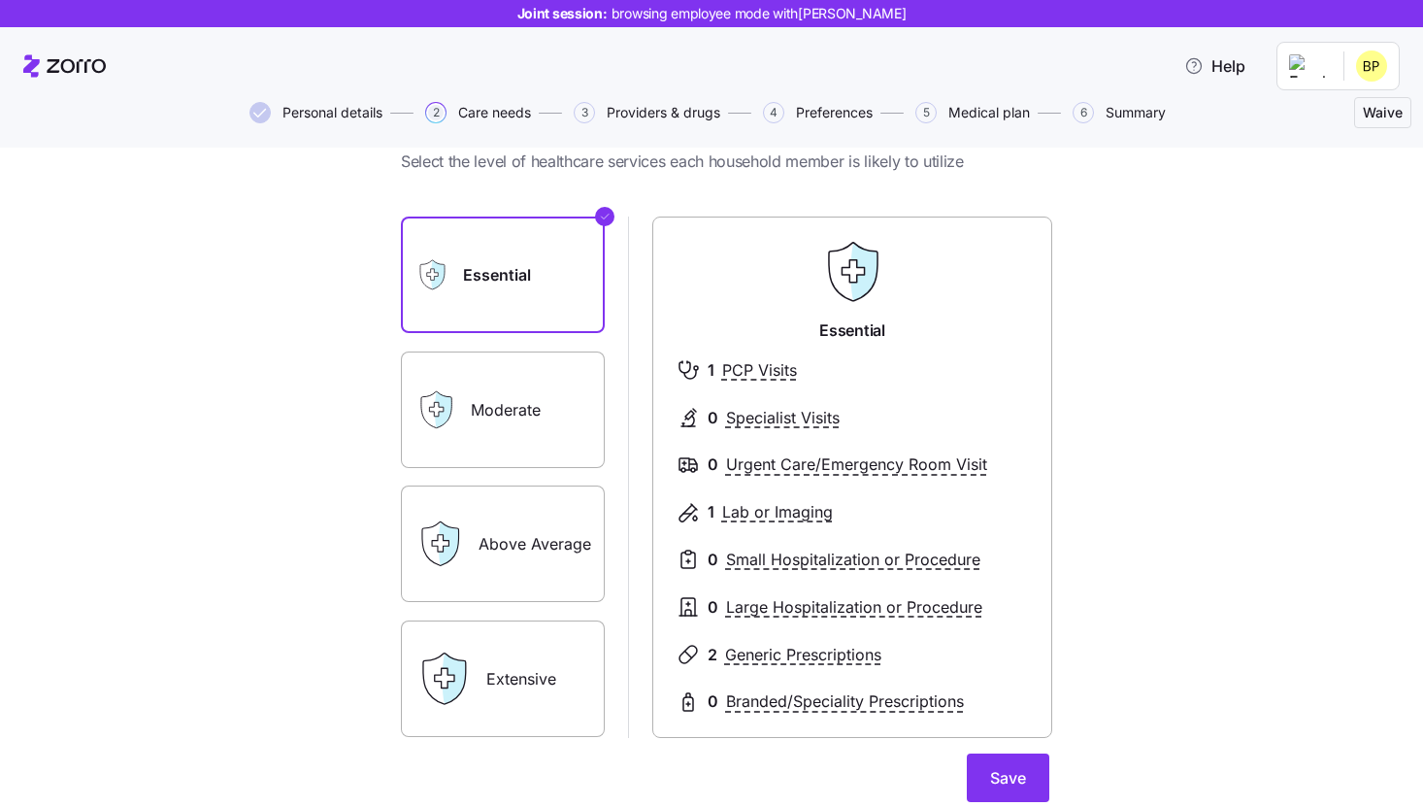
click at [527, 387] on label "Moderate" at bounding box center [503, 409] width 204 height 117
click at [0, 0] on input "Moderate" at bounding box center [0, 0] width 0 height 0
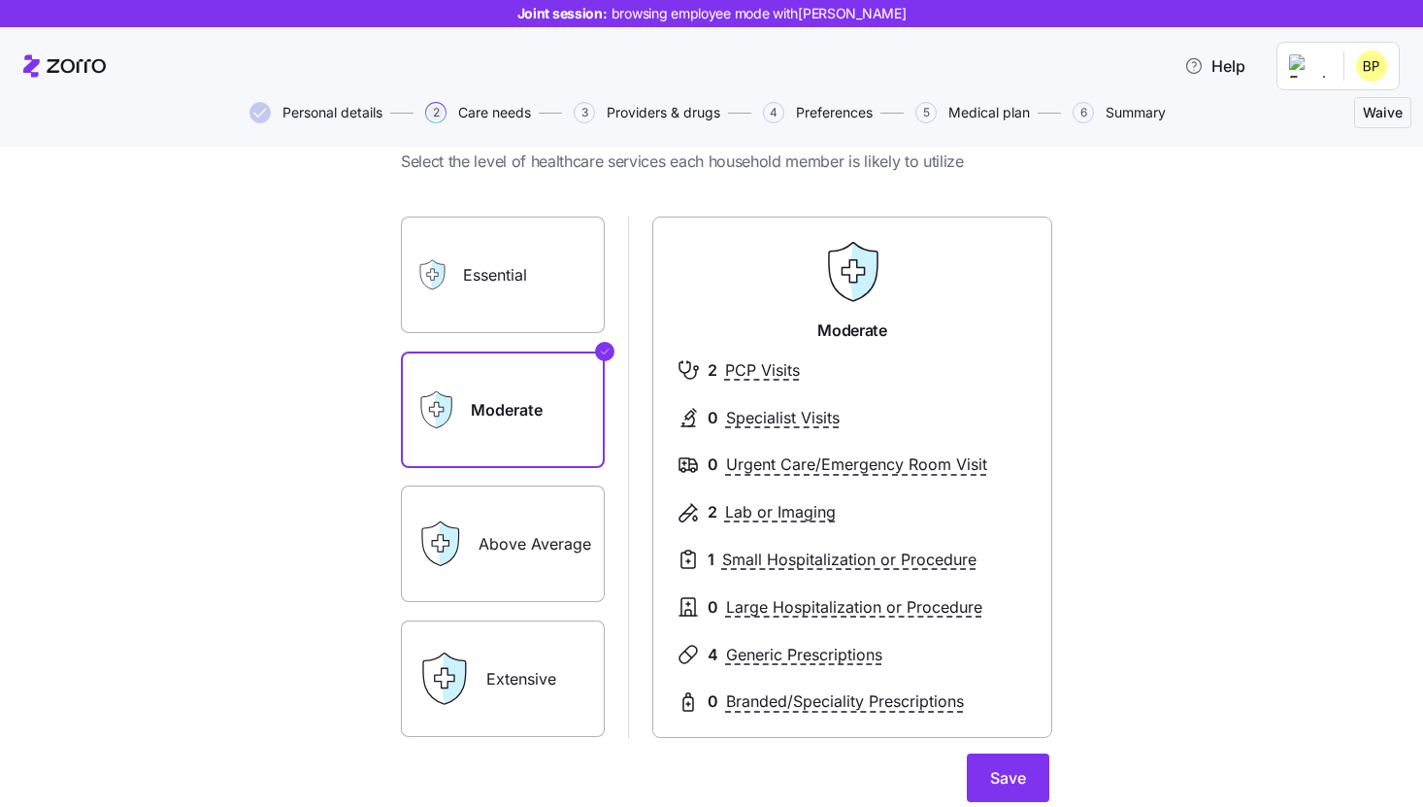
click at [530, 529] on label "Above Average" at bounding box center [503, 543] width 204 height 117
click at [0, 0] on input "Above Average" at bounding box center [0, 0] width 0 height 0
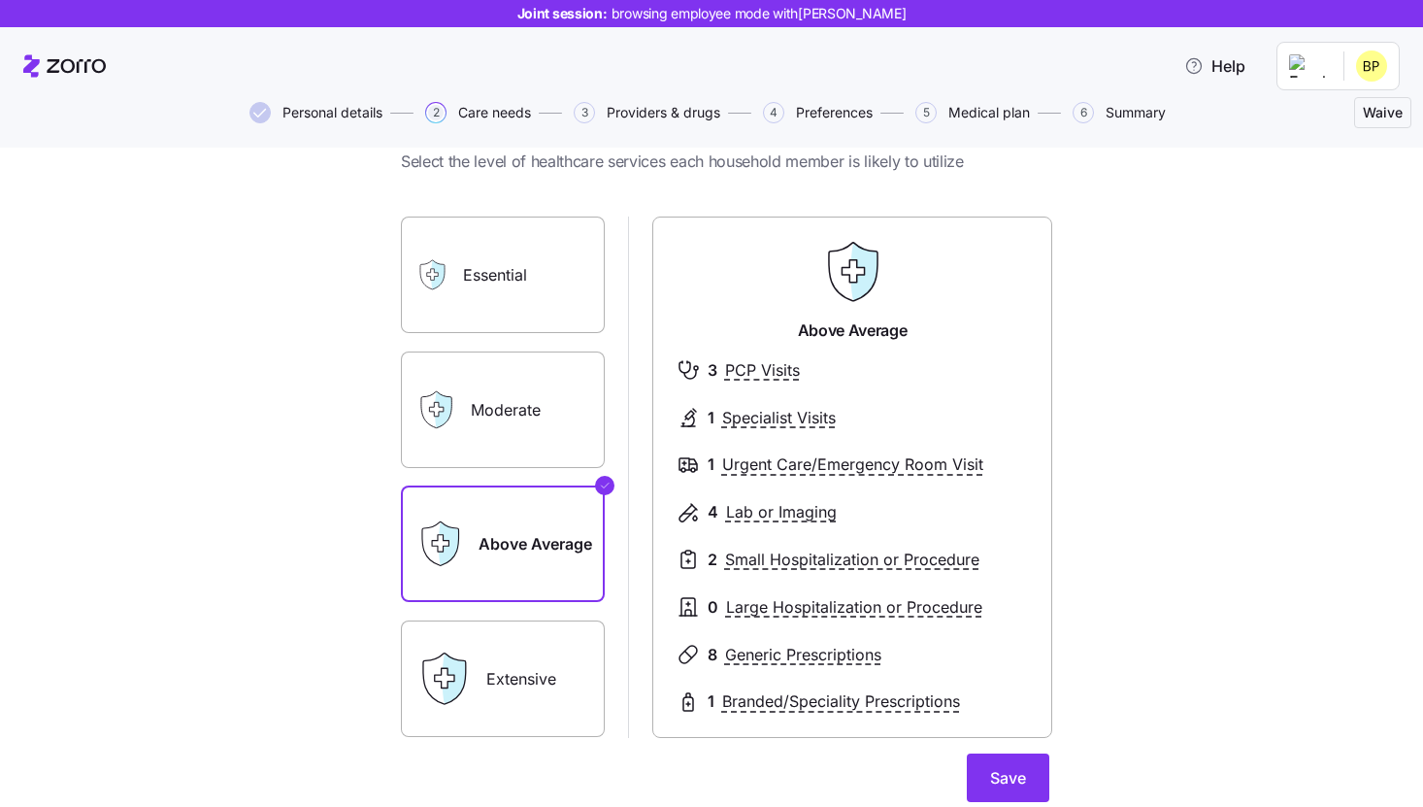
click at [530, 636] on label "Extensive" at bounding box center [503, 678] width 204 height 117
click at [0, 0] on input "Extensive" at bounding box center [0, 0] width 0 height 0
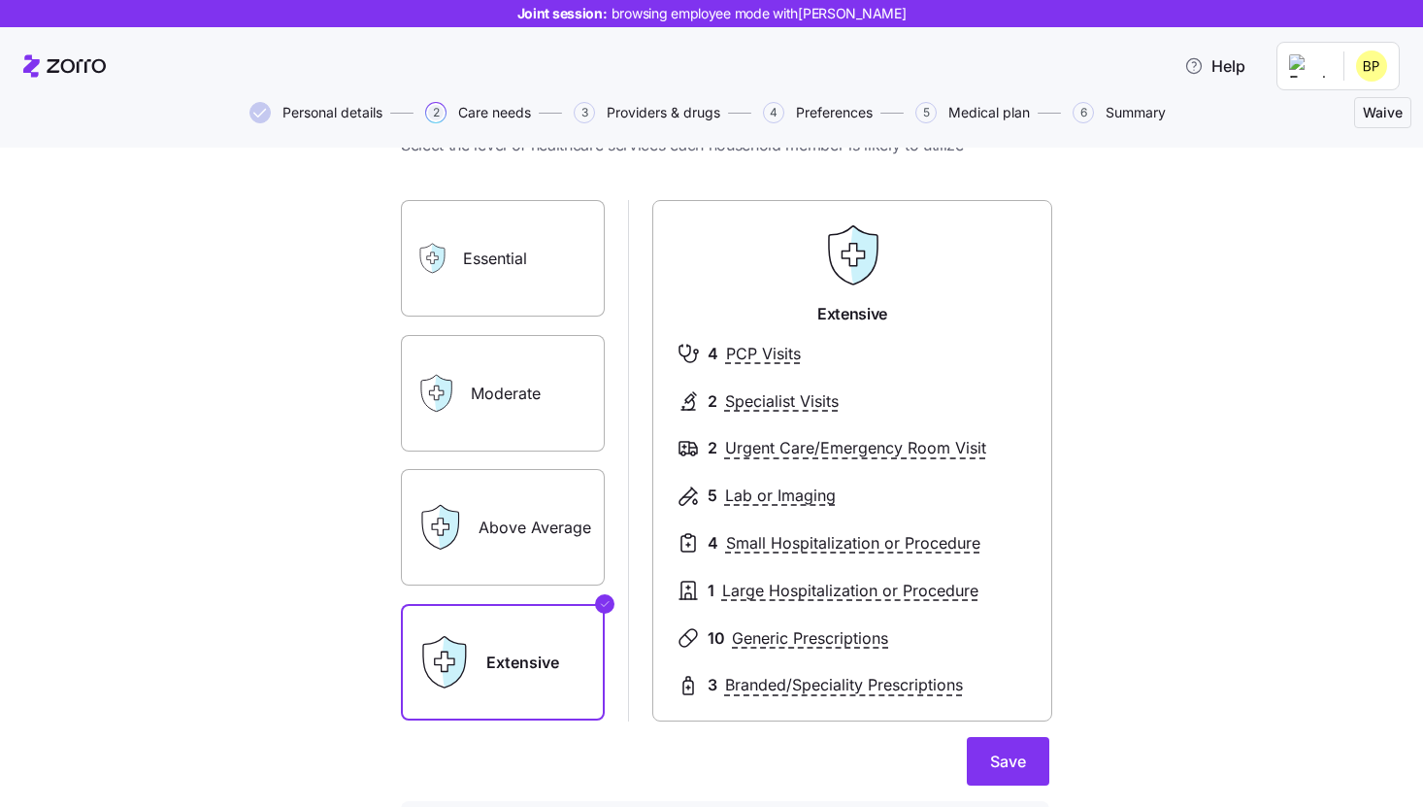
scroll to position [78, 0]
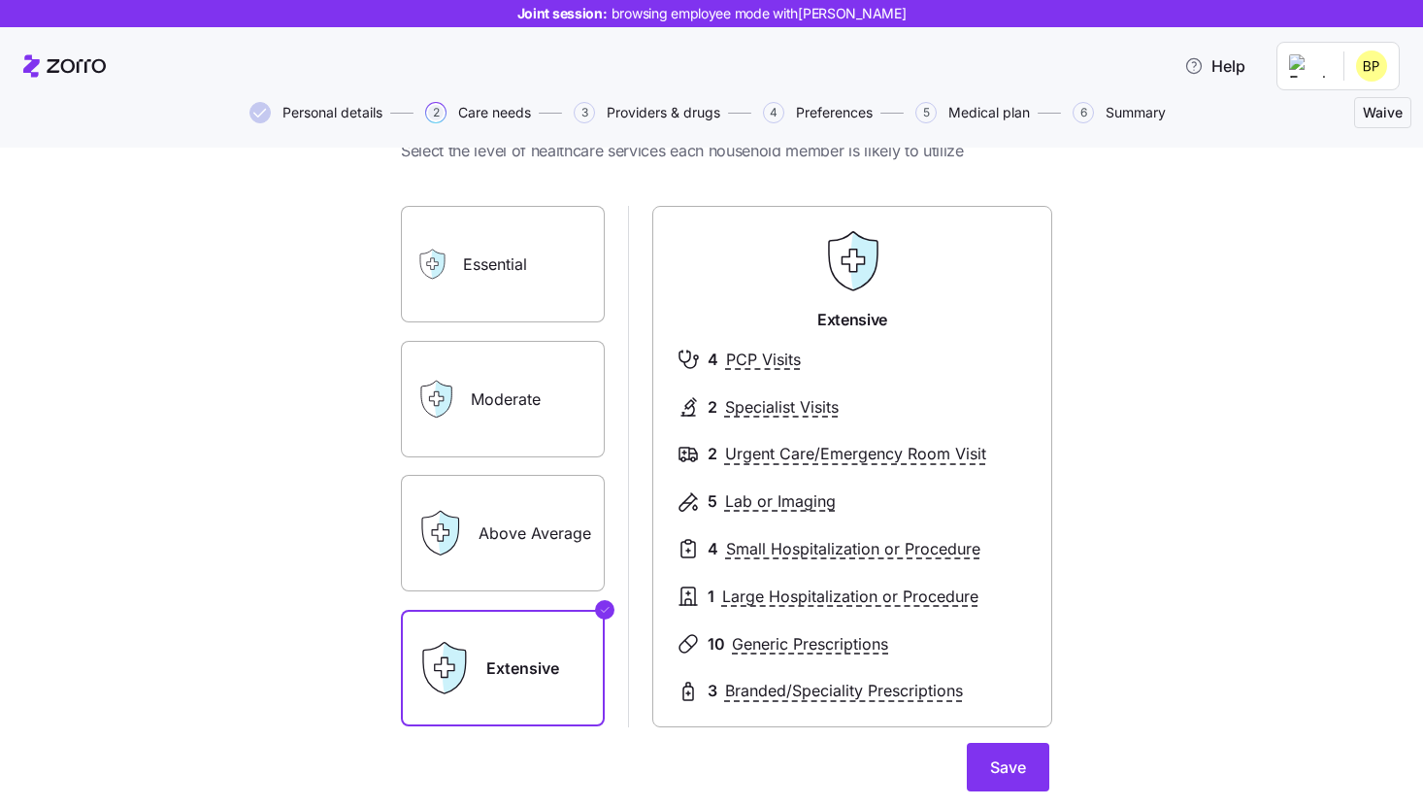
click at [559, 280] on label "Essential" at bounding box center [503, 264] width 204 height 117
click at [0, 0] on input "Essential" at bounding box center [0, 0] width 0 height 0
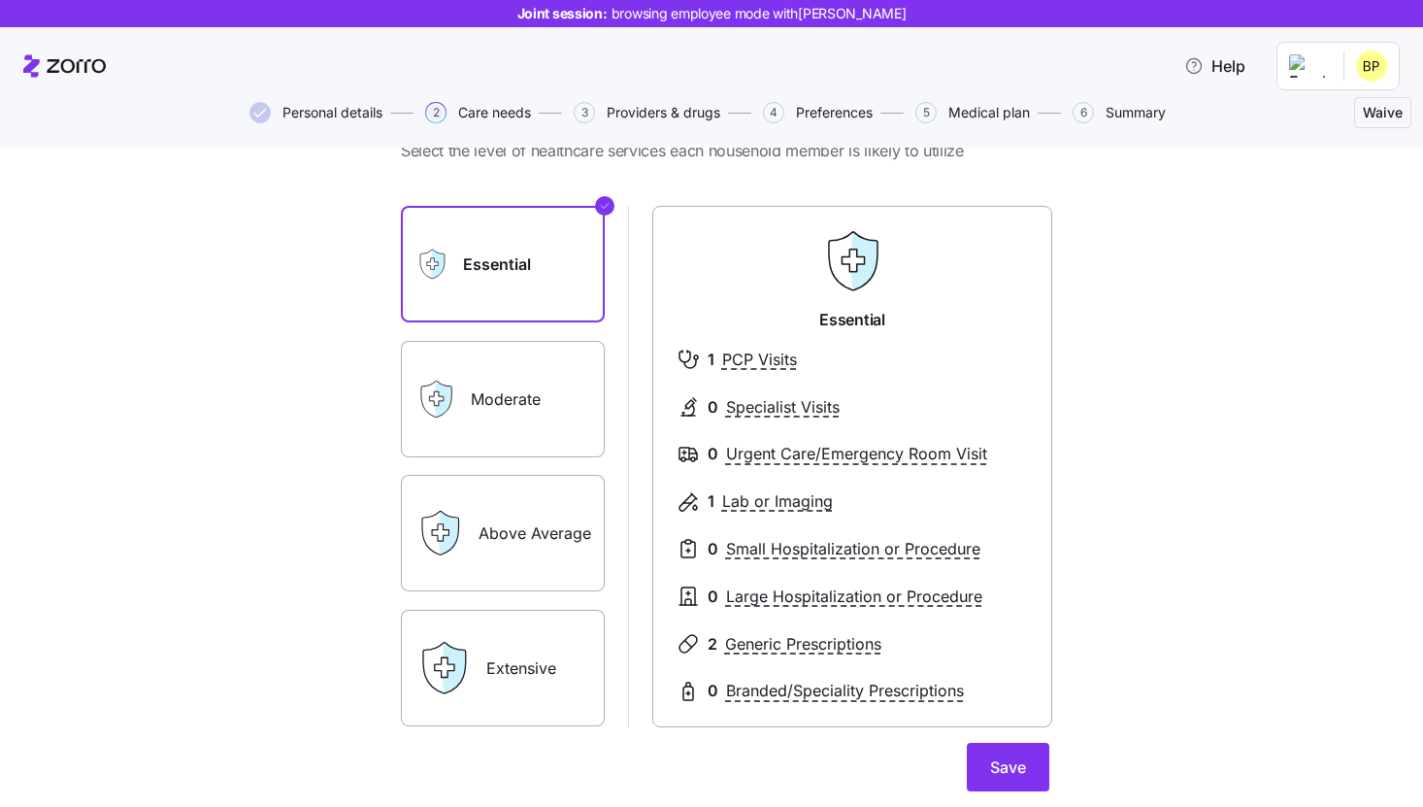
click at [533, 423] on label "Moderate" at bounding box center [503, 399] width 204 height 117
click at [0, 0] on input "Moderate" at bounding box center [0, 0] width 0 height 0
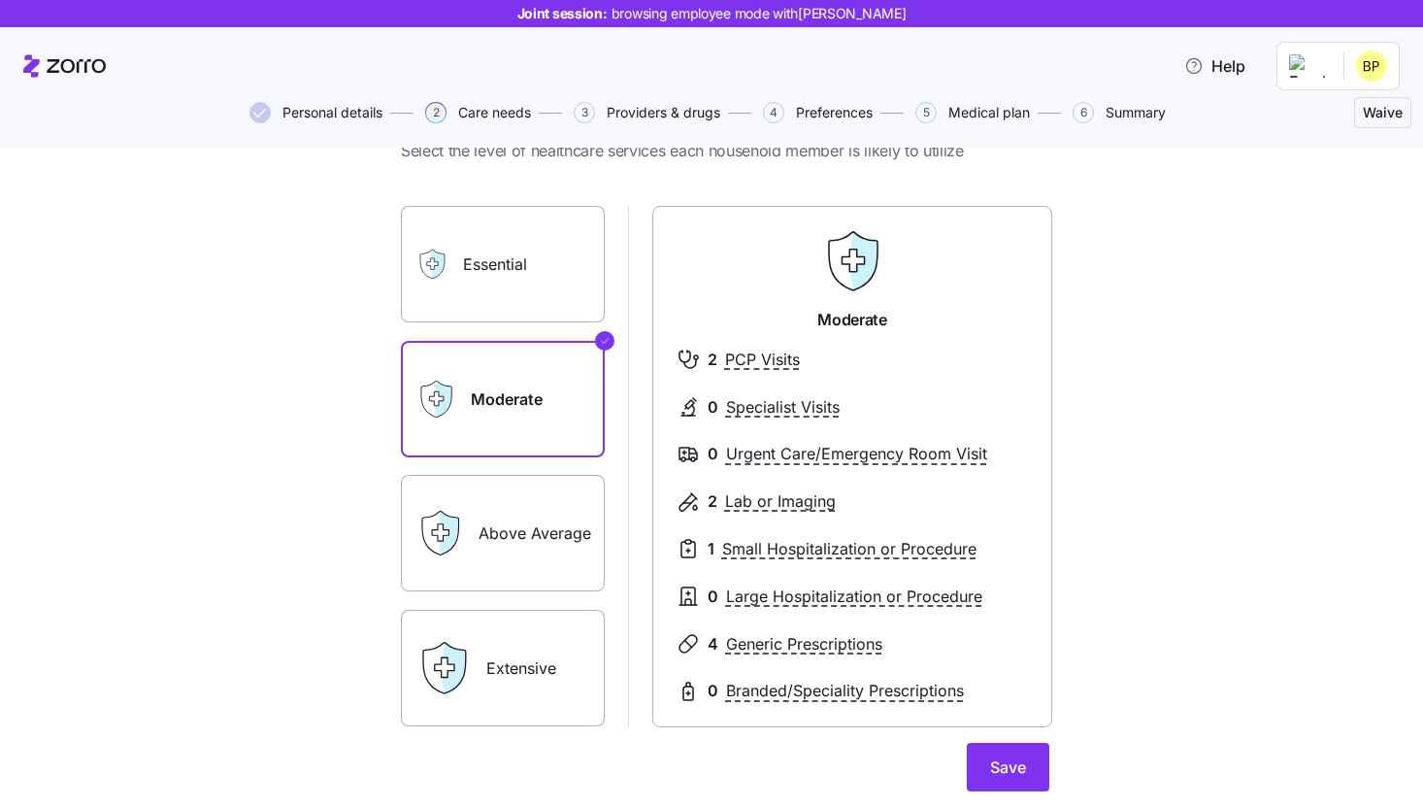
click at [515, 549] on label "Above Average" at bounding box center [503, 533] width 204 height 117
click at [0, 0] on input "Above Average" at bounding box center [0, 0] width 0 height 0
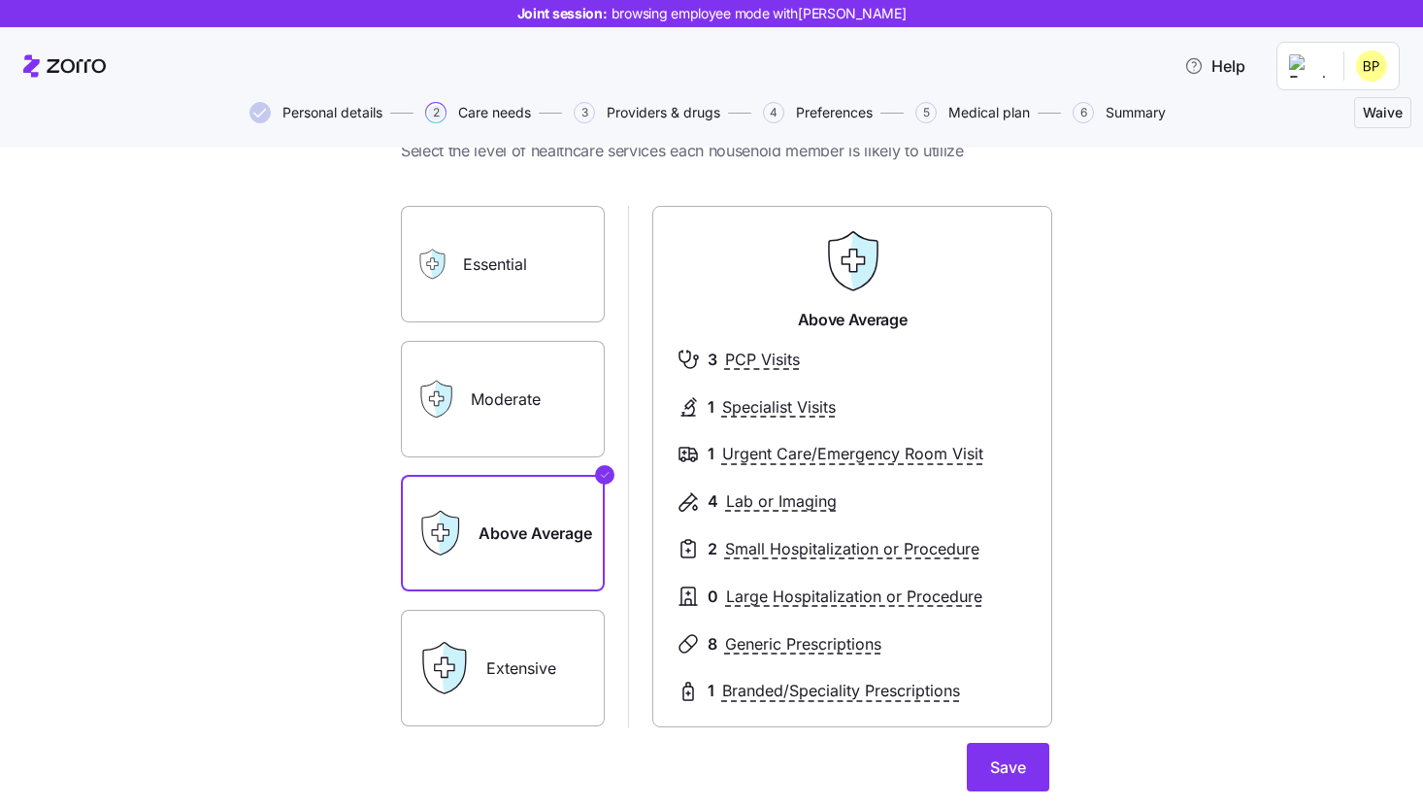
click at [507, 662] on label "Extensive" at bounding box center [503, 668] width 204 height 117
click at [0, 0] on input "Extensive" at bounding box center [0, 0] width 0 height 0
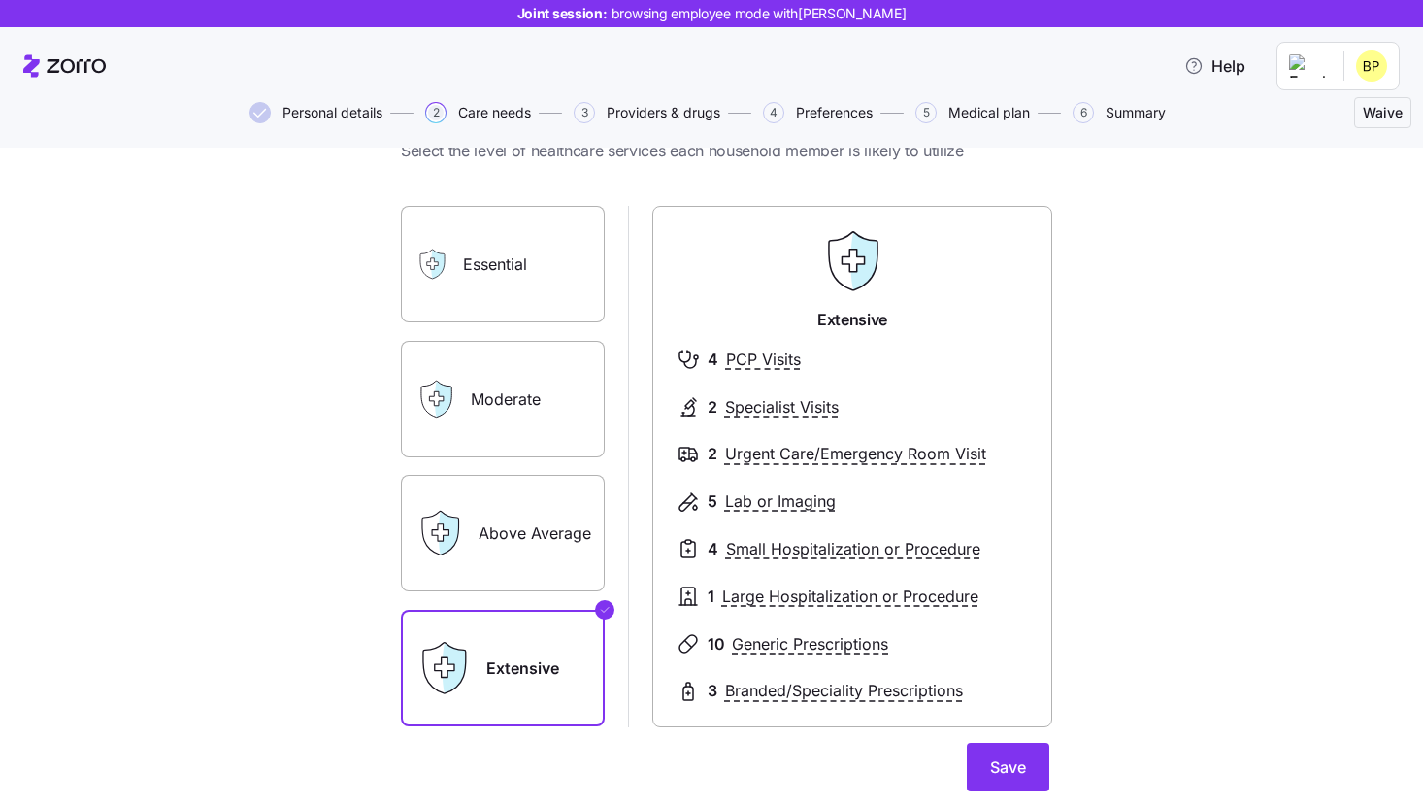
click at [479, 279] on label "Essential" at bounding box center [503, 264] width 204 height 117
click at [0, 0] on input "Essential" at bounding box center [0, 0] width 0 height 0
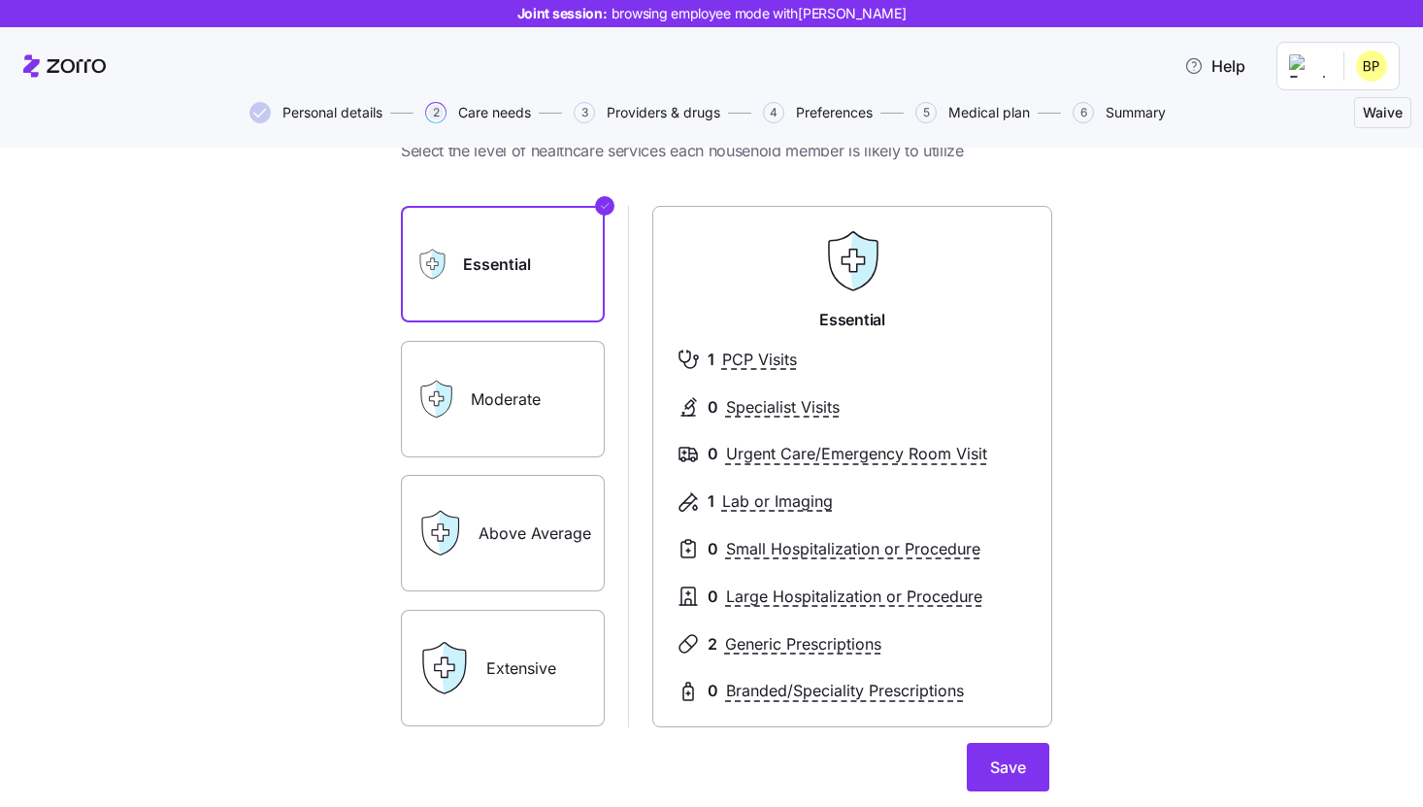
click at [513, 539] on label "Above Average" at bounding box center [503, 533] width 204 height 117
click at [0, 0] on input "Above Average" at bounding box center [0, 0] width 0 height 0
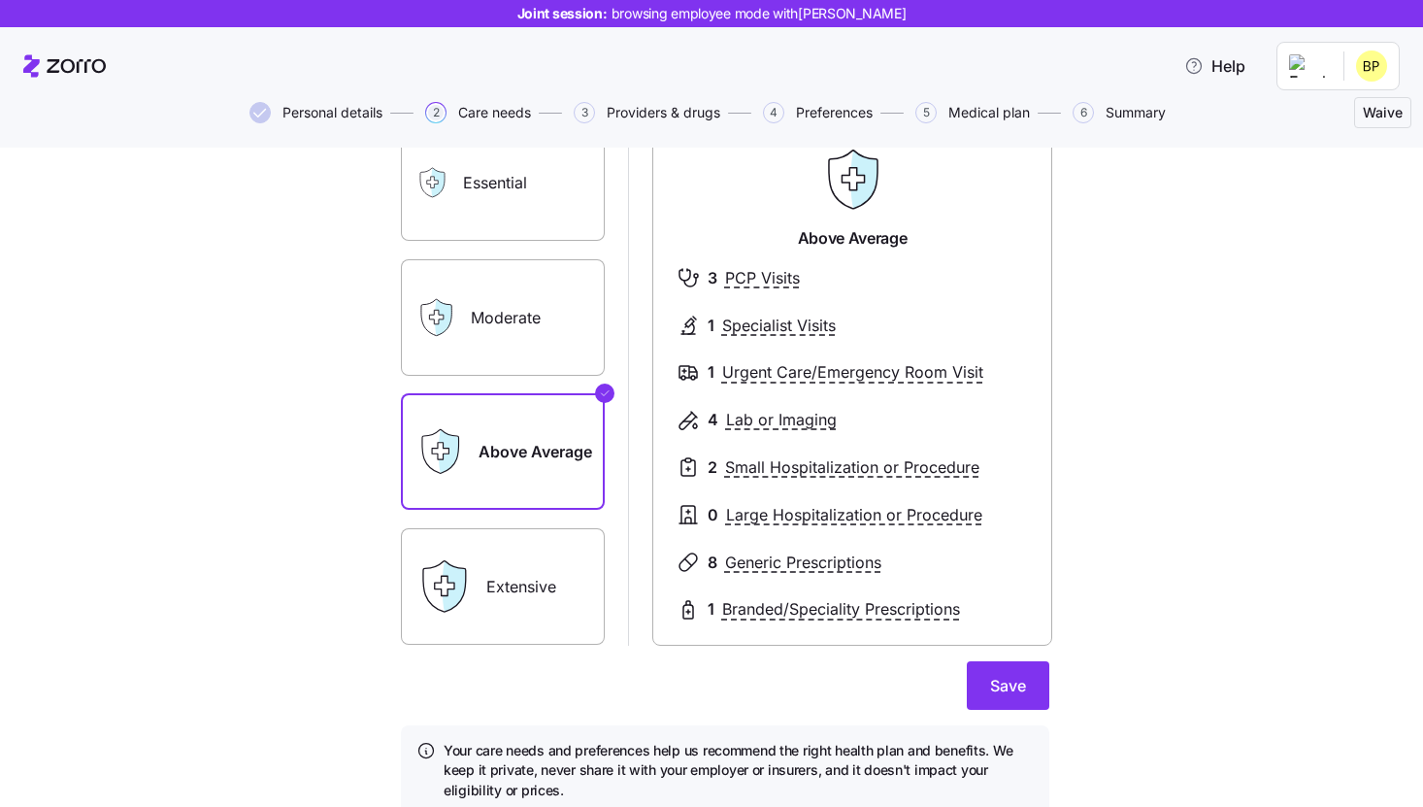
scroll to position [170, 0]
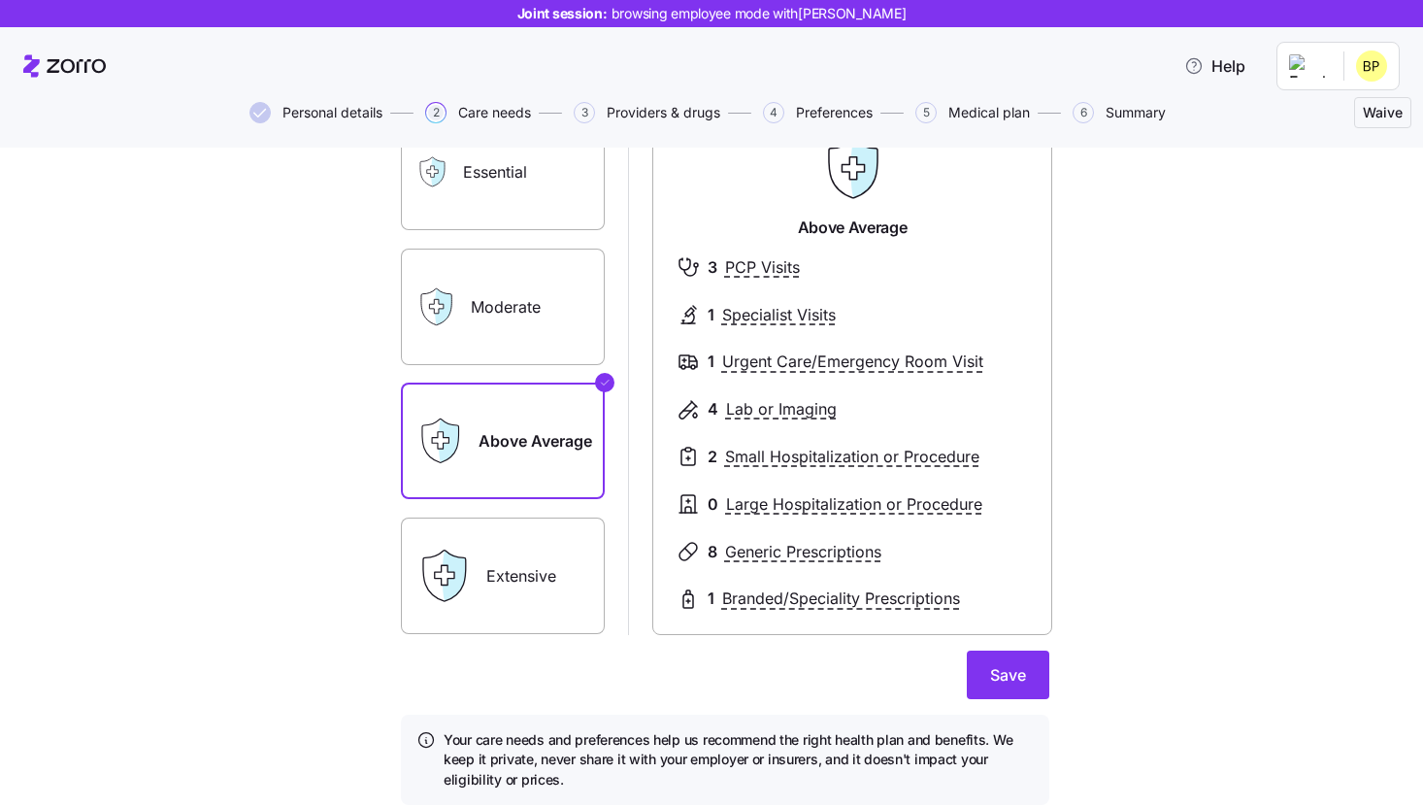
click at [511, 576] on label "Extensive" at bounding box center [503, 575] width 204 height 117
click at [0, 0] on input "Extensive" at bounding box center [0, 0] width 0 height 0
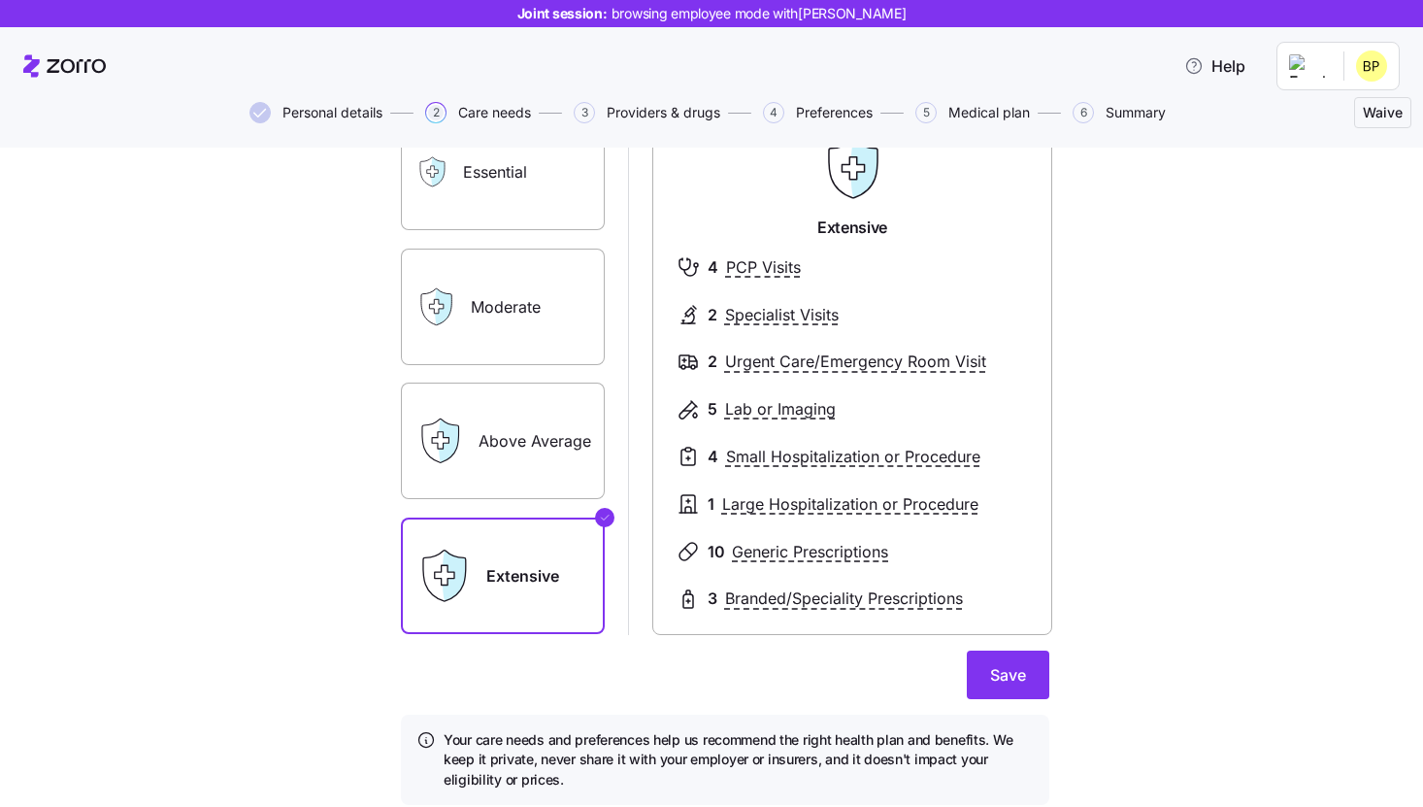
click at [522, 322] on label "Moderate" at bounding box center [503, 307] width 204 height 117
click at [0, 0] on input "Moderate" at bounding box center [0, 0] width 0 height 0
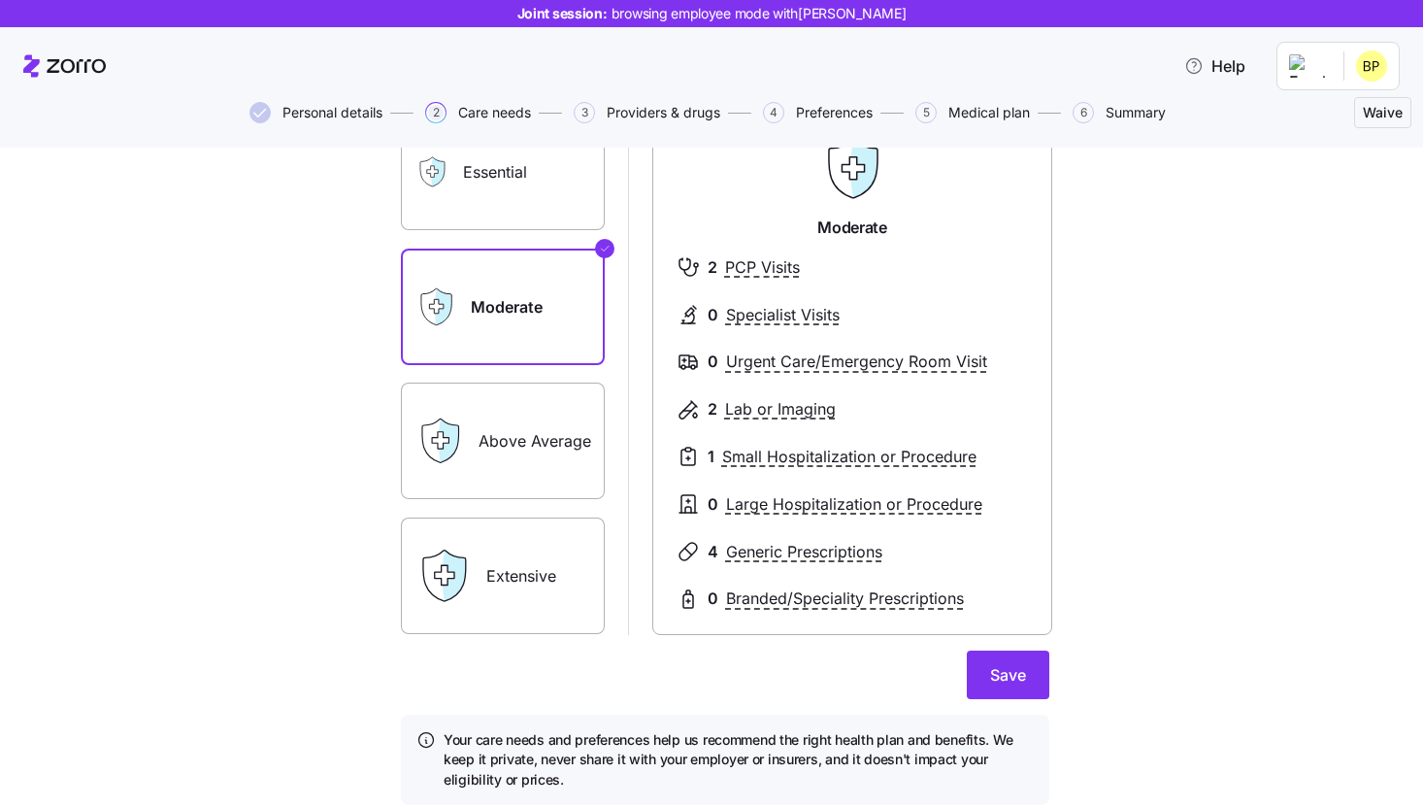
click at [510, 430] on label "Above Average" at bounding box center [503, 441] width 204 height 117
click at [0, 0] on input "Above Average" at bounding box center [0, 0] width 0 height 0
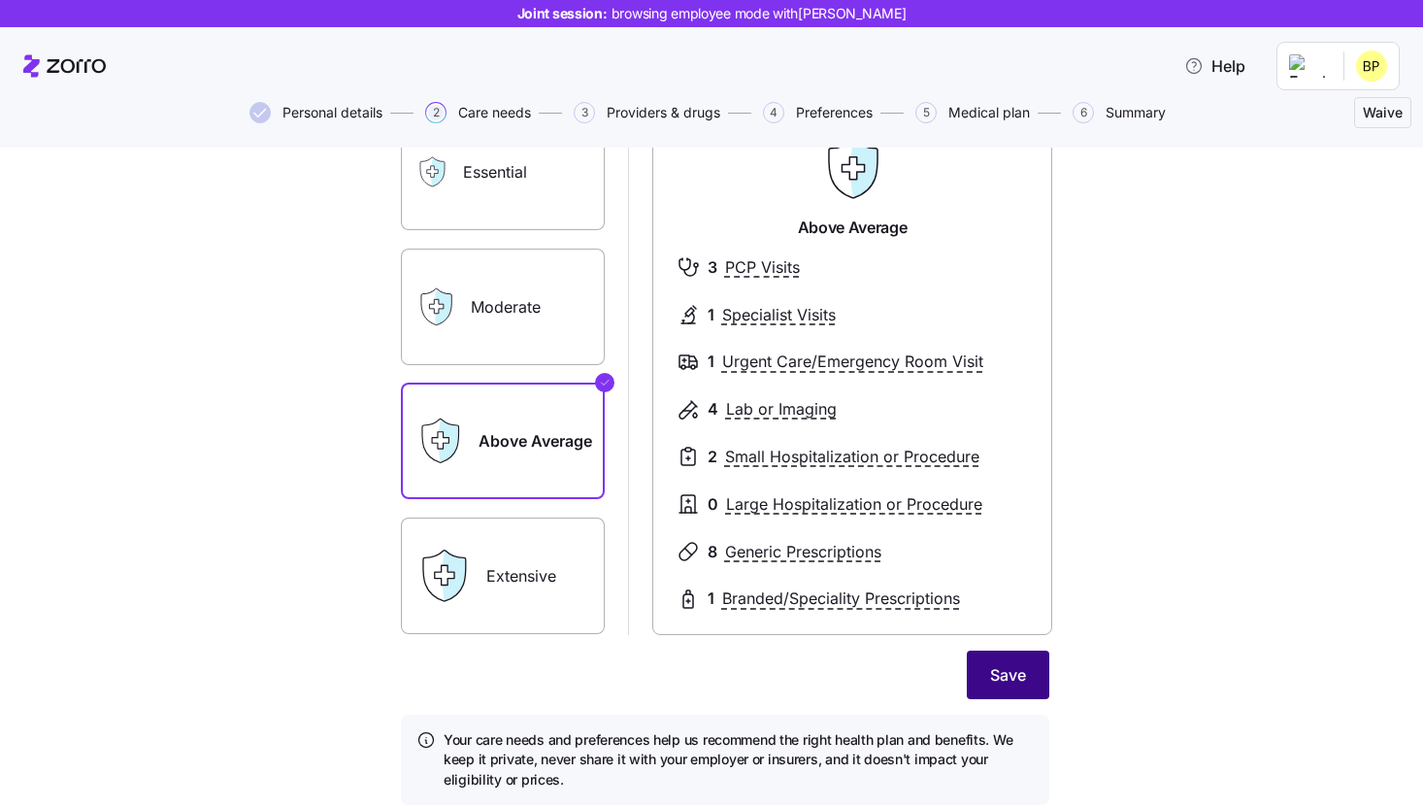
click at [994, 676] on span "Save" at bounding box center [1008, 674] width 36 height 23
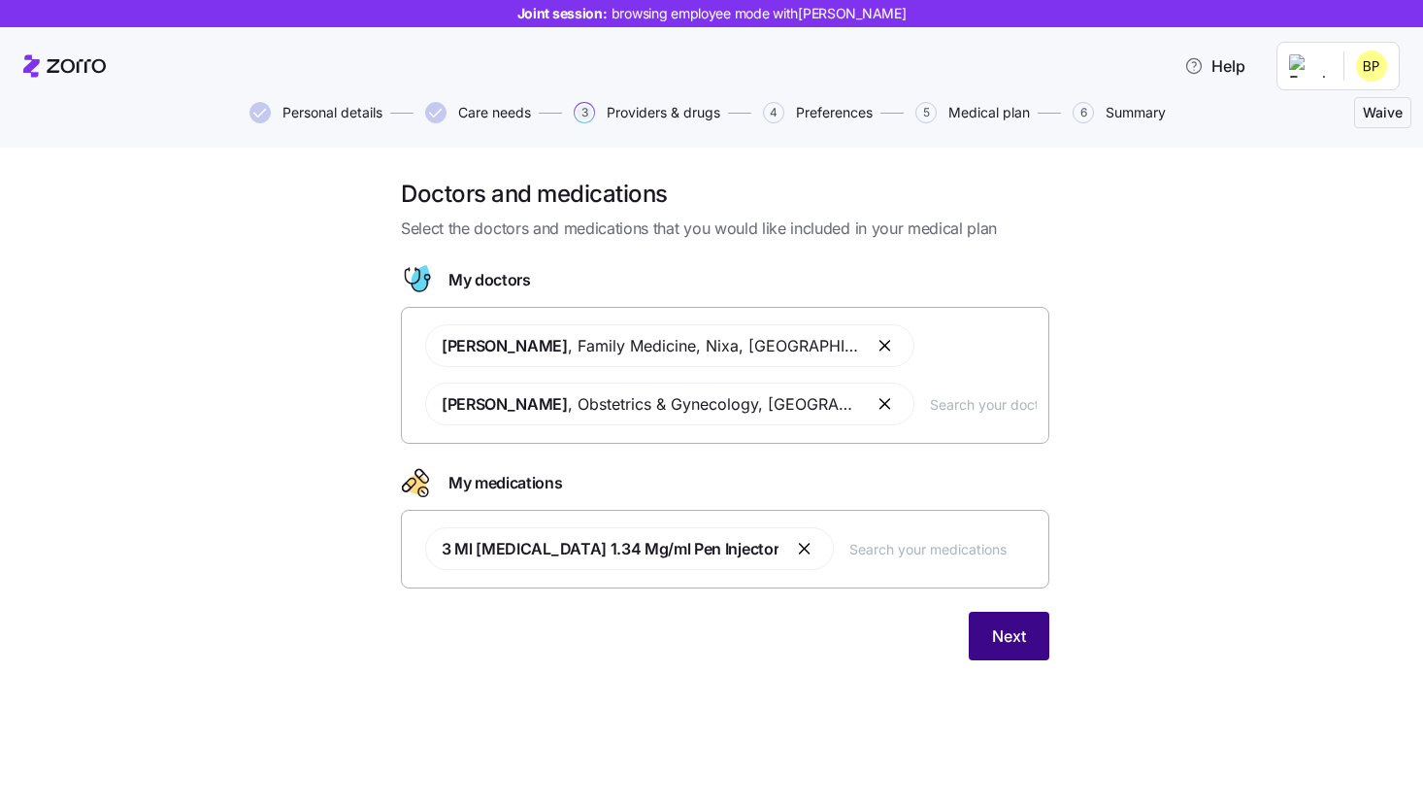
click at [1008, 644] on span "Next" at bounding box center [1009, 635] width 34 height 23
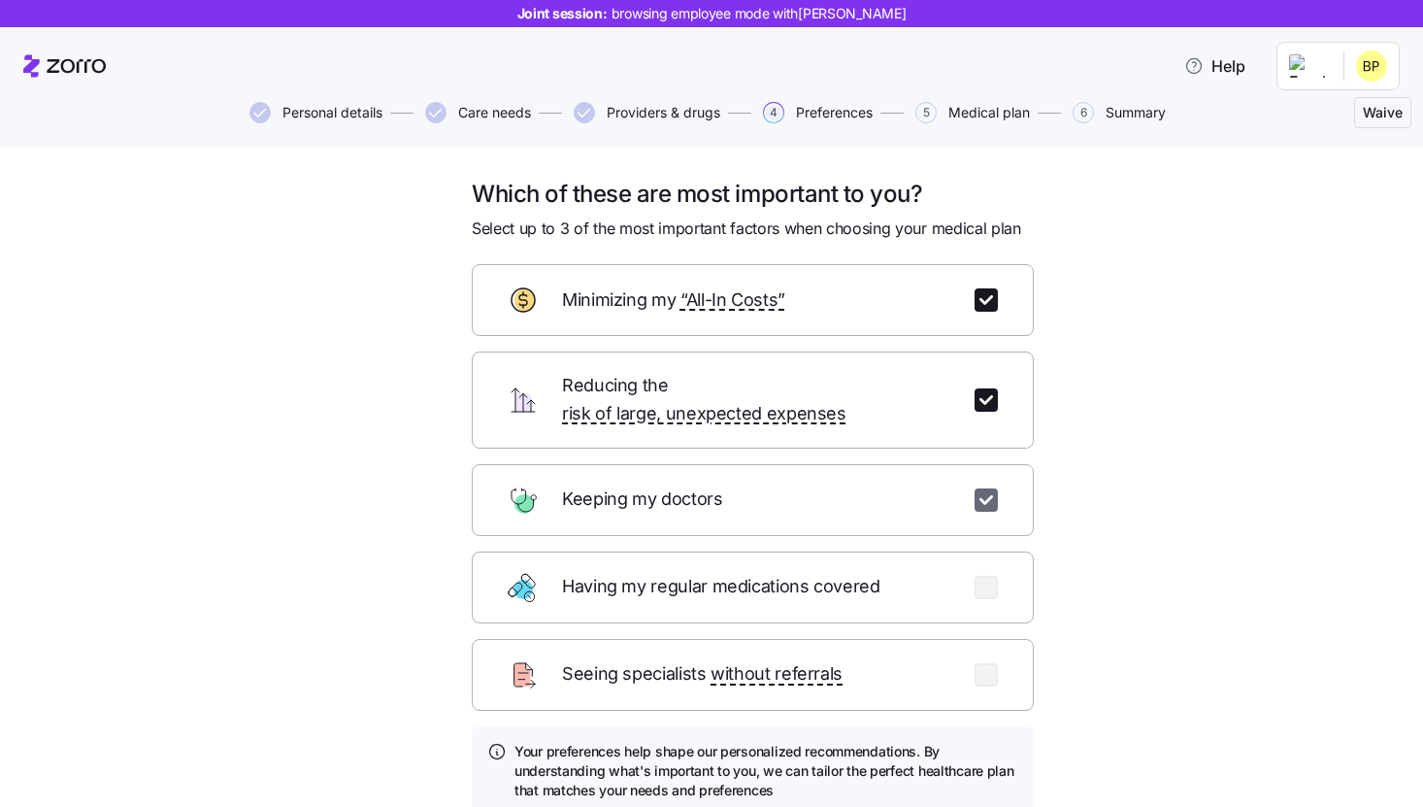
click at [989, 488] on input "checkbox" at bounding box center [986, 499] width 23 height 23
checkbox input "false"
click at [989, 388] on input "checkbox" at bounding box center [986, 399] width 23 height 23
checkbox input "false"
click at [981, 308] on input "checkbox" at bounding box center [986, 299] width 23 height 23
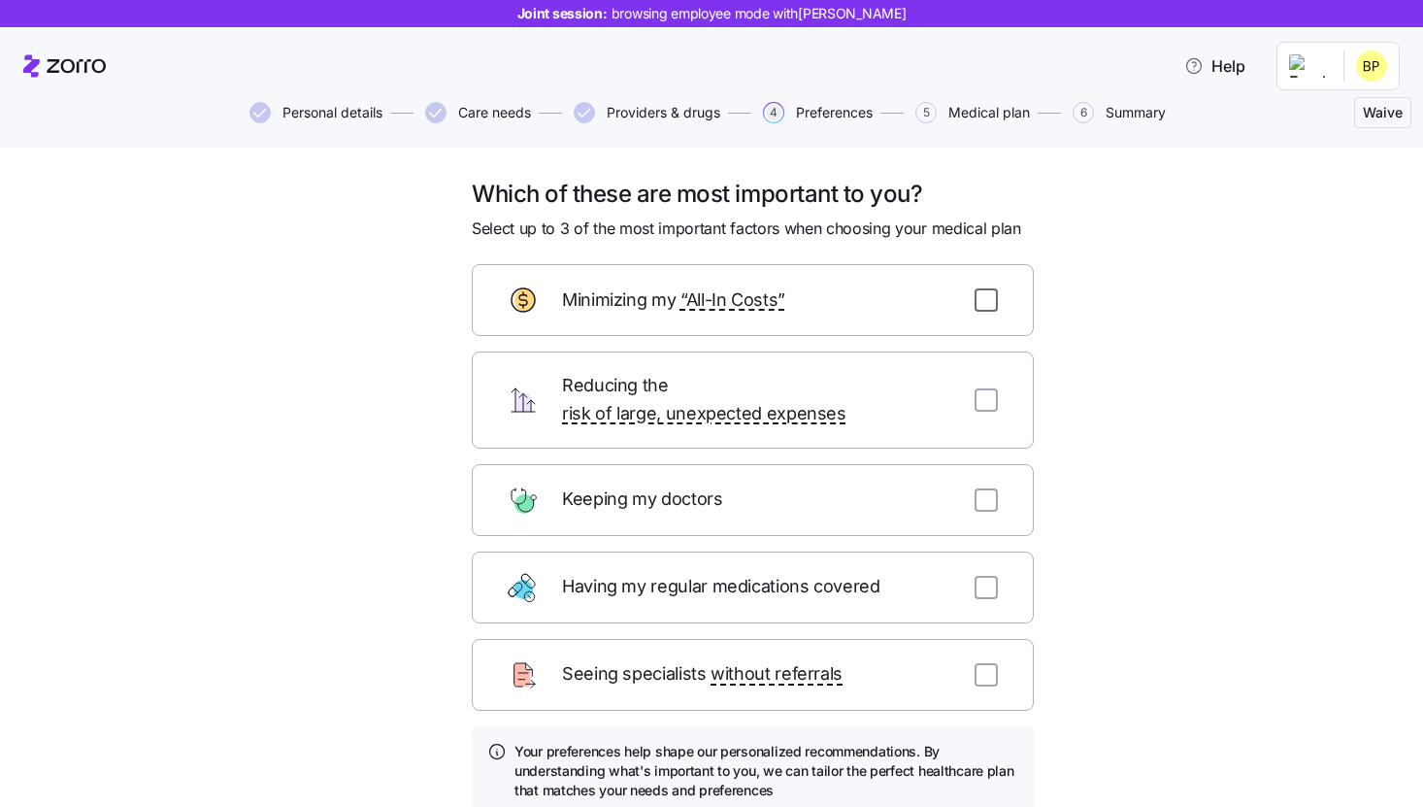
click at [981, 308] on input "checkbox" at bounding box center [986, 299] width 23 height 23
checkbox input "true"
click at [981, 395] on input "checkbox" at bounding box center [986, 399] width 23 height 23
checkbox input "true"
click at [993, 488] on input "checkbox" at bounding box center [986, 499] width 23 height 23
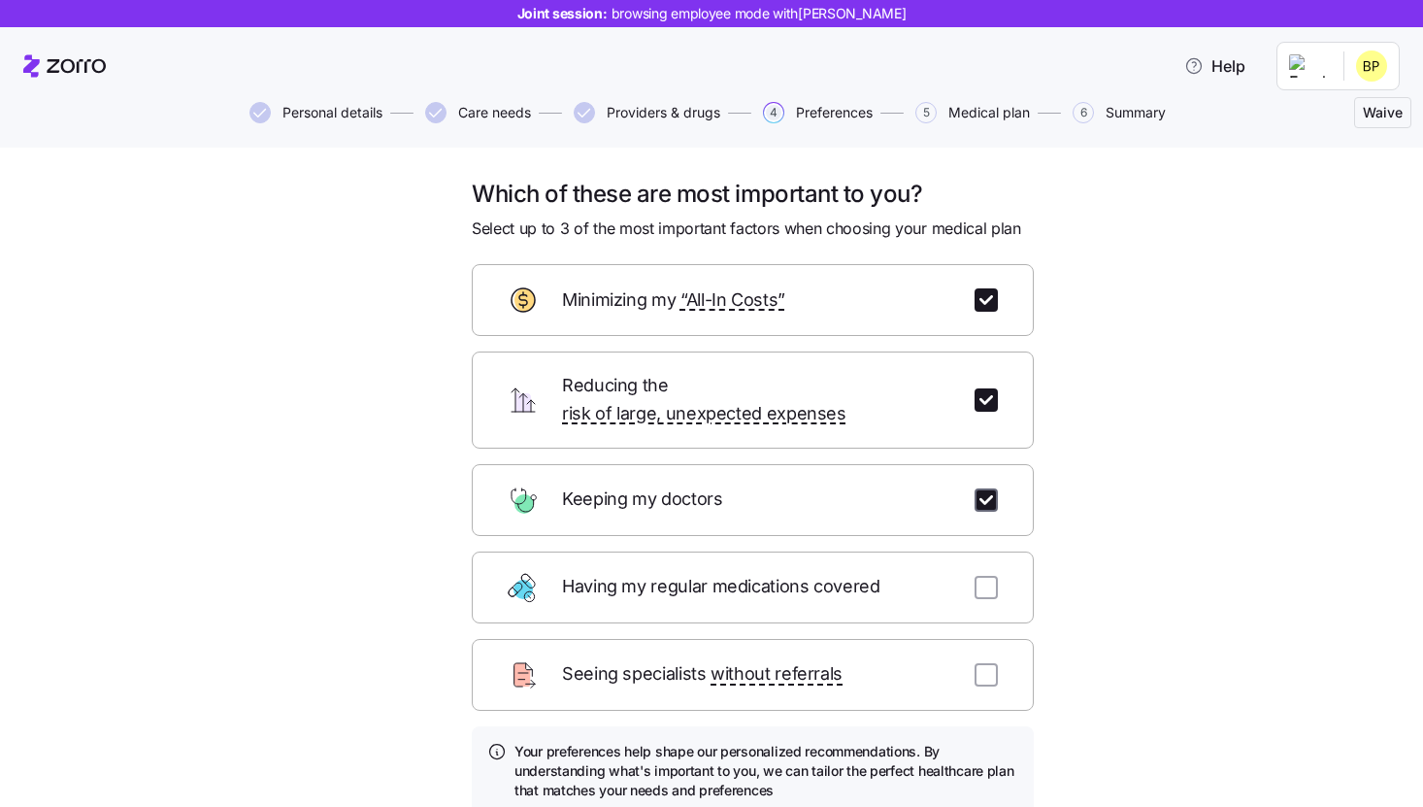
checkbox input "true"
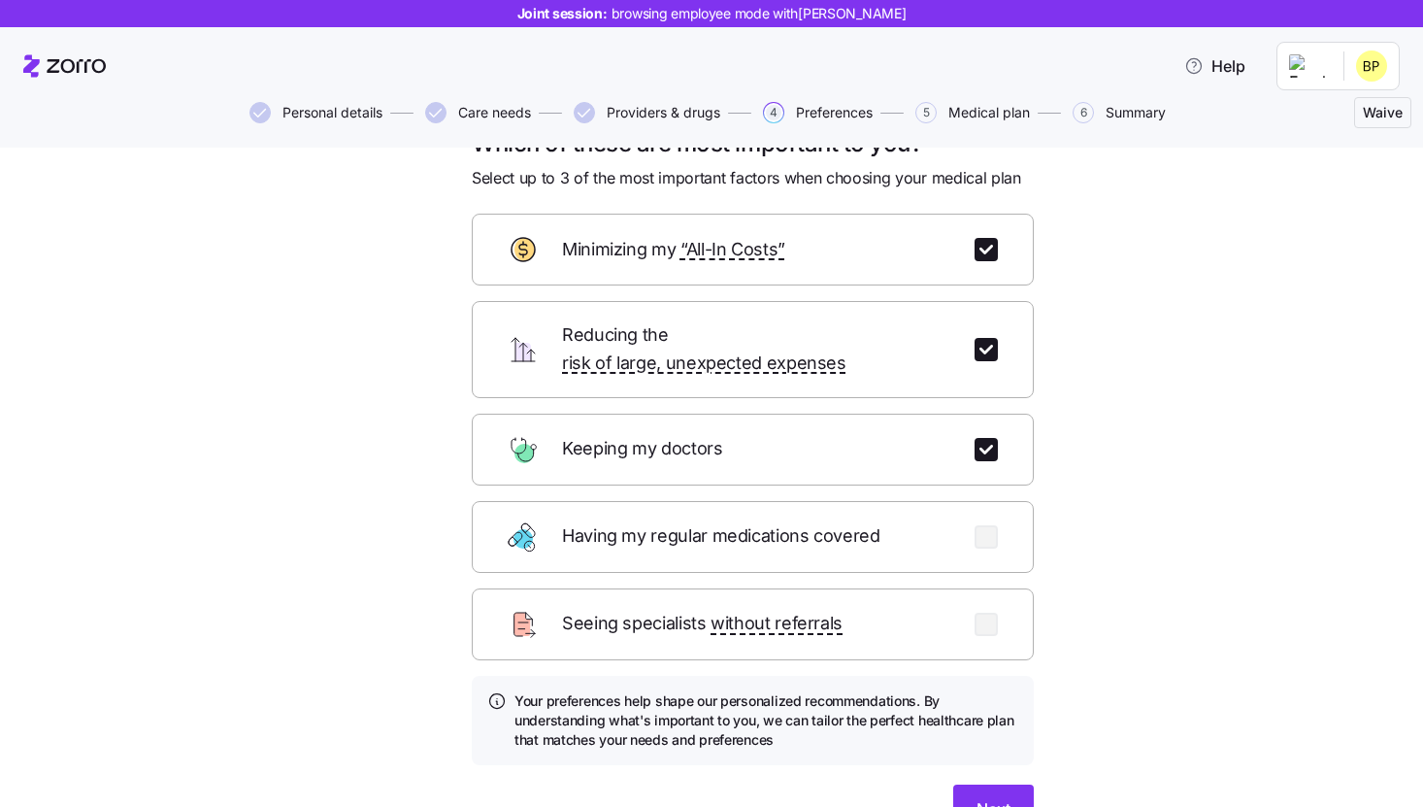
scroll to position [146, 0]
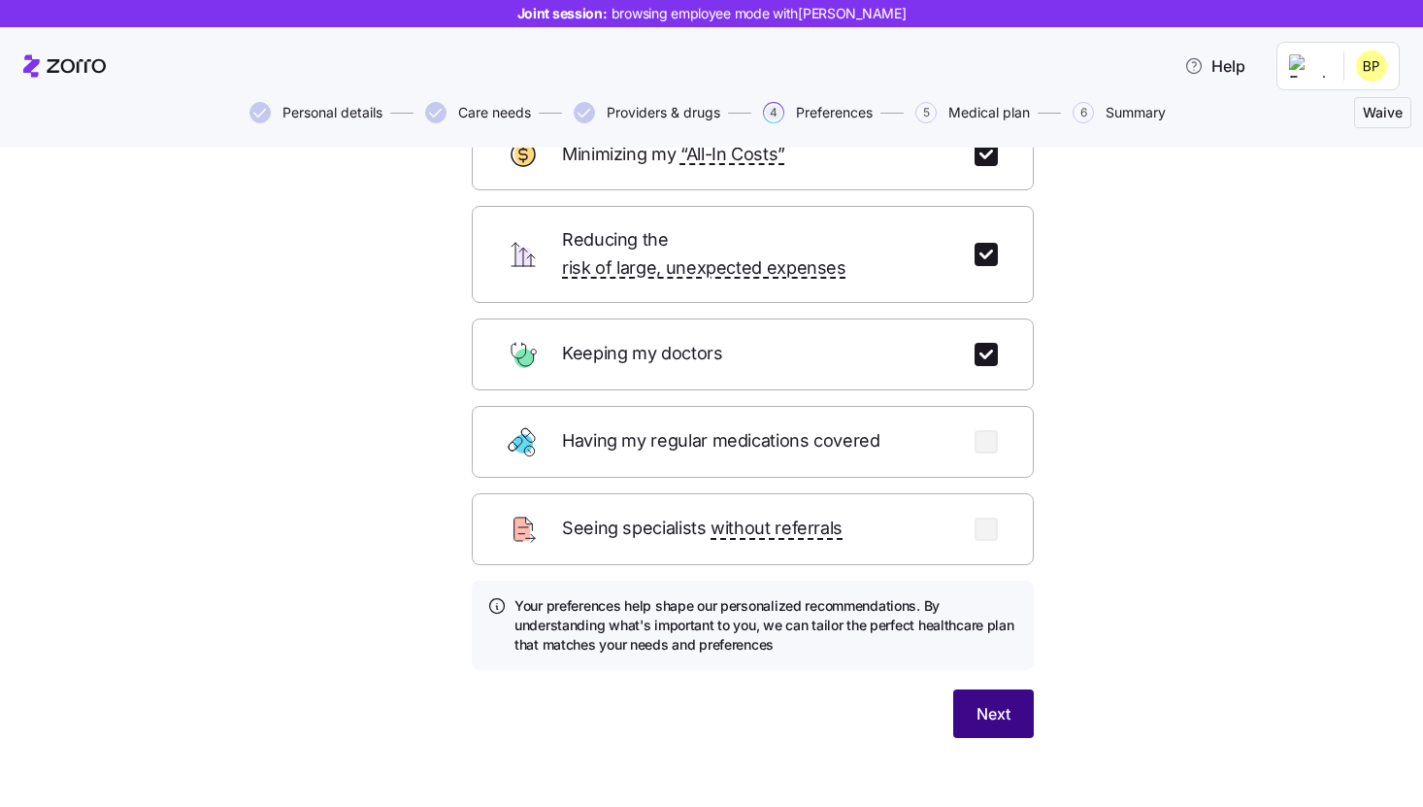
click at [994, 689] on button "Next" at bounding box center [993, 713] width 81 height 49
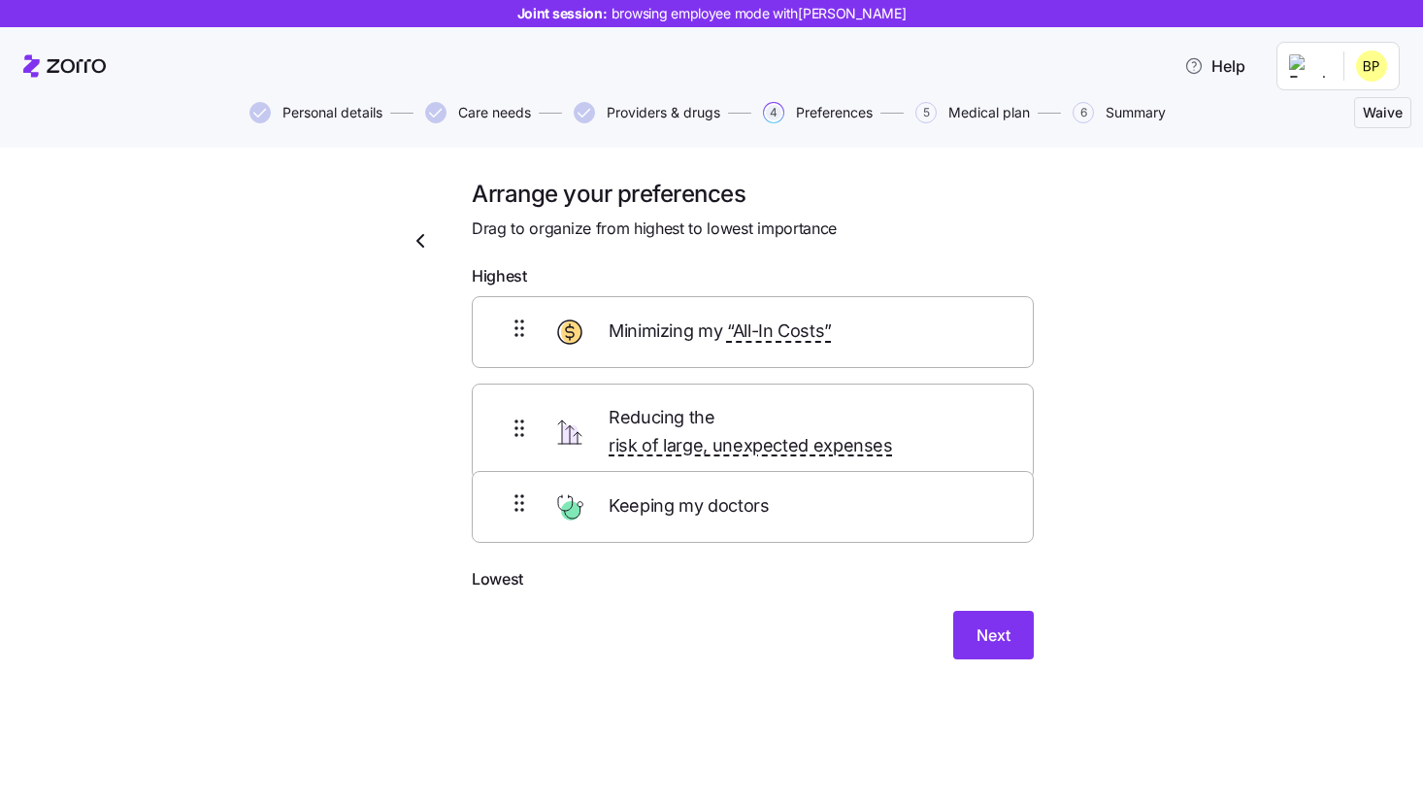
drag, startPoint x: 818, startPoint y: 507, endPoint x: 810, endPoint y: 305, distance: 202.1
click at [810, 305] on div "Minimizing my “All-In Costs” Reducing the risk of large, unexpected expenses Ke…" at bounding box center [753, 432] width 562 height 272
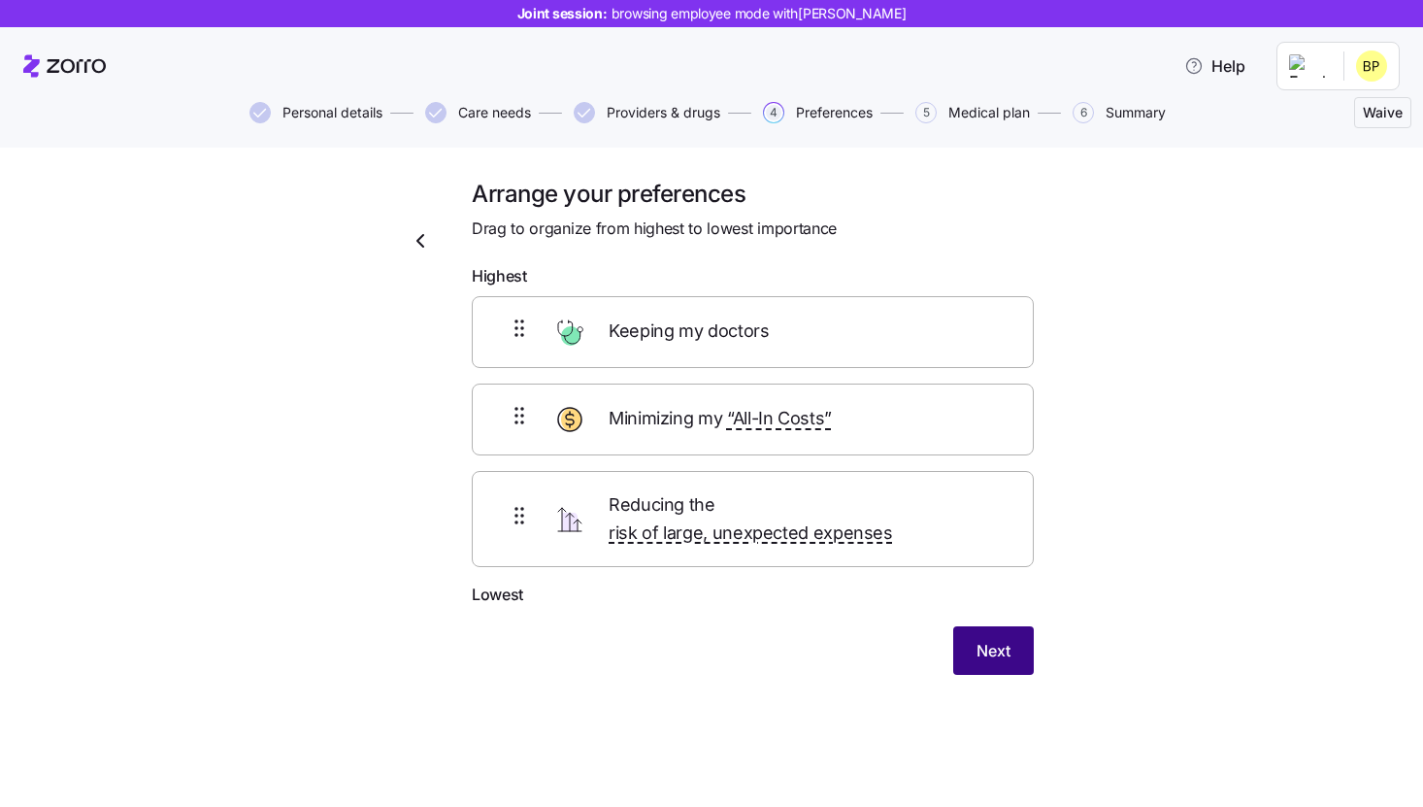
click at [989, 645] on button "Next" at bounding box center [993, 650] width 81 height 49
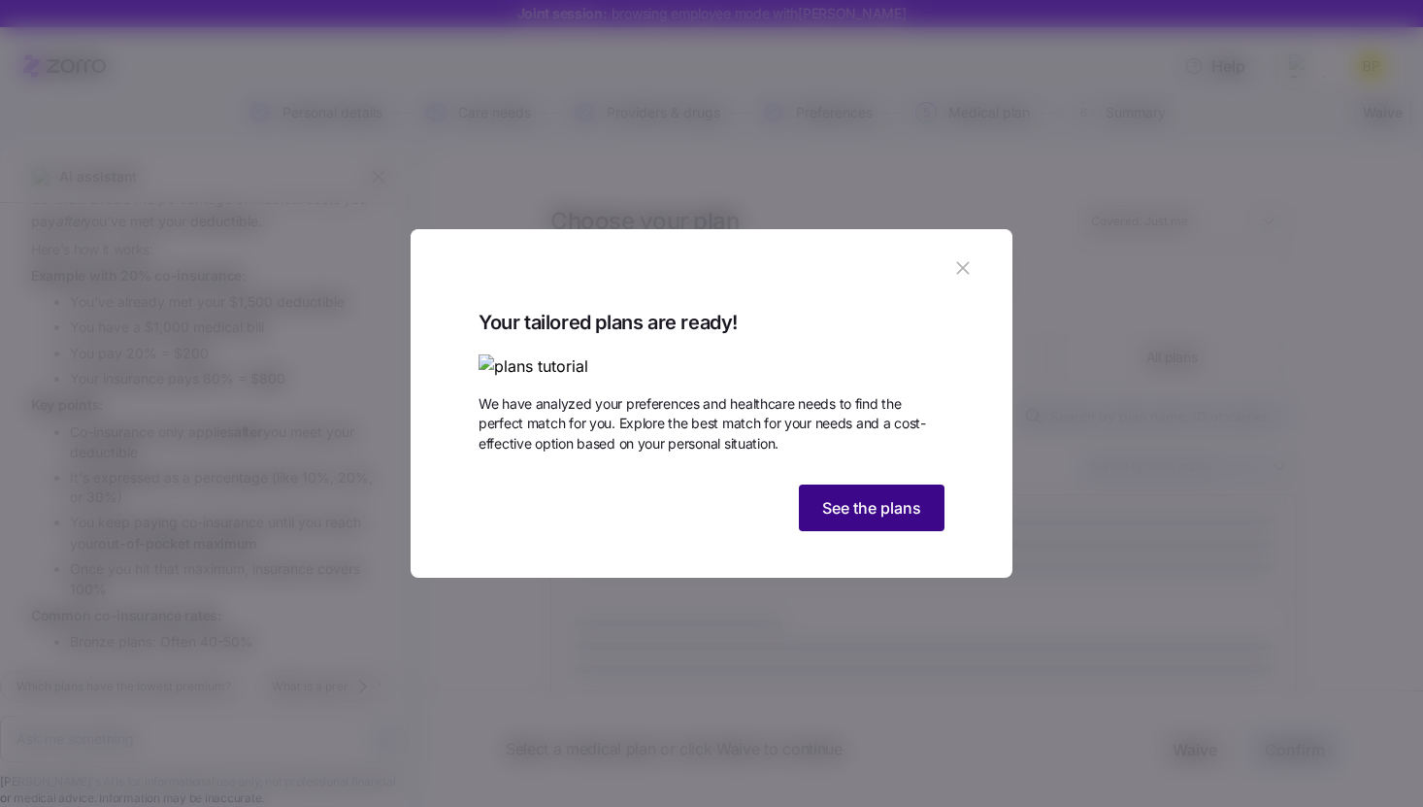
click at [894, 519] on span "See the plans" at bounding box center [871, 507] width 99 height 23
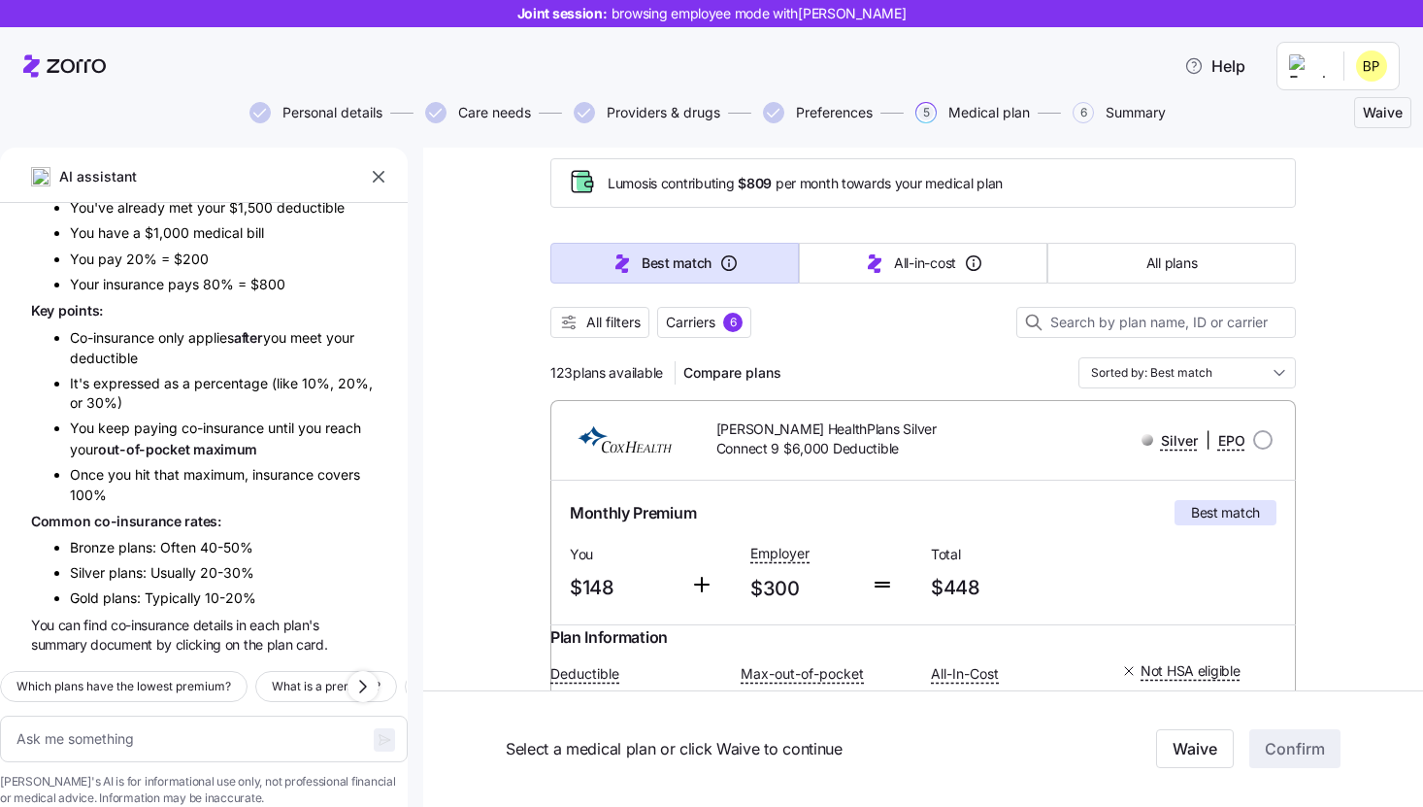
scroll to position [101, 0]
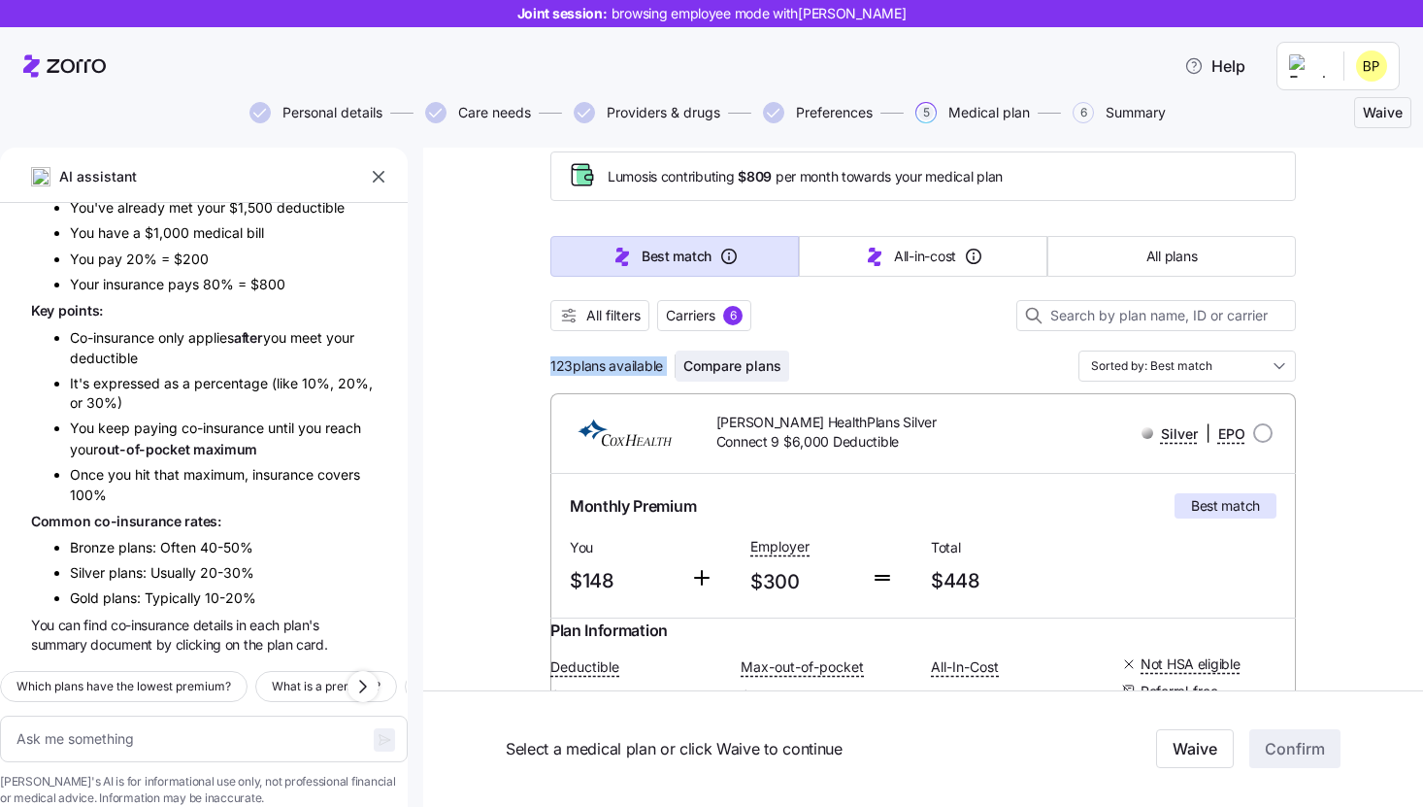
drag, startPoint x: 552, startPoint y: 367, endPoint x: 683, endPoint y: 368, distance: 130.1
click at [683, 368] on div "123 plans available Compare plans" at bounding box center [669, 365] width 239 height 31
click at [899, 349] on div at bounding box center [923, 340] width 746 height 19
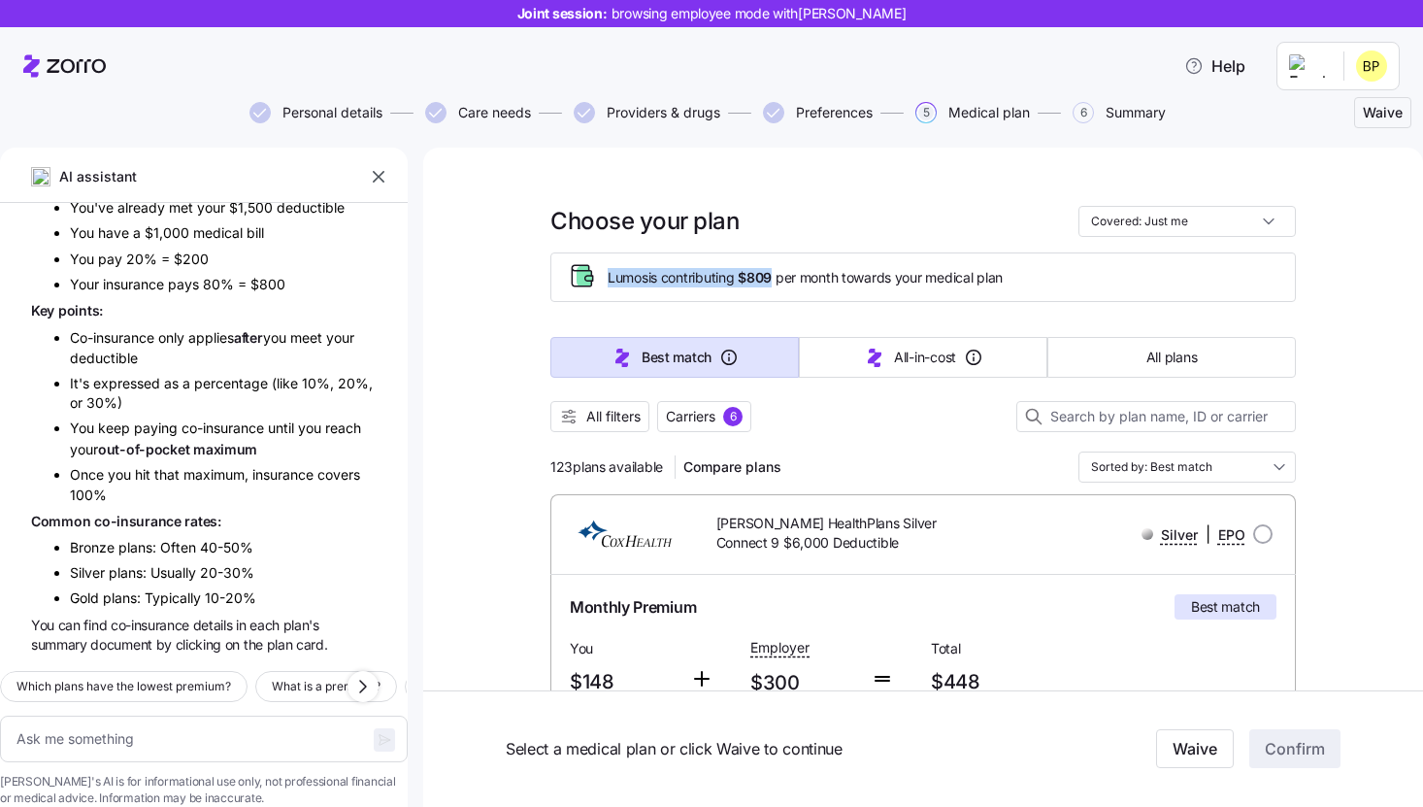
drag, startPoint x: 604, startPoint y: 276, endPoint x: 780, endPoint y: 275, distance: 175.7
click at [780, 275] on div "Lumos is contributing $809 per month towards your medical plan" at bounding box center [923, 277] width 713 height 32
click at [909, 427] on div "All filters Carriers 6" at bounding box center [923, 416] width 746 height 31
click at [714, 425] on span "Carriers" at bounding box center [691, 416] width 50 height 19
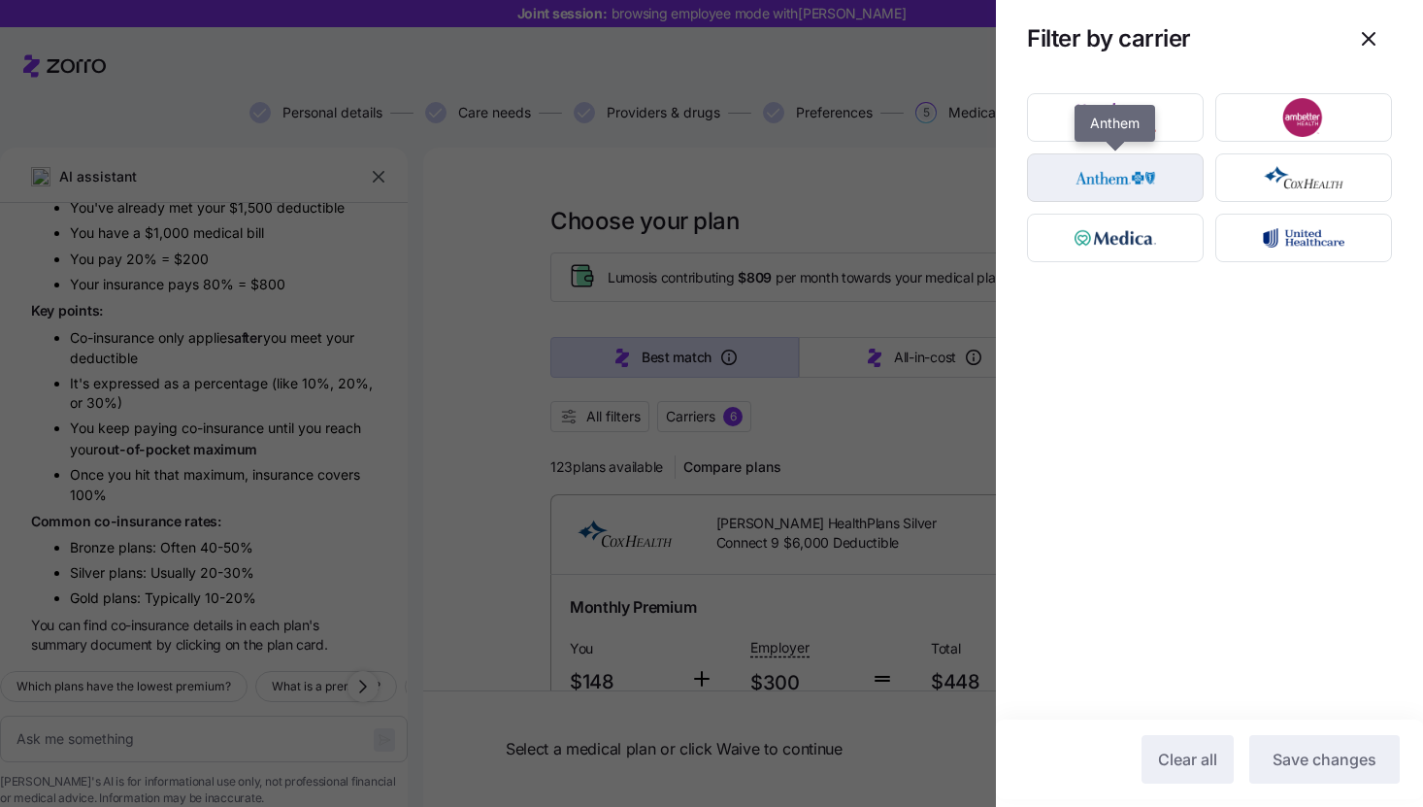
click at [1134, 179] on img "button" at bounding box center [1116, 177] width 143 height 39
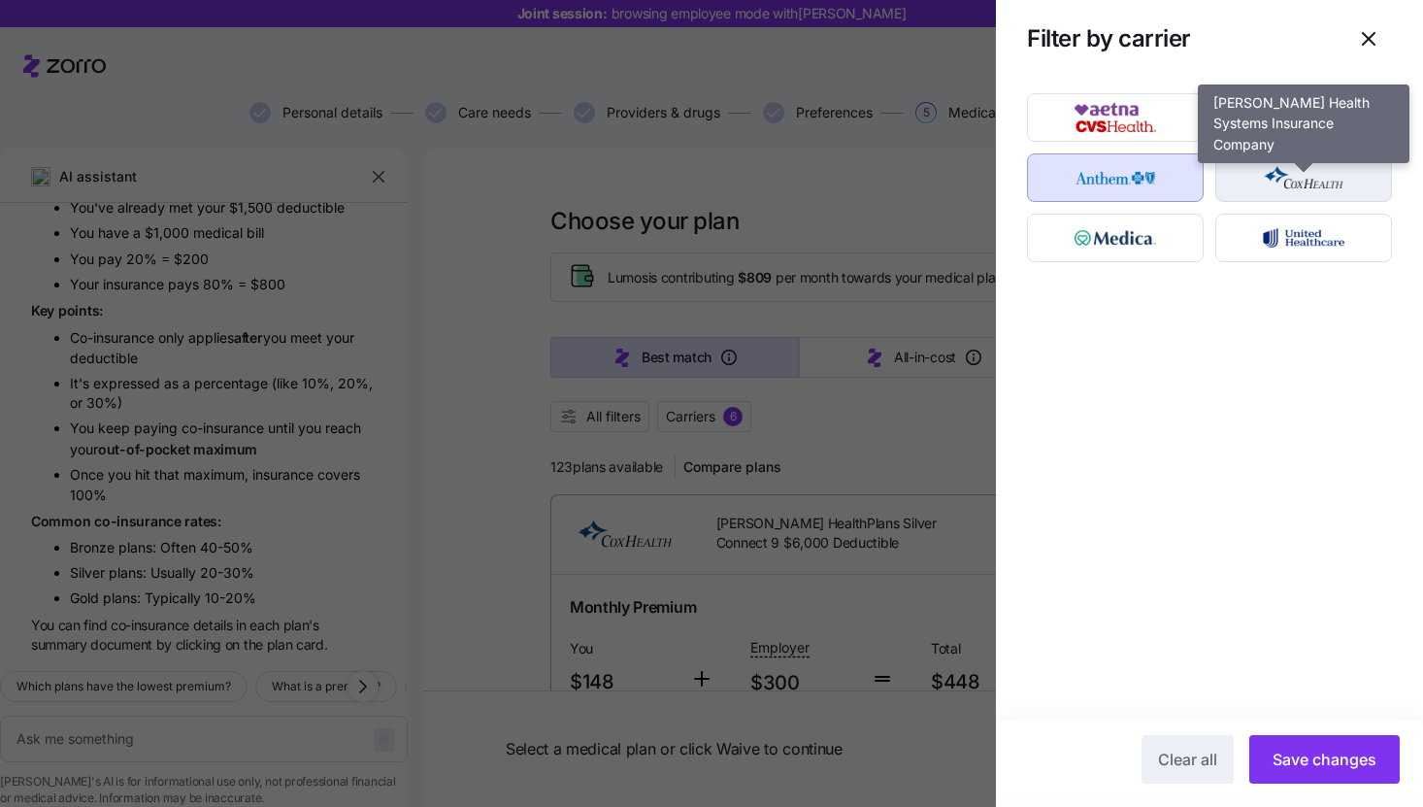
click at [1301, 188] on img "button" at bounding box center [1304, 177] width 143 height 39
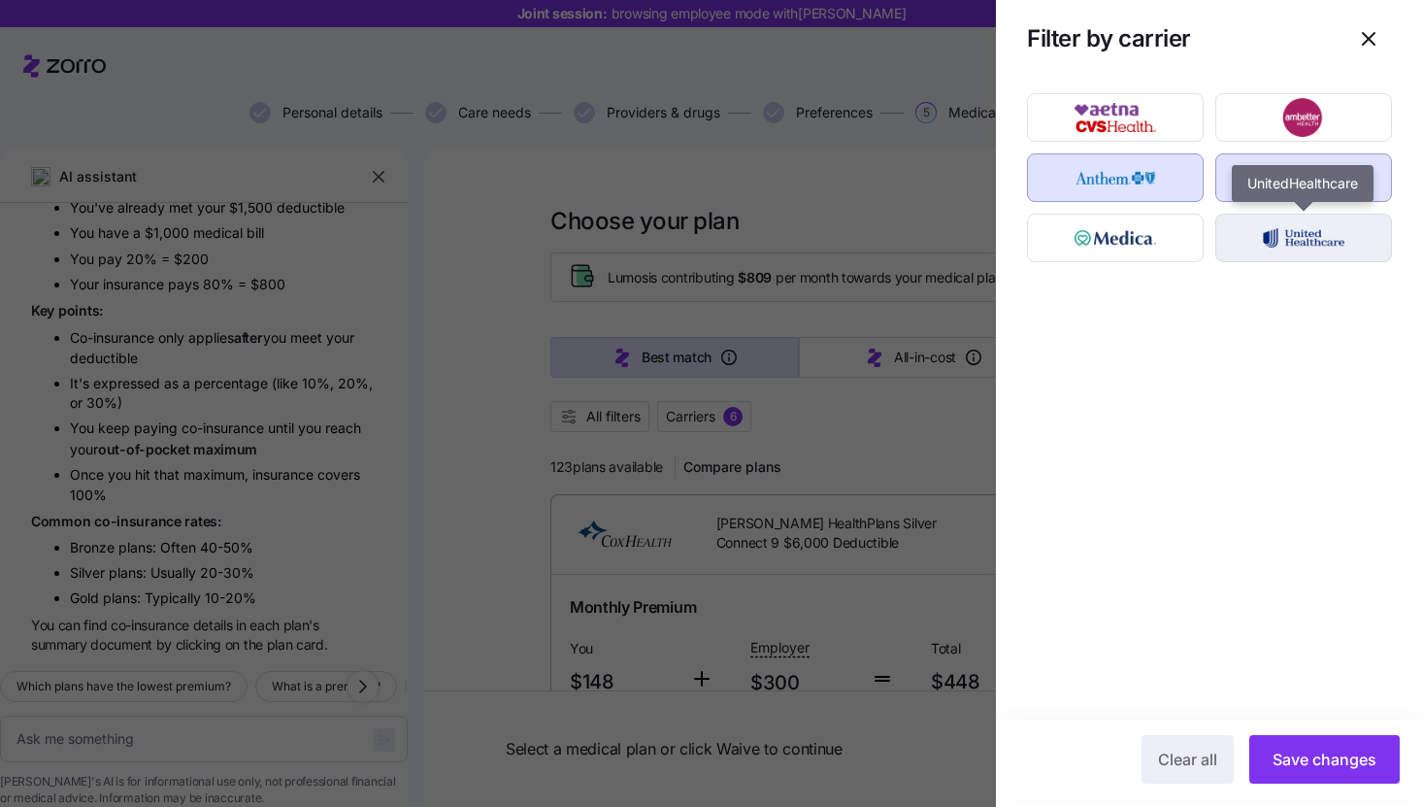
click at [1292, 231] on img "button" at bounding box center [1304, 237] width 143 height 39
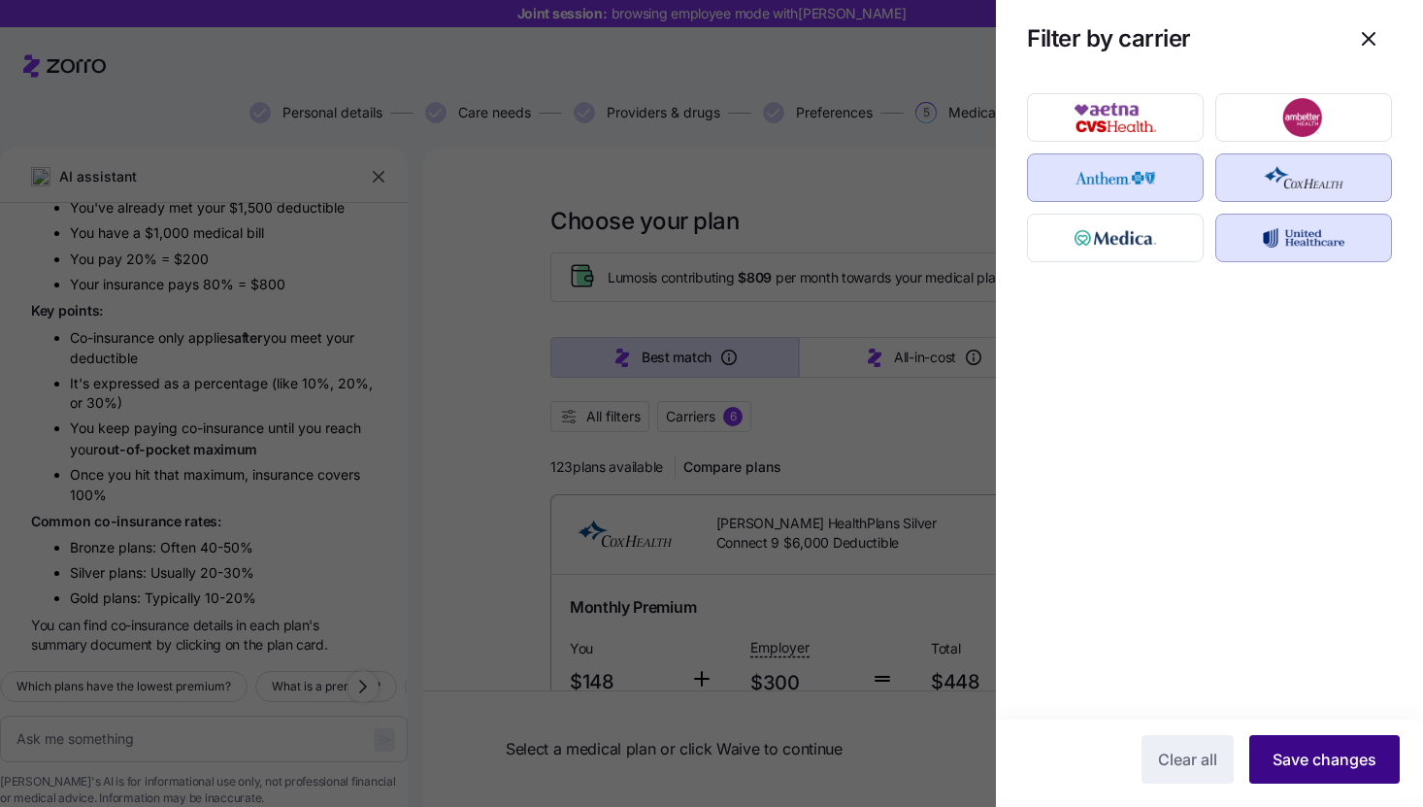
click at [1320, 751] on span "Save changes" at bounding box center [1325, 759] width 104 height 23
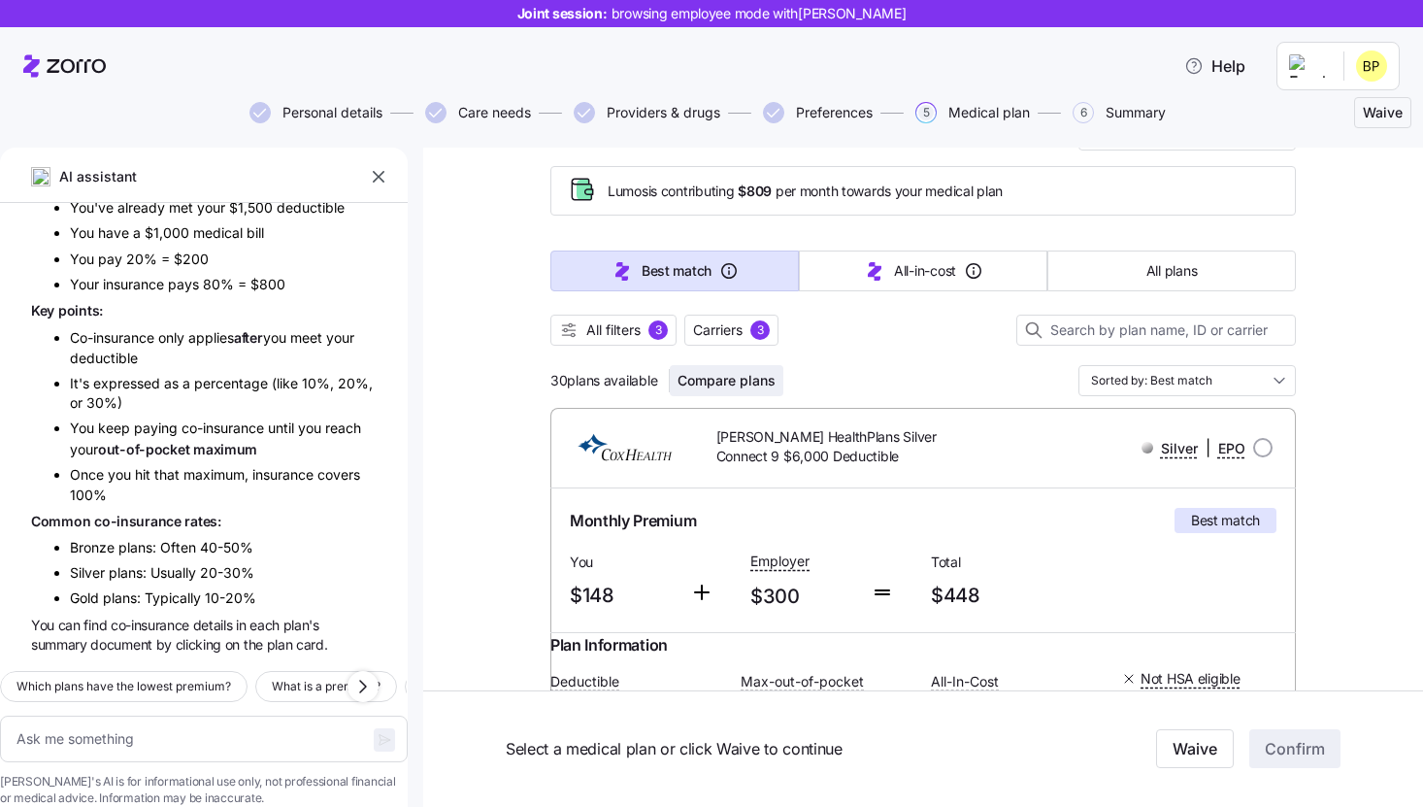
scroll to position [88, 0]
drag, startPoint x: 548, startPoint y: 379, endPoint x: 662, endPoint y: 381, distance: 114.6
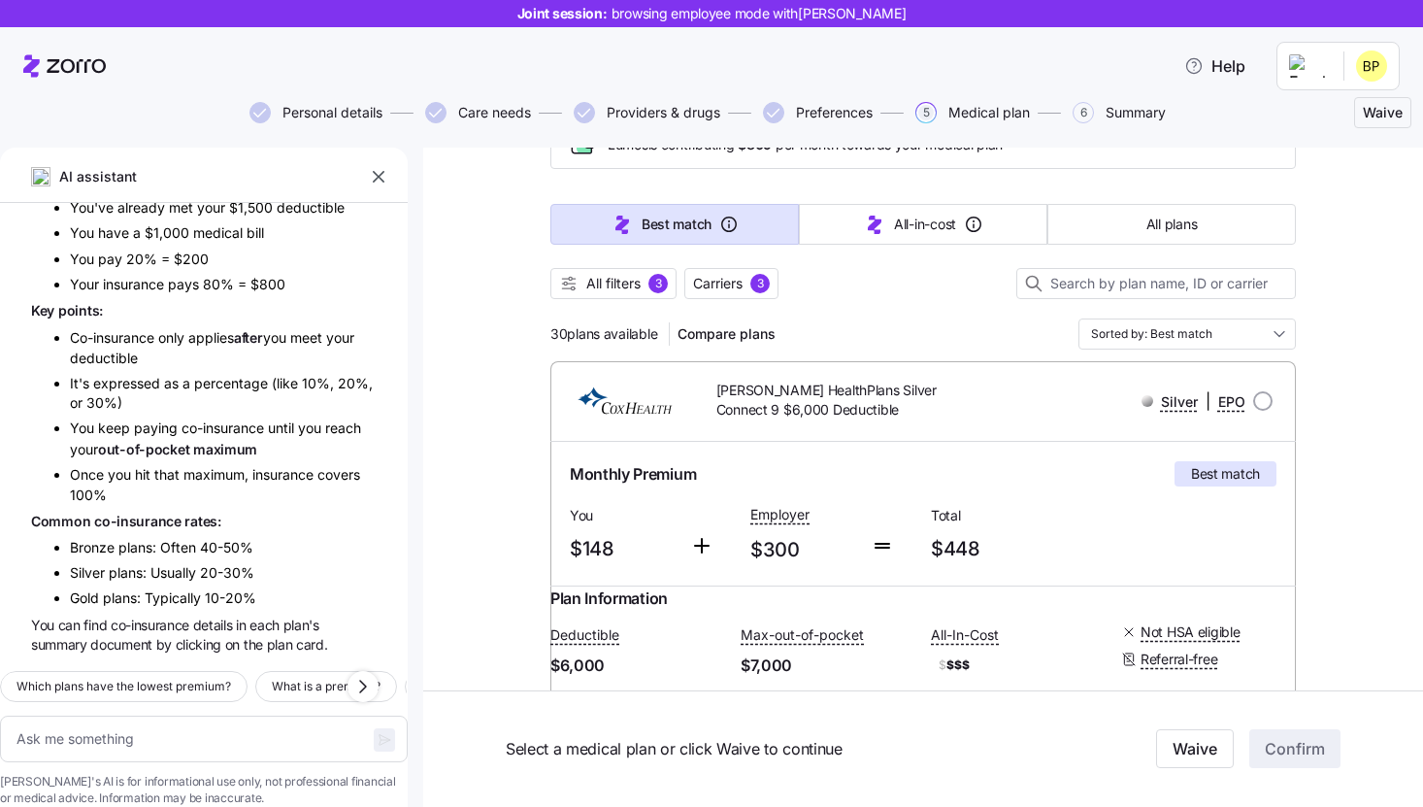
scroll to position [0, 0]
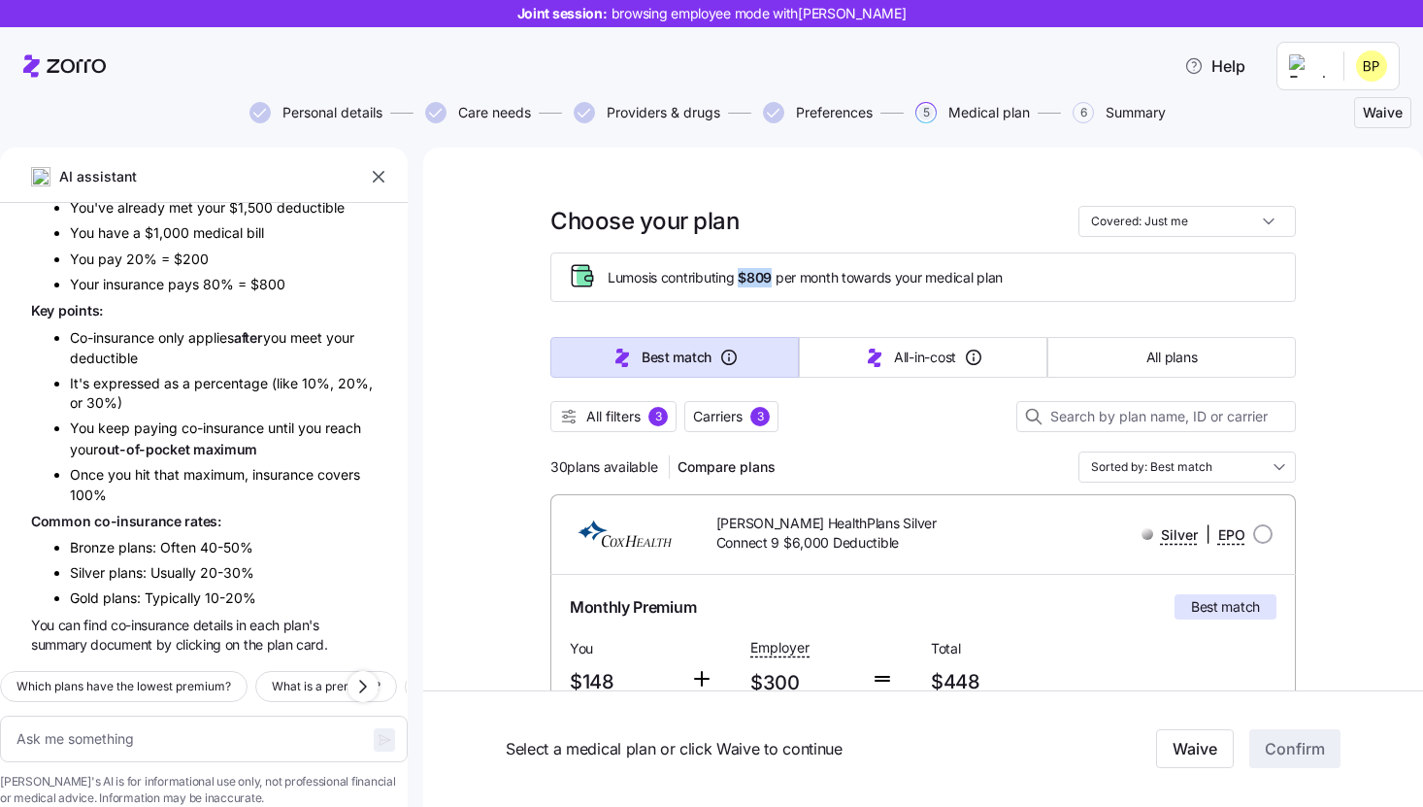
drag, startPoint x: 745, startPoint y: 279, endPoint x: 778, endPoint y: 278, distance: 33.0
click at [778, 278] on span "Lumos is contributing $809 per month towards your medical plan" at bounding box center [805, 277] width 395 height 19
click at [795, 297] on div "Lumos is contributing $809 per month towards your medical plan" at bounding box center [923, 277] width 746 height 50
drag, startPoint x: 609, startPoint y: 278, endPoint x: 777, endPoint y: 279, distance: 168.0
click at [777, 279] on span "Lumos is contributing $809 per month towards your medical plan" at bounding box center [805, 277] width 395 height 19
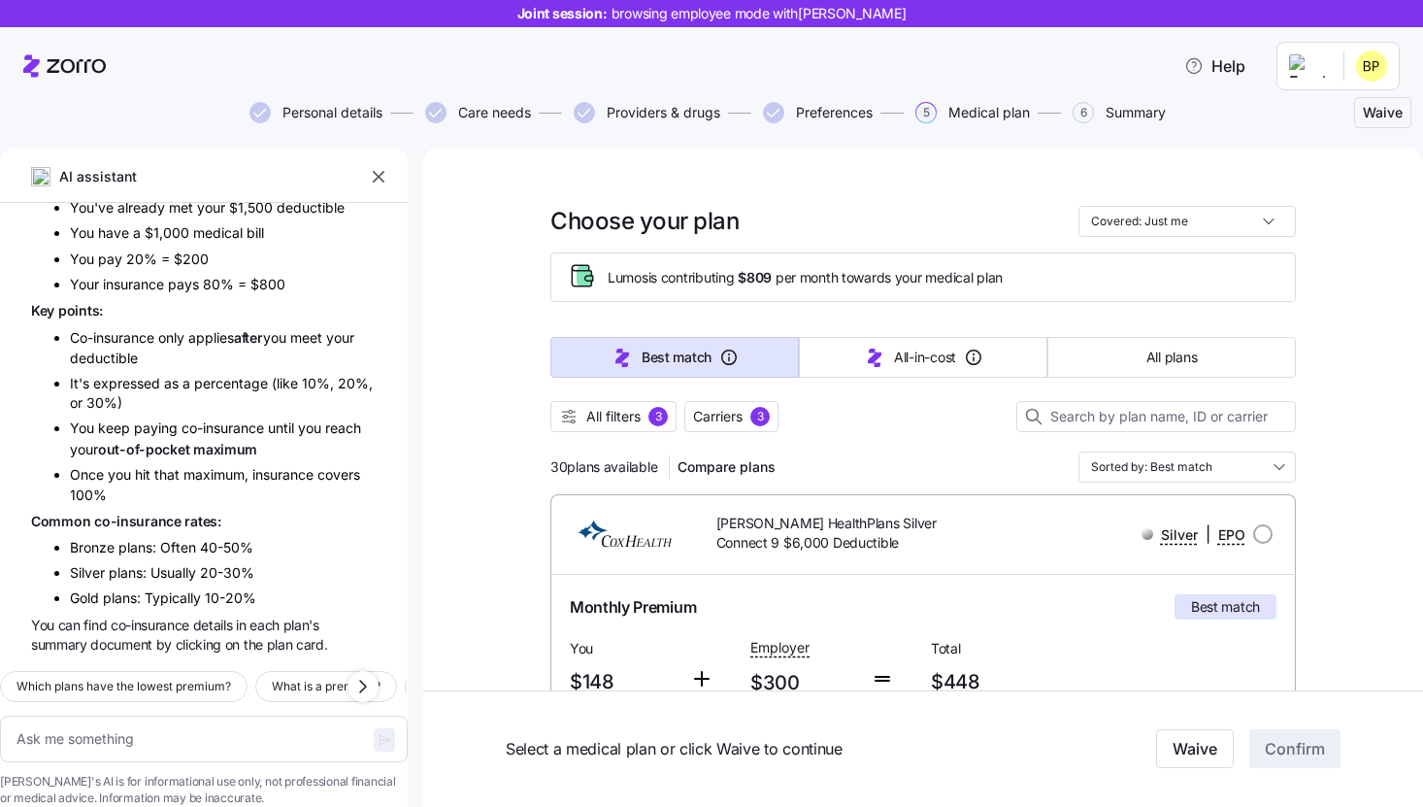
click at [765, 294] on div "Lumos is contributing $809 per month towards your medical plan" at bounding box center [923, 277] width 746 height 50
drag, startPoint x: 744, startPoint y: 277, endPoint x: 778, endPoint y: 279, distance: 34.0
click at [778, 279] on span "Lumos is contributing $809 per month towards your medical plan" at bounding box center [805, 277] width 395 height 19
click at [767, 297] on div "Lumos is contributing $809 per month towards your medical plan" at bounding box center [923, 277] width 746 height 50
drag, startPoint x: 610, startPoint y: 277, endPoint x: 778, endPoint y: 278, distance: 168.0
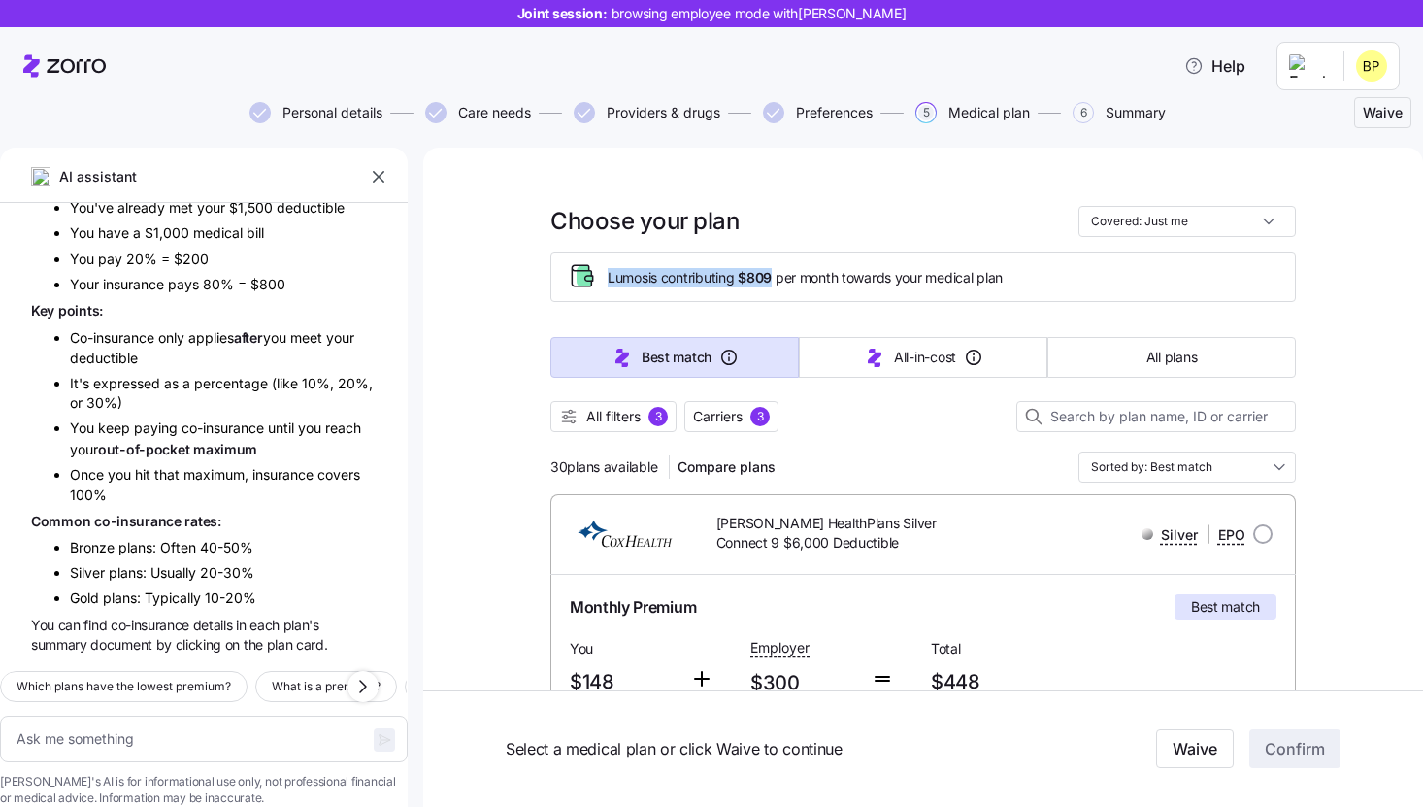
click at [778, 278] on span "Lumos is contributing $809 per month towards your medical plan" at bounding box center [805, 277] width 395 height 19
click at [761, 286] on div "Lumos is contributing $809 per month towards your medical plan" at bounding box center [944, 277] width 672 height 21
drag, startPoint x: 739, startPoint y: 267, endPoint x: 782, endPoint y: 280, distance: 44.5
click at [782, 280] on span "Lumos is contributing $809 per month towards your medical plan" at bounding box center [805, 277] width 395 height 19
click at [765, 276] on span "$809" at bounding box center [755, 277] width 34 height 19
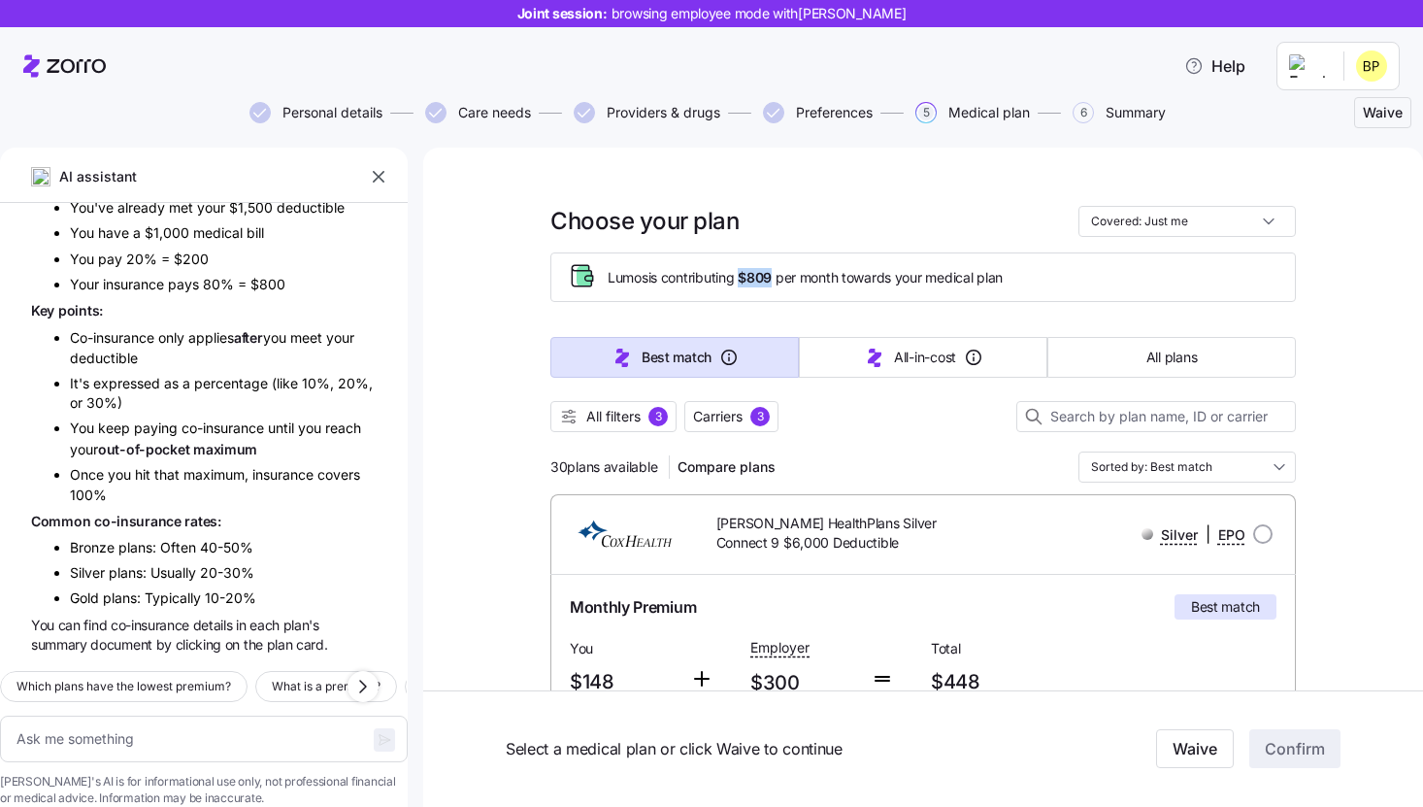
drag, startPoint x: 744, startPoint y: 279, endPoint x: 779, endPoint y: 277, distance: 35.0
click at [779, 277] on span "Lumos is contributing $809 per month towards your medical plan" at bounding box center [805, 277] width 395 height 19
click at [778, 299] on div "Lumos is contributing $809 per month towards your medical plan" at bounding box center [923, 277] width 746 height 50
drag, startPoint x: 745, startPoint y: 281, endPoint x: 777, endPoint y: 280, distance: 32.1
click at [772, 280] on span "$809" at bounding box center [755, 277] width 34 height 19
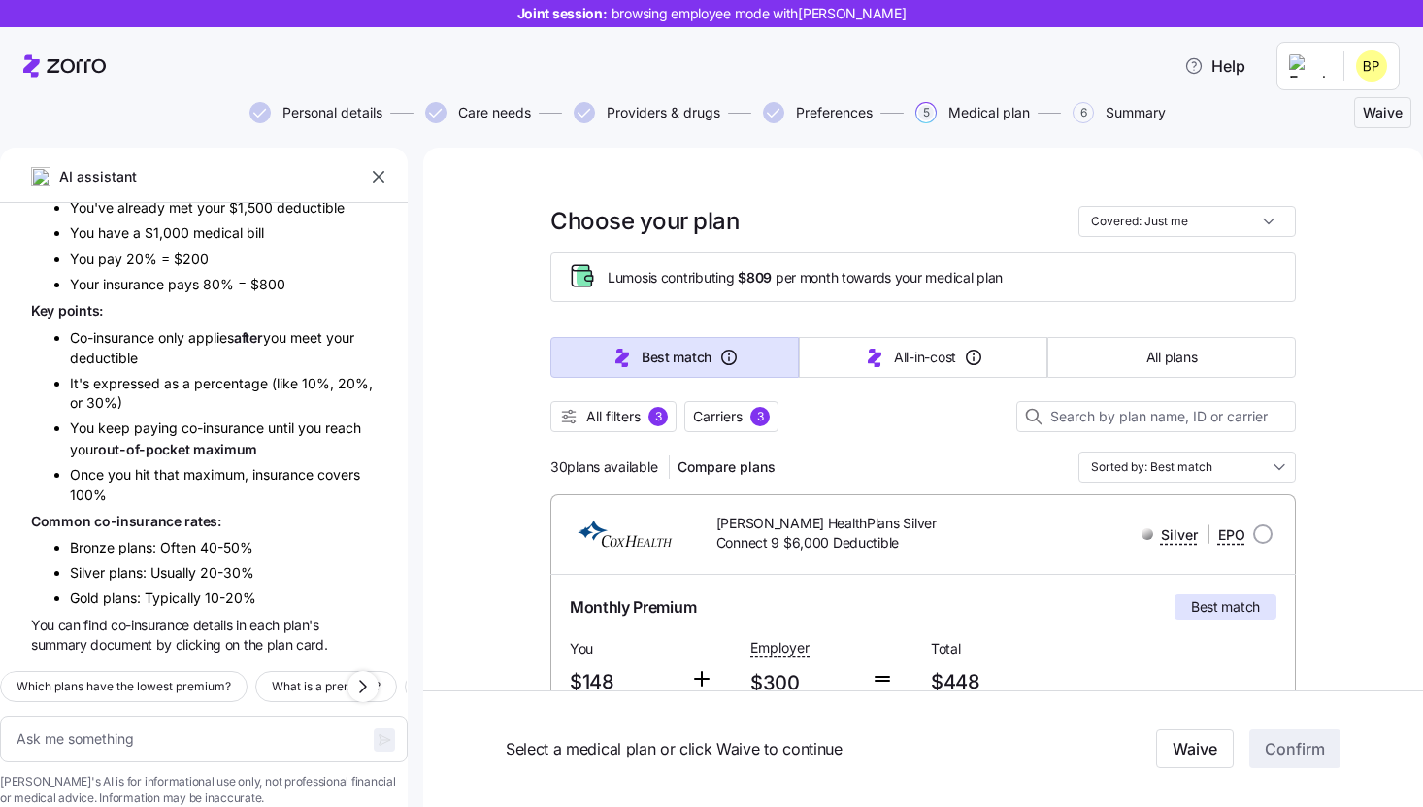
click at [776, 299] on div "Lumos is contributing $809 per month towards your medical plan" at bounding box center [923, 277] width 746 height 50
click at [727, 407] on span "Carriers" at bounding box center [718, 416] width 50 height 19
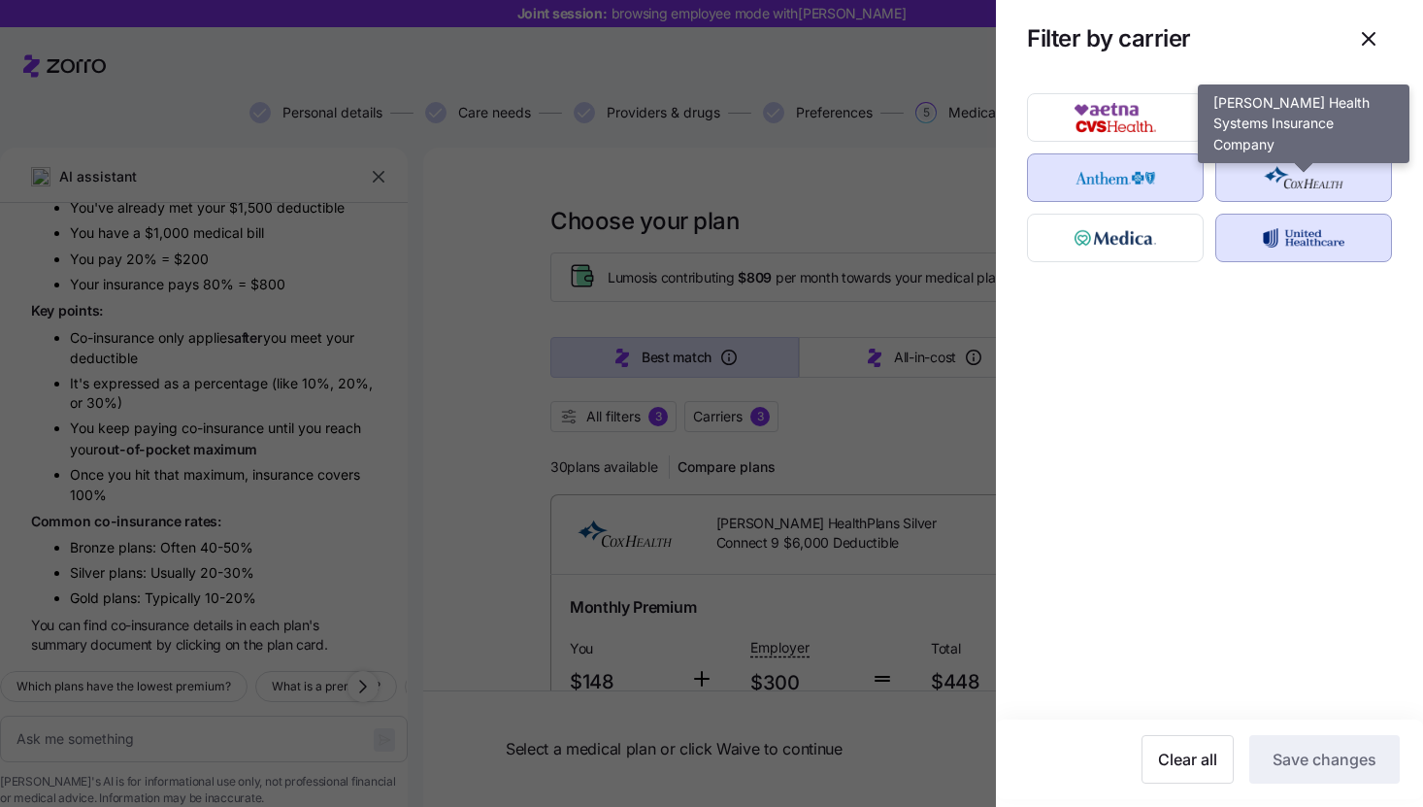
click at [1249, 196] on img "button" at bounding box center [1304, 177] width 143 height 39
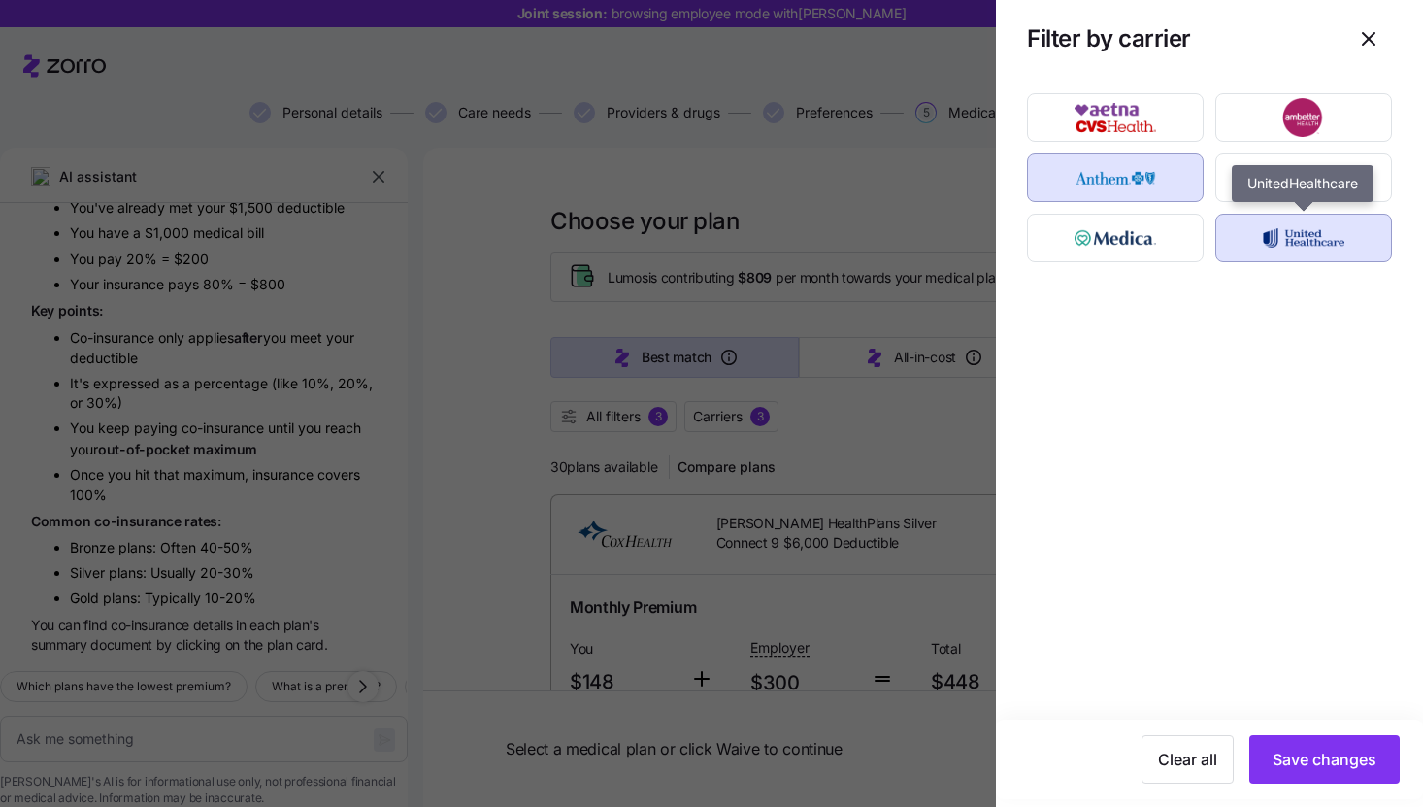
click at [1258, 241] on img "button" at bounding box center [1304, 237] width 143 height 39
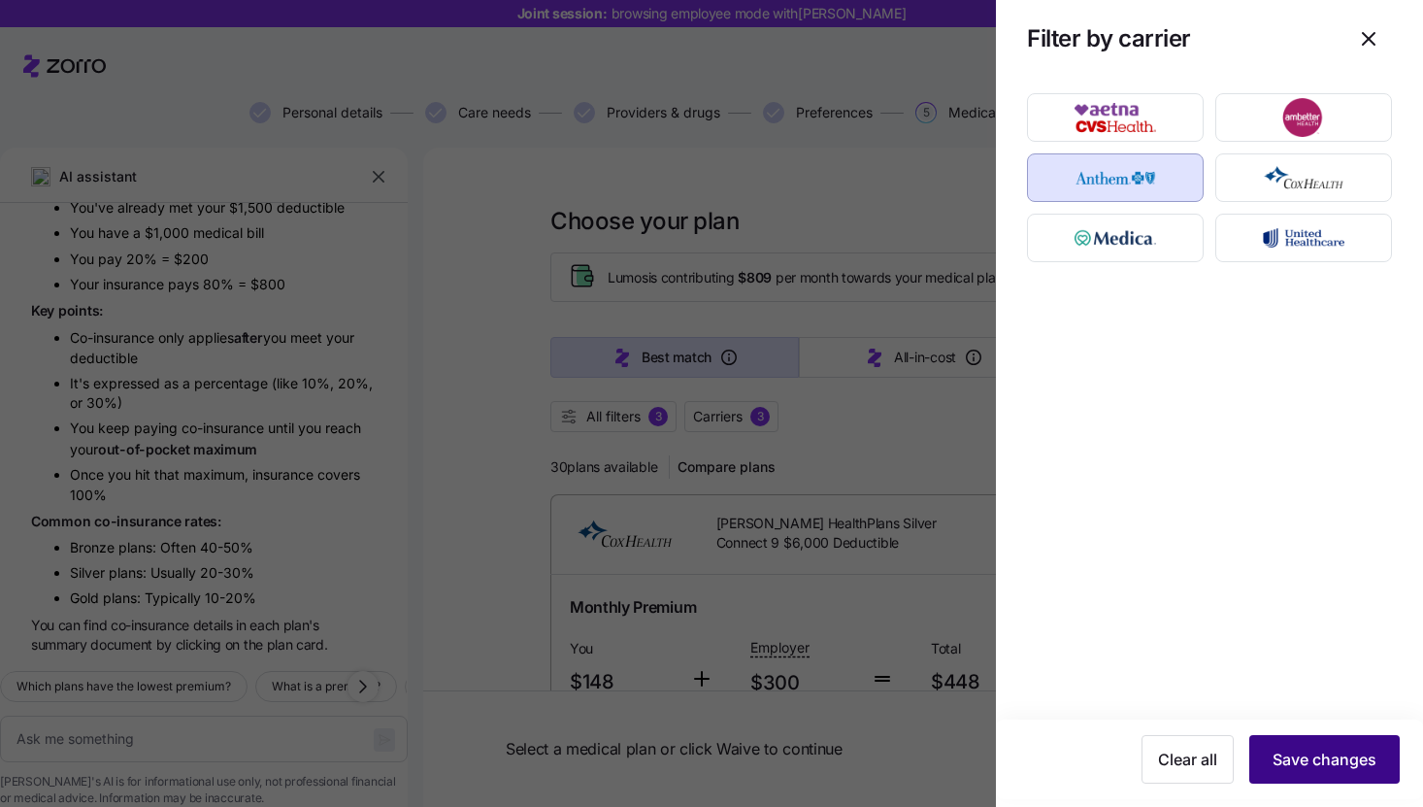
click at [1357, 762] on span "Save changes" at bounding box center [1325, 759] width 104 height 23
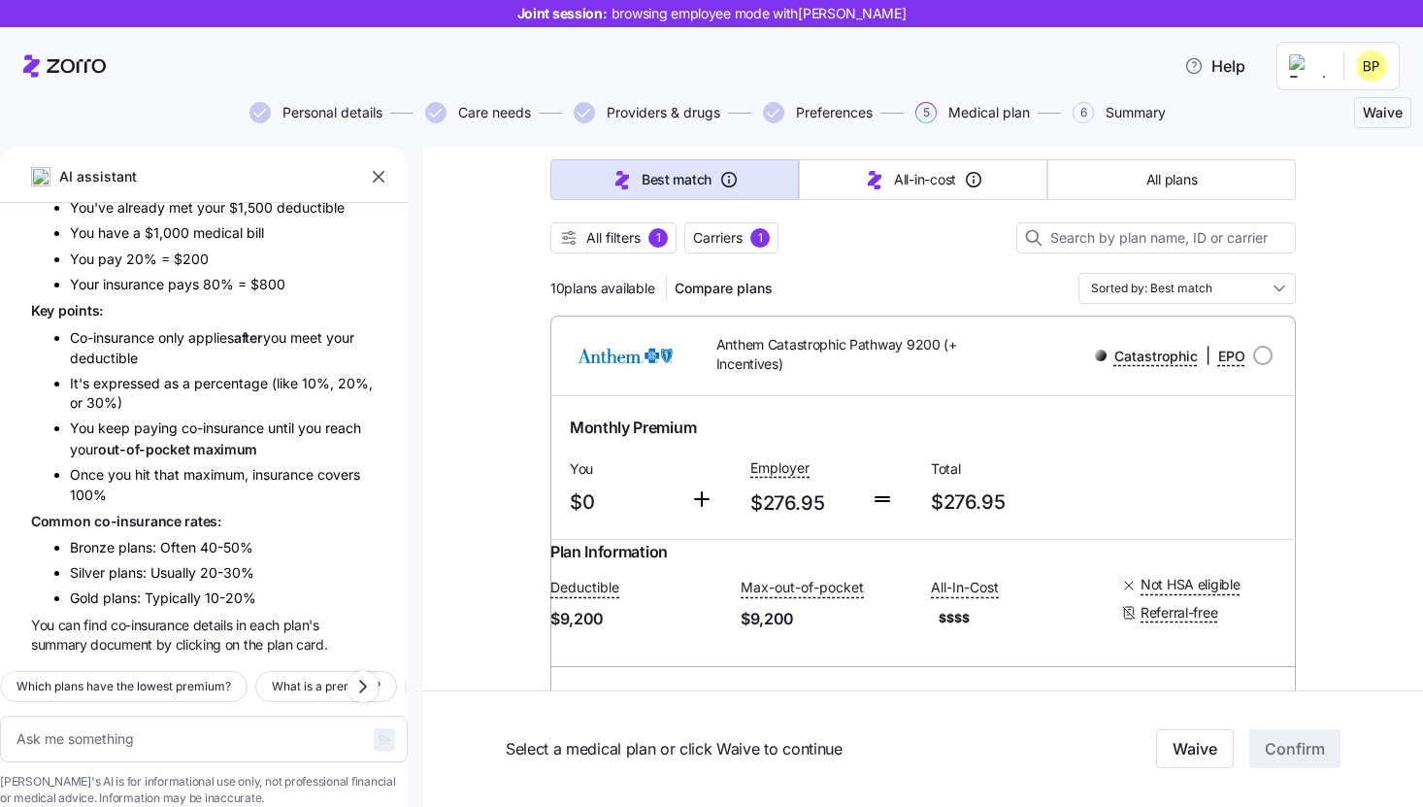
scroll to position [178, 0]
click at [1166, 297] on input "Sorted by: Best match" at bounding box center [1187, 289] width 217 height 31
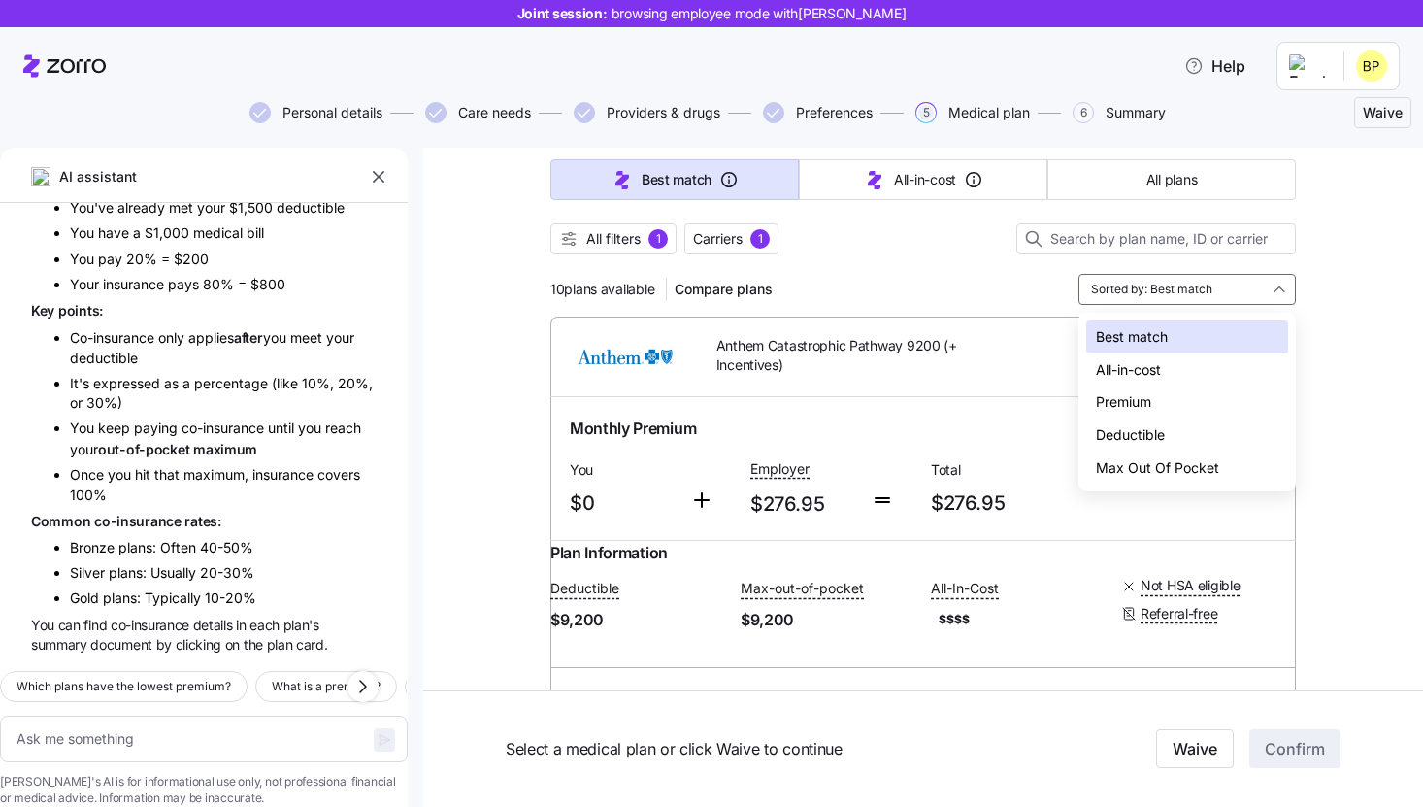
click at [1152, 429] on div "Deductible" at bounding box center [1187, 434] width 202 height 33
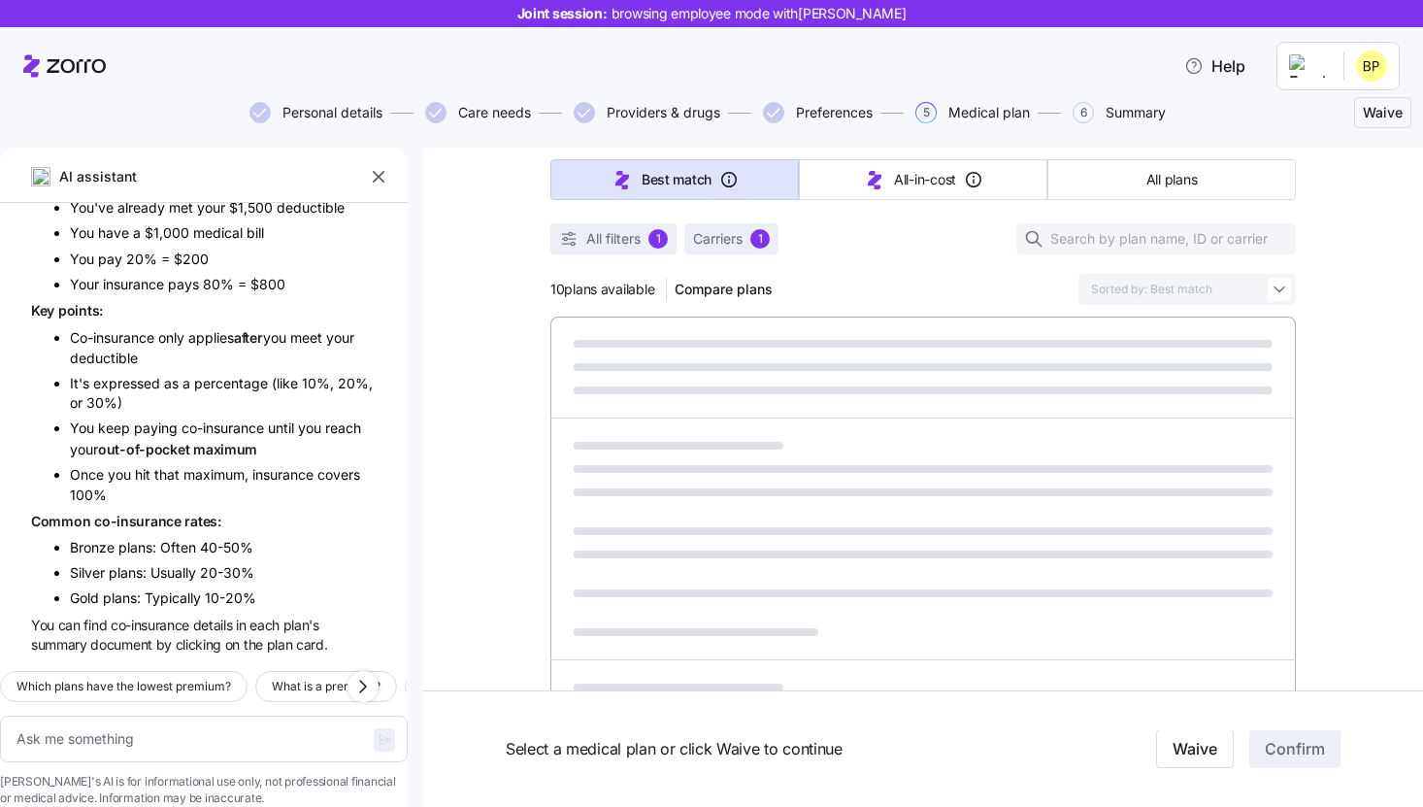
type textarea "x"
type input "Sorted by: Deductible"
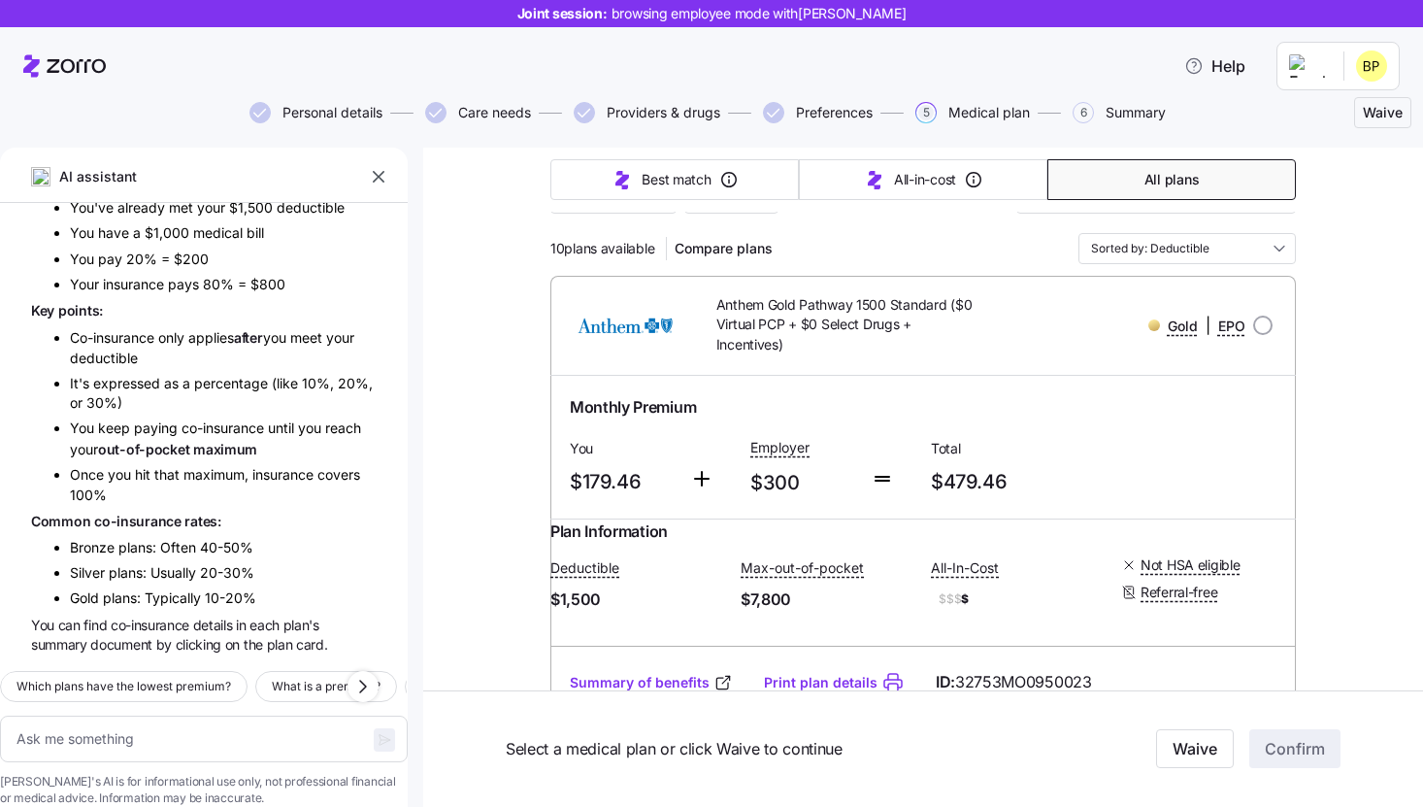
scroll to position [210, 0]
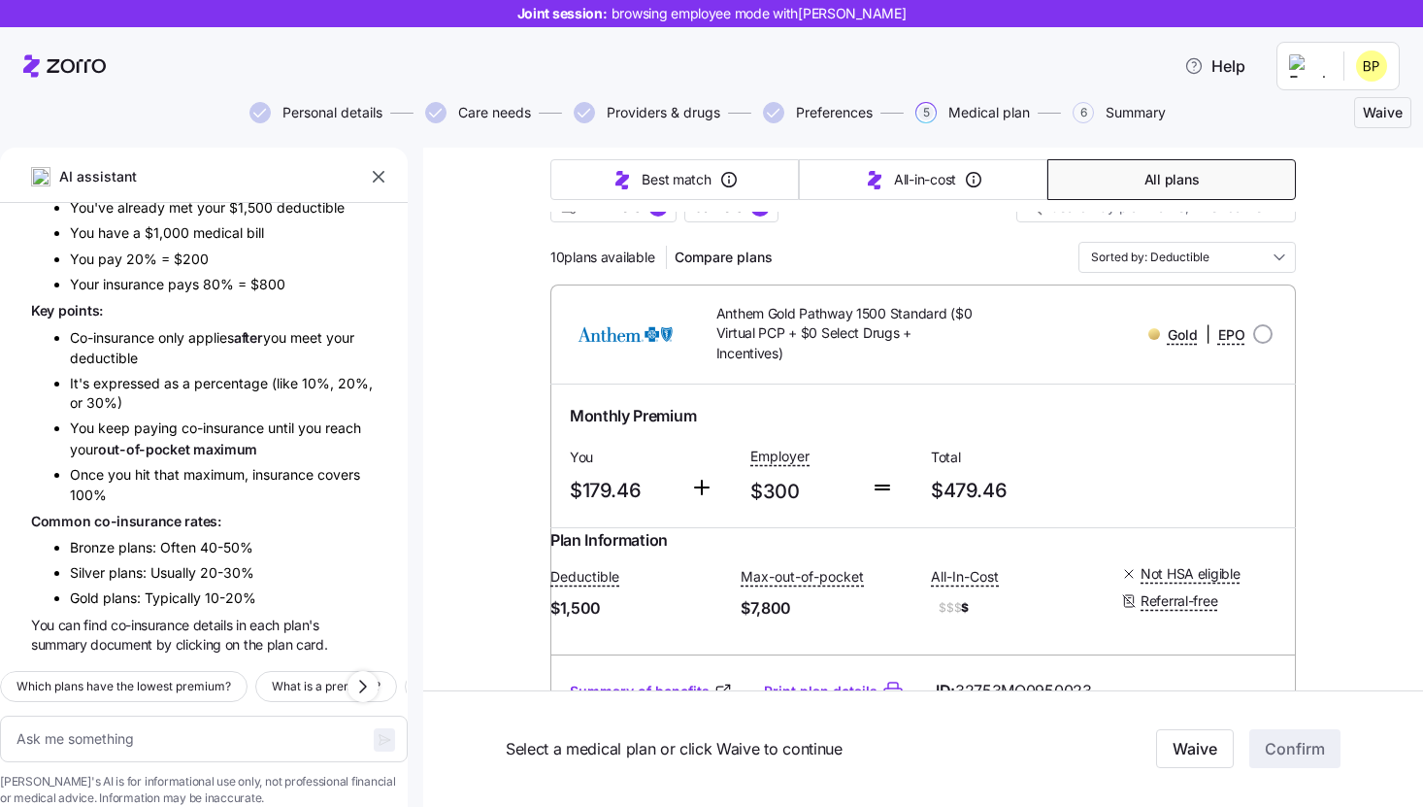
click at [1247, 351] on div "Gold | EPO" at bounding box center [1132, 335] width 298 height 40
click at [1272, 326] on div at bounding box center [1262, 333] width 19 height 19
click at [1265, 337] on input "radio" at bounding box center [1262, 333] width 19 height 19
radio input "true"
type textarea "x"
